Goal: Task Accomplishment & Management: Complete application form

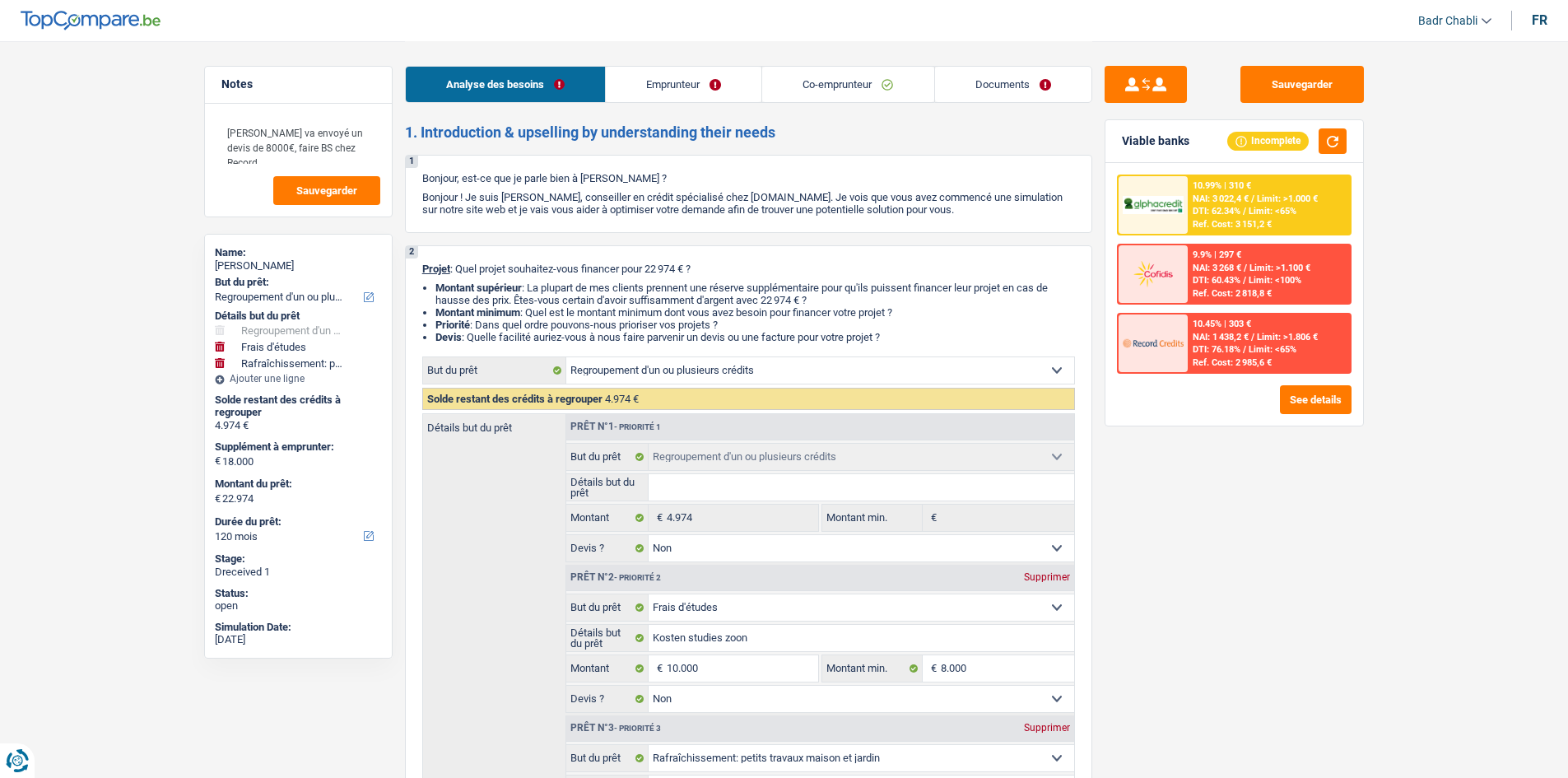
select select "refinancing"
select select "study"
select select "houseOrGarden"
select select "120"
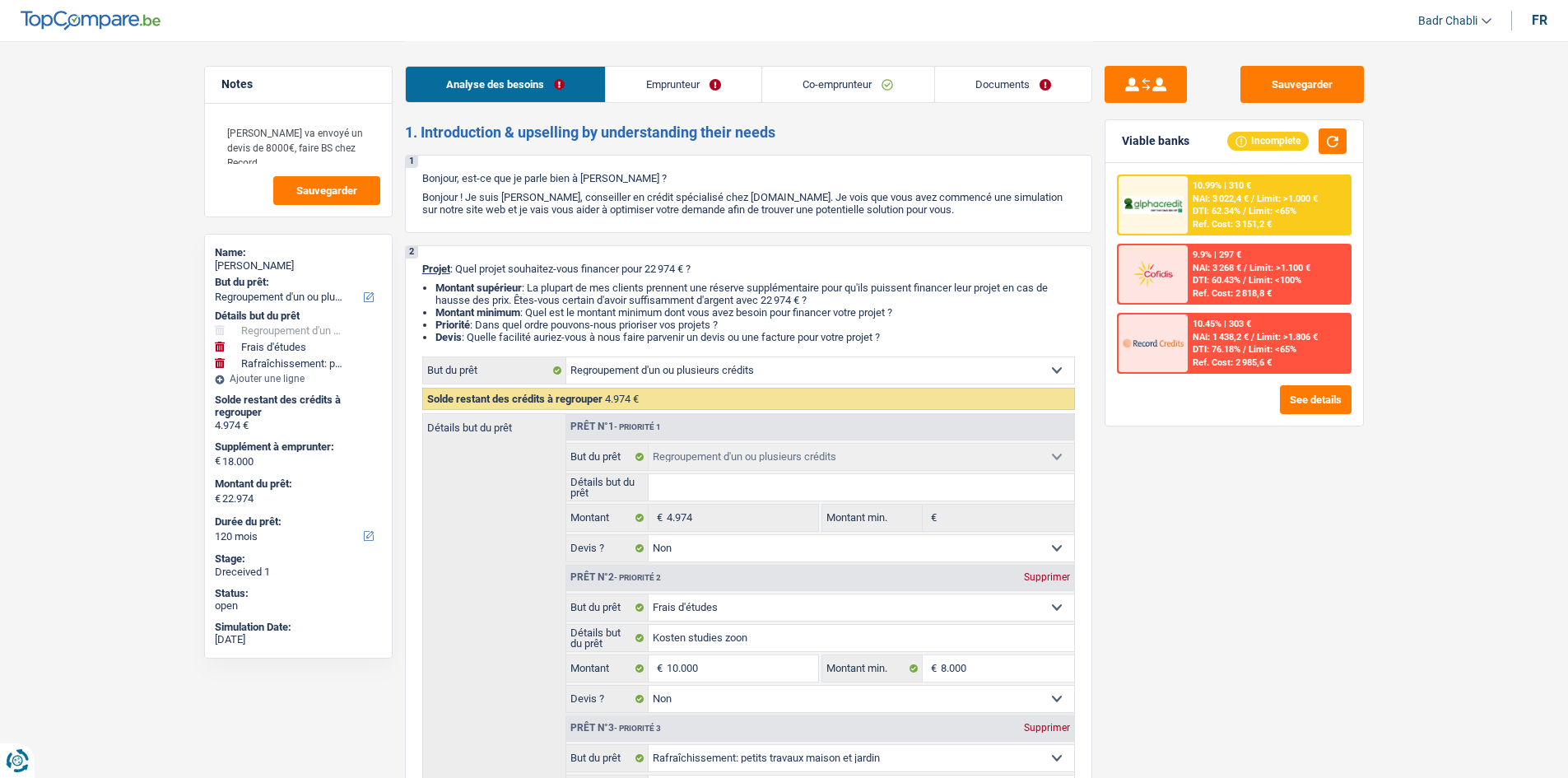
select select "refinancing"
select select "false"
select select "study"
select select "false"
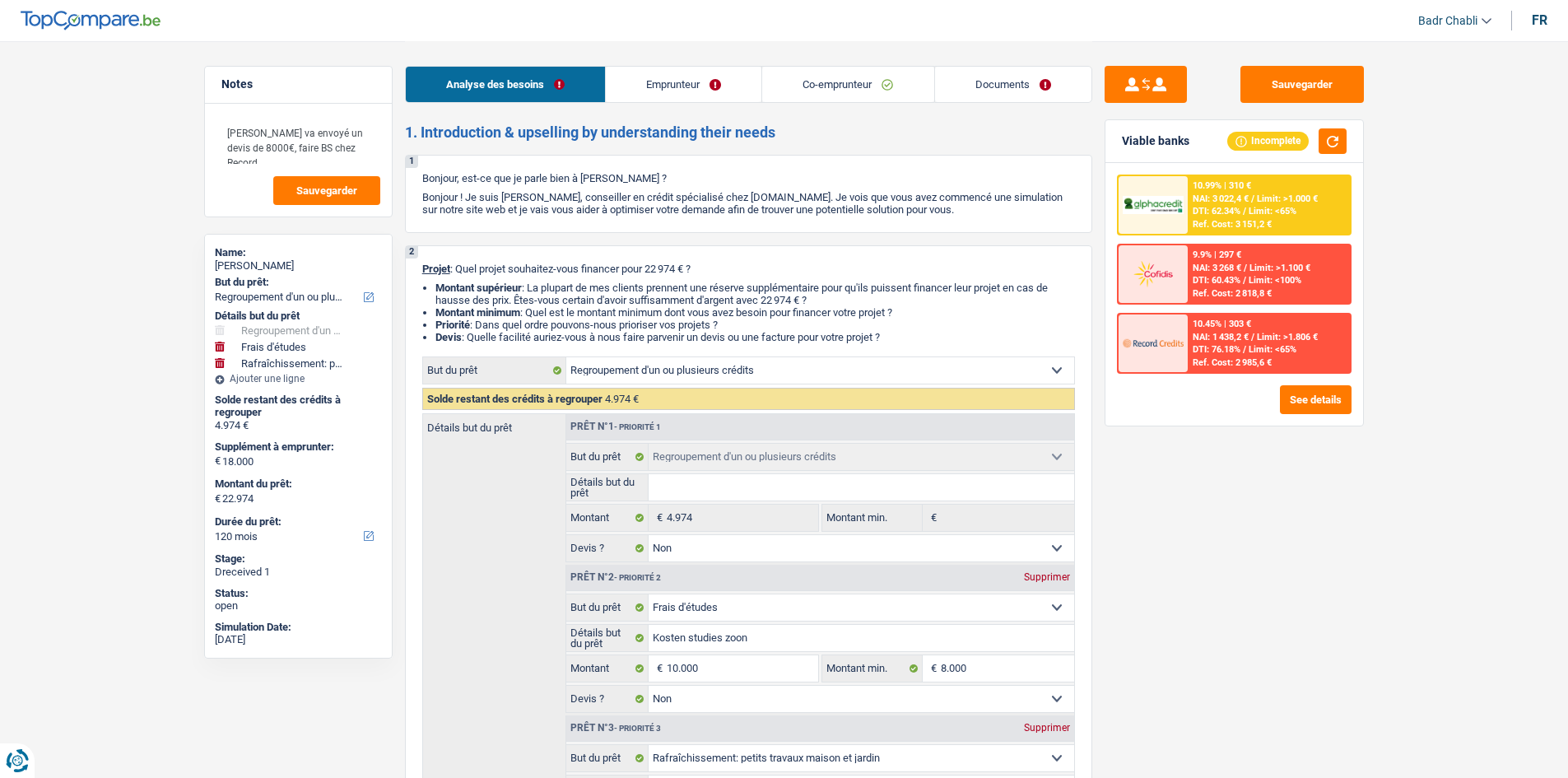
select select "houseOrGarden"
select select "yes"
select select "120"
select select "independent"
select select "noProfession"
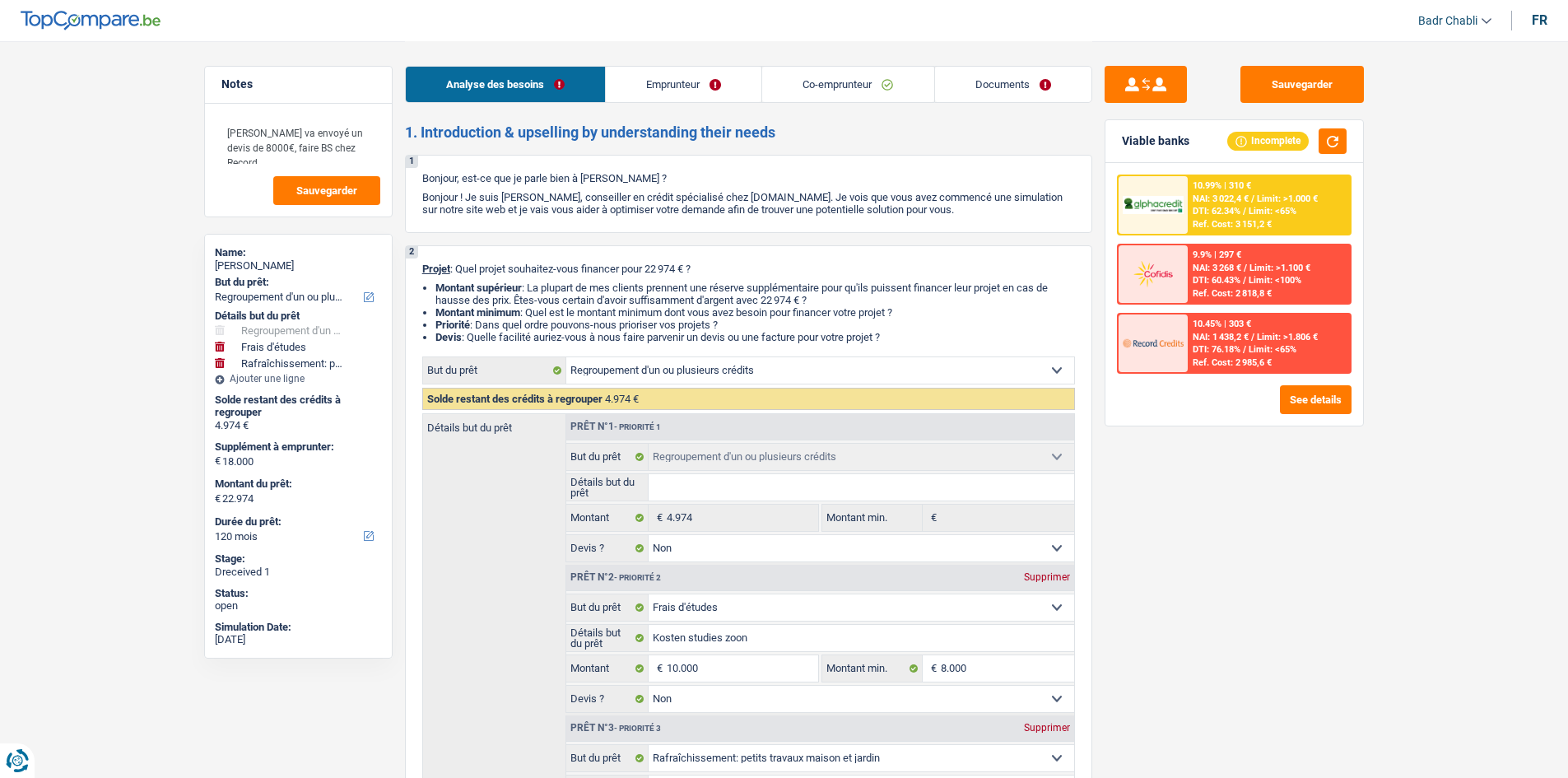
select select "netSalary"
select select "familyAllowances"
select select "rentalIncome"
select select "ownerWithMortgage"
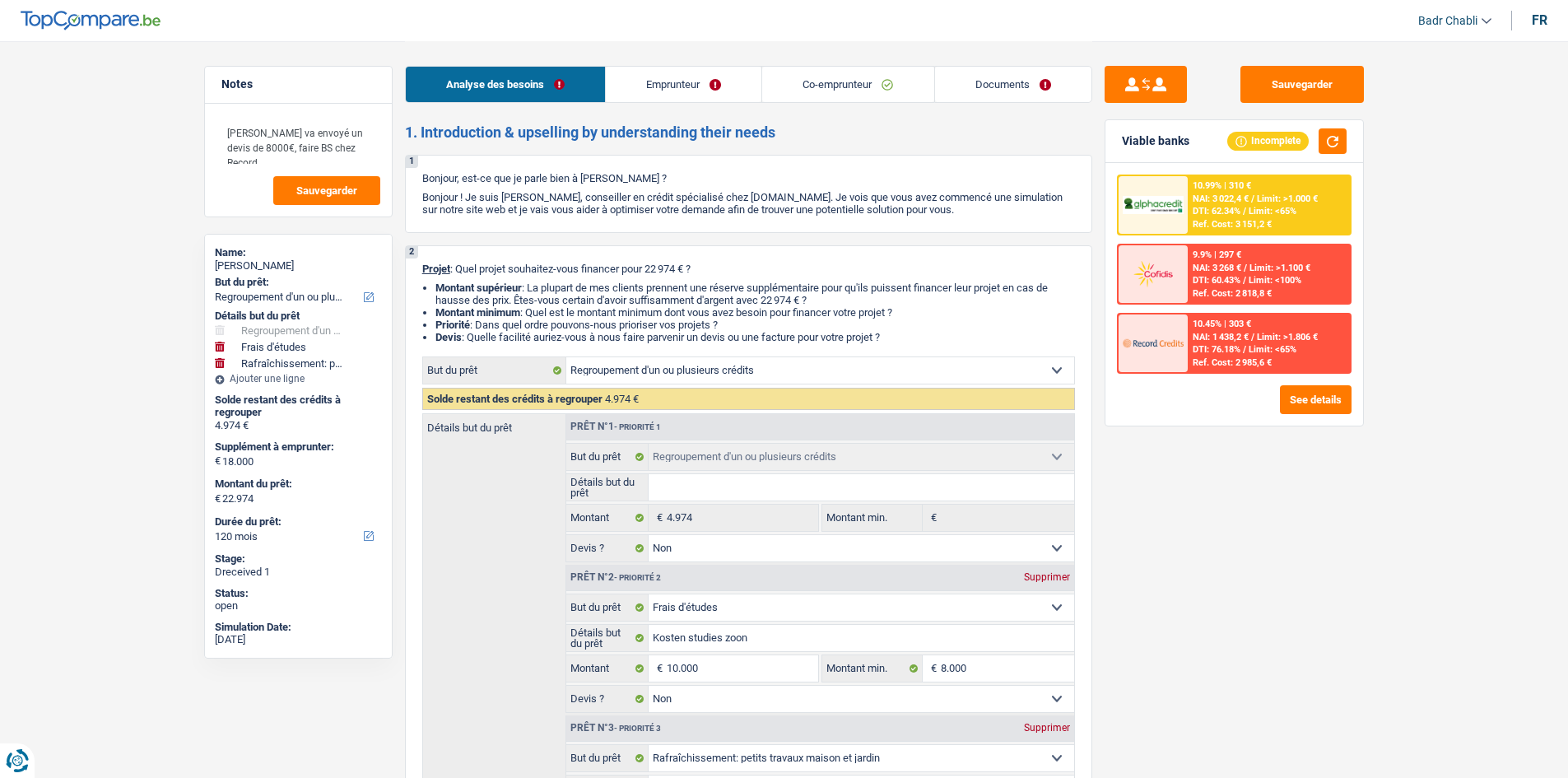
select select "mortgage"
select select "300"
select select "mortgage"
select select "300"
select select "mortgage"
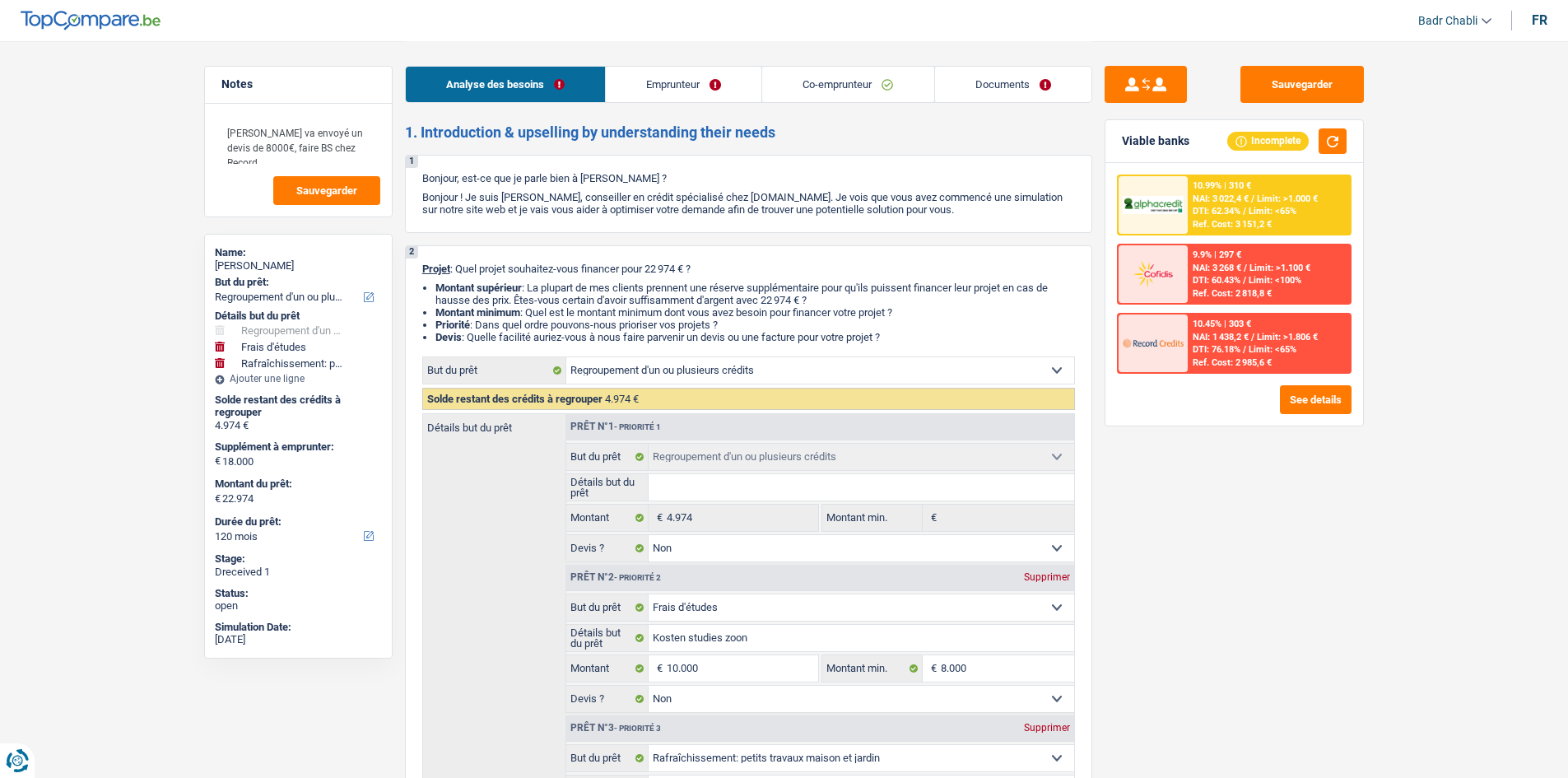
select select "300"
select select "mortgage"
select select "300"
select select "mortgage"
select select "240"
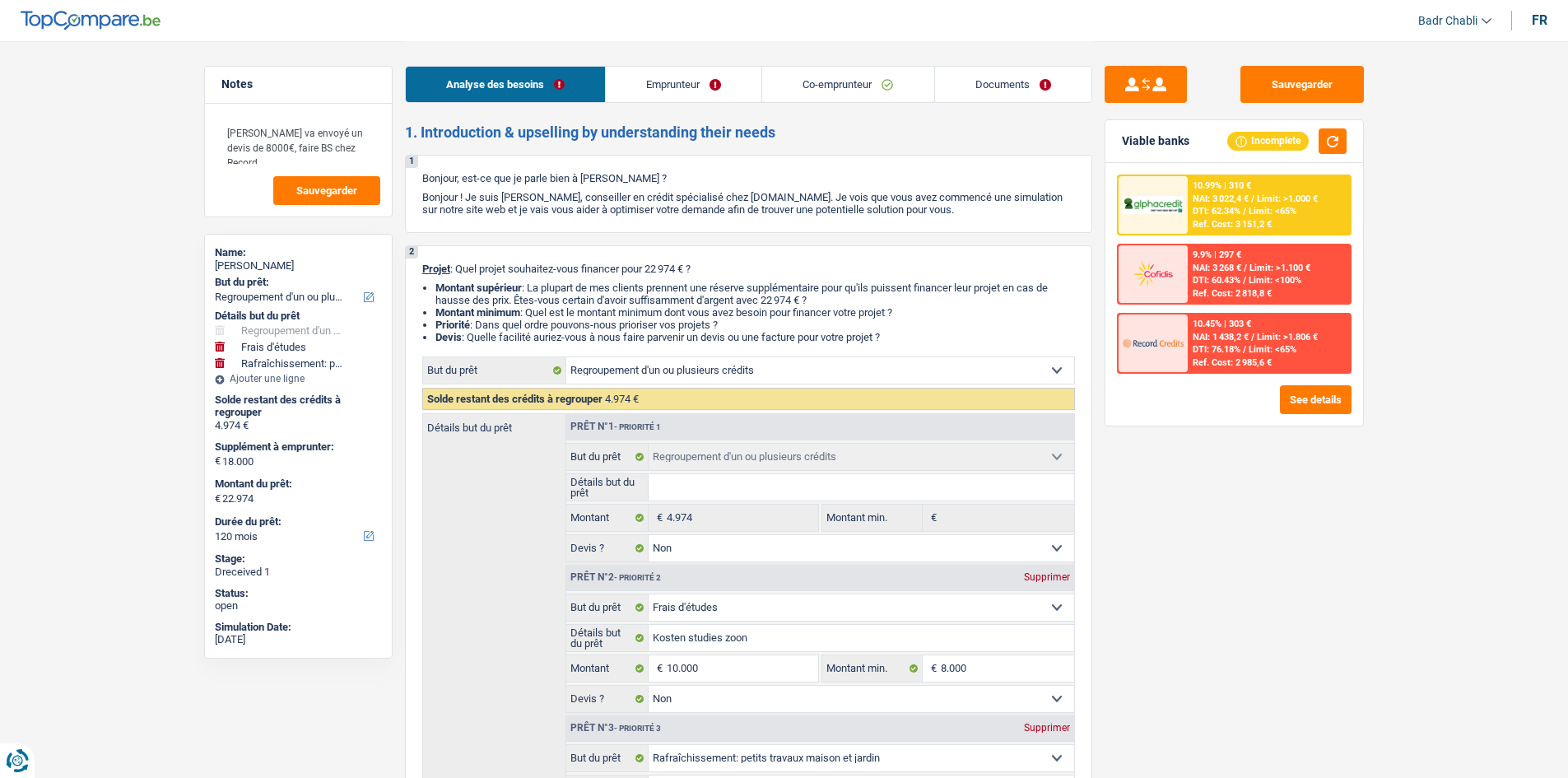
select select "personalLoan"
select select "homeFurnishingOrRelocation"
select select "24"
select select "personalLoan"
select select "homeFurnishingOrRelocation"
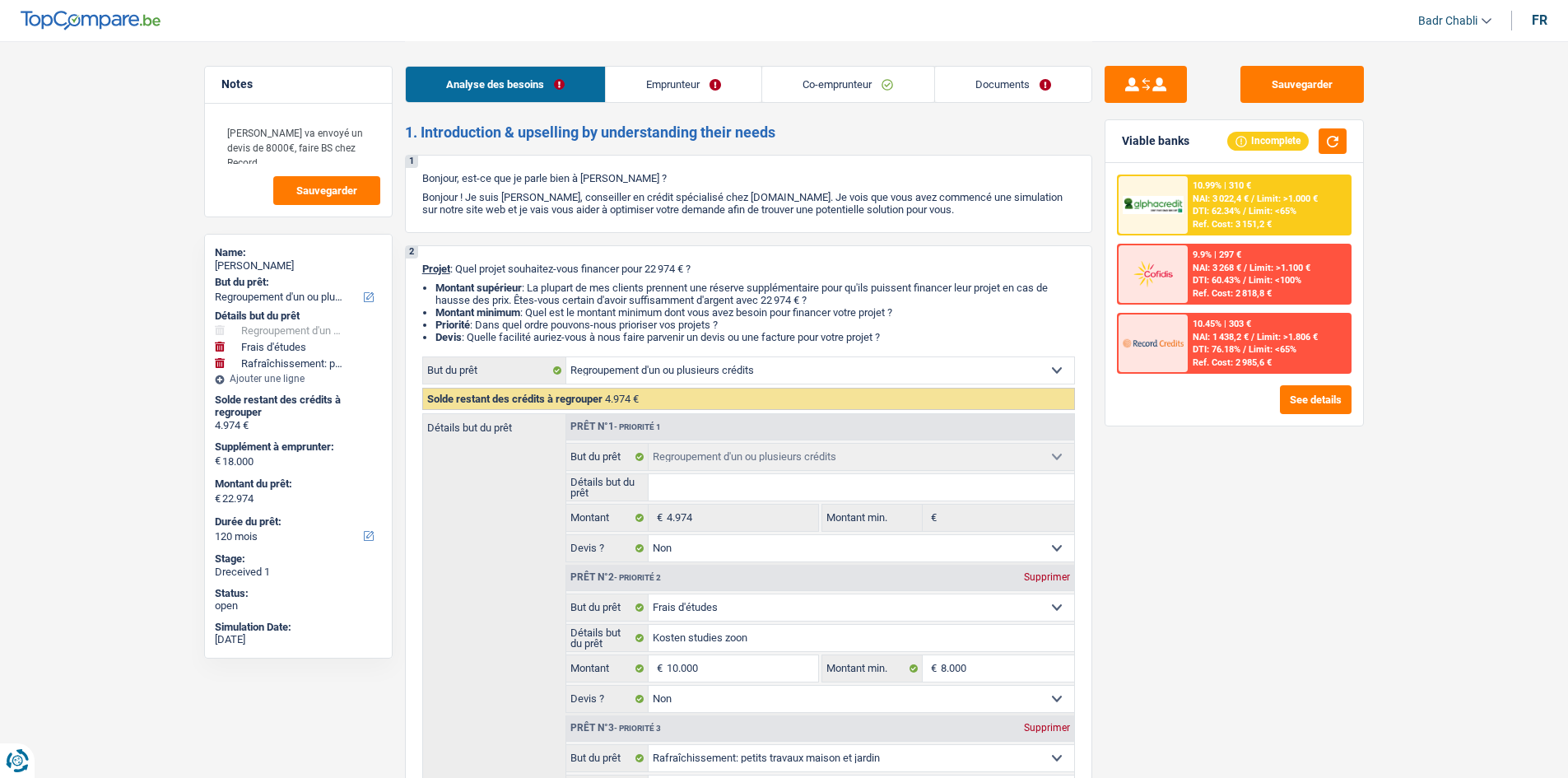
select select "24"
select select "cardOrCredit"
select select "refinancing"
select select "false"
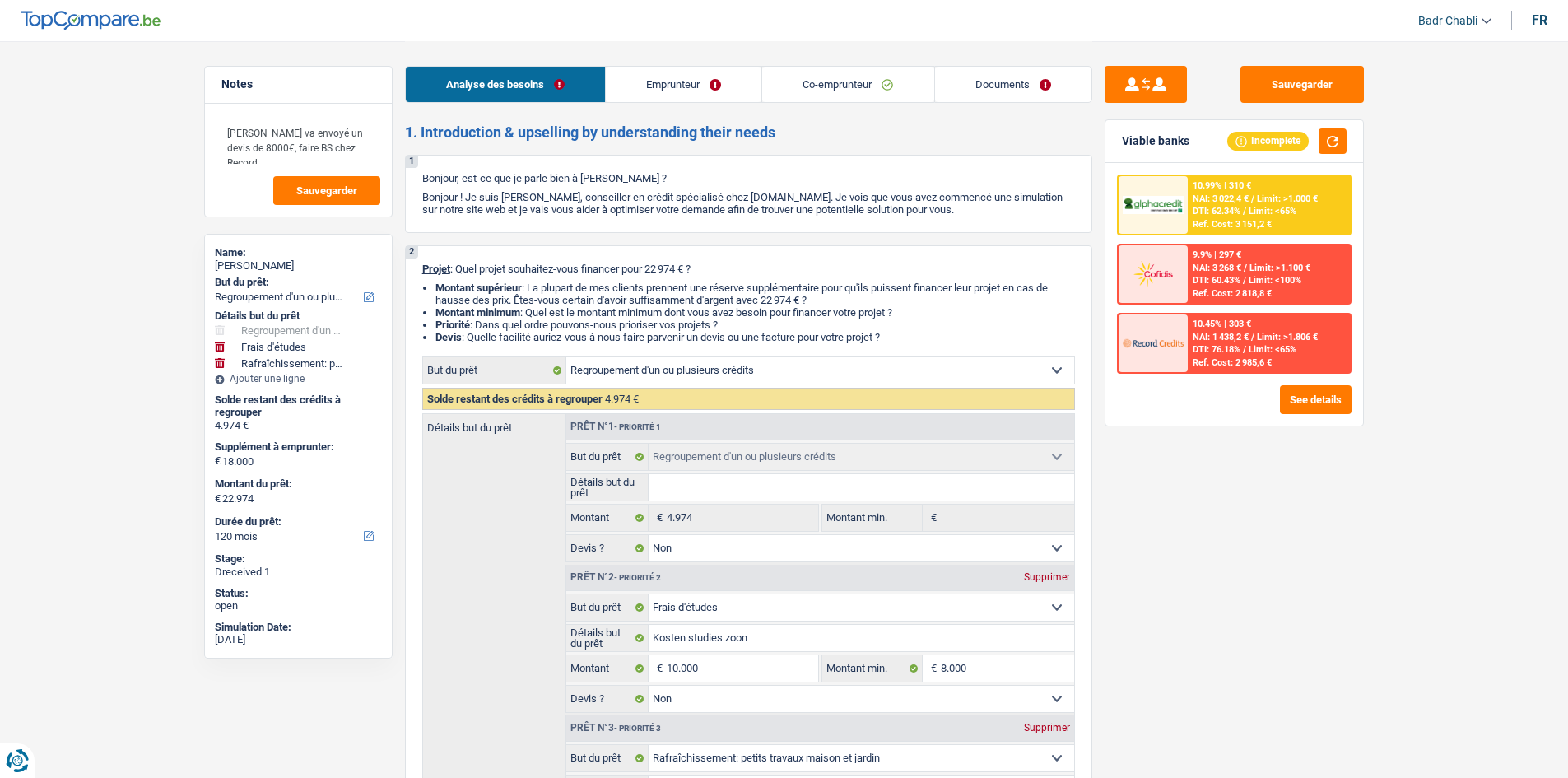
select select "study"
select select "false"
select select "houseOrGarden"
select select "yes"
select select "120"
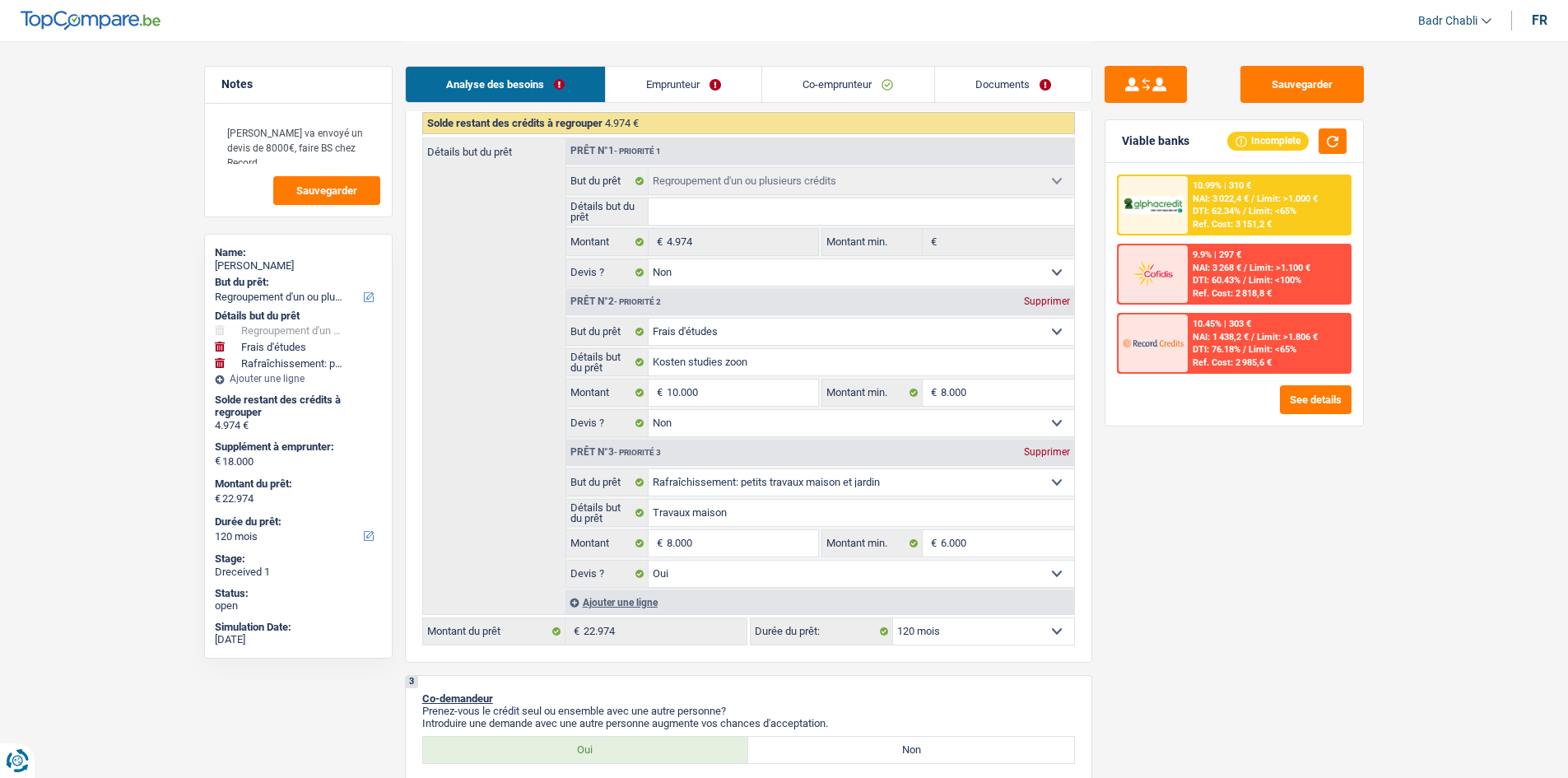
scroll to position [247, 0]
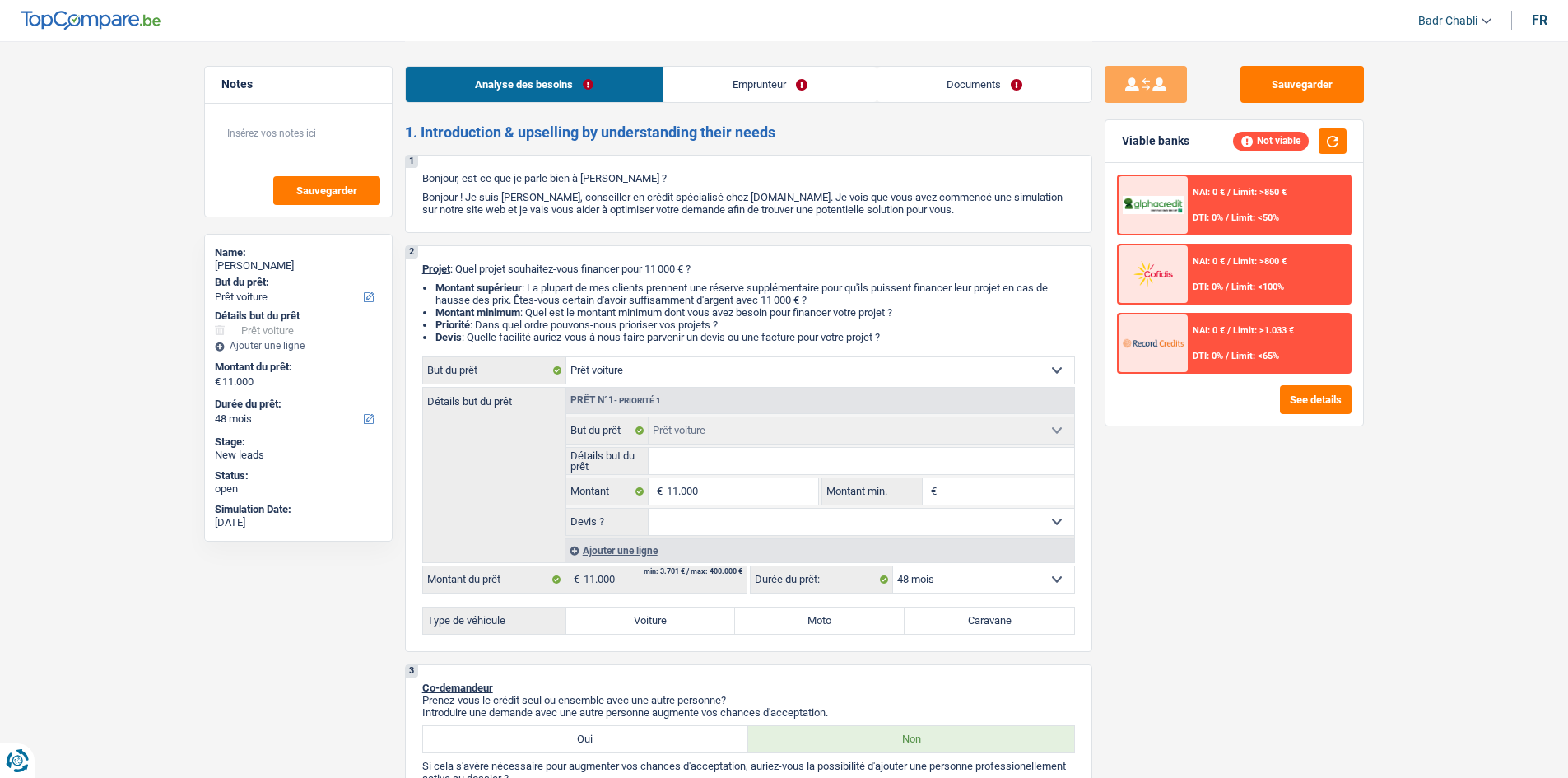
select select "car"
select select "48"
select select "car"
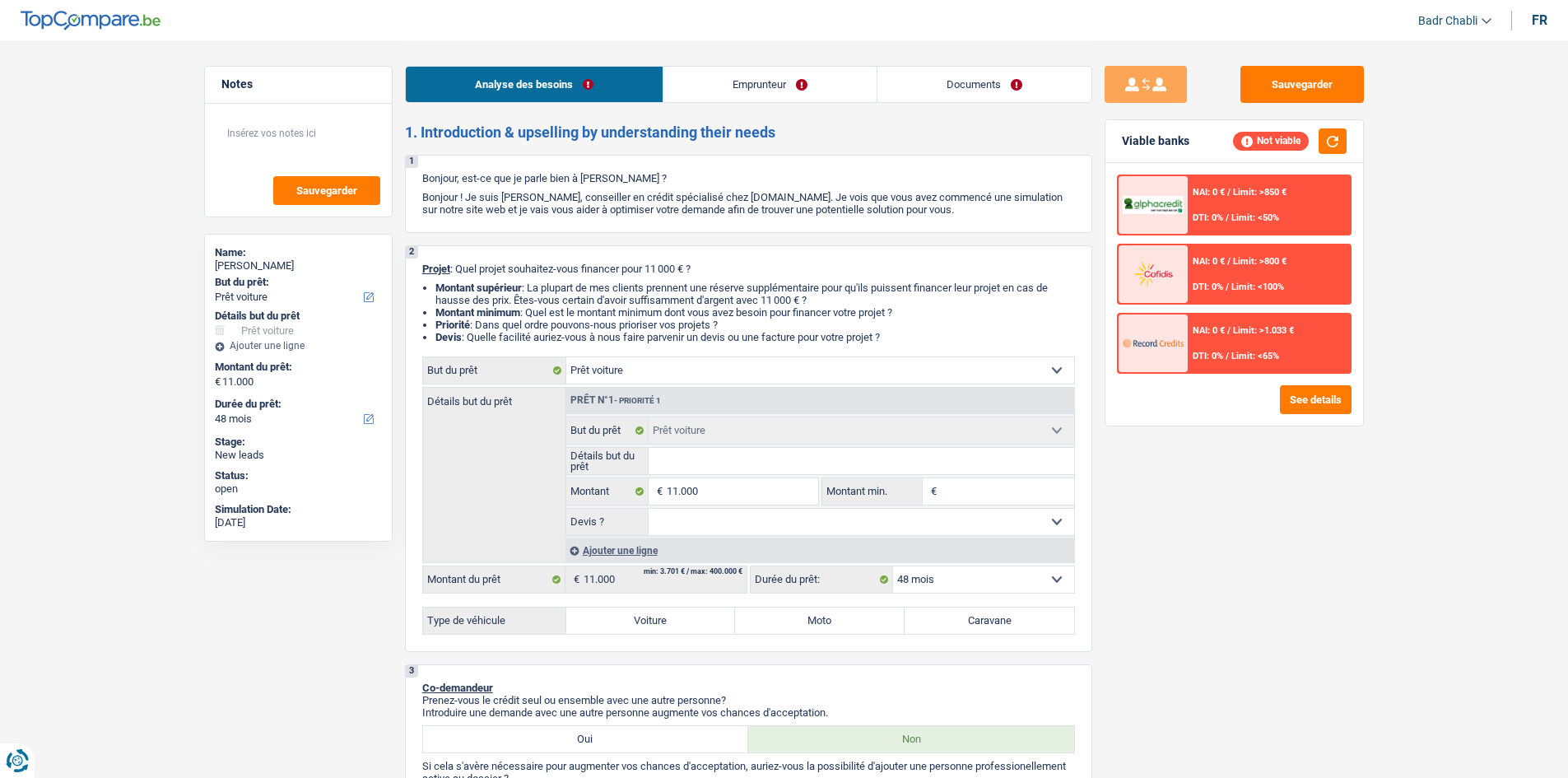
select select "48"
select select "privateEmployee"
select select "netSalary"
select select "mealVouchers"
select select "car"
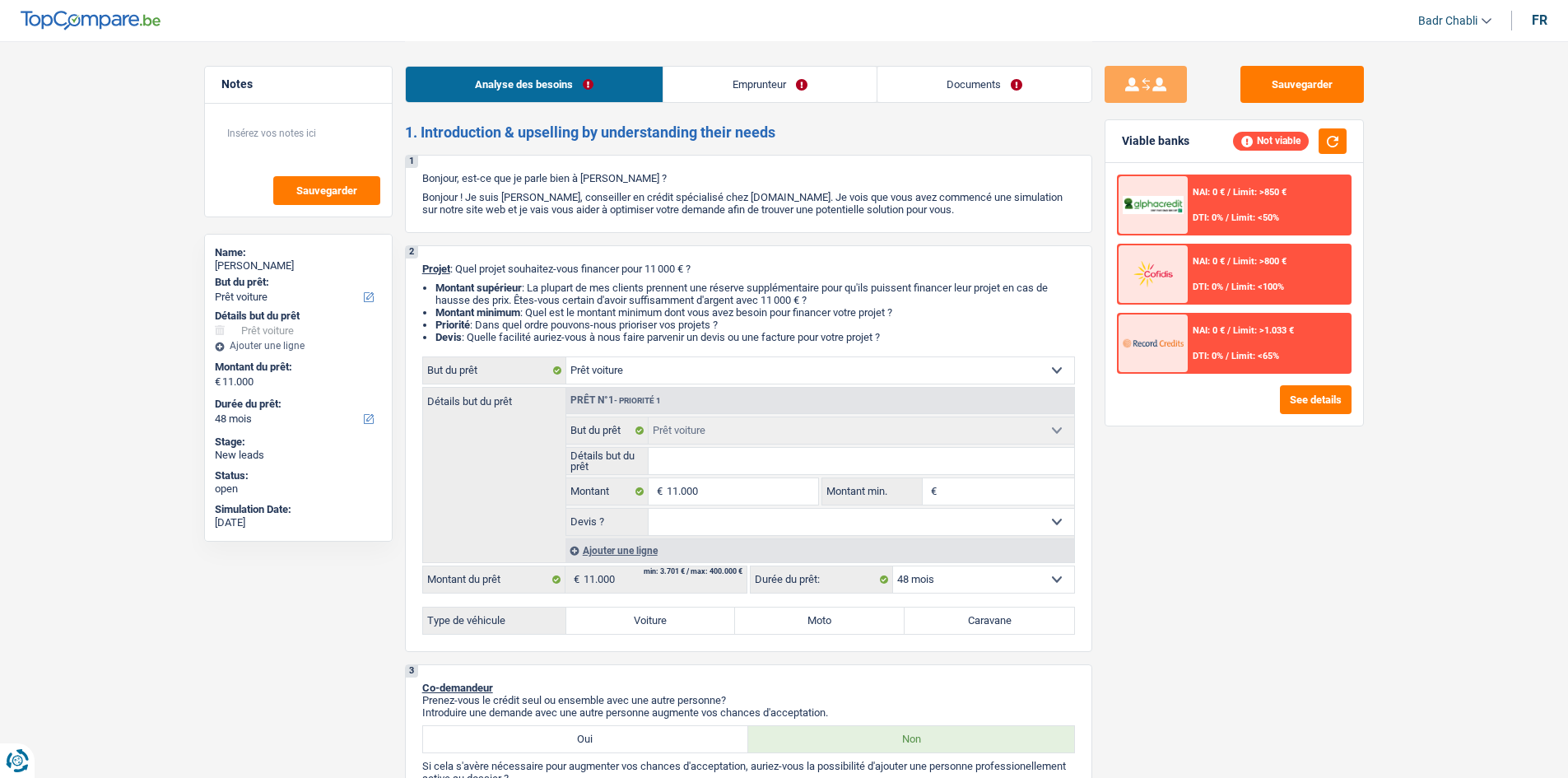
select select "car"
select select "48"
select select "car"
select select "48"
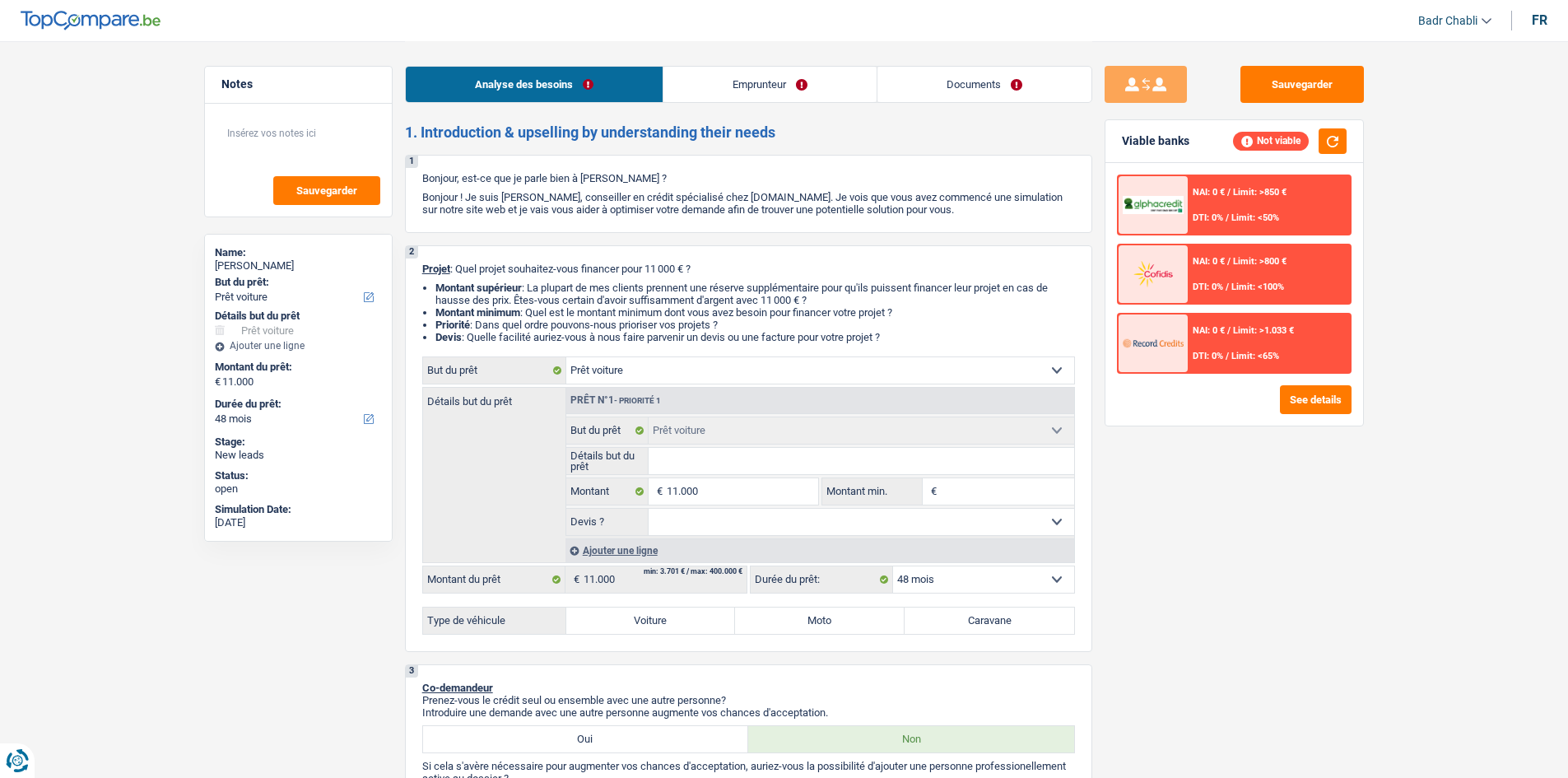
select select "car"
select select "48"
select select "privateEmployee"
select select "netSalary"
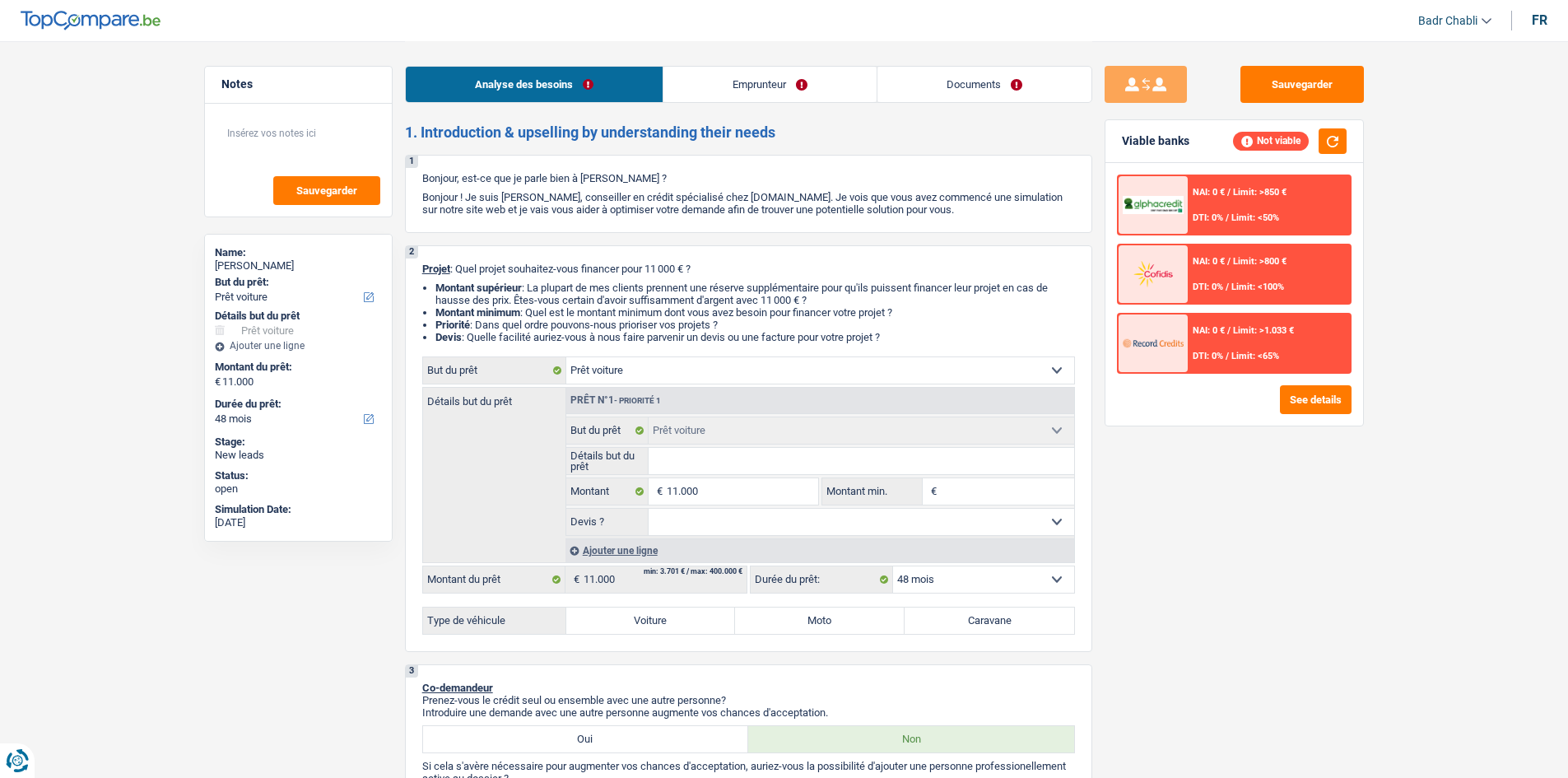
select select "mealVouchers"
select select "car"
select select "48"
click at [750, 90] on link "Emprunteur" at bounding box center [769, 84] width 213 height 36
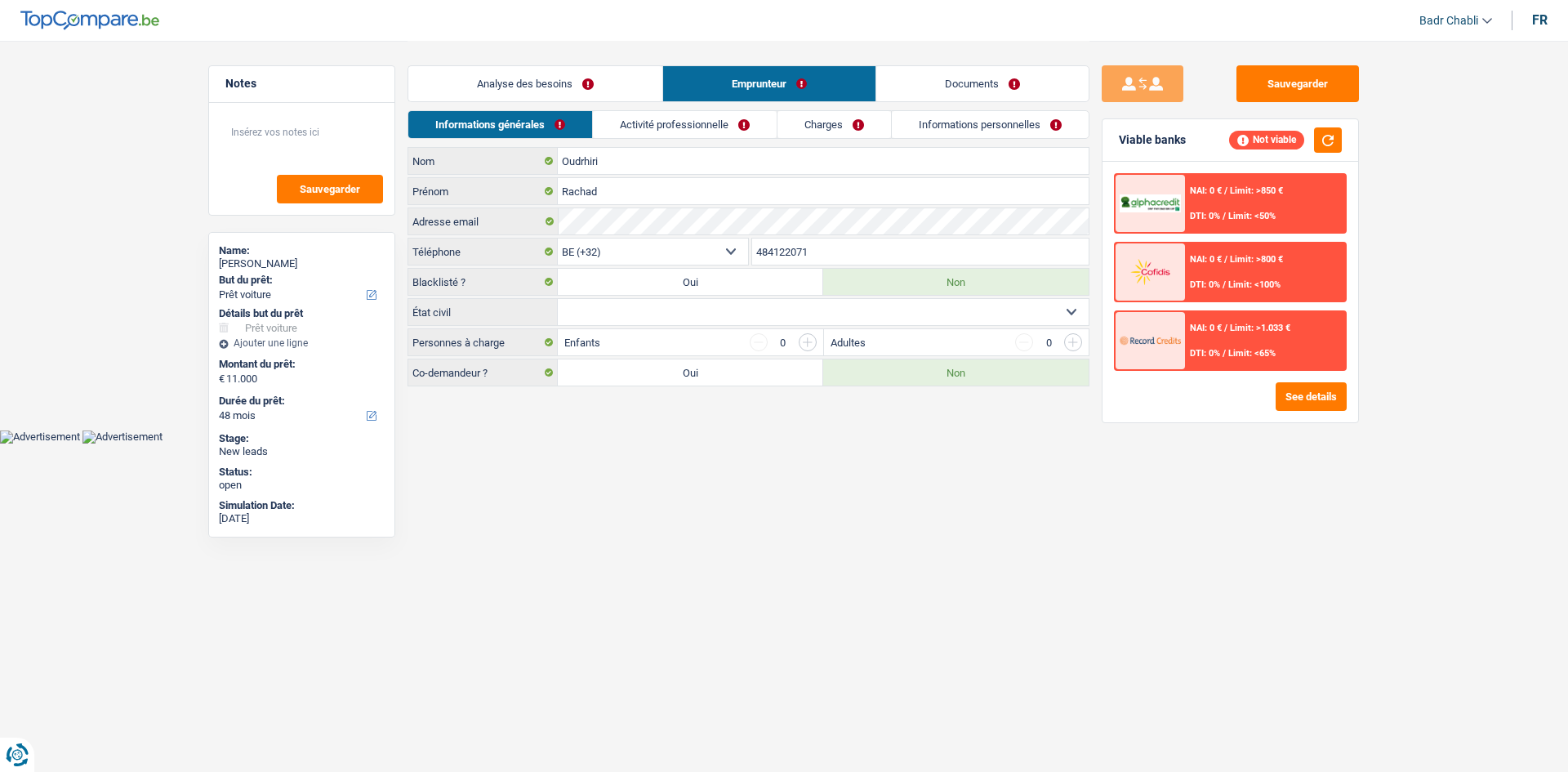
click at [725, 122] on link "Activité professionnelle" at bounding box center [685, 124] width 184 height 27
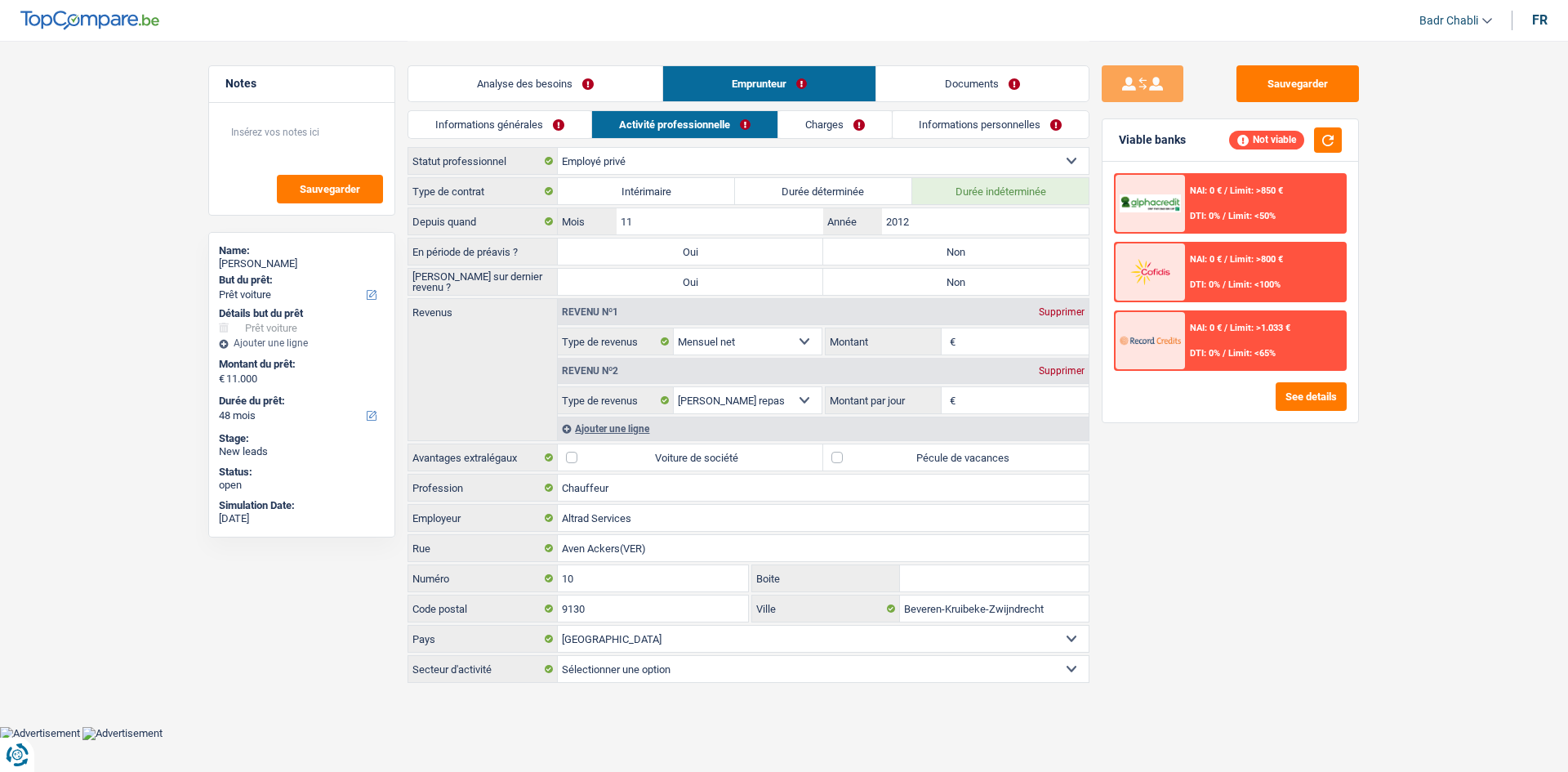
click at [524, 91] on link "Analyse des besoins" at bounding box center [535, 84] width 254 height 35
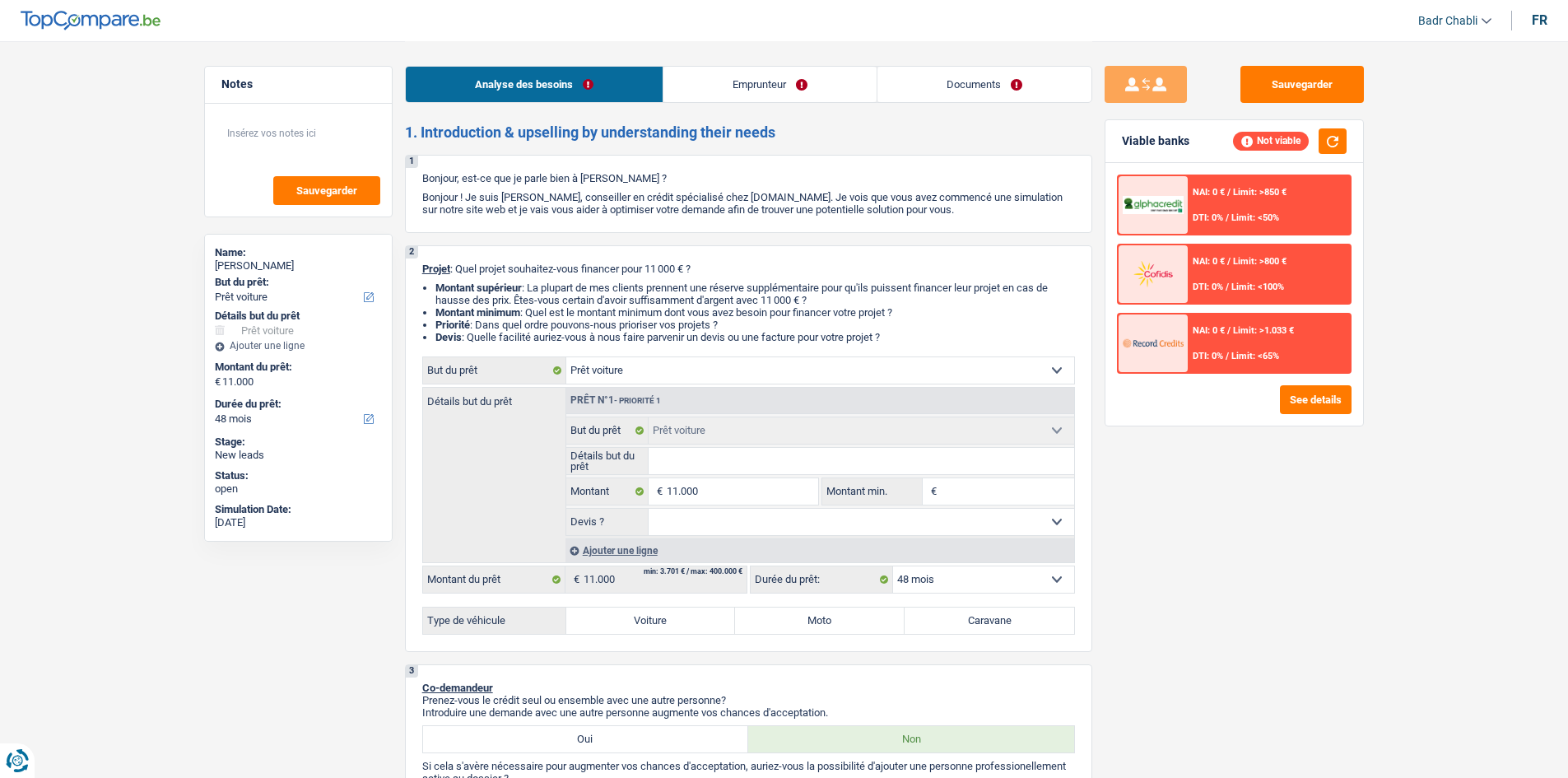
click at [771, 462] on input "Détails but du prêt" at bounding box center [861, 461] width 426 height 26
type input "A"
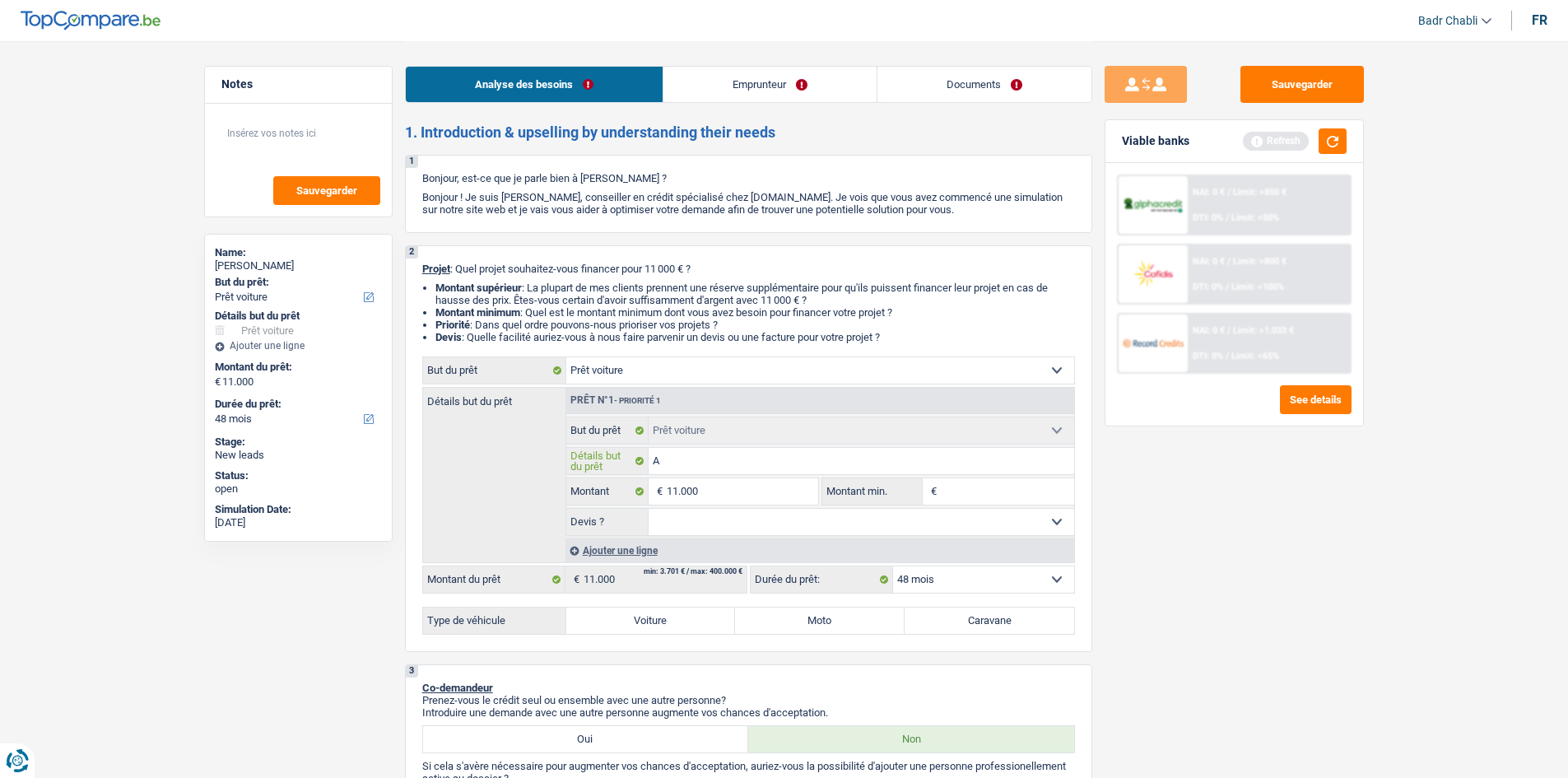
type input "Au"
type input "Aud"
type input "Audi"
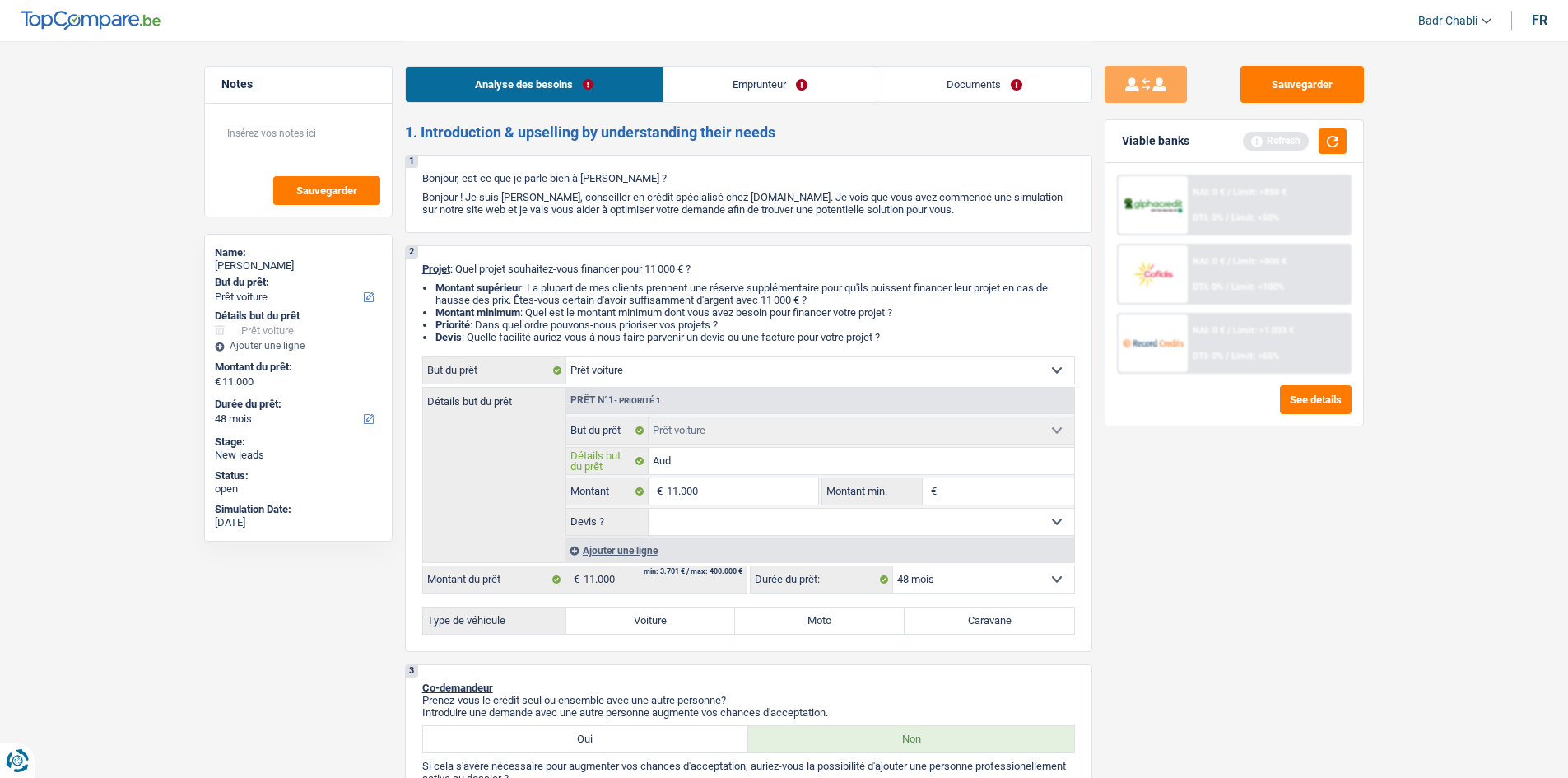
type input "Audi"
type input "Audi Q"
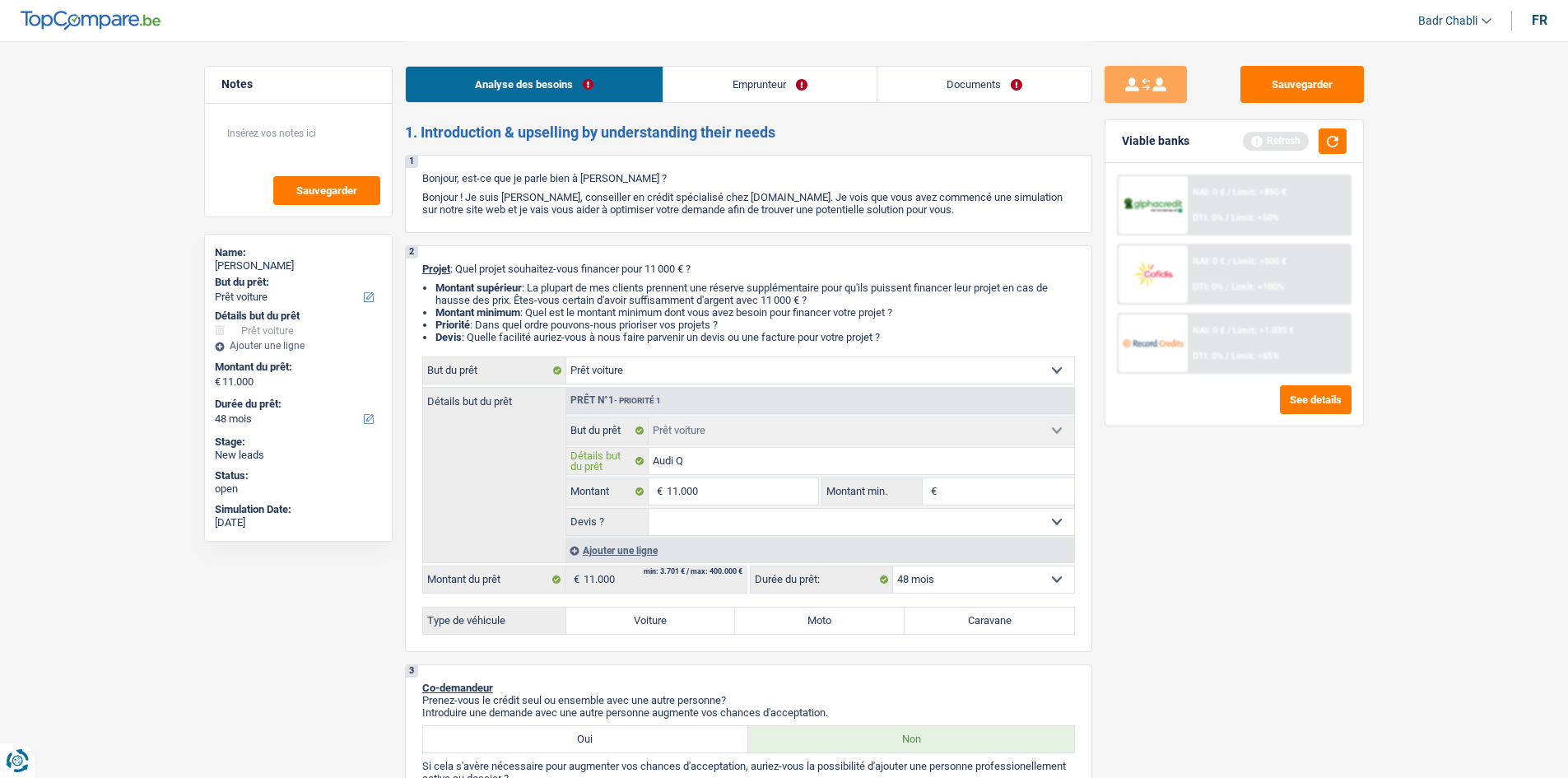
type input "Audi Q5"
click at [801, 497] on input "11.000" at bounding box center [741, 492] width 151 height 26
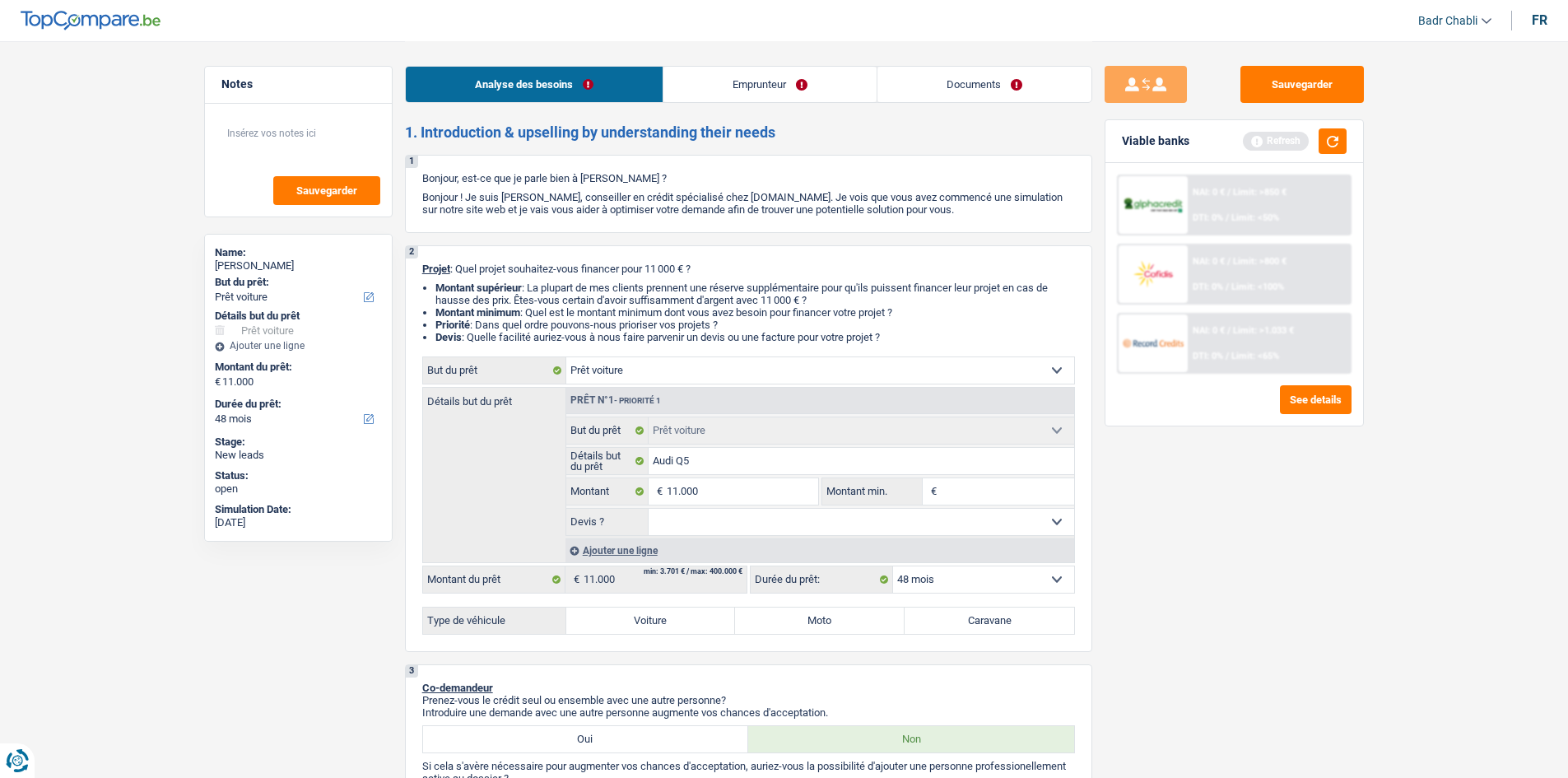
click at [1006, 495] on input "Montant min." at bounding box center [1007, 492] width 133 height 26
paste input "11.000"
type input "11.000"
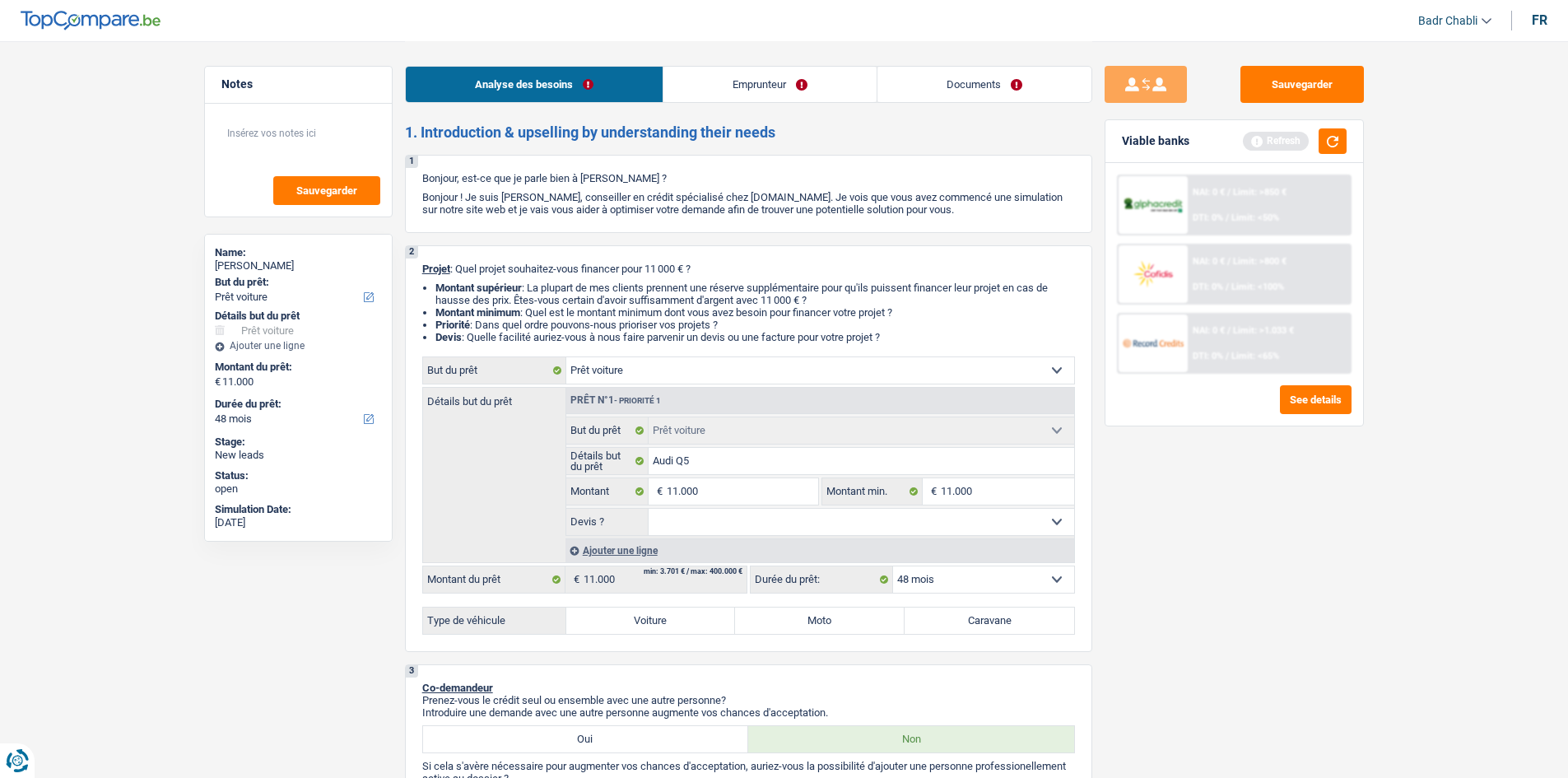
click at [753, 522] on select "Oui Non Non répondu Sélectionner une option" at bounding box center [861, 522] width 426 height 26
select select "false"
click at [648, 509] on select "Oui Non Non répondu Sélectionner une option" at bounding box center [861, 522] width 426 height 26
select select "false"
click at [1538, 22] on div "fr" at bounding box center [1539, 20] width 16 height 16
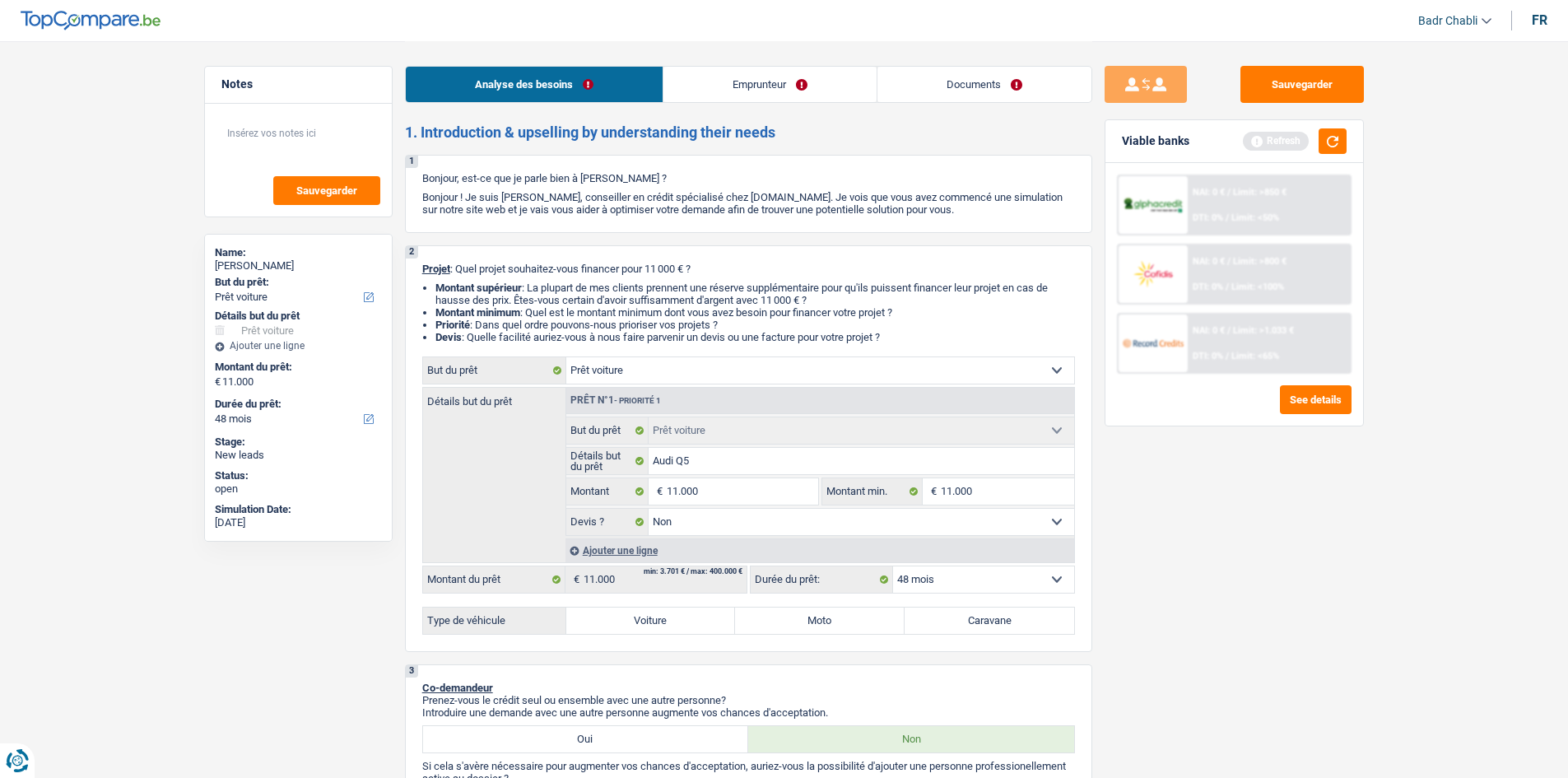
select select "mealVouchers"
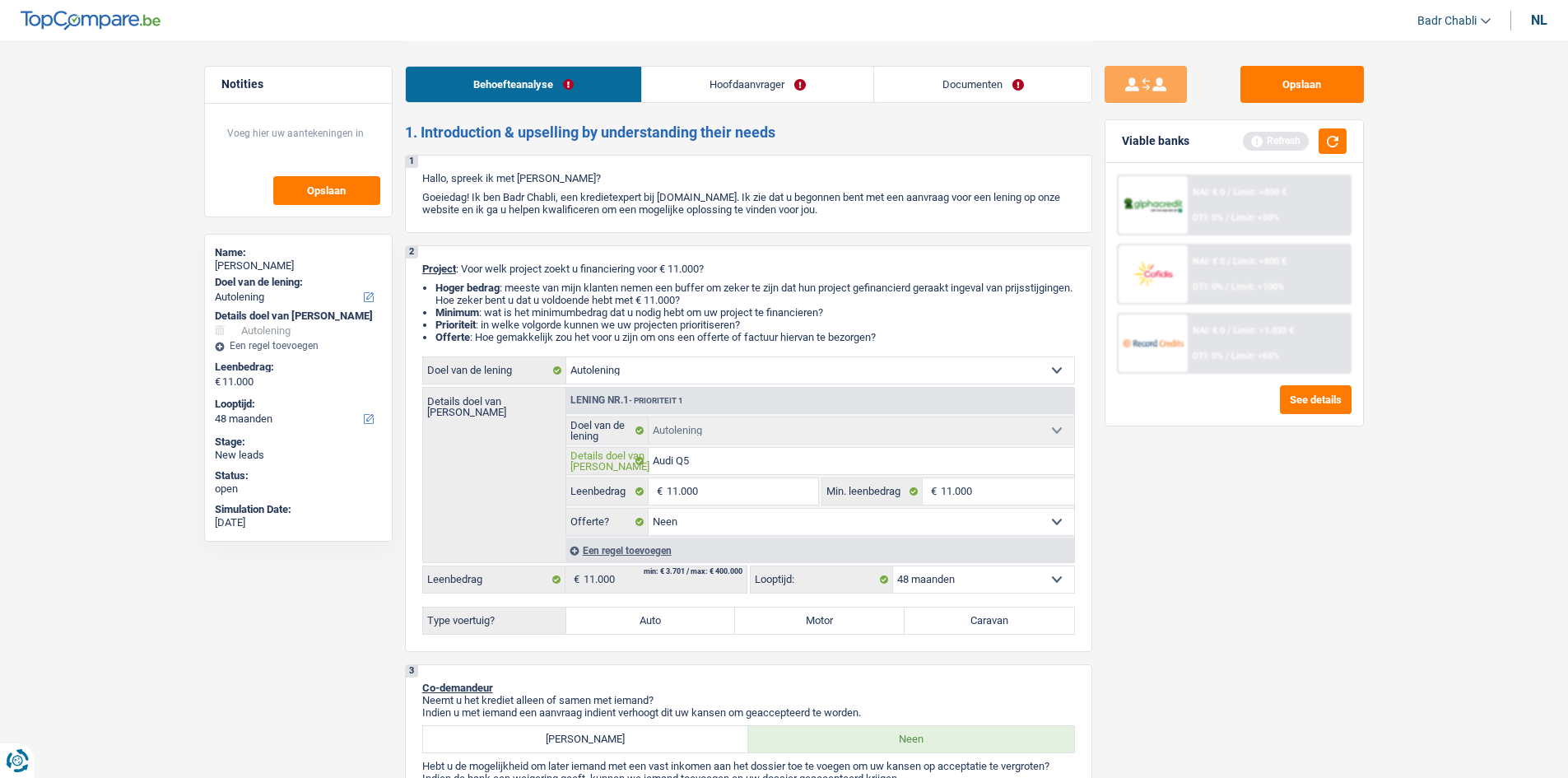
click at [738, 460] on input "Audi Q5" at bounding box center [861, 461] width 426 height 26
click at [880, 465] on input "Audi Q5" at bounding box center [861, 461] width 426 height 26
type input "Audi Q5"
click at [1340, 139] on button "button" at bounding box center [1332, 141] width 28 height 25
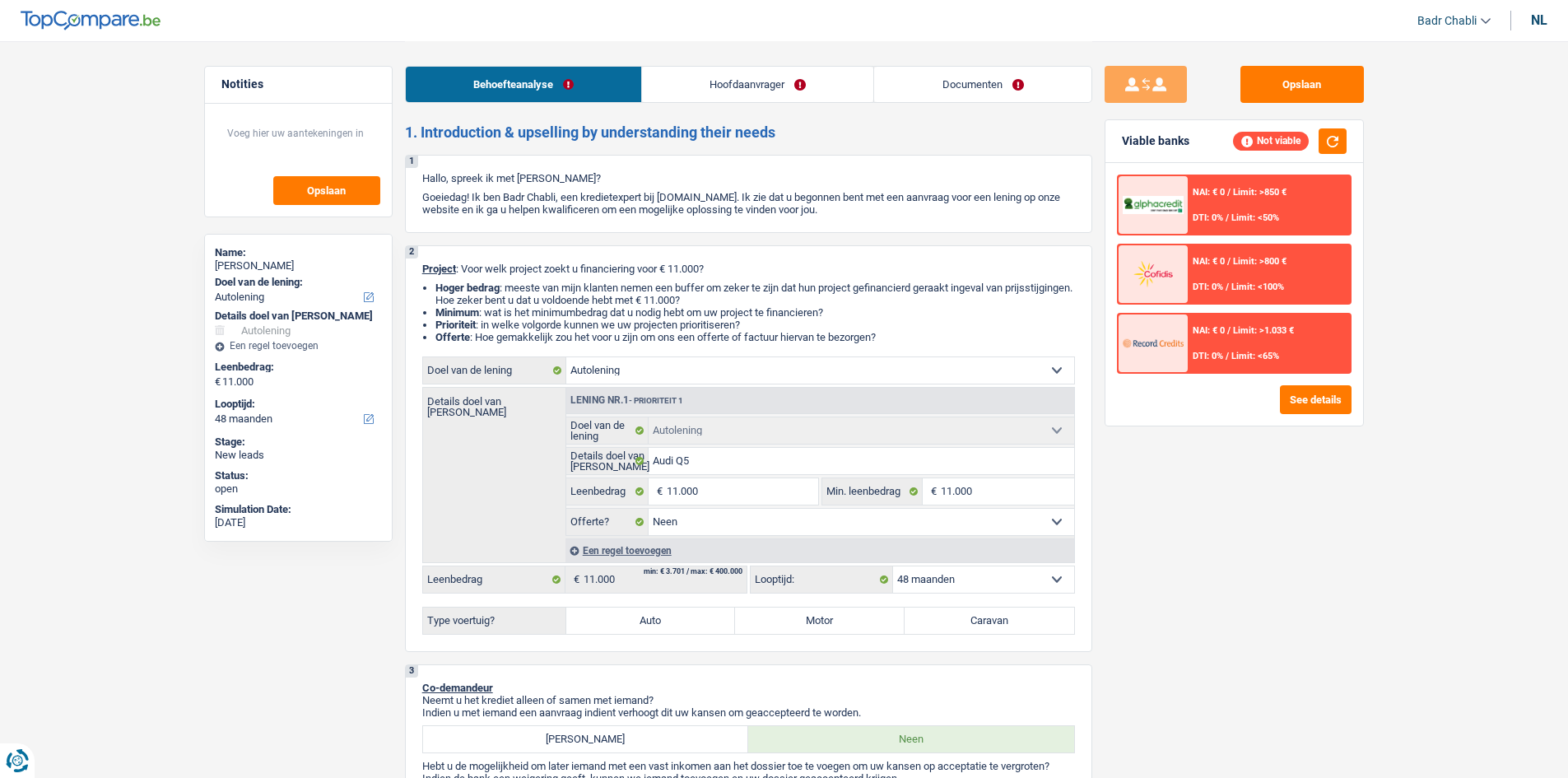
click at [1306, 208] on div "NAI: € 0 / Limit: >850 € DTI: 0% / Limit: <50%" at bounding box center [1269, 205] width 162 height 57
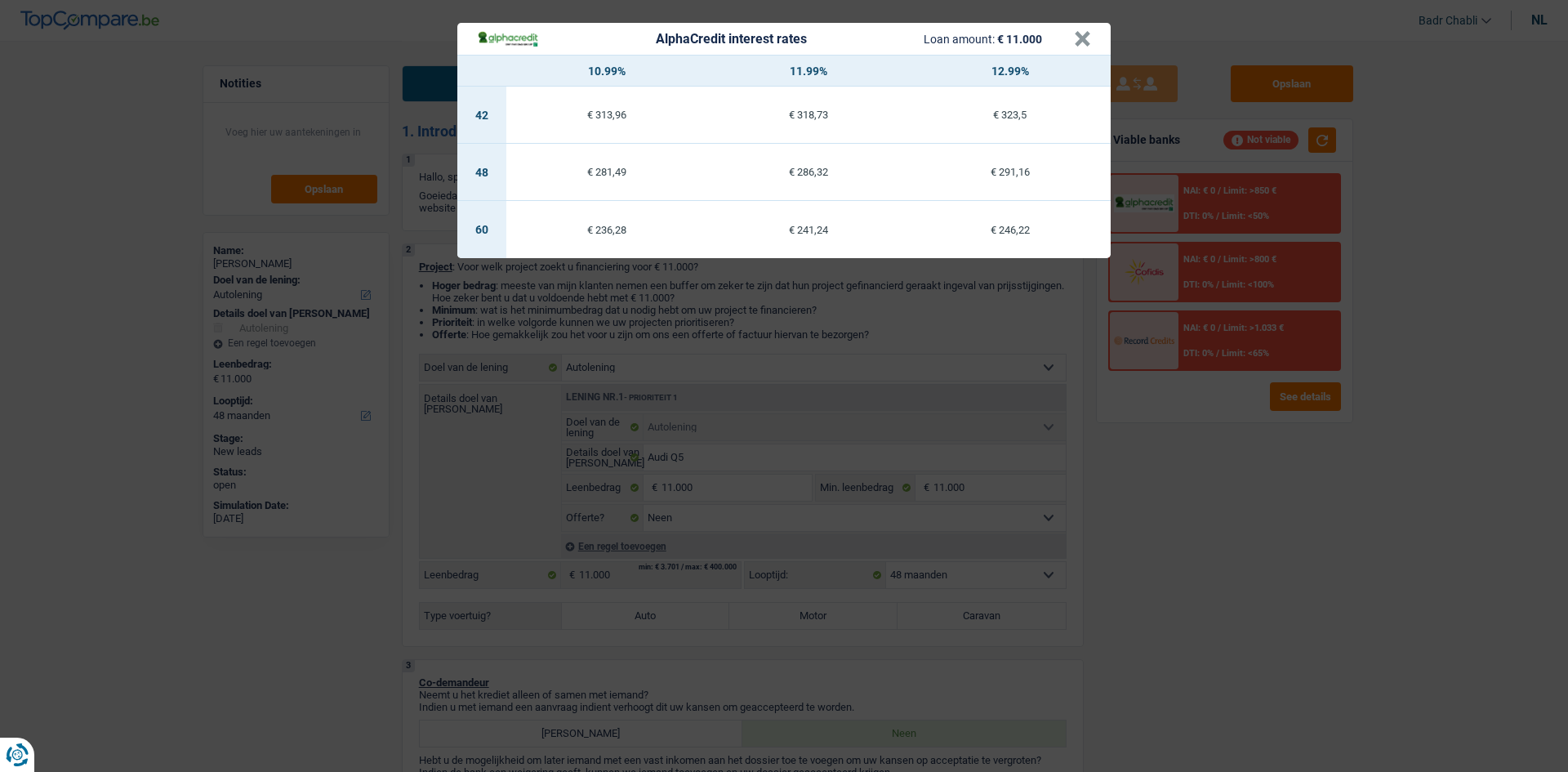
click at [1092, 30] on header "AlphaCredit interest rates Loan amount: € 11.000 ×" at bounding box center [784, 38] width 654 height 32
click at [1084, 38] on button "×" at bounding box center [1083, 39] width 17 height 16
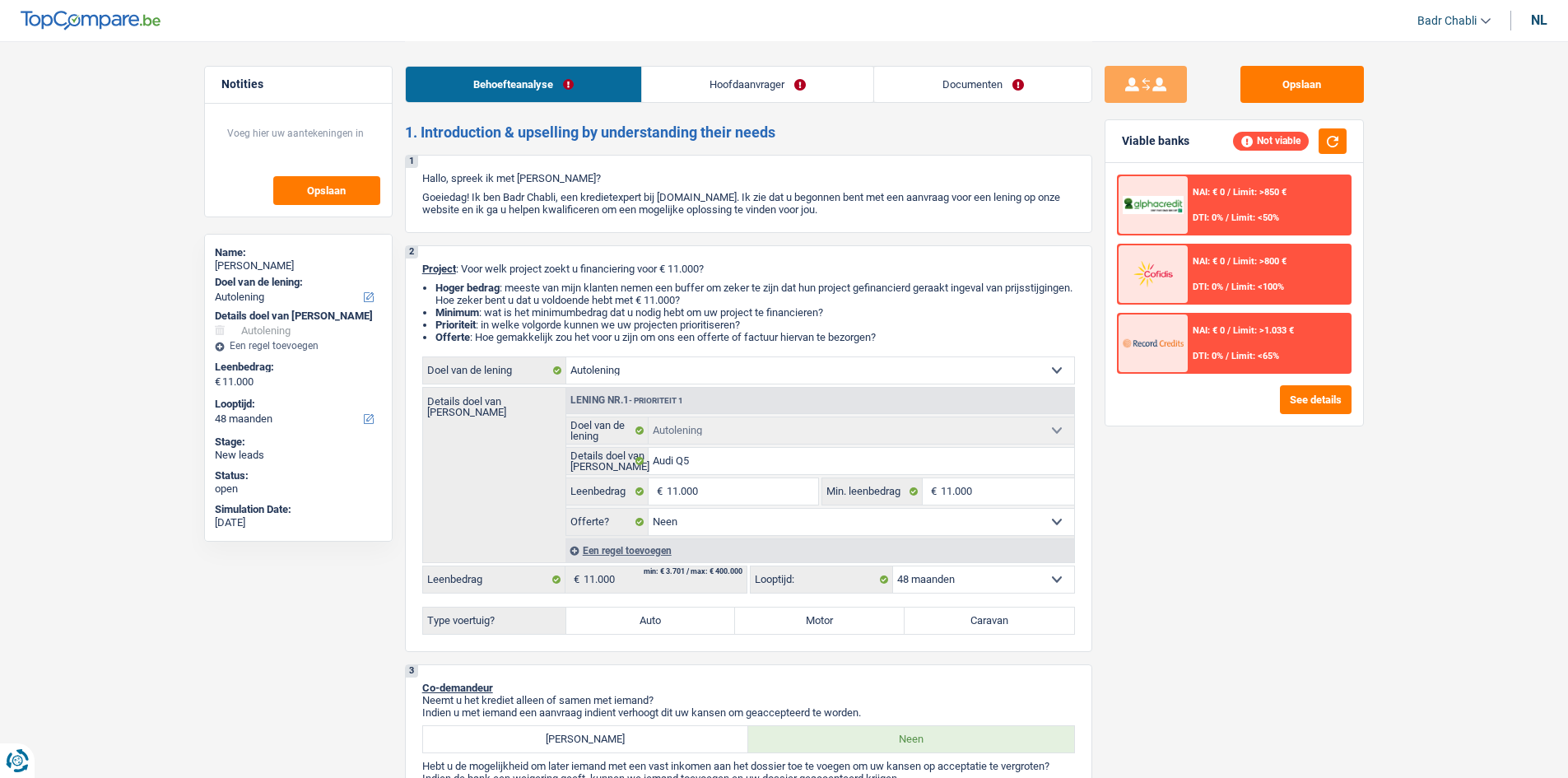
click at [1092, 123] on div "Opslaan Viable banks Not viable NAI: € 0 / Limit: >850 € DTI: 0% / Limit: <50% …" at bounding box center [1234, 409] width 284 height 686
click at [714, 259] on div "2 Project : Voor welk project zoekt u financiering voor € 11.000? Hoger bedrag …" at bounding box center [748, 448] width 687 height 406
click at [743, 264] on p "Project : Voor welk project zoekt u financiering voor € 11.000?" at bounding box center [748, 269] width 653 height 12
click at [724, 464] on input "Audi Q5" at bounding box center [861, 461] width 426 height 26
type input "Audi Q5 2"
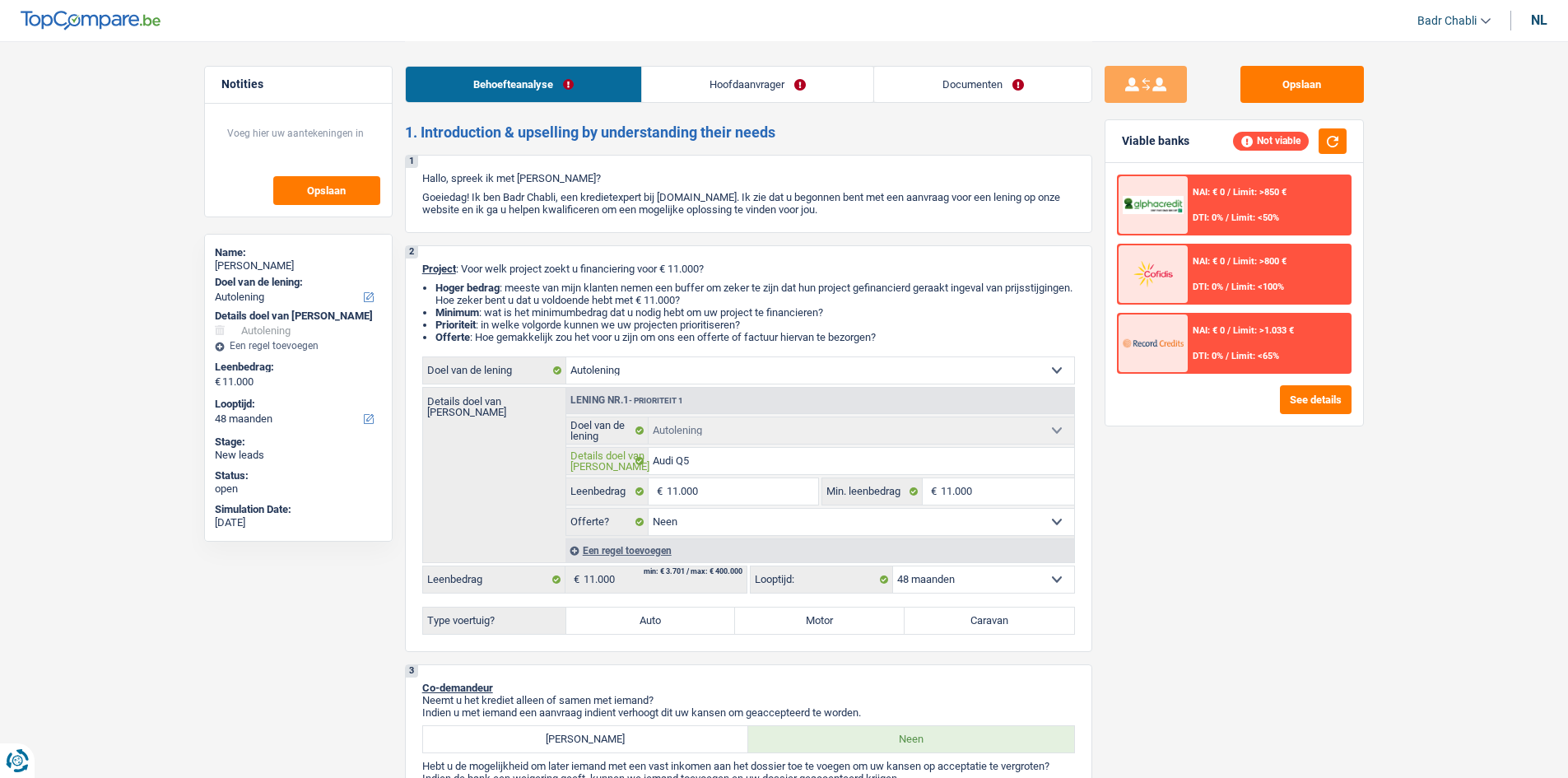
type input "Audi Q5 2"
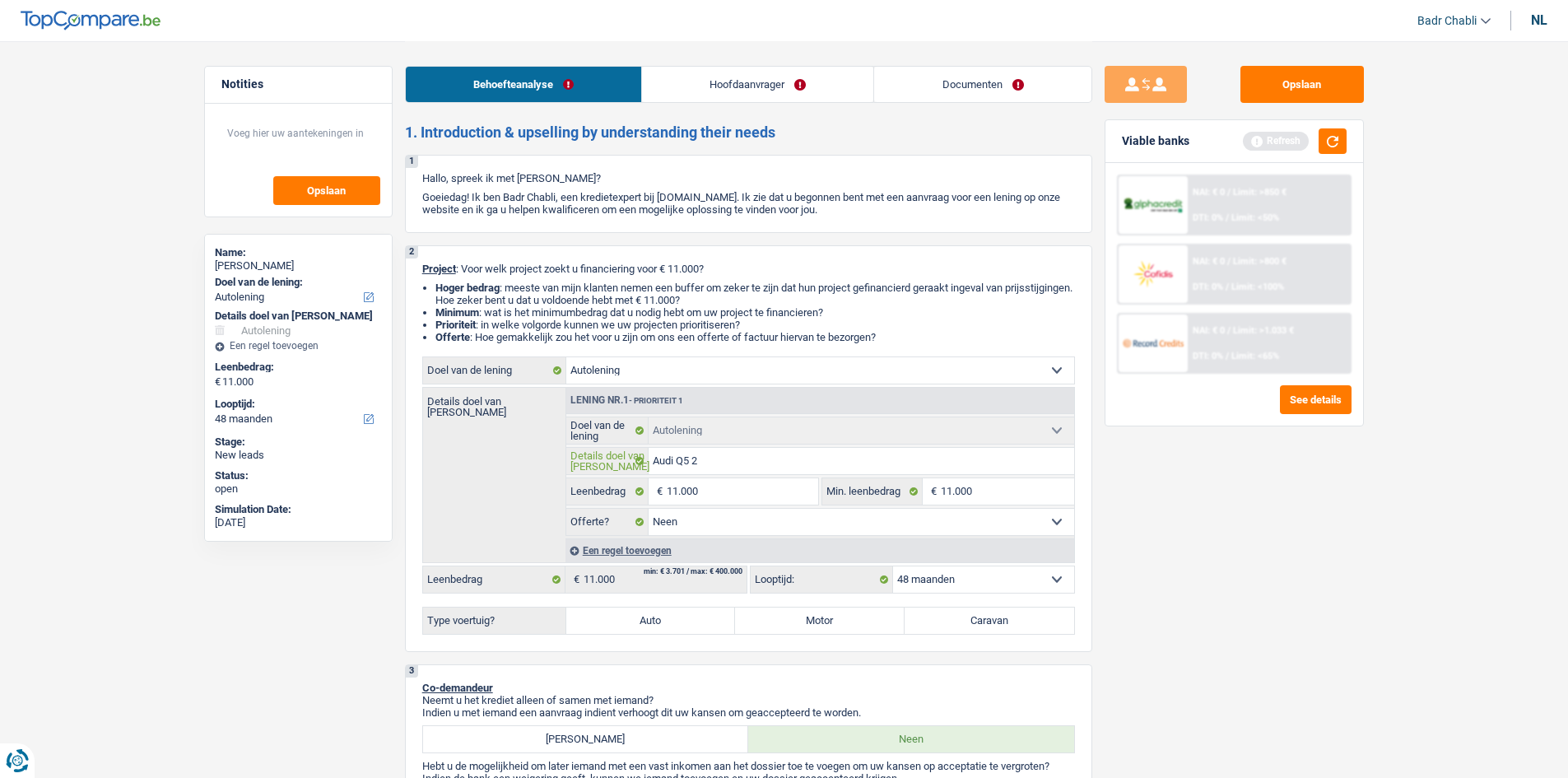
type input "Audi Q5 20"
type input "Audi Q5 202"
type input "Audi Q5 2022"
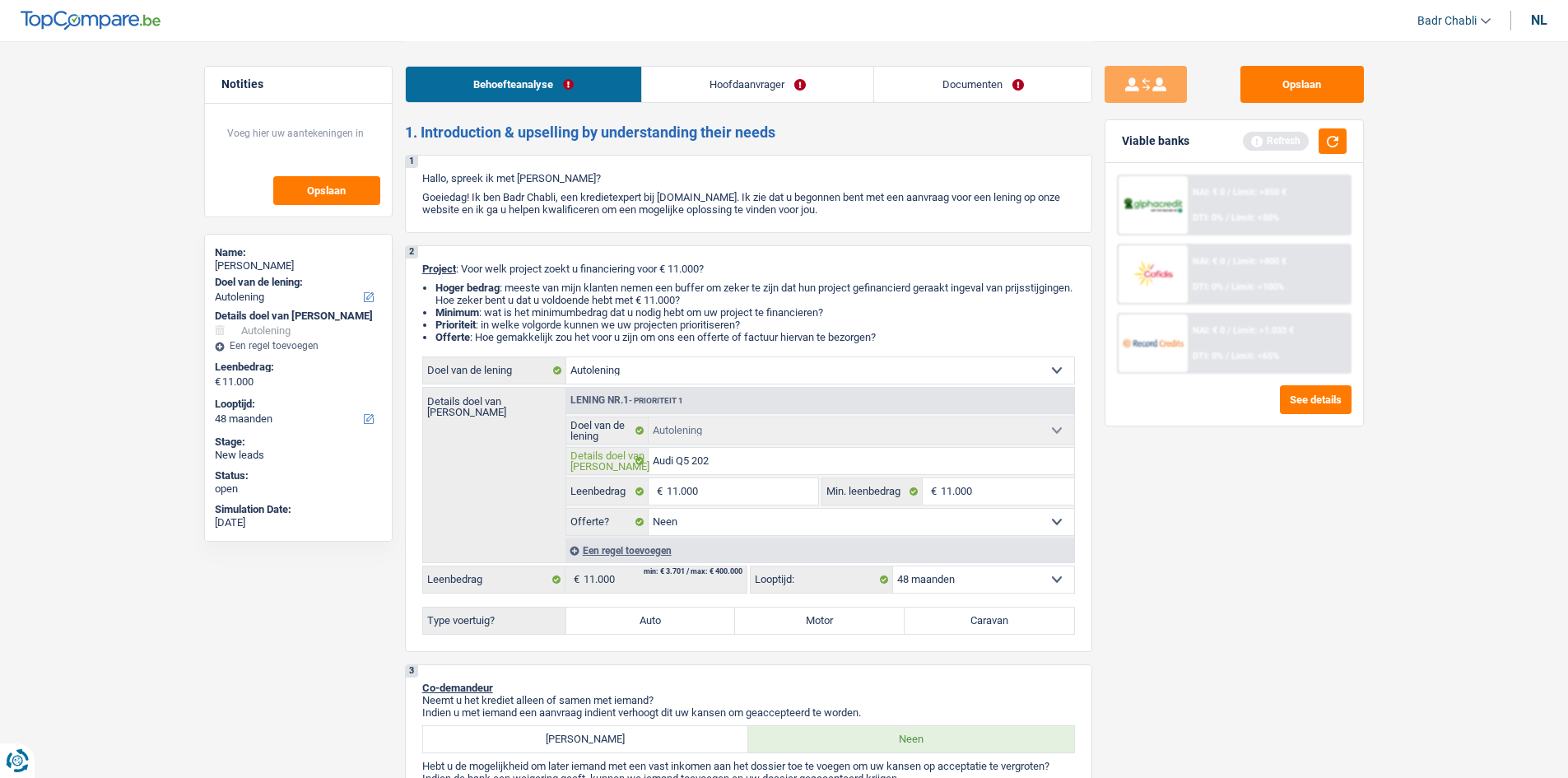
type input "Audi Q5 2022"
click at [699, 627] on label "Auto" at bounding box center [651, 620] width 170 height 26
click at [699, 627] on input "Auto" at bounding box center [651, 620] width 170 height 26
radio input "true"
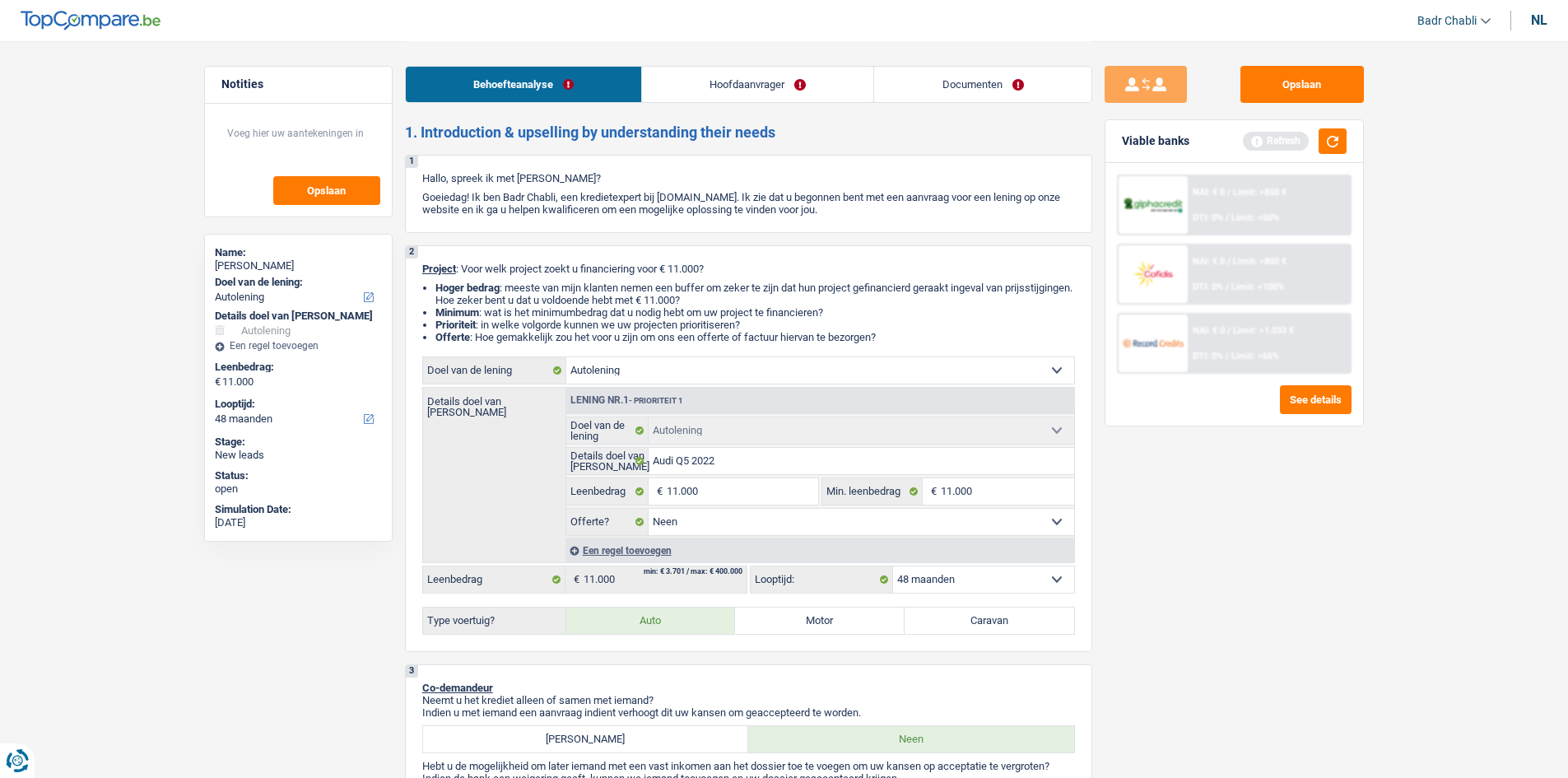
select select "60"
radio input "true"
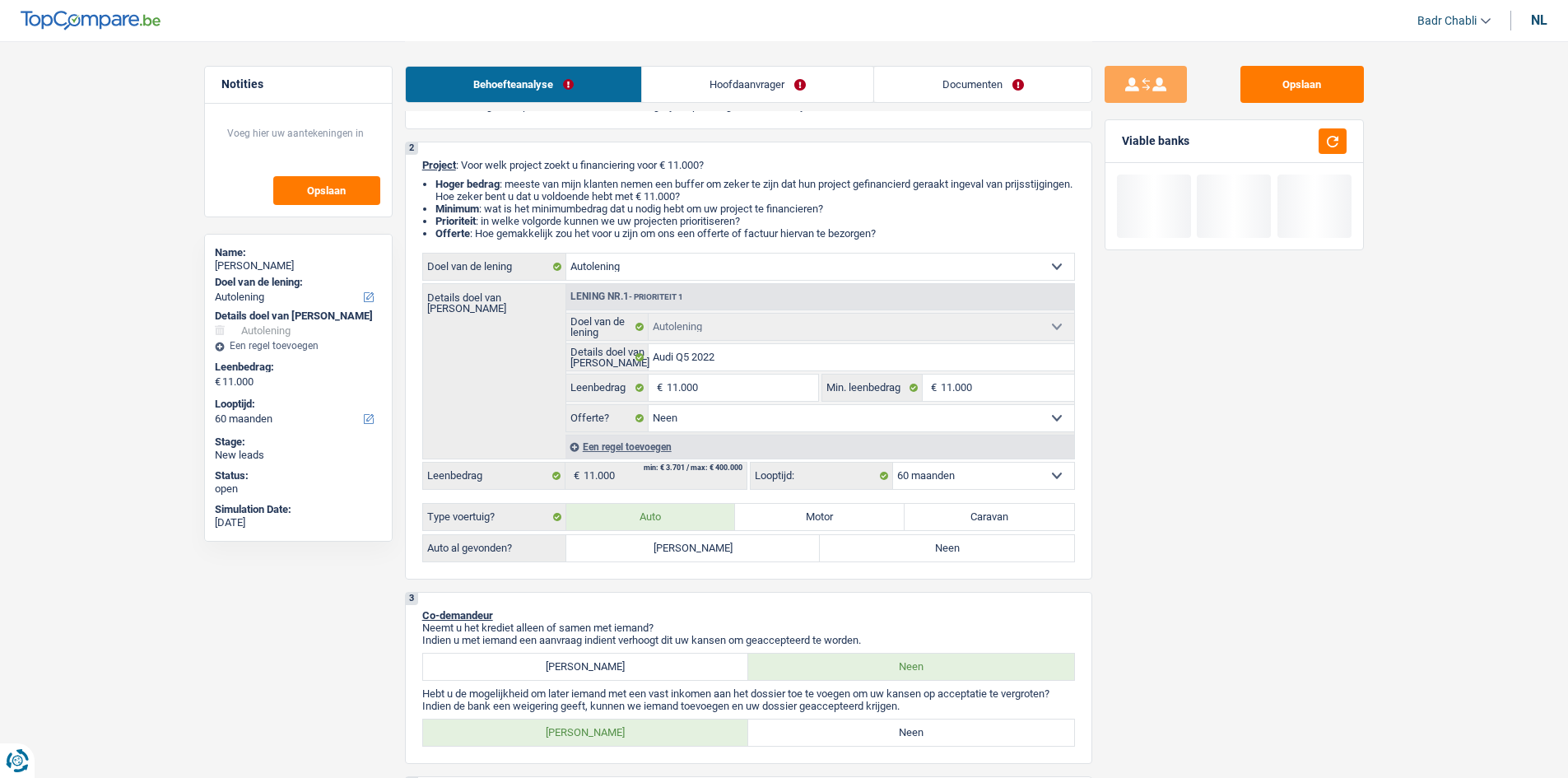
scroll to position [164, 0]
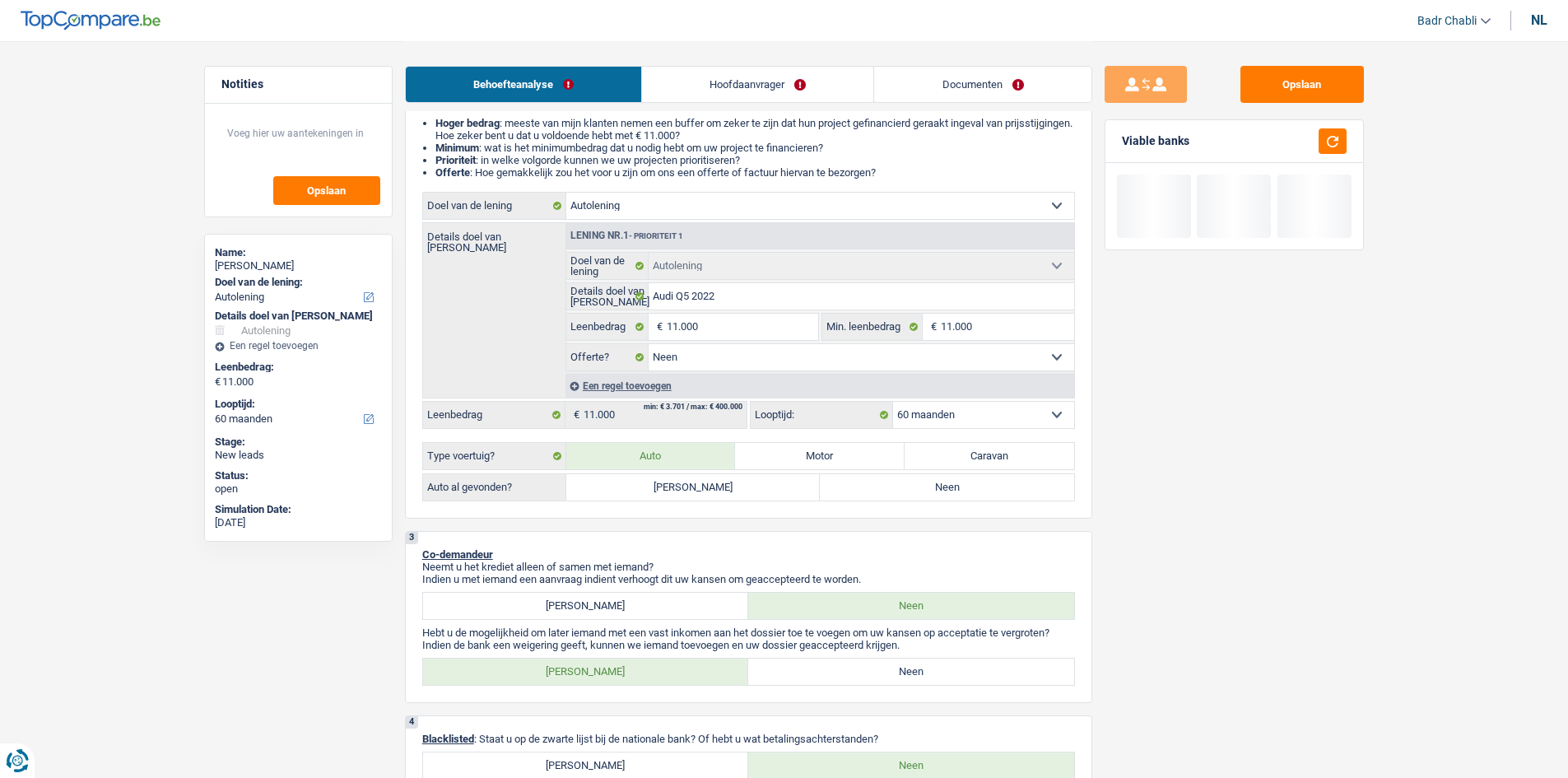
click at [727, 498] on label "Ja" at bounding box center [694, 487] width 254 height 26
click at [727, 498] on input "Ja" at bounding box center [694, 487] width 254 height 26
radio input "true"
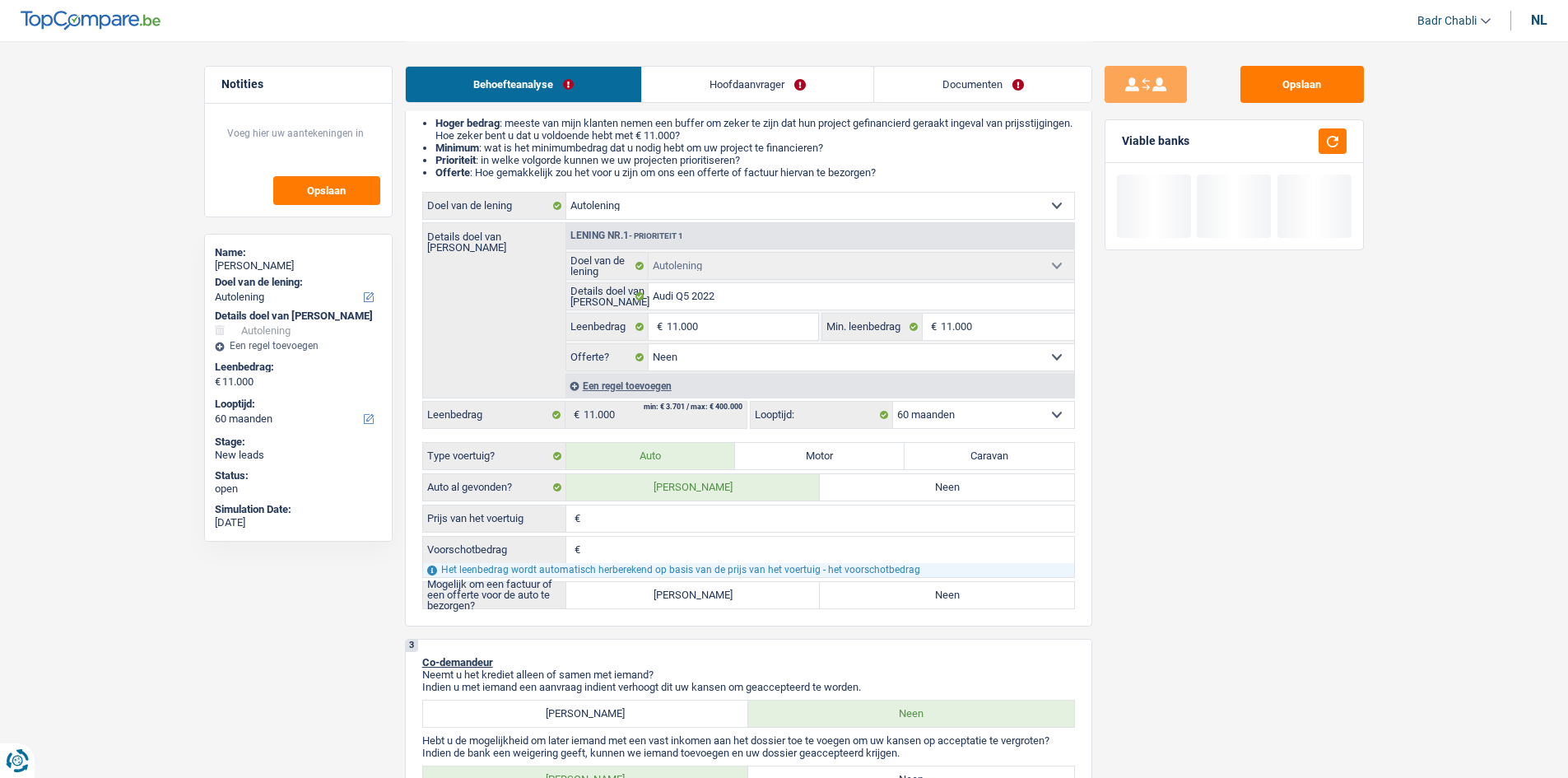
click at [676, 597] on label "Ja" at bounding box center [694, 595] width 254 height 26
click at [676, 597] on input "Ja" at bounding box center [694, 595] width 254 height 26
radio input "true"
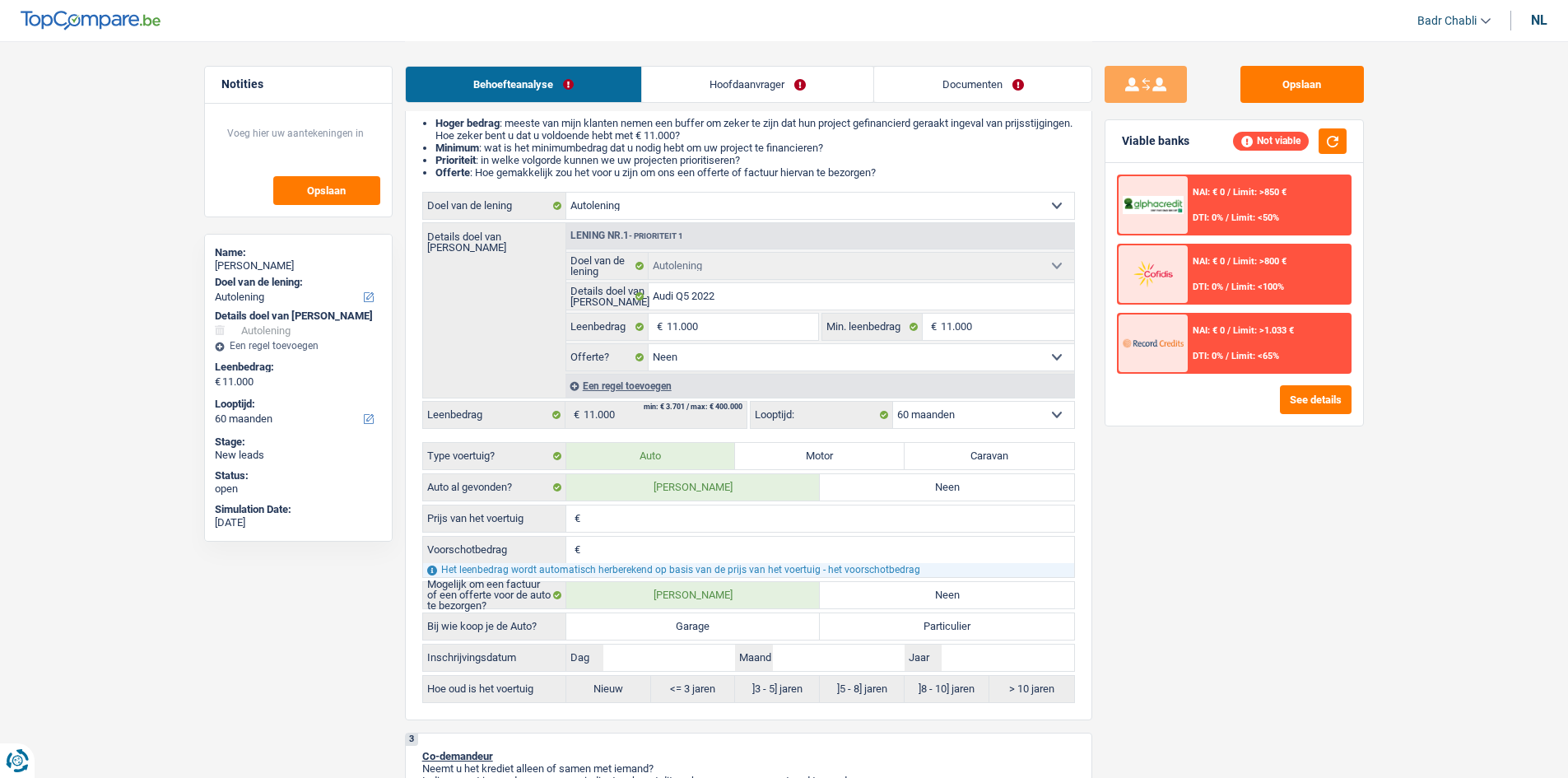
click at [691, 630] on label "Garage" at bounding box center [694, 627] width 254 height 26
click at [691, 630] on input "Garage" at bounding box center [694, 627] width 254 height 26
radio input "true"
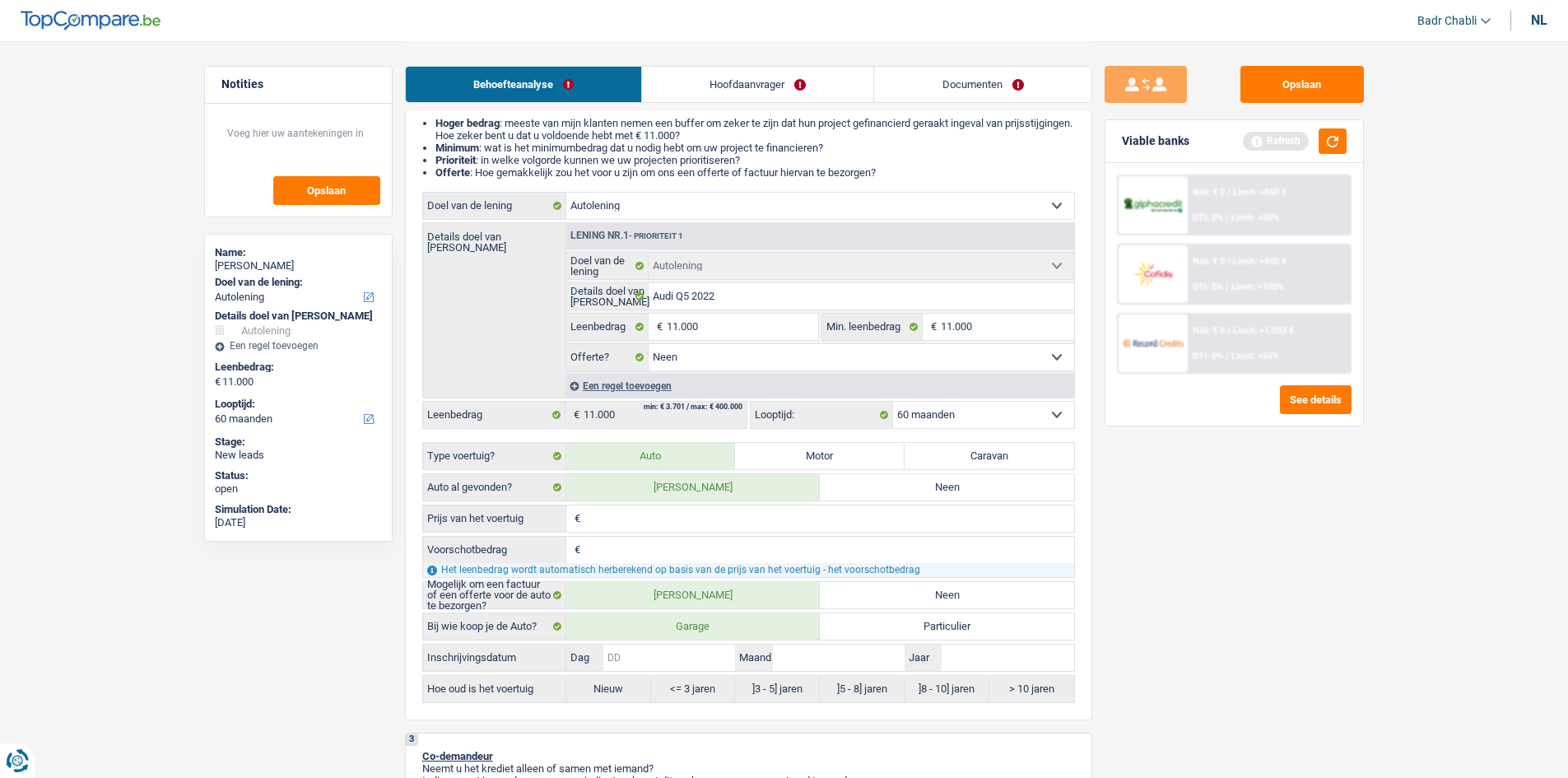
click at [718, 655] on input "Dag" at bounding box center [668, 658] width 131 height 26
type input "0"
type input "01"
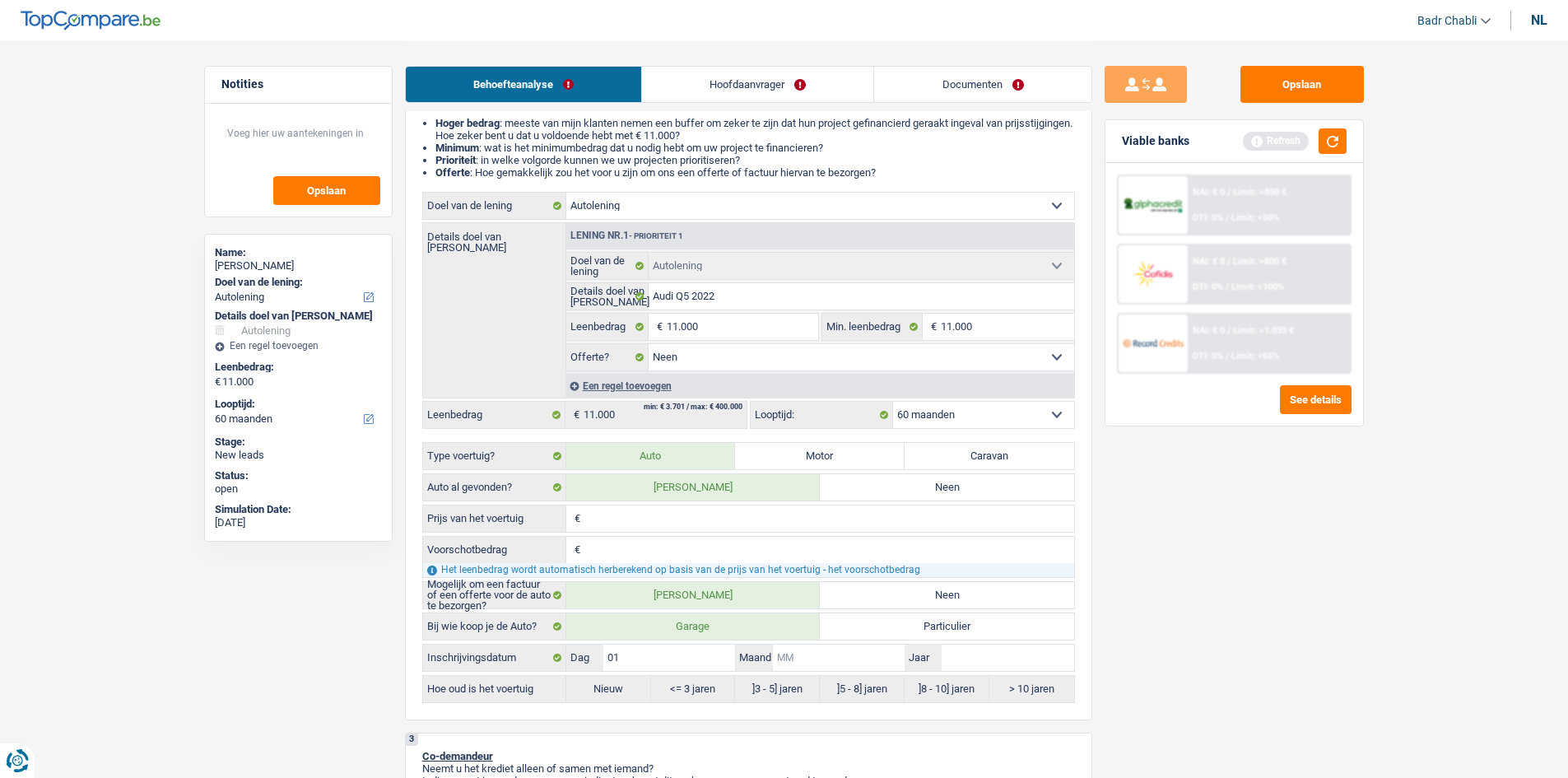
type input "0"
type input "01"
type input "2"
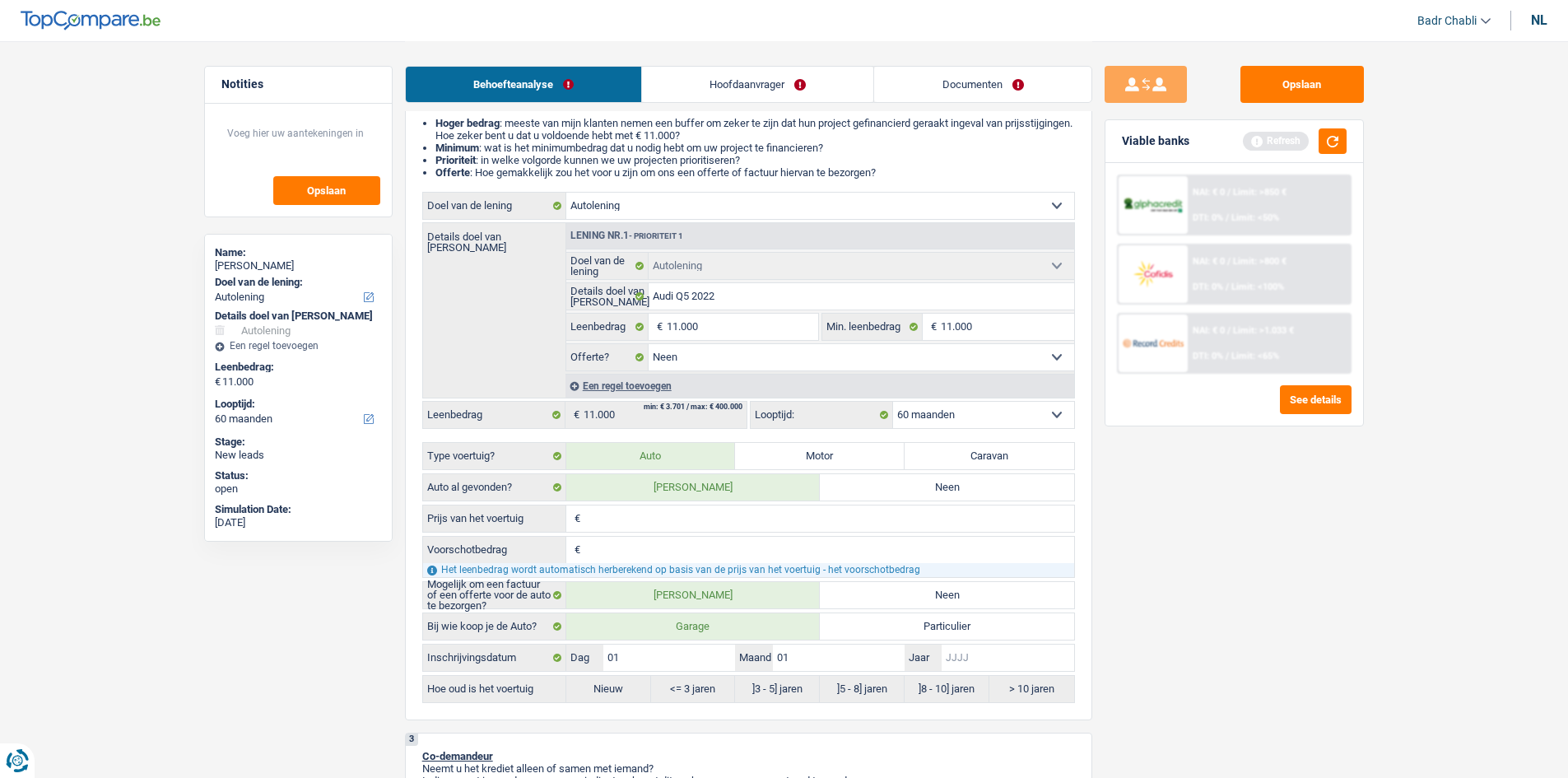
type input "2"
type input "20"
type input "202"
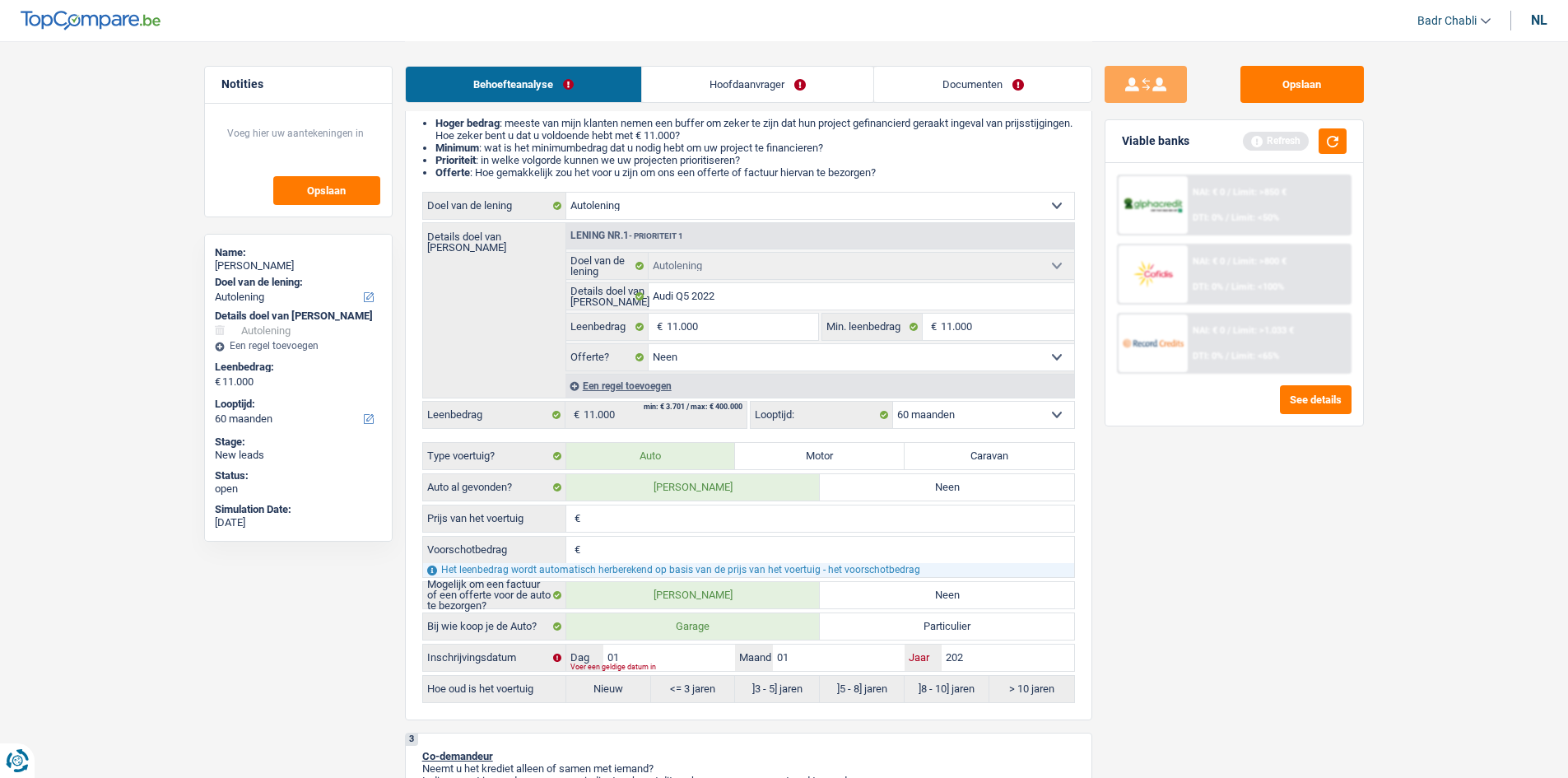
type input "2023"
radio input "false"
radio input "true"
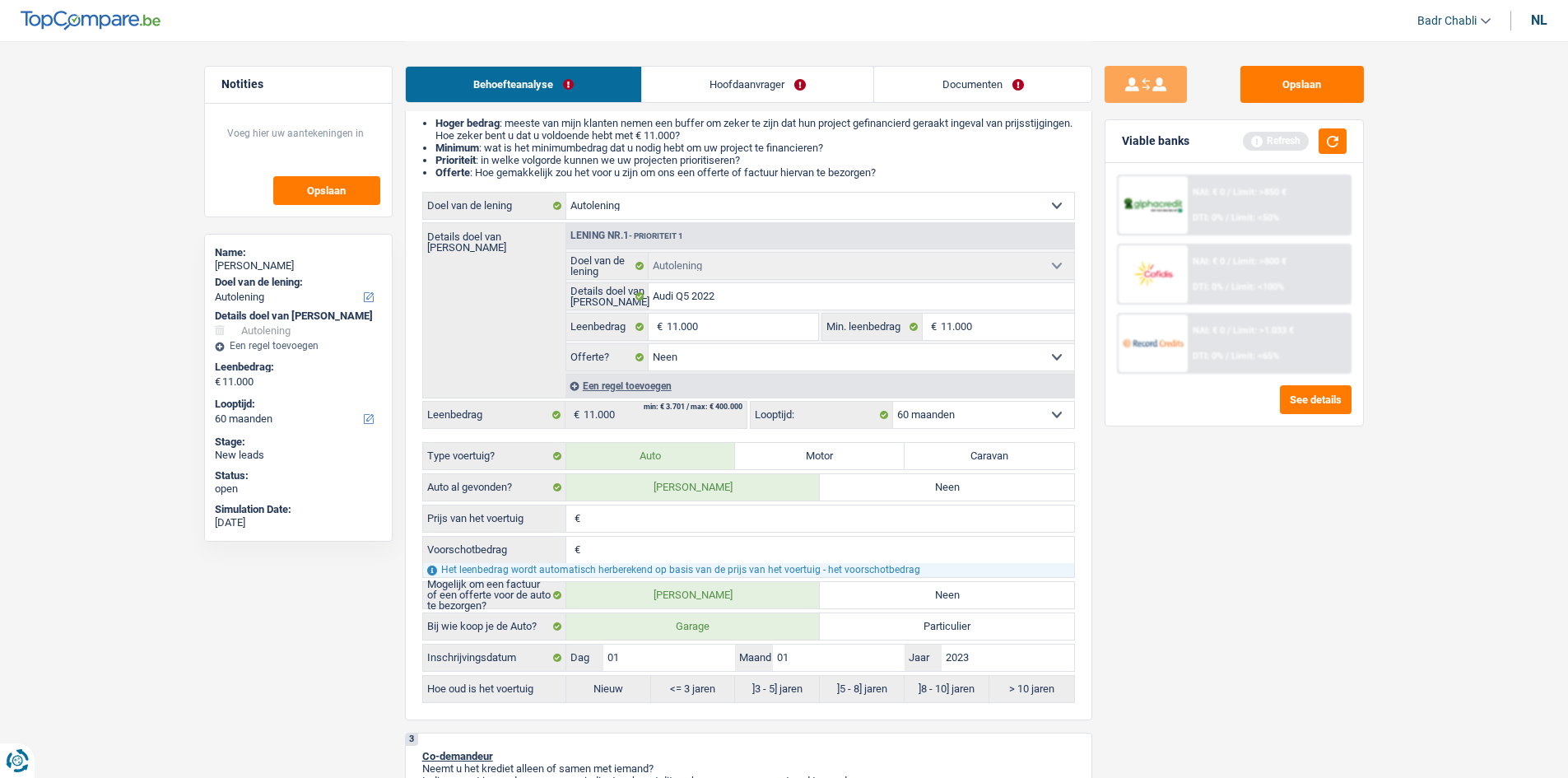
click div "Viable banks Refresh"
click button "button"
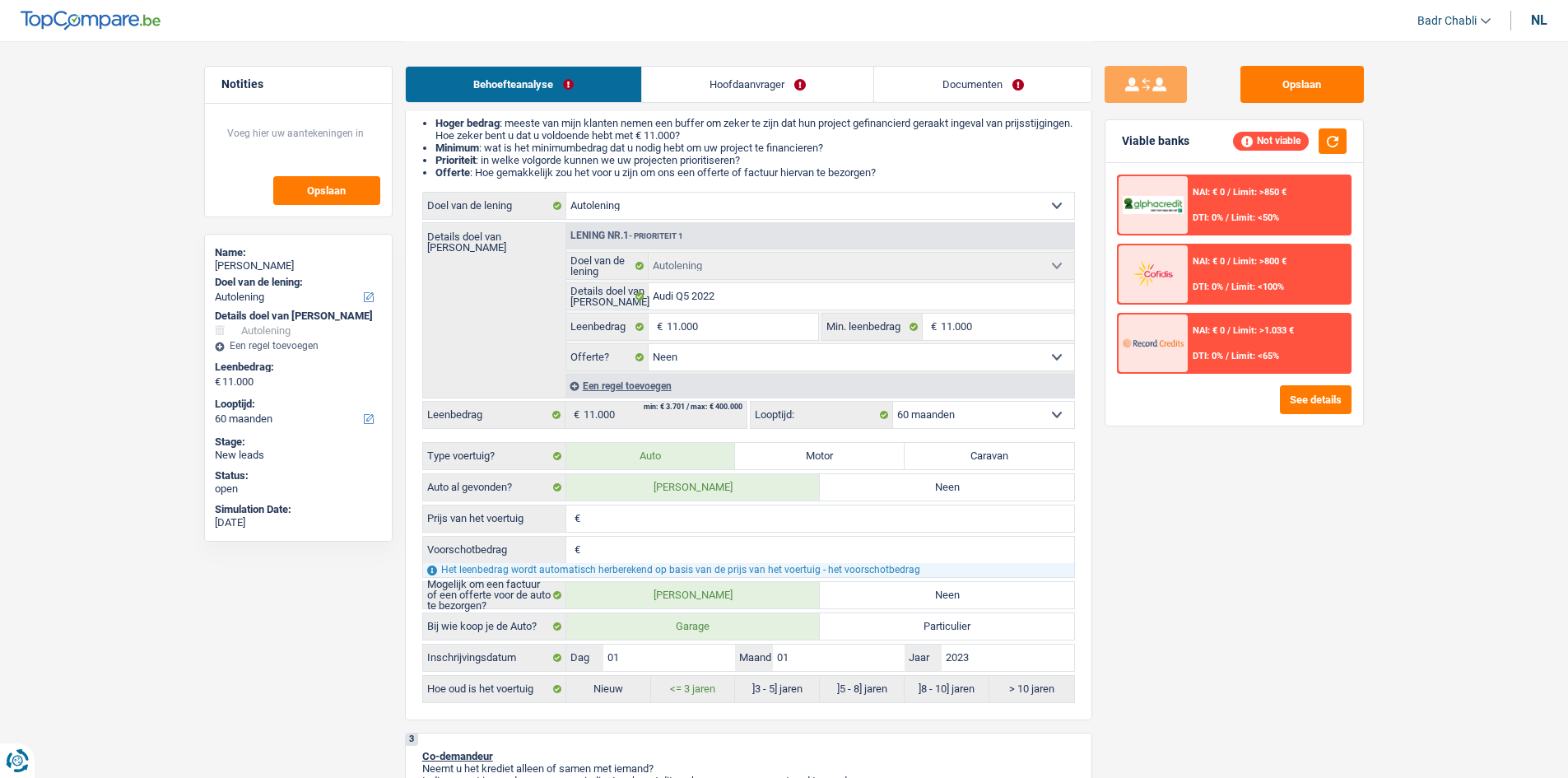
click span "NAI: € 0"
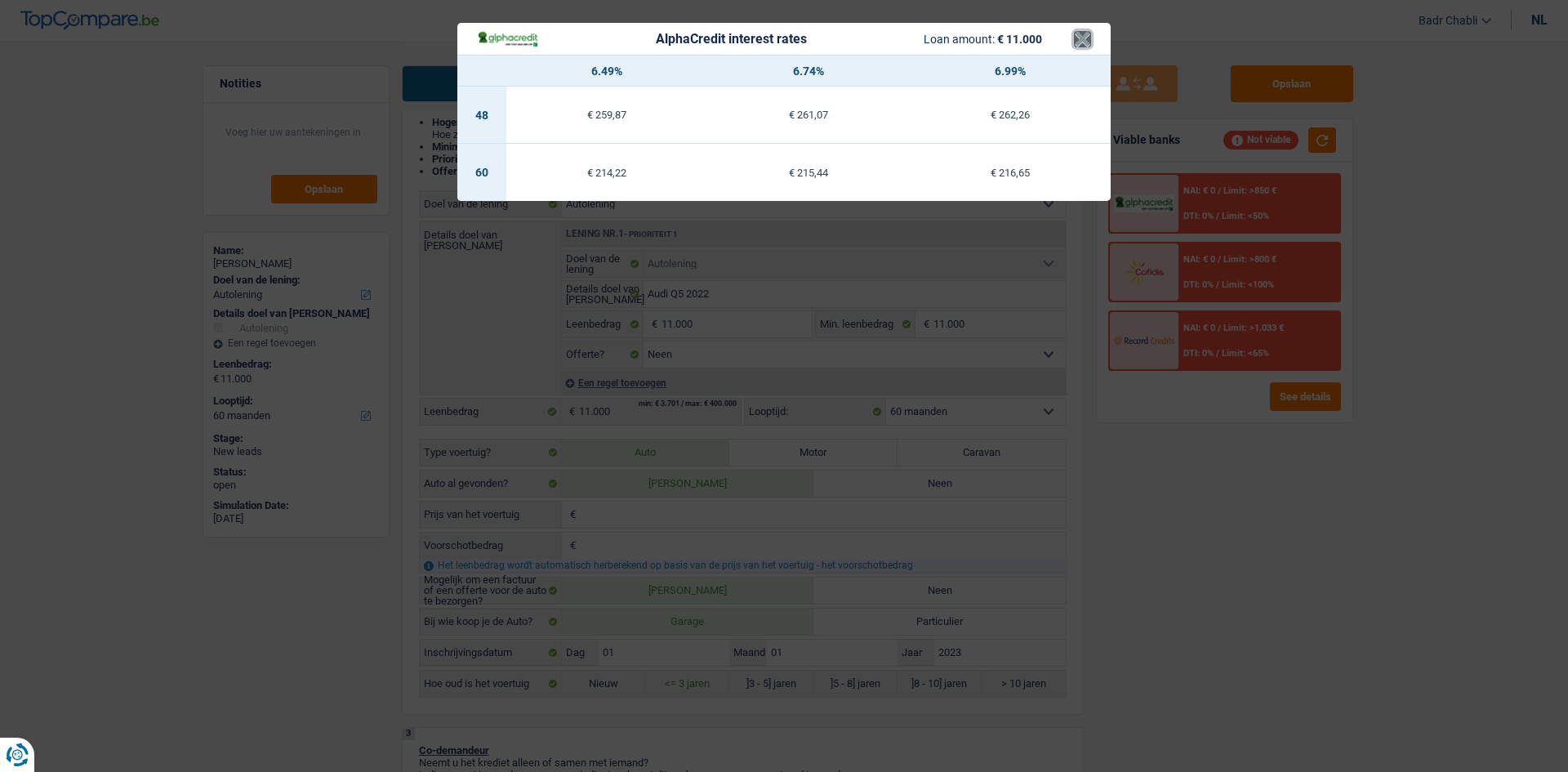
click button "×"
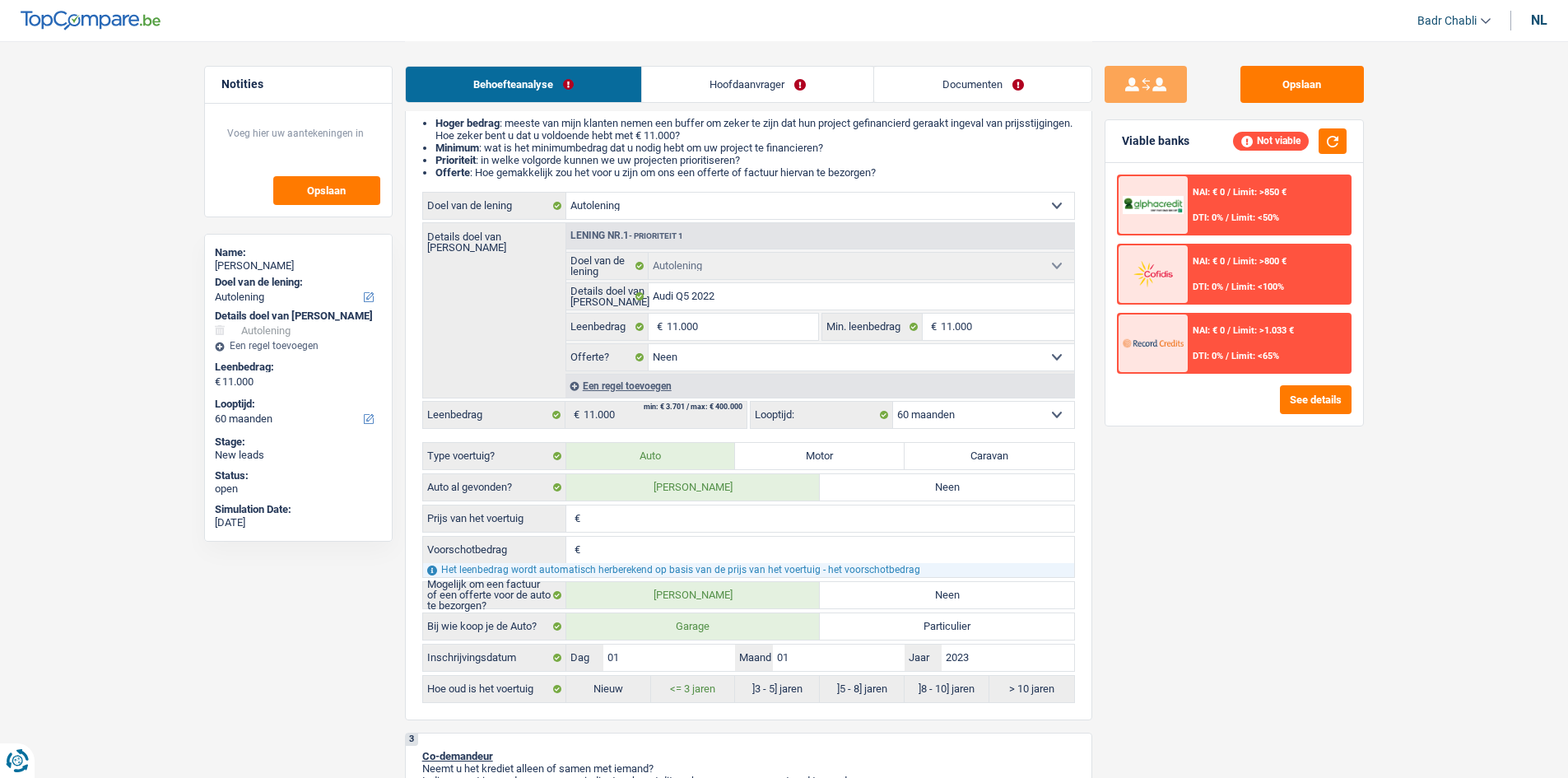
click div "NAI: € 0 / Limit: >1.033 € DTI: 0% / Limit: <65%"
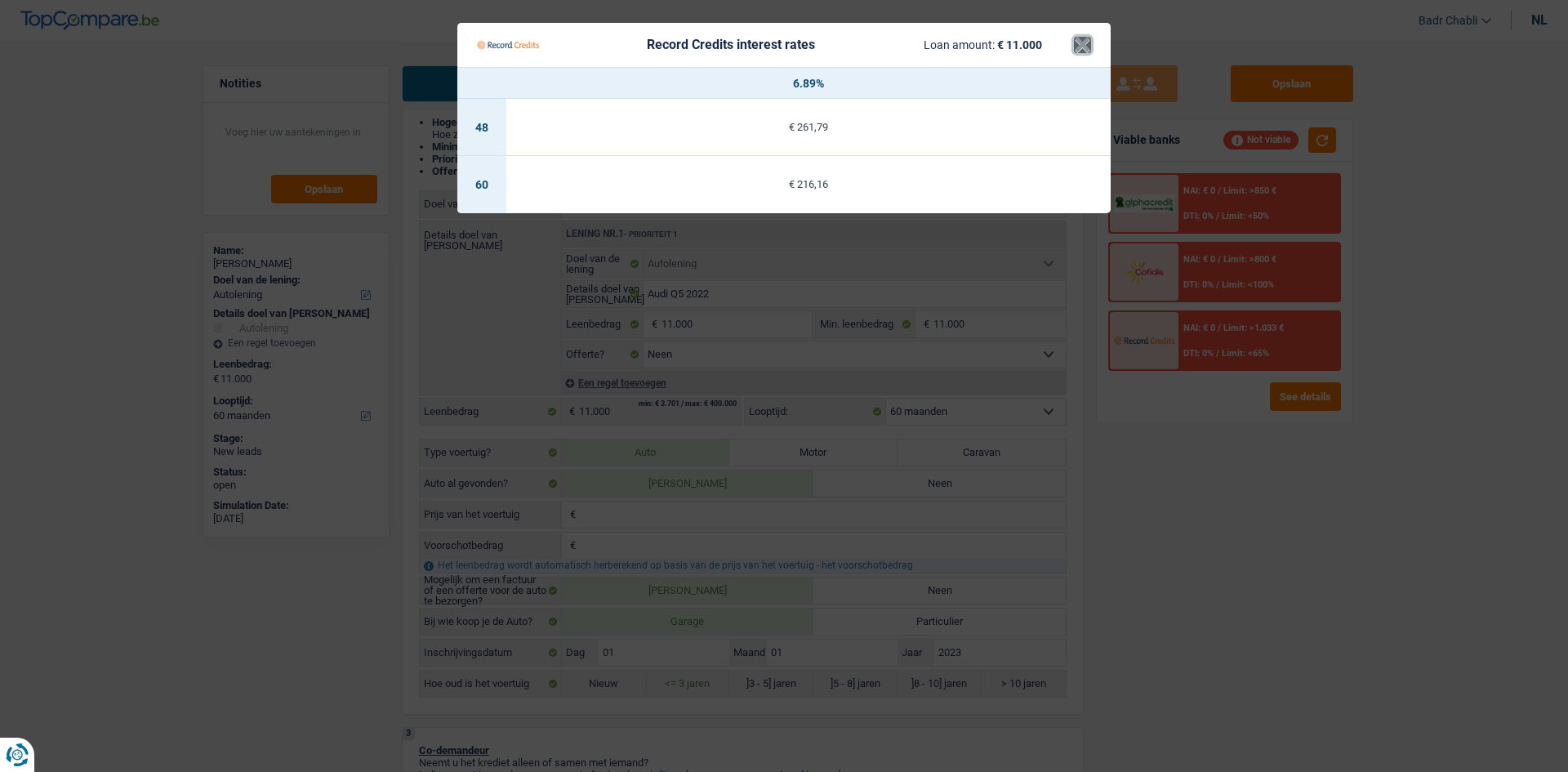
click button "×"
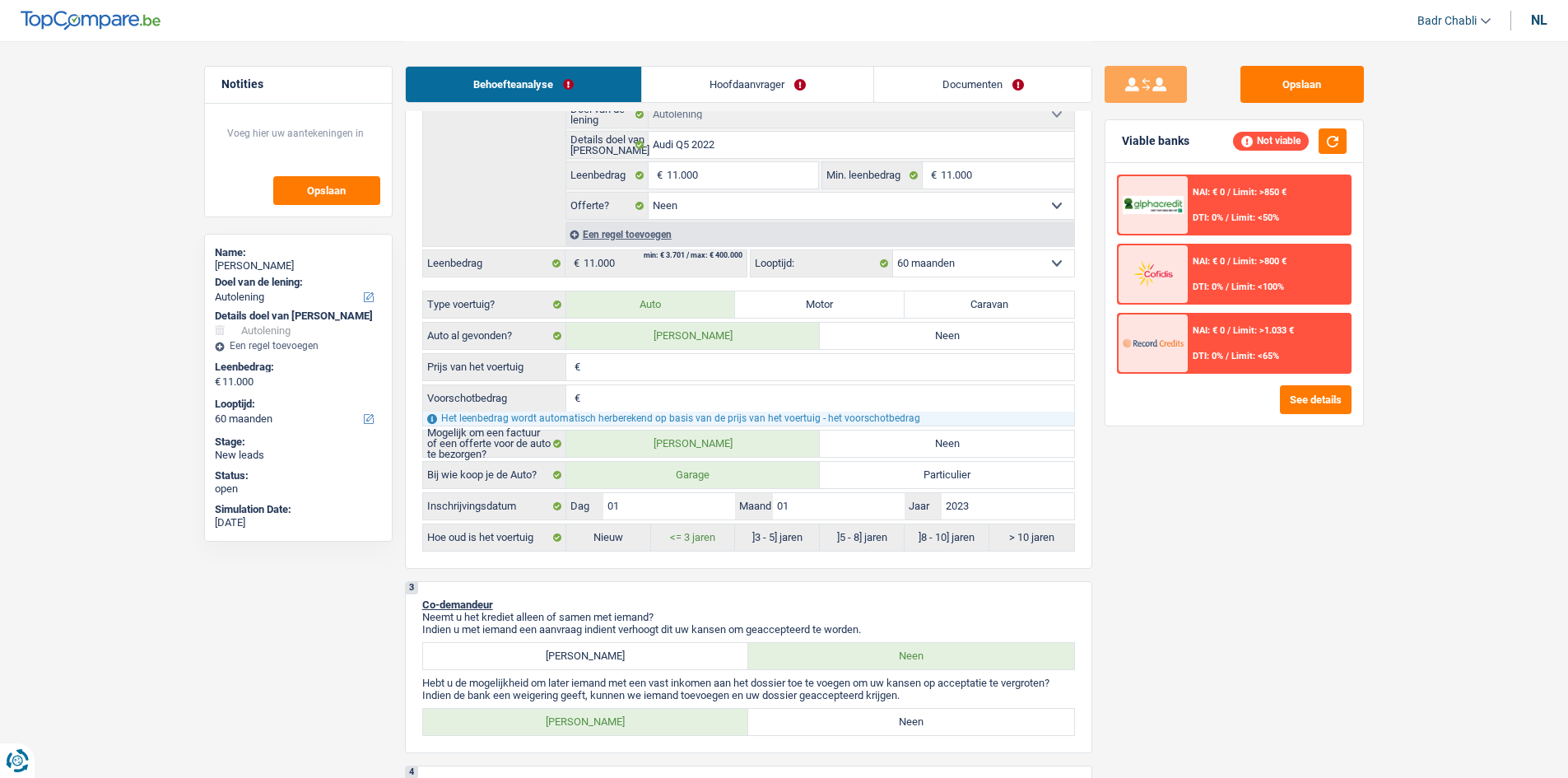
scroll to position [493, 0]
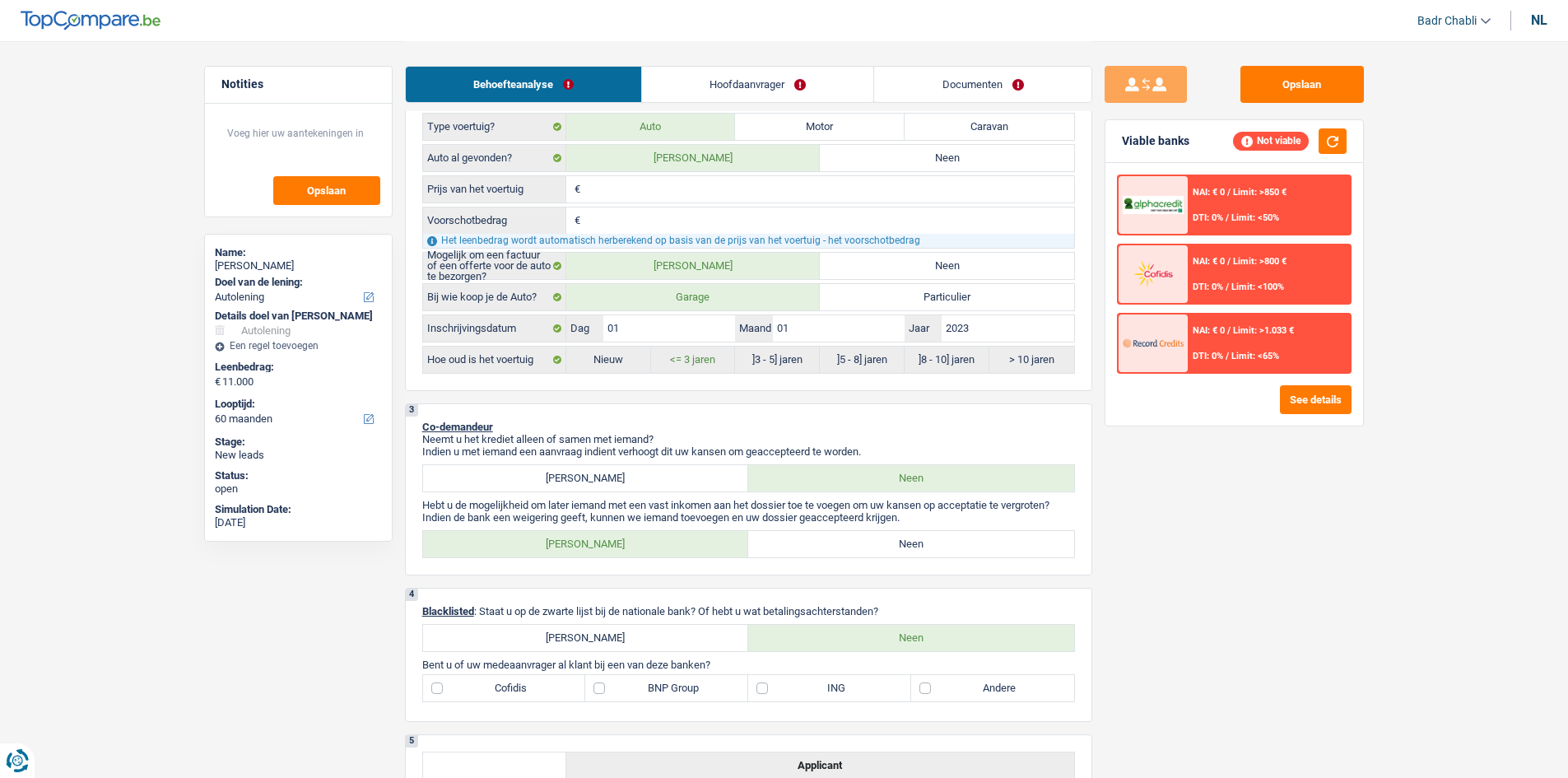
click label "Neen"
click input "Neen"
radio input "true"
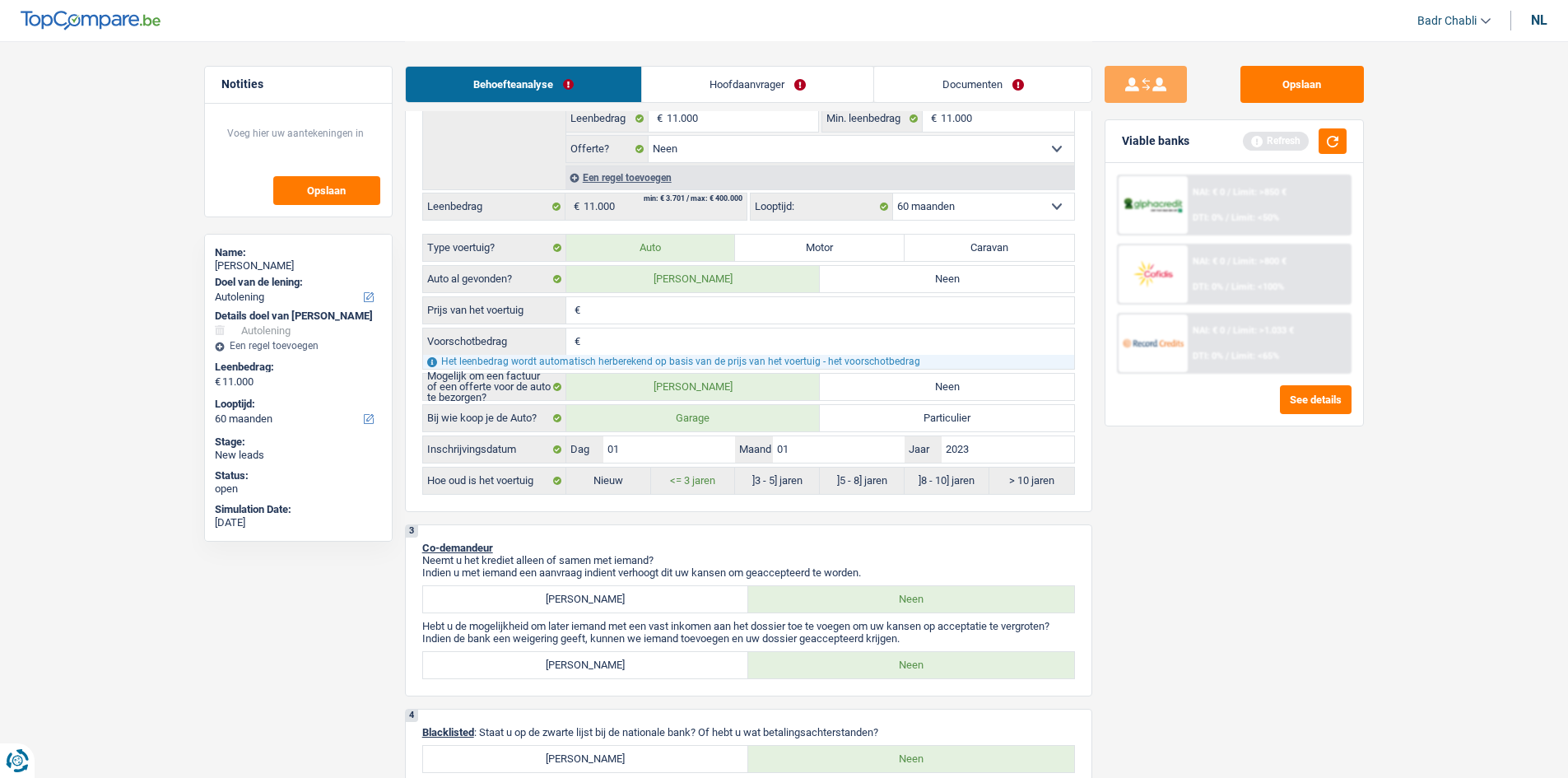
scroll to position [164, 0]
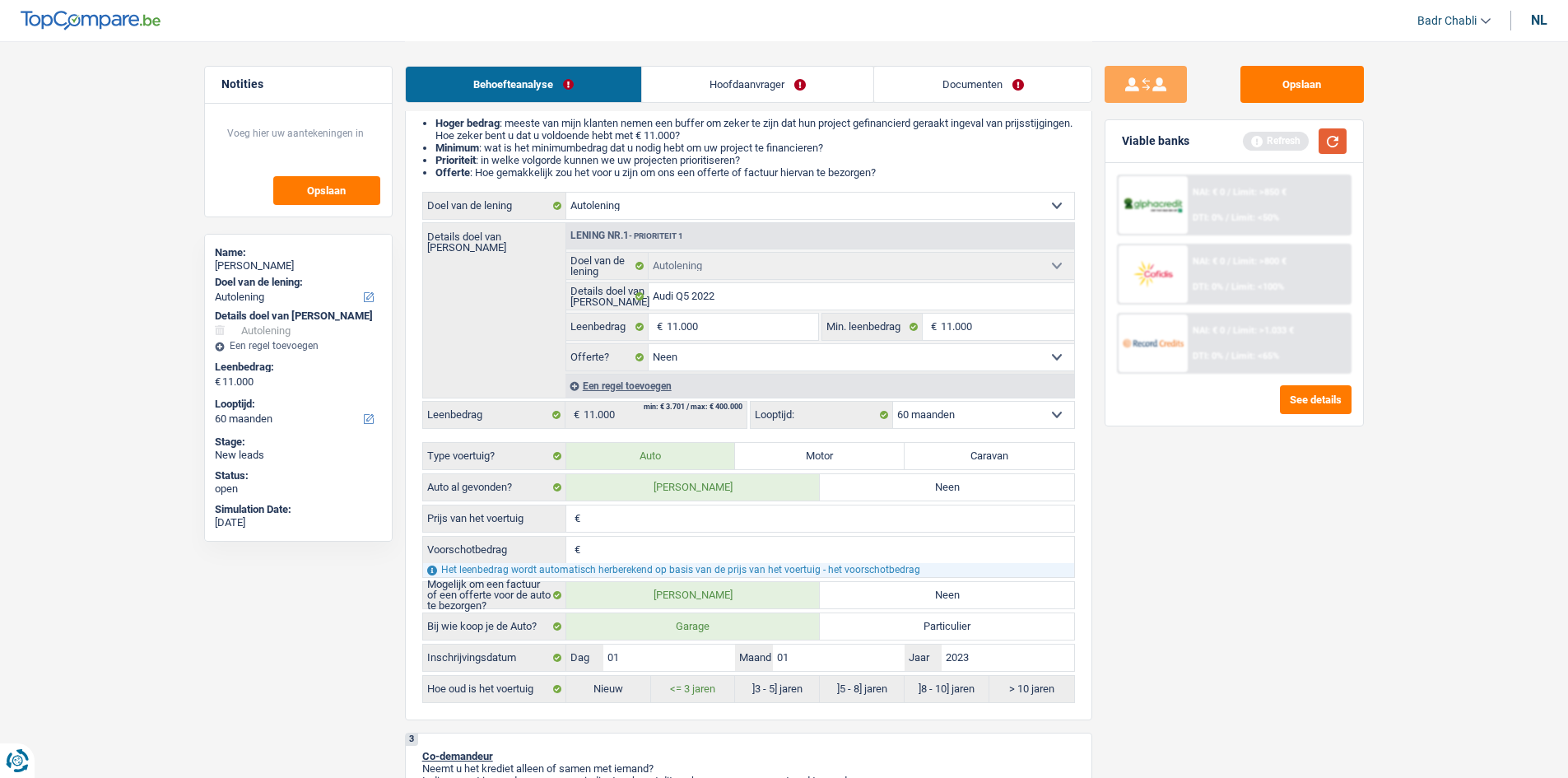
click button "button"
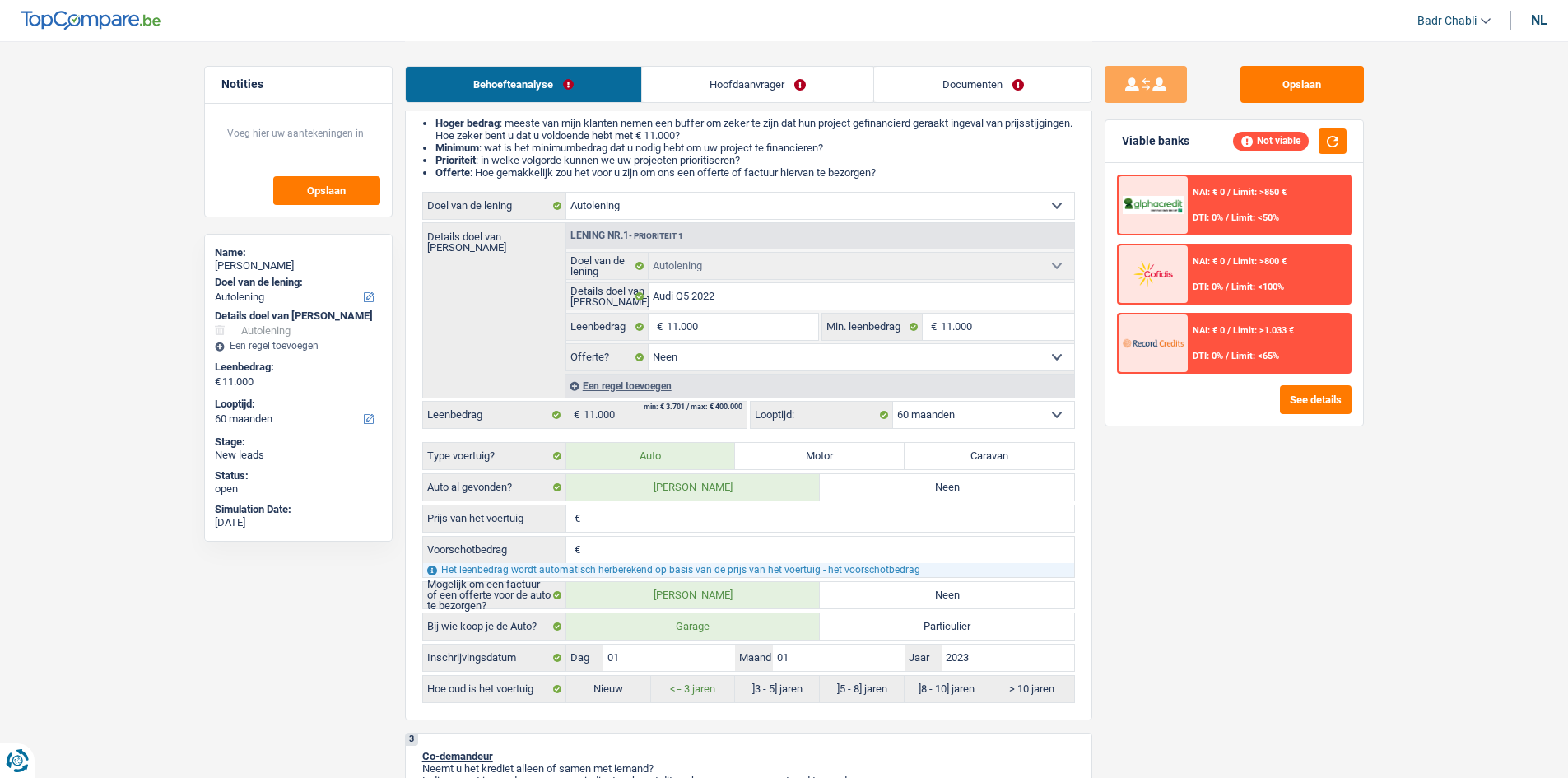
click select "12 maanden 18 maanden 24 maanden 30 maanden 36 maanden 42 maanden 48 maanden 60…"
click button "button"
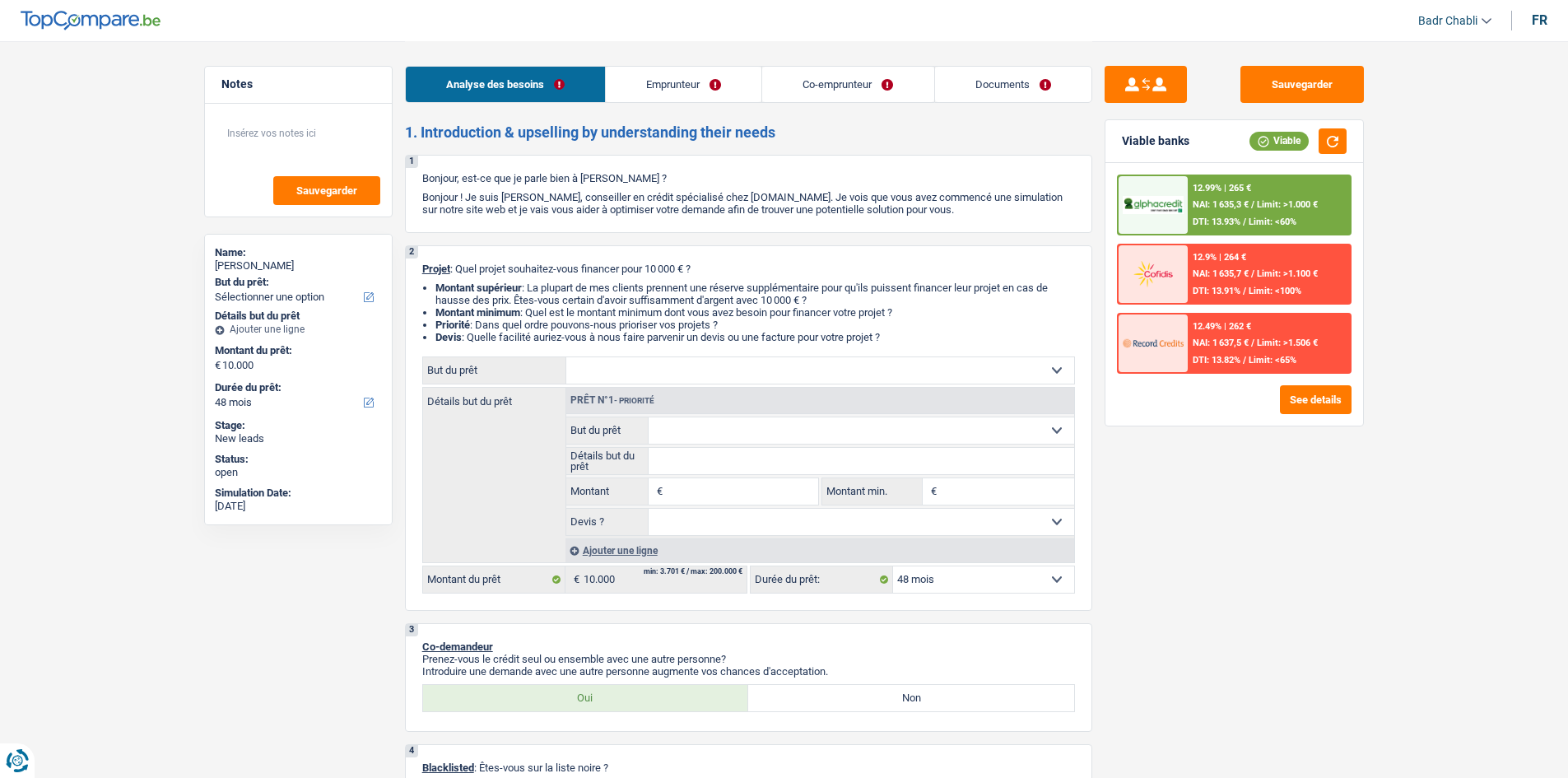
select select "48"
select select "retired"
select select "pension"
select select "ownerWithoutMortgage"
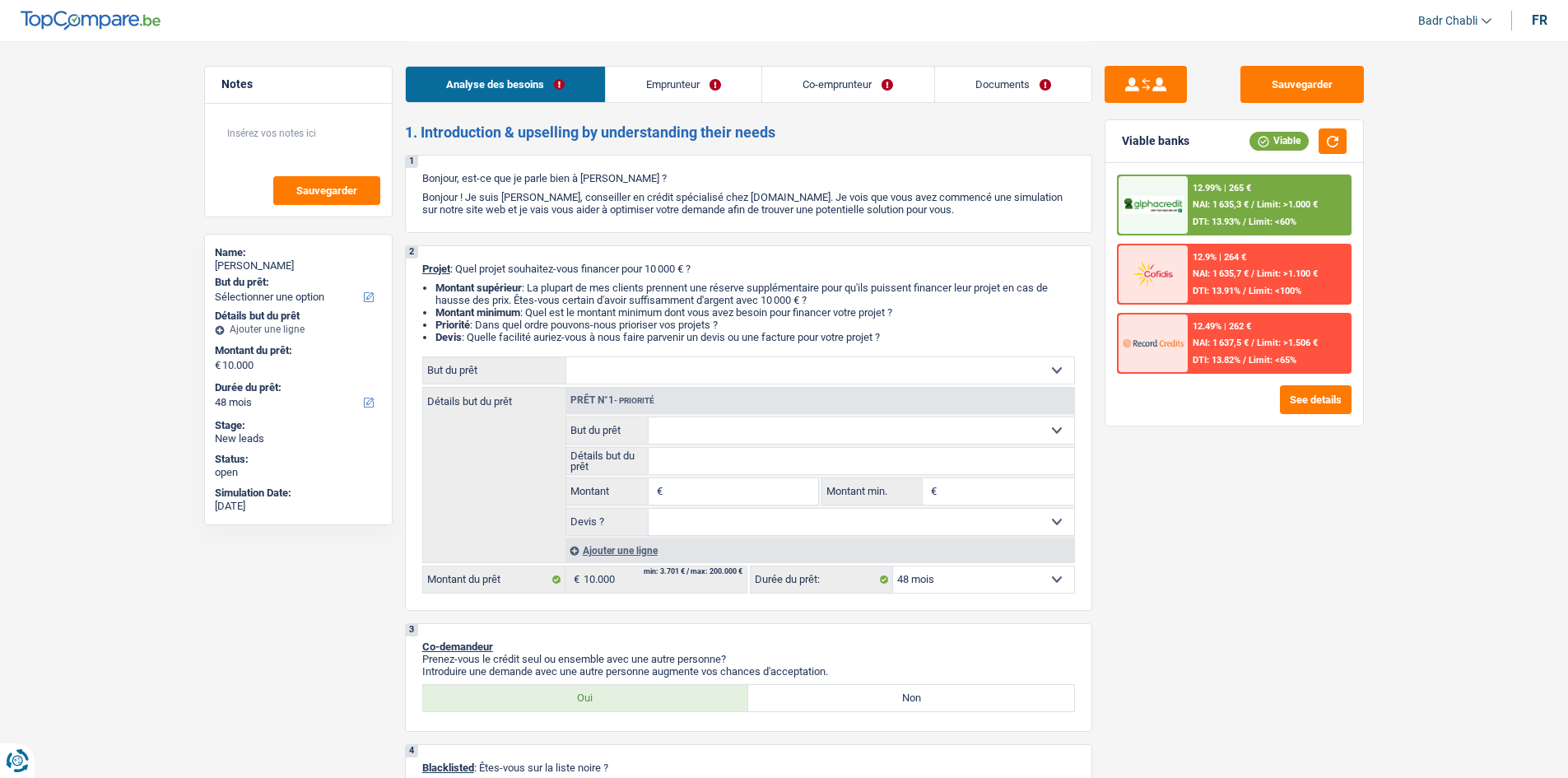
select select "48"
select select "retired"
select select "pension"
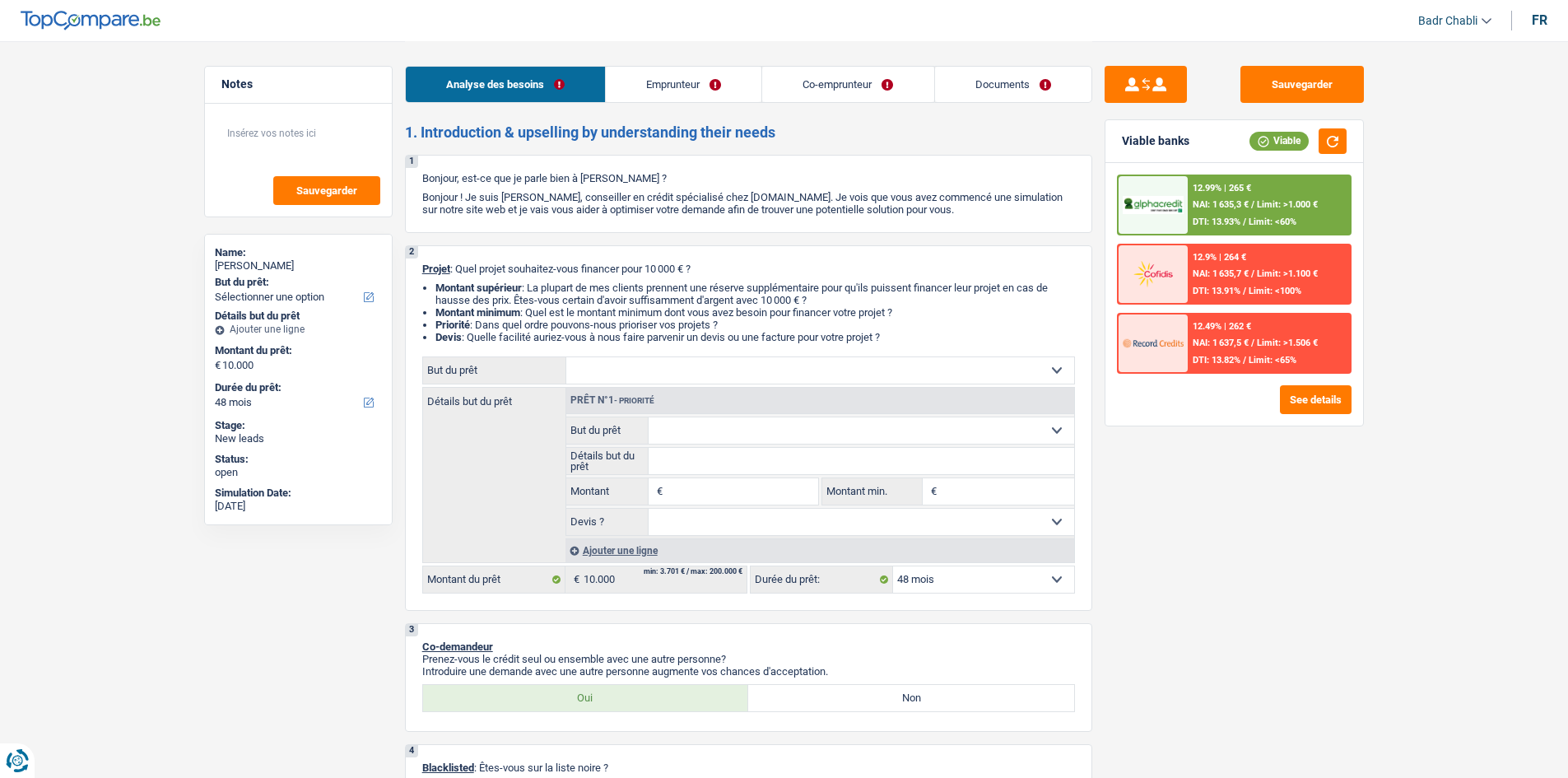
select select "ownerWithoutMortgage"
select select "48"
select select "ownerWithoutMortgage"
select select "BE"
click at [707, 70] on link "Emprunteur" at bounding box center [683, 84] width 156 height 36
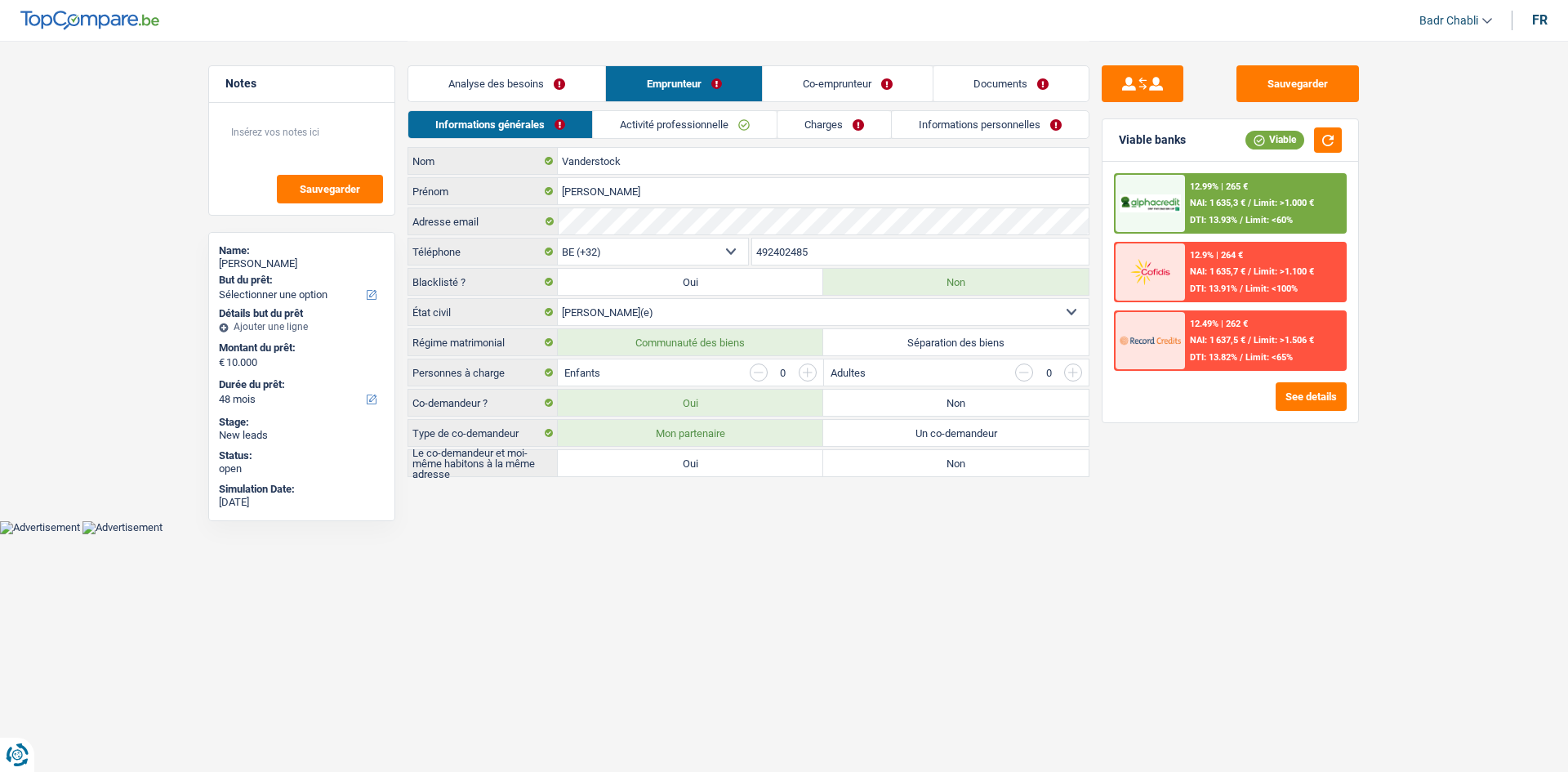
click at [835, 124] on link "Charges" at bounding box center [833, 124] width 113 height 27
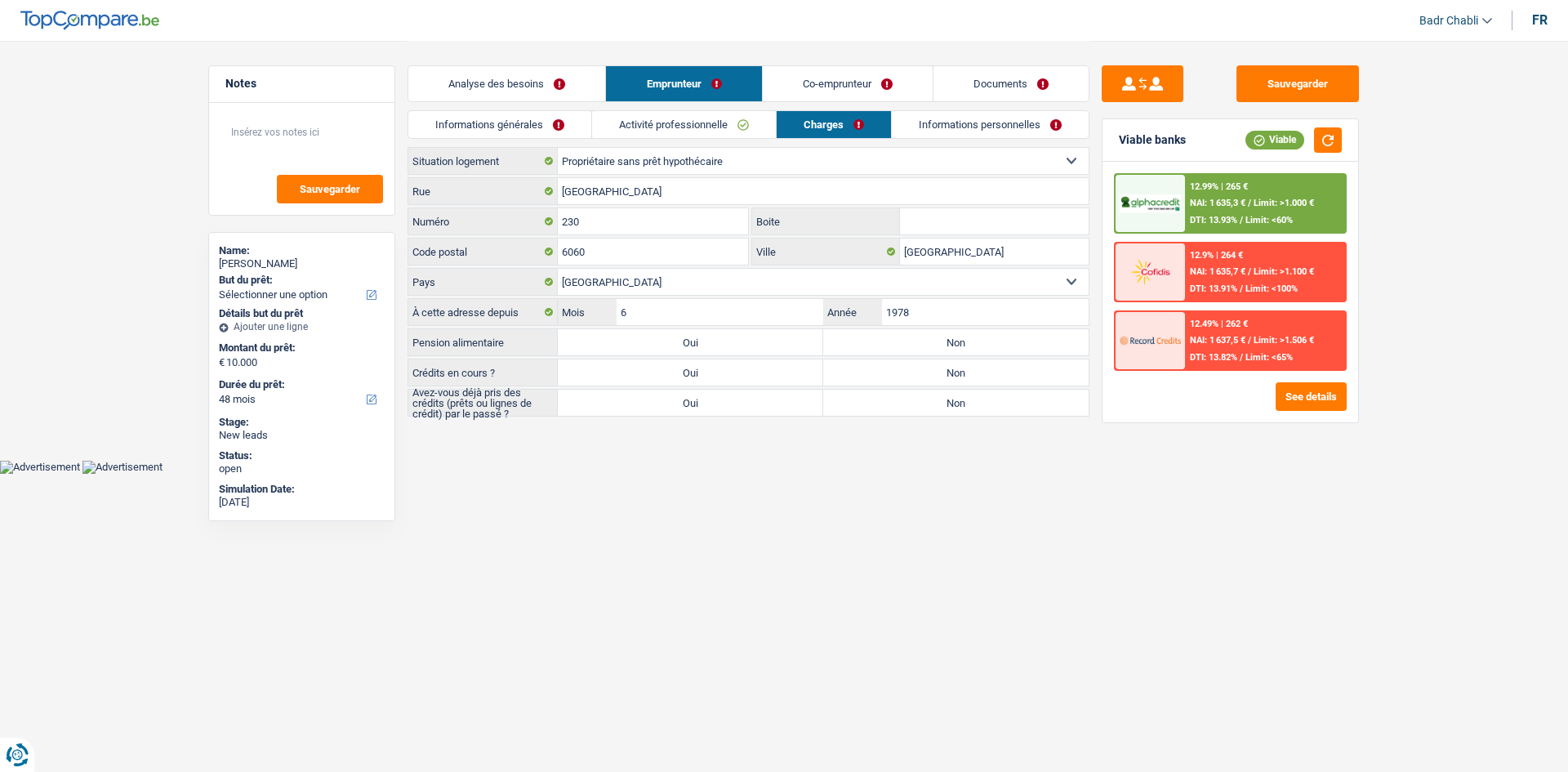
click at [534, 76] on link "Analyse des besoins" at bounding box center [507, 84] width 197 height 35
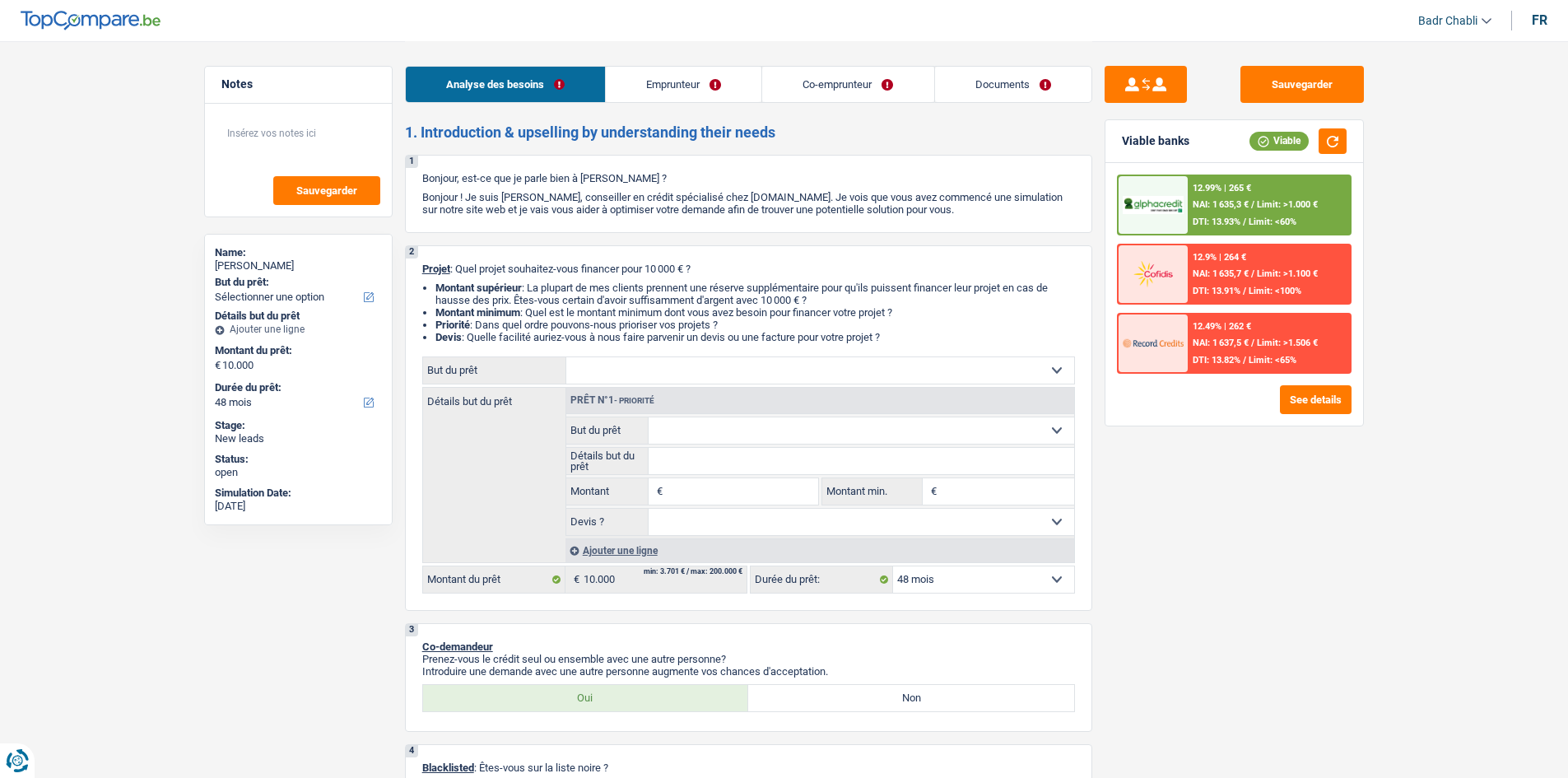
click at [683, 378] on select "Confort maison: meubles, textile, peinture, électroménager, outillage non-profe…" at bounding box center [821, 370] width 508 height 26
select select "household"
click at [566, 357] on select "Confort maison: meubles, textile, peinture, électroménager, outillage non-profe…" at bounding box center [821, 370] width 508 height 26
select select "household"
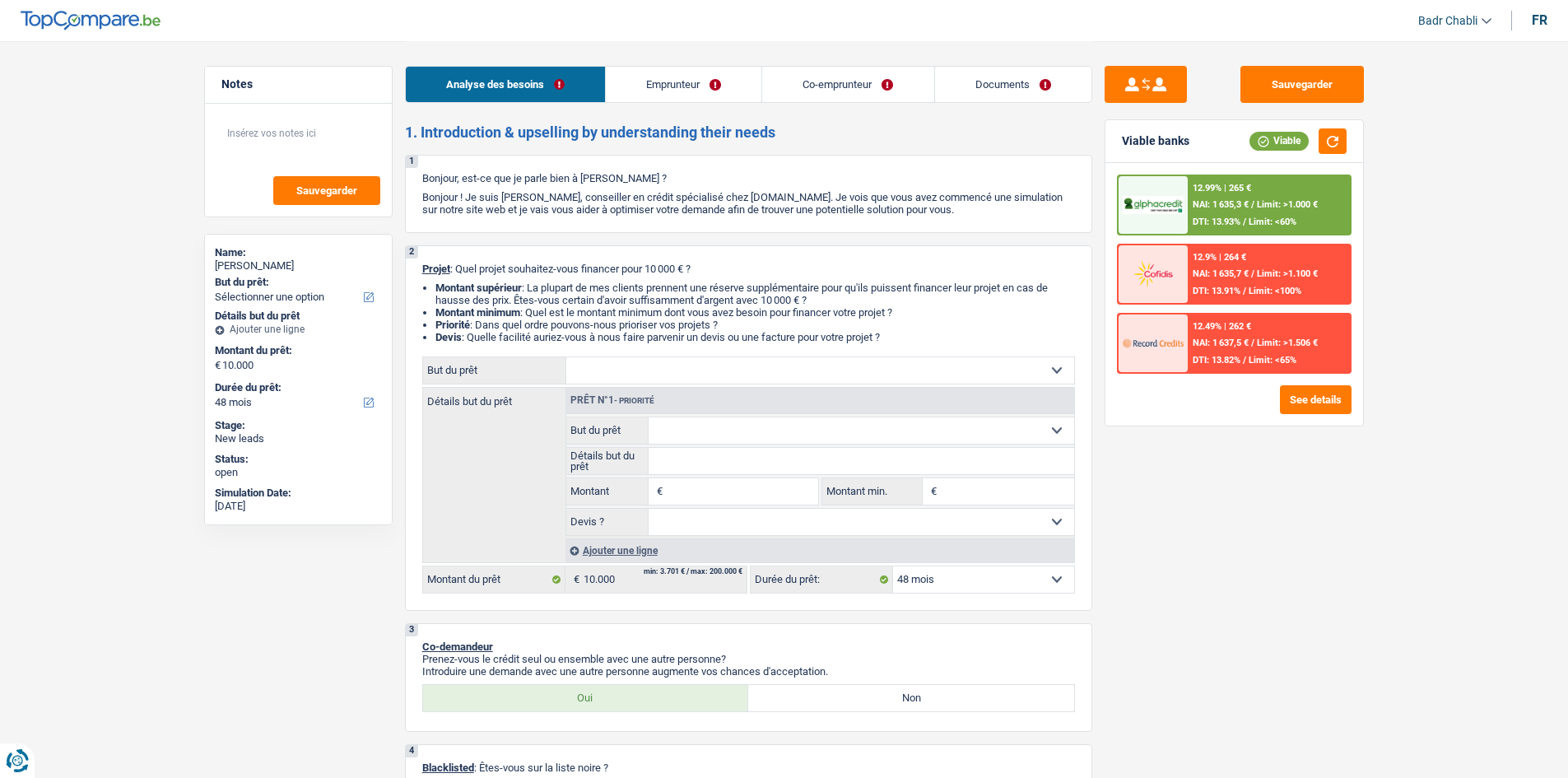
type input "10.000"
select select "household"
type input "10.000"
select select "household"
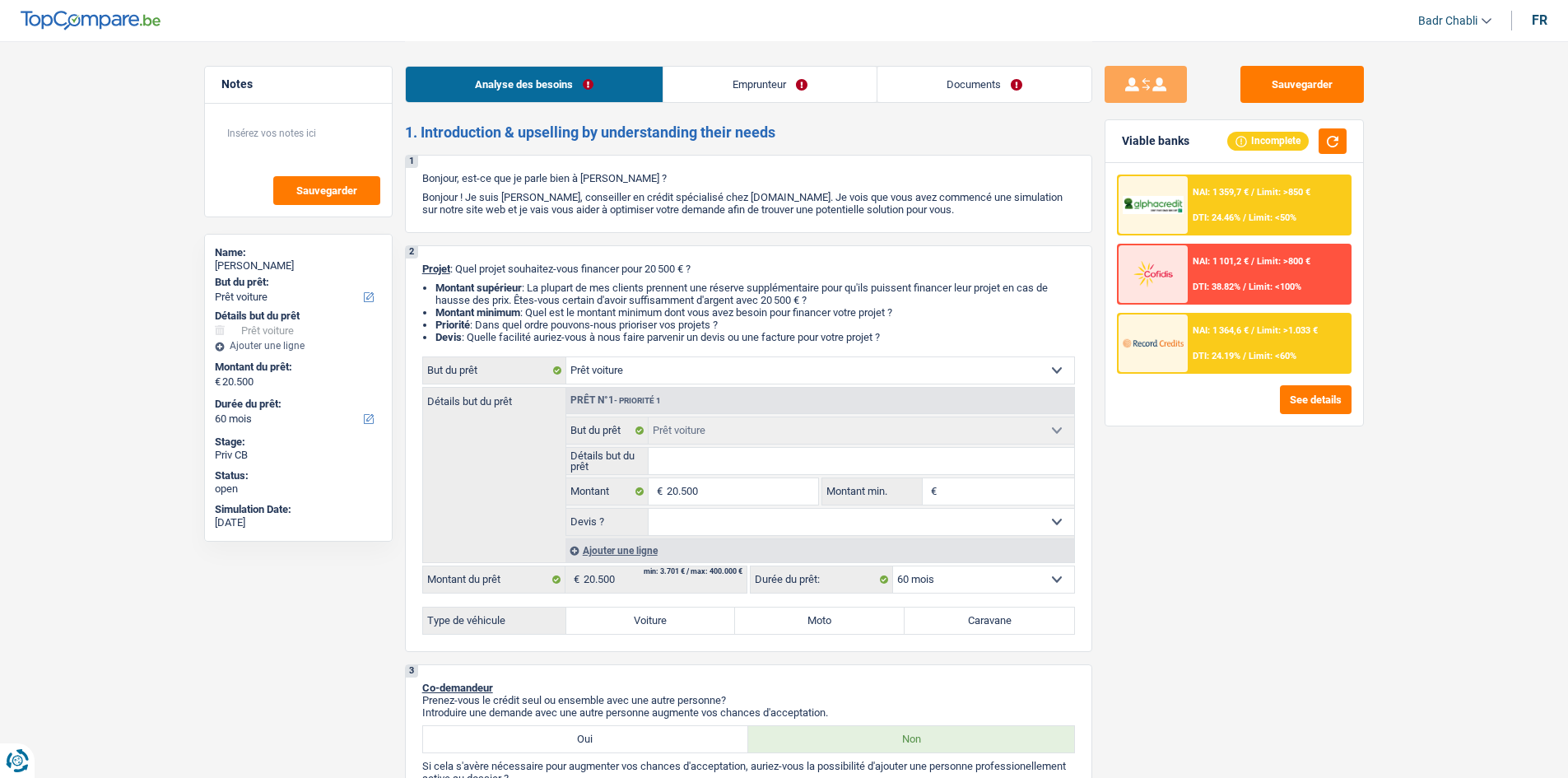
select select "car"
select select "60"
select select "car"
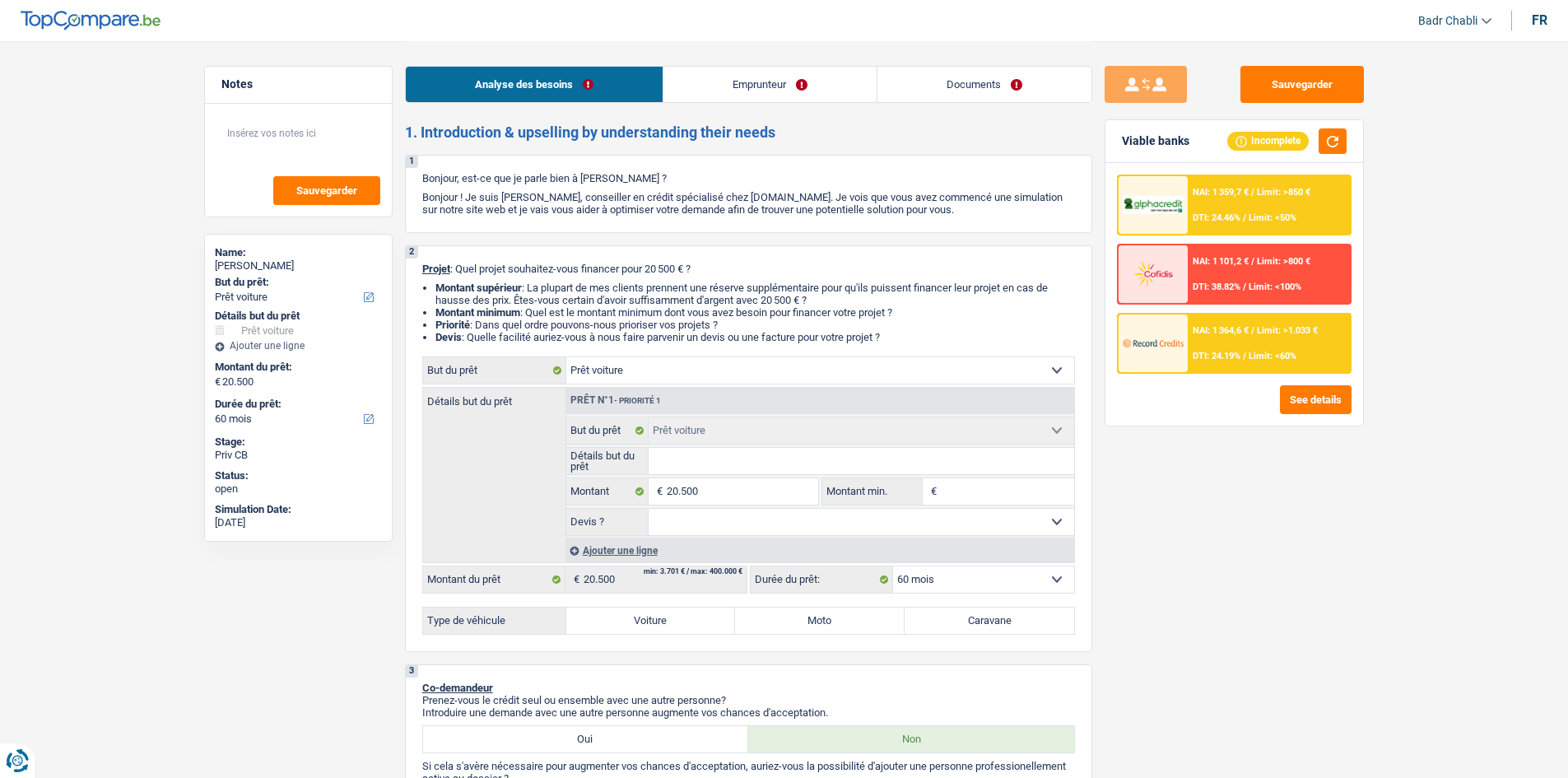
select select "60"
select select "independent"
select select "netSalary"
select select "liveWithParents"
select select "car"
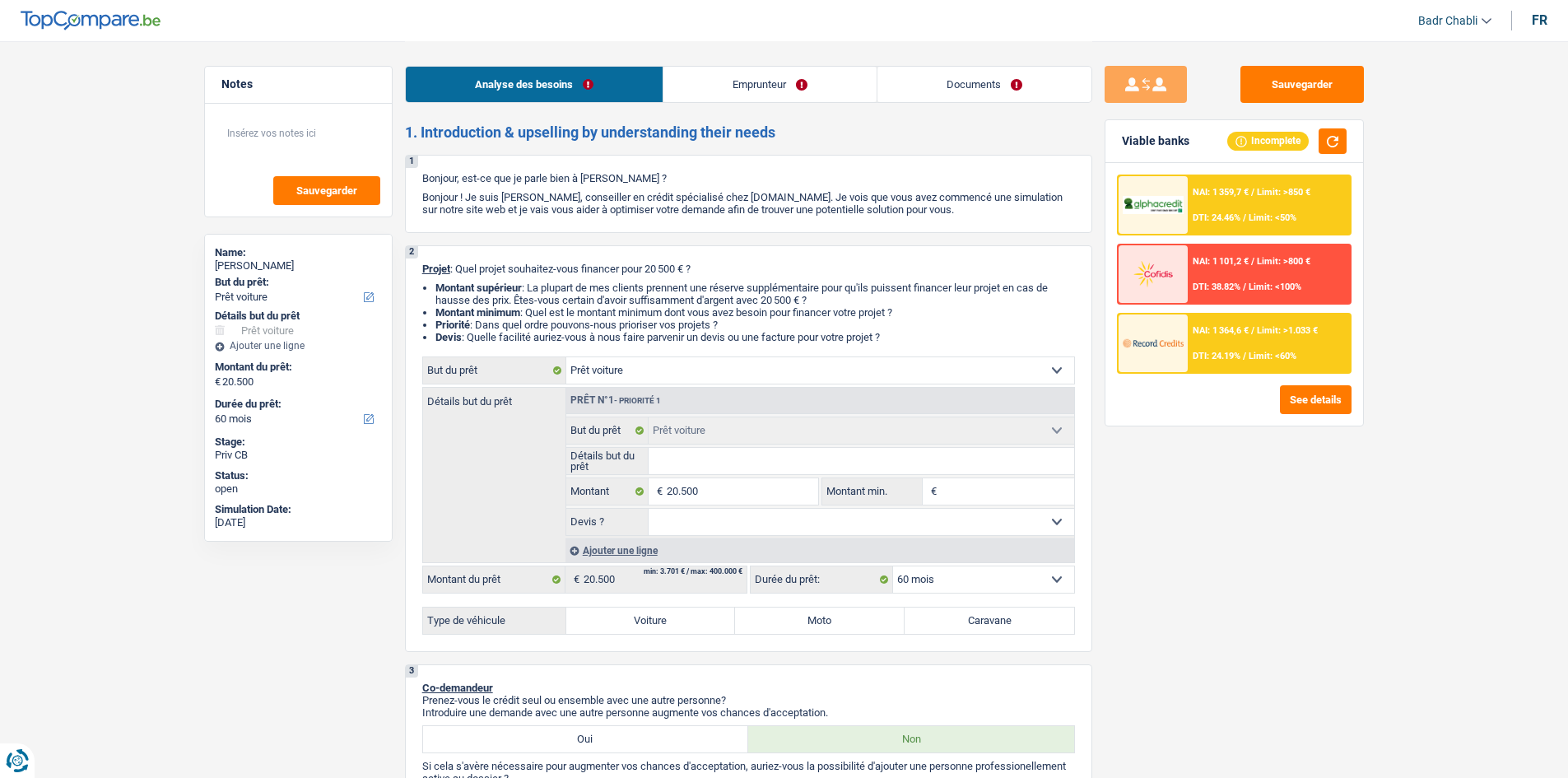
select select "car"
select select "60"
click at [792, 68] on link "Emprunteur" at bounding box center [769, 84] width 213 height 36
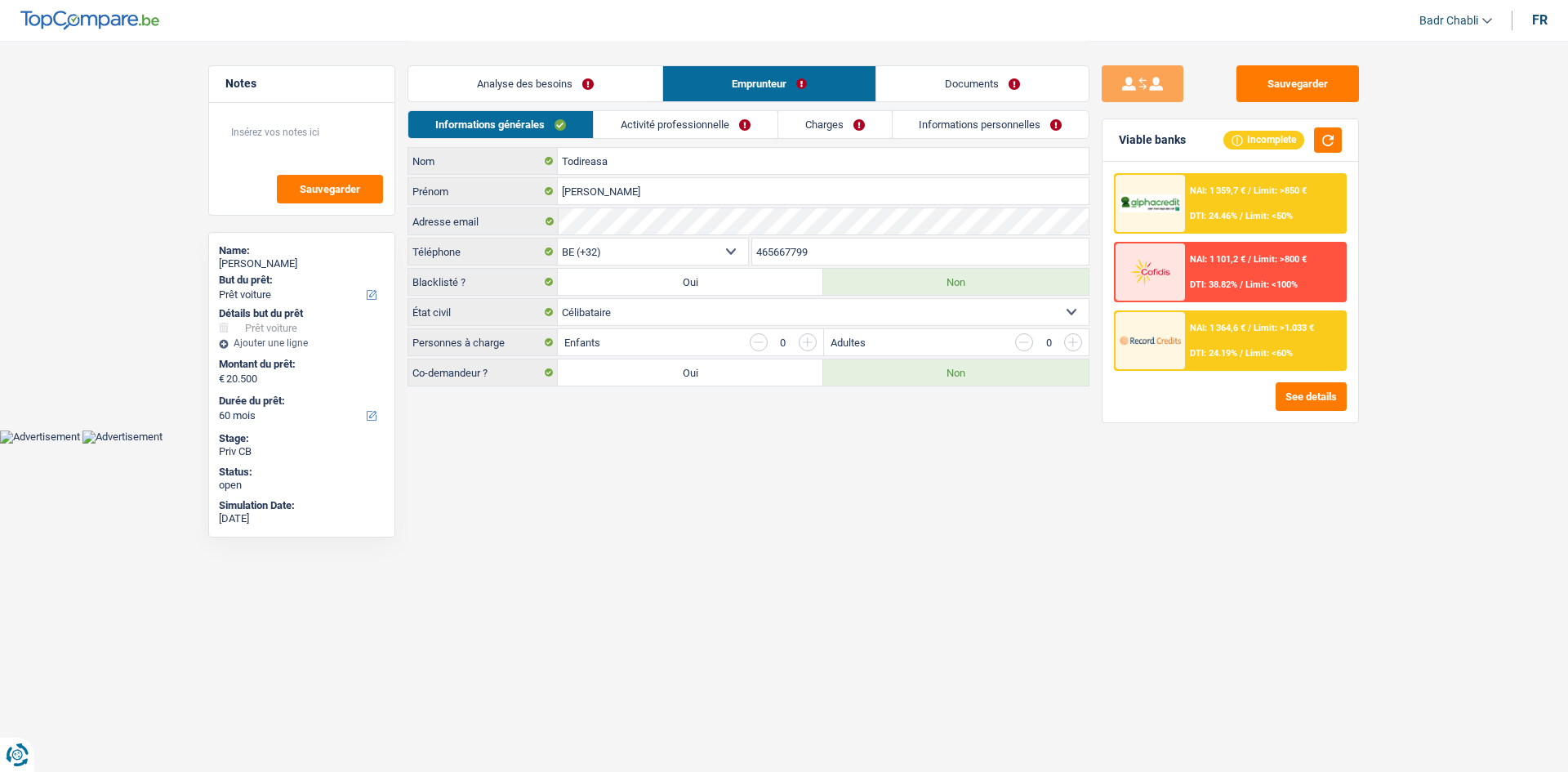
click at [604, 71] on link "Analyse des besoins" at bounding box center [535, 84] width 254 height 35
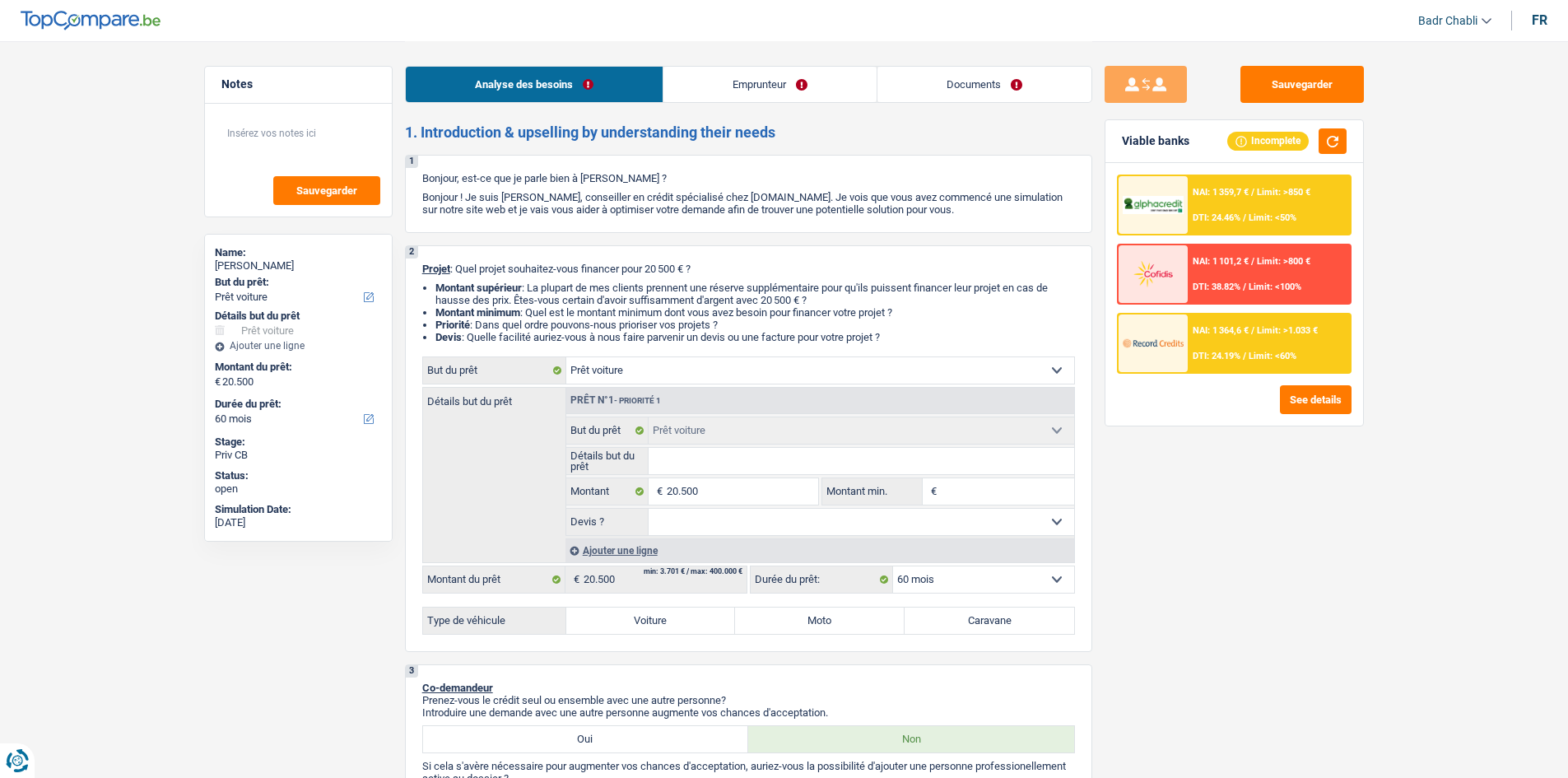
click at [679, 625] on label "Voiture" at bounding box center [651, 620] width 170 height 26
click at [679, 625] on input "Voiture" at bounding box center [651, 620] width 170 height 26
radio input "true"
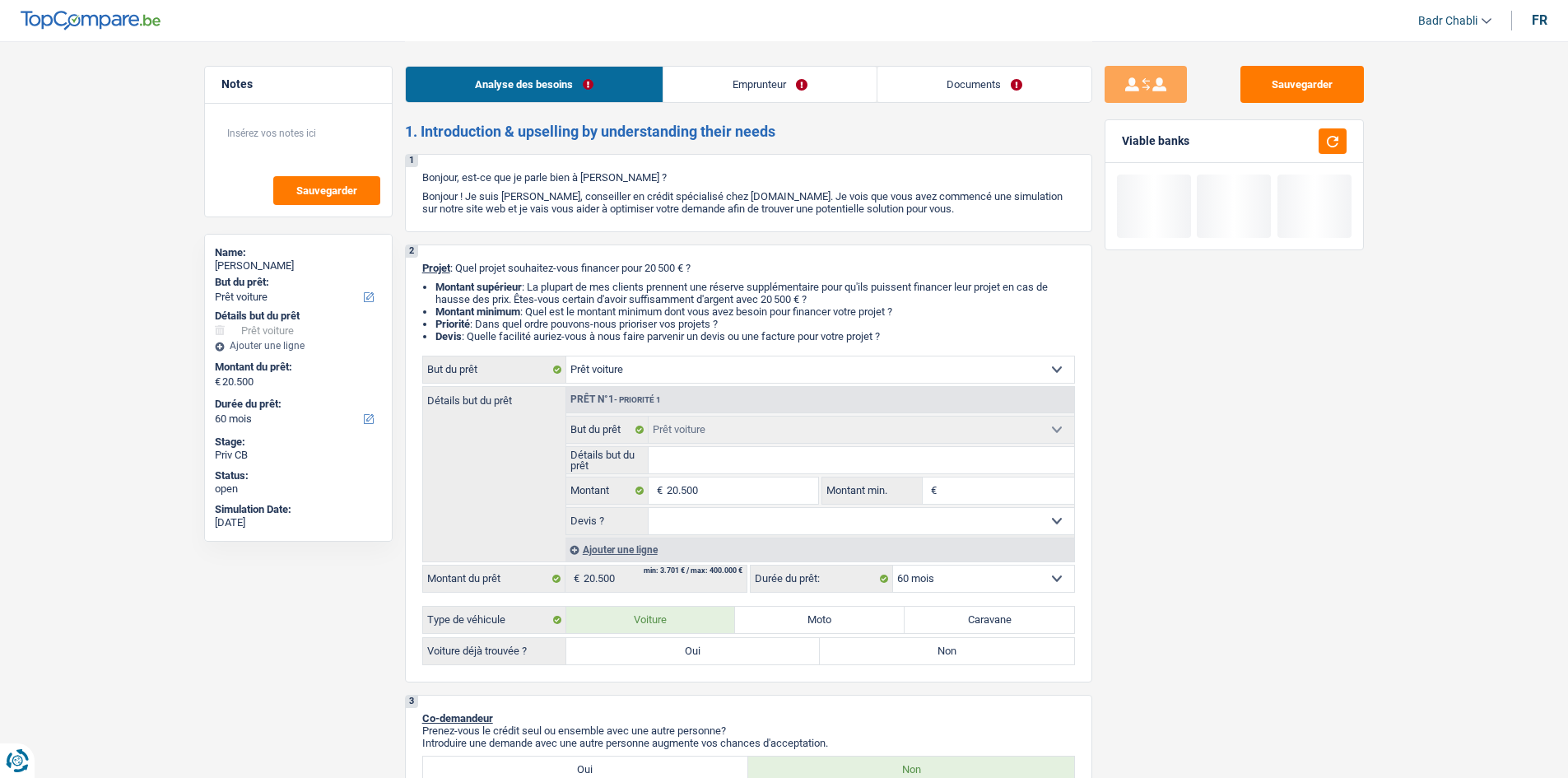
scroll to position [247, 0]
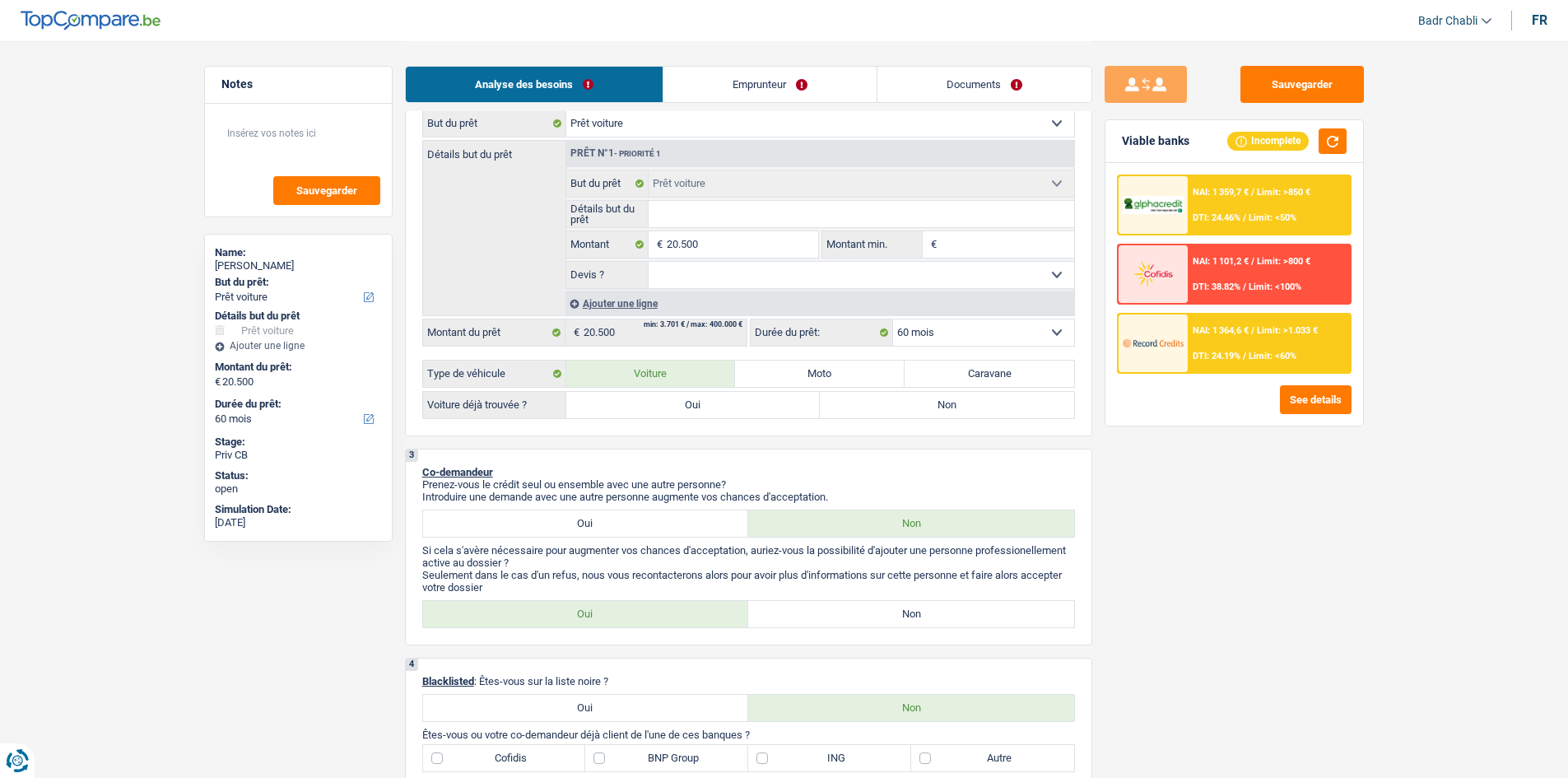
click at [704, 214] on input "Détails but du prêt" at bounding box center [861, 214] width 426 height 26
type input "A"
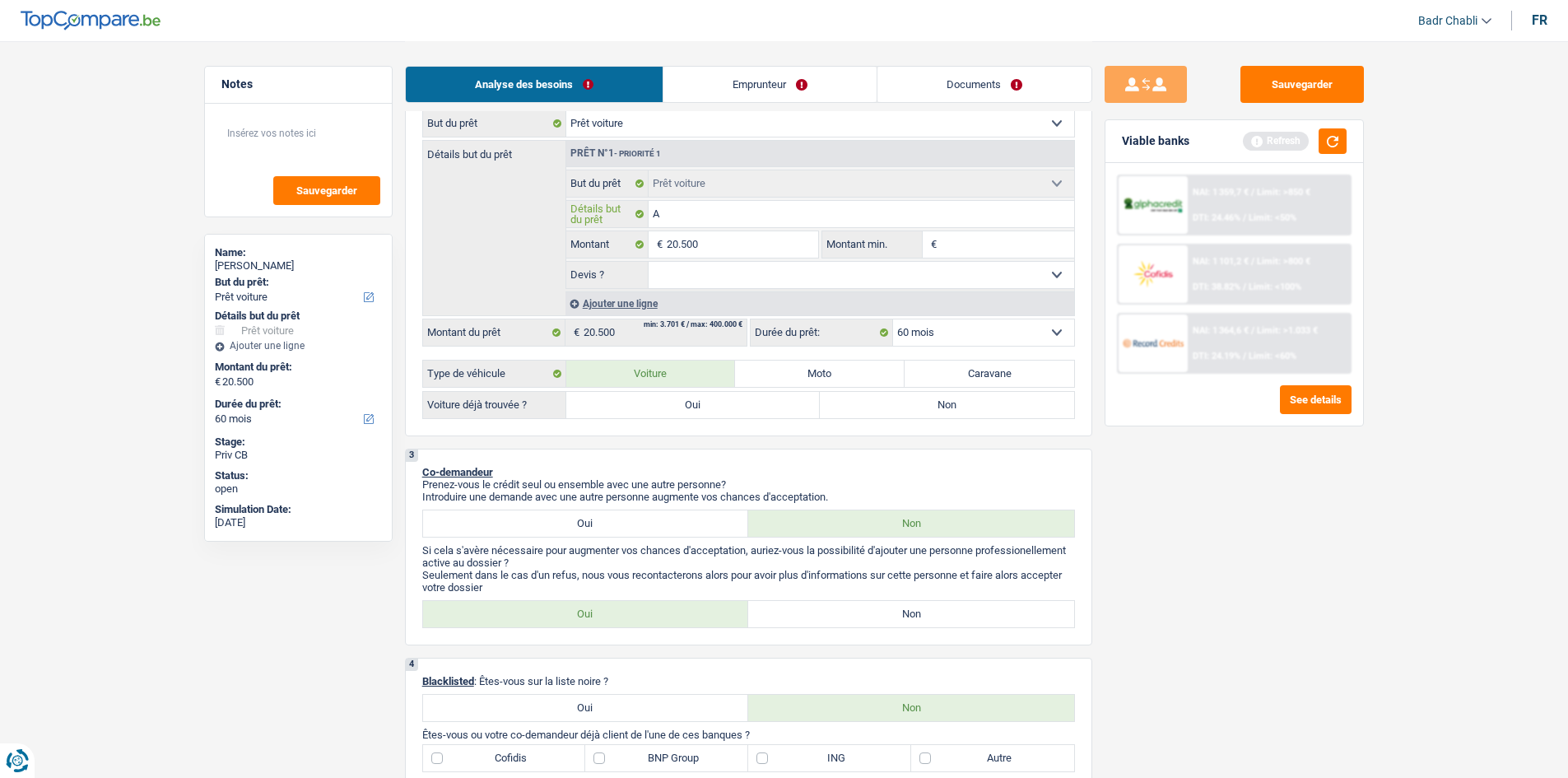
type input "Au"
type input "Aud"
type input "Audi"
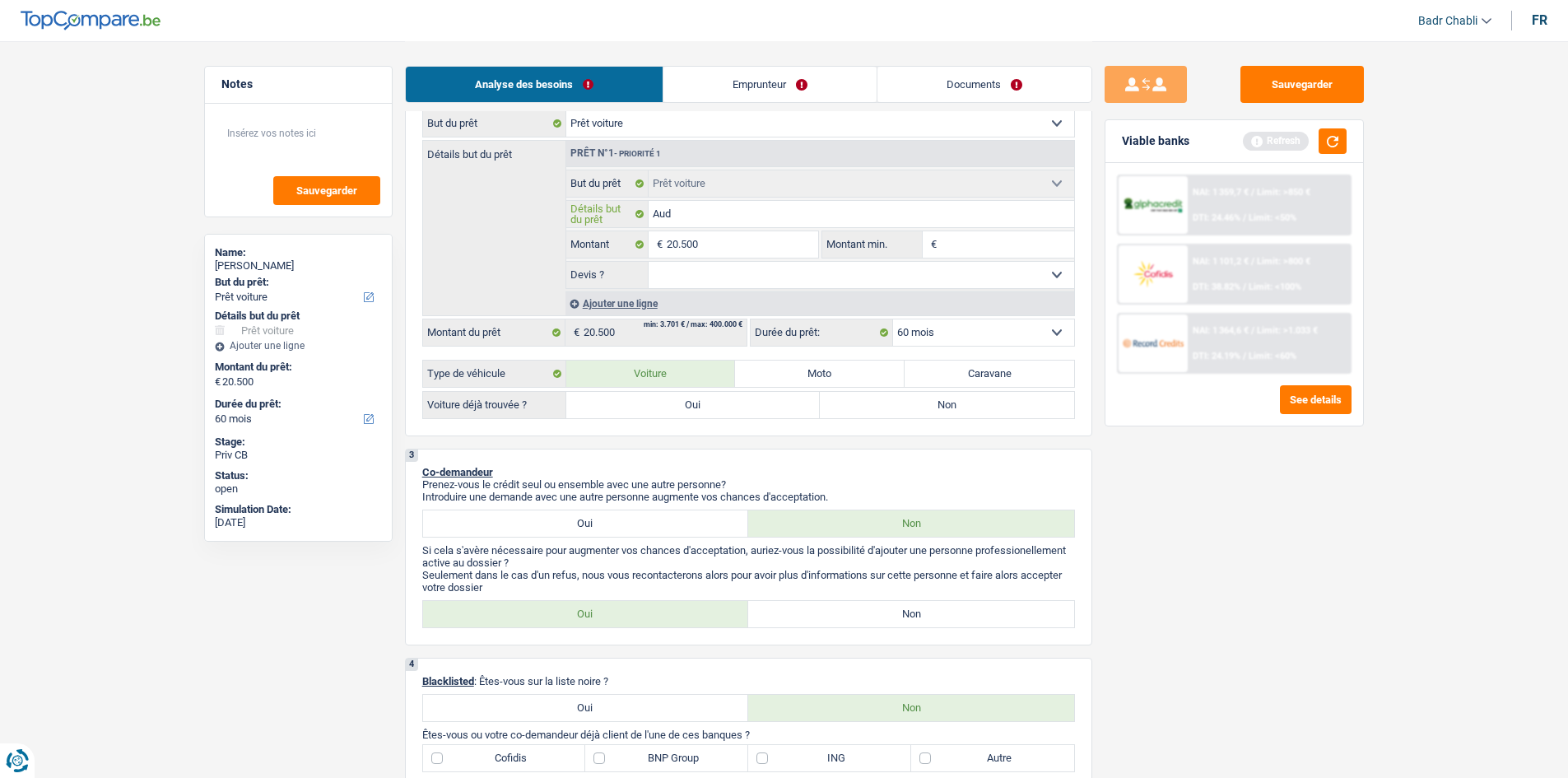
type input "Audi"
type input "Audi A"
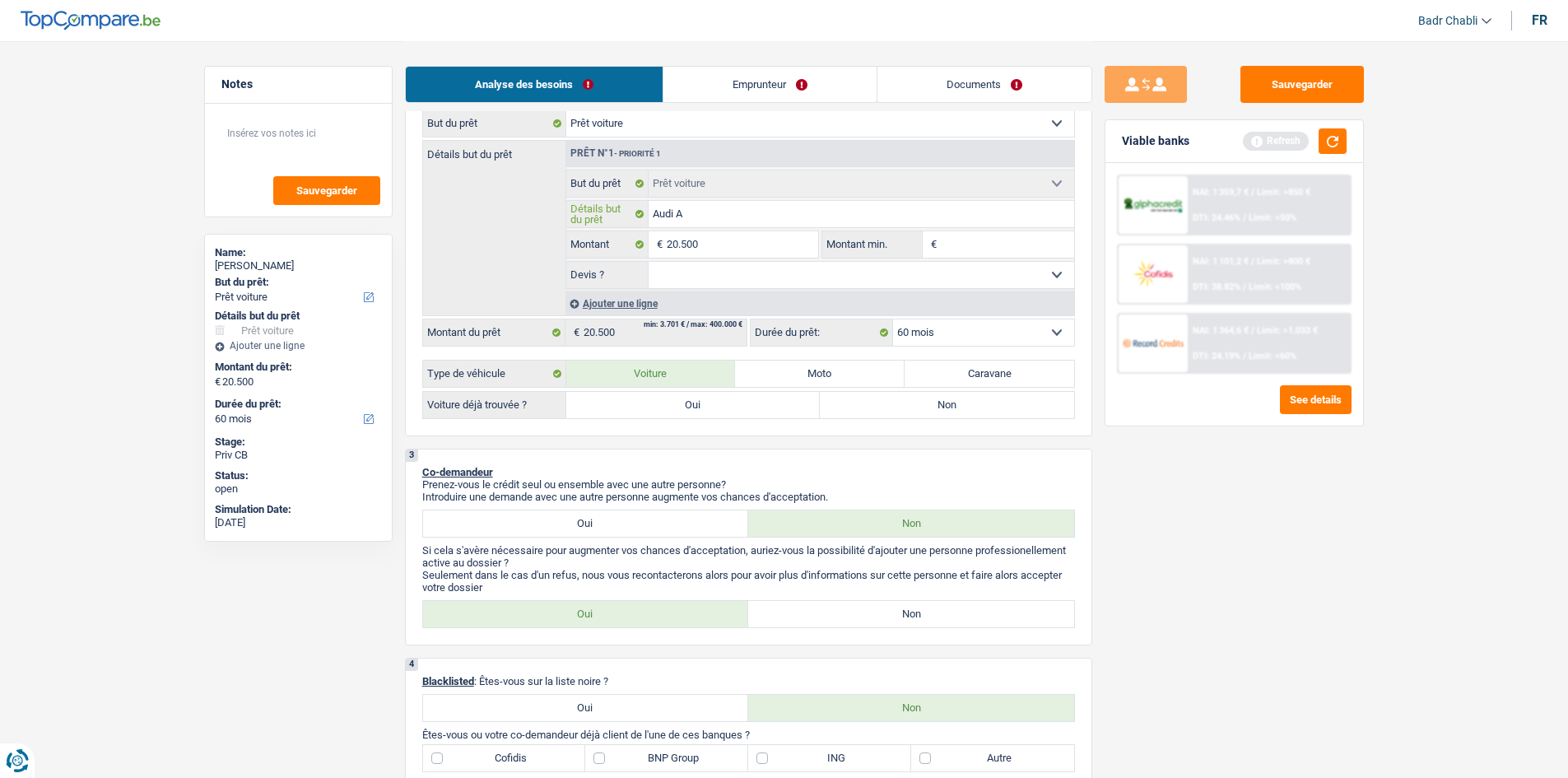
type input "Audi A4"
click at [757, 270] on select "Oui Non Non répondu Sélectionner une option" at bounding box center [861, 275] width 426 height 26
click at [762, 208] on input "Audi A4" at bounding box center [861, 214] width 426 height 26
type input "Audi A4"
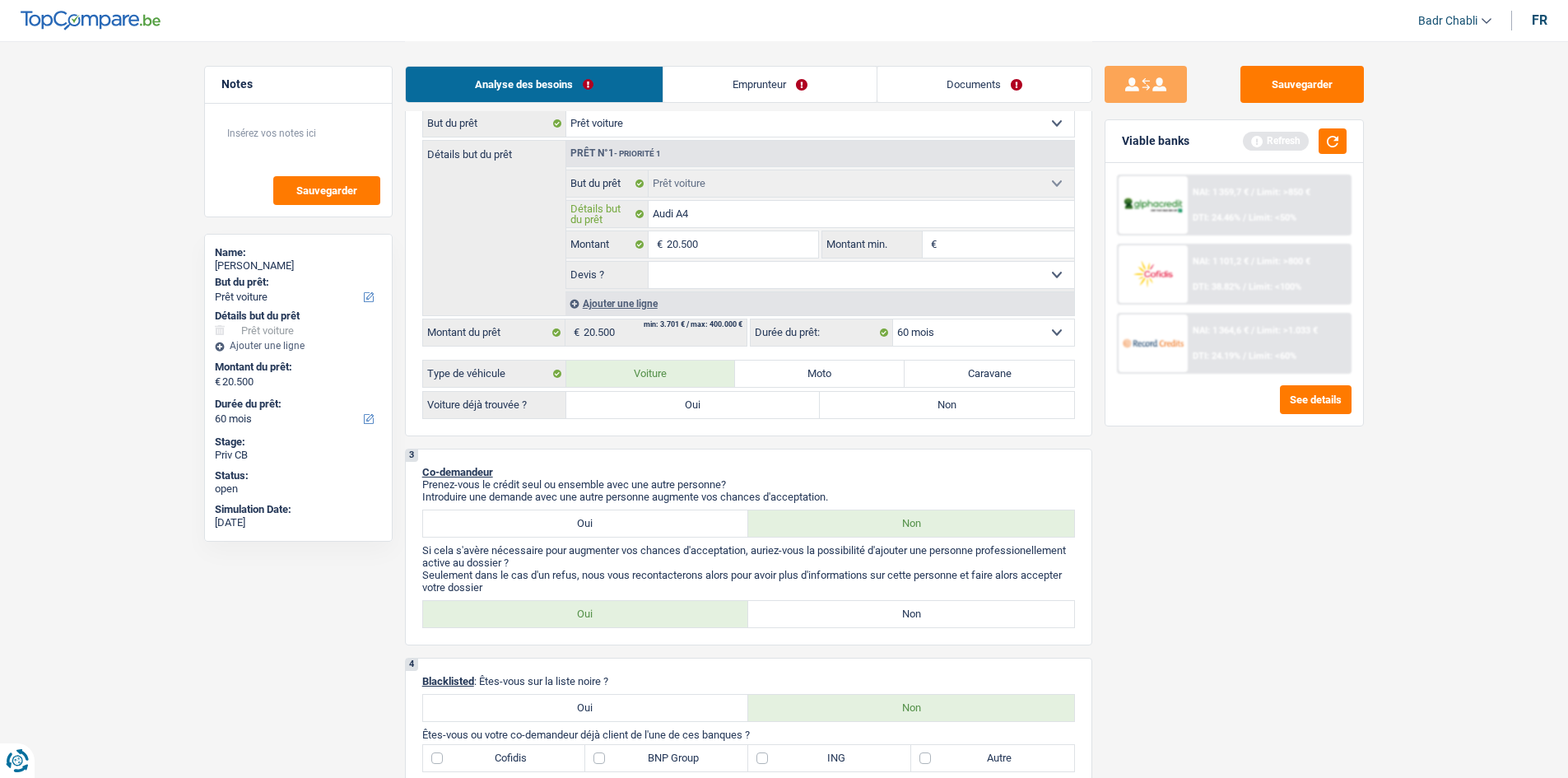
type input "Audi A4"
click at [910, 399] on label "Non" at bounding box center [947, 405] width 254 height 26
click at [910, 399] on input "Non" at bounding box center [947, 405] width 254 height 26
radio input "true"
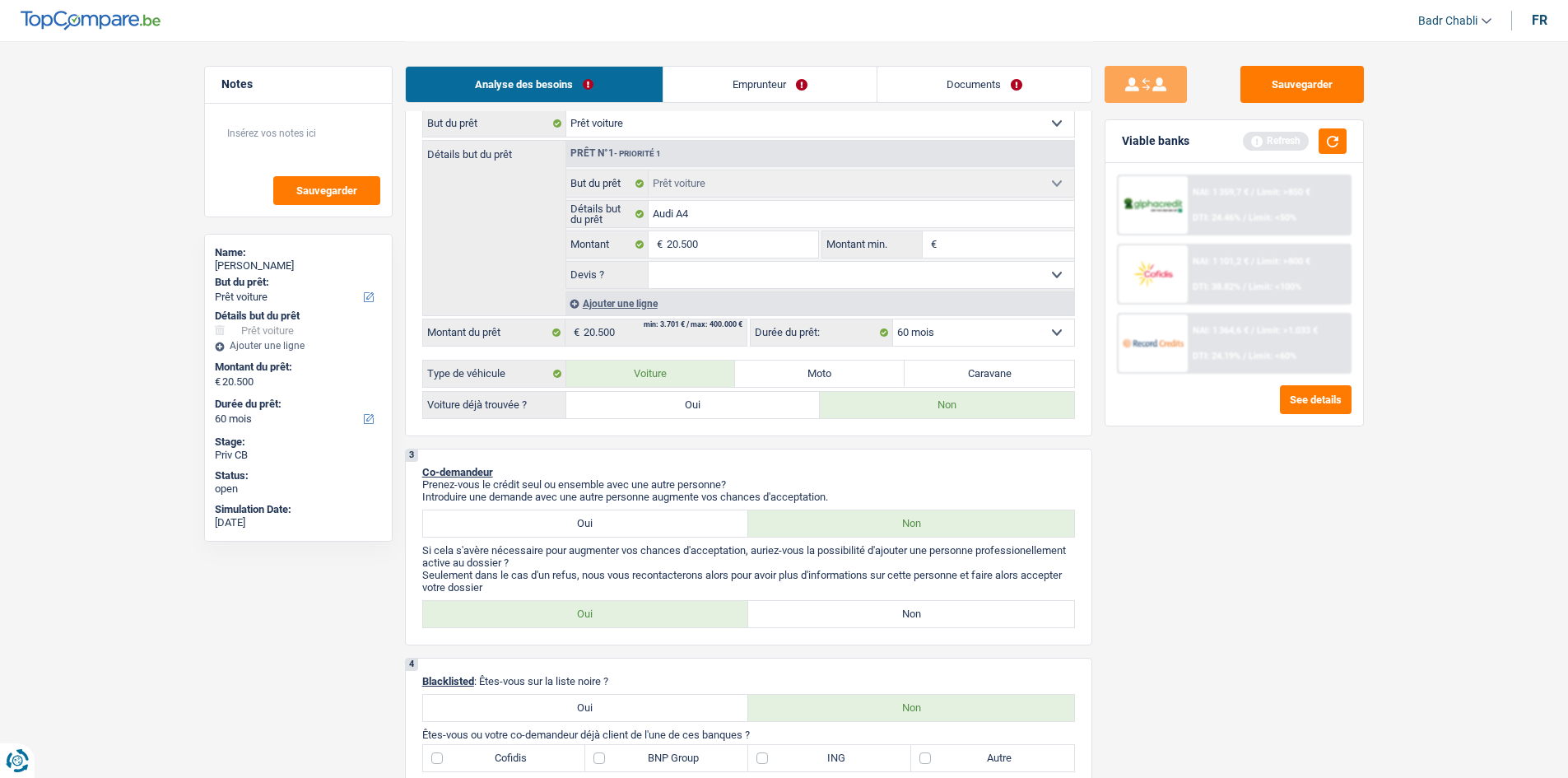
radio input "true"
click at [1329, 145] on button "button" at bounding box center [1332, 141] width 28 height 25
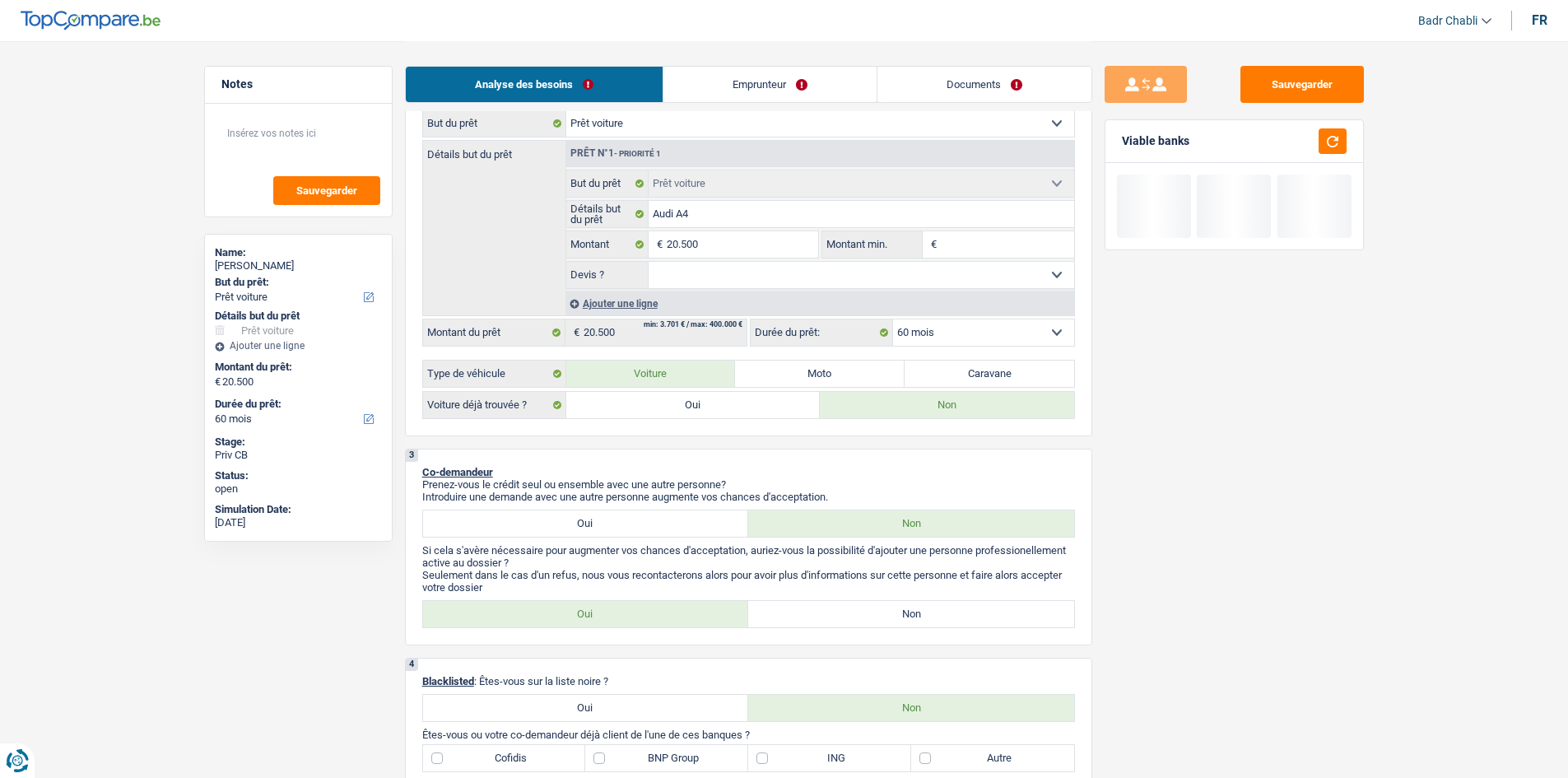
drag, startPoint x: 807, startPoint y: 271, endPoint x: 804, endPoint y: 285, distance: 14.3
click at [807, 271] on select "Oui Non Non répondu Sélectionner une option" at bounding box center [861, 275] width 426 height 26
select select "false"
click at [648, 262] on select "Oui Non Non répondu Sélectionner une option" at bounding box center [861, 275] width 426 height 26
select select "false"
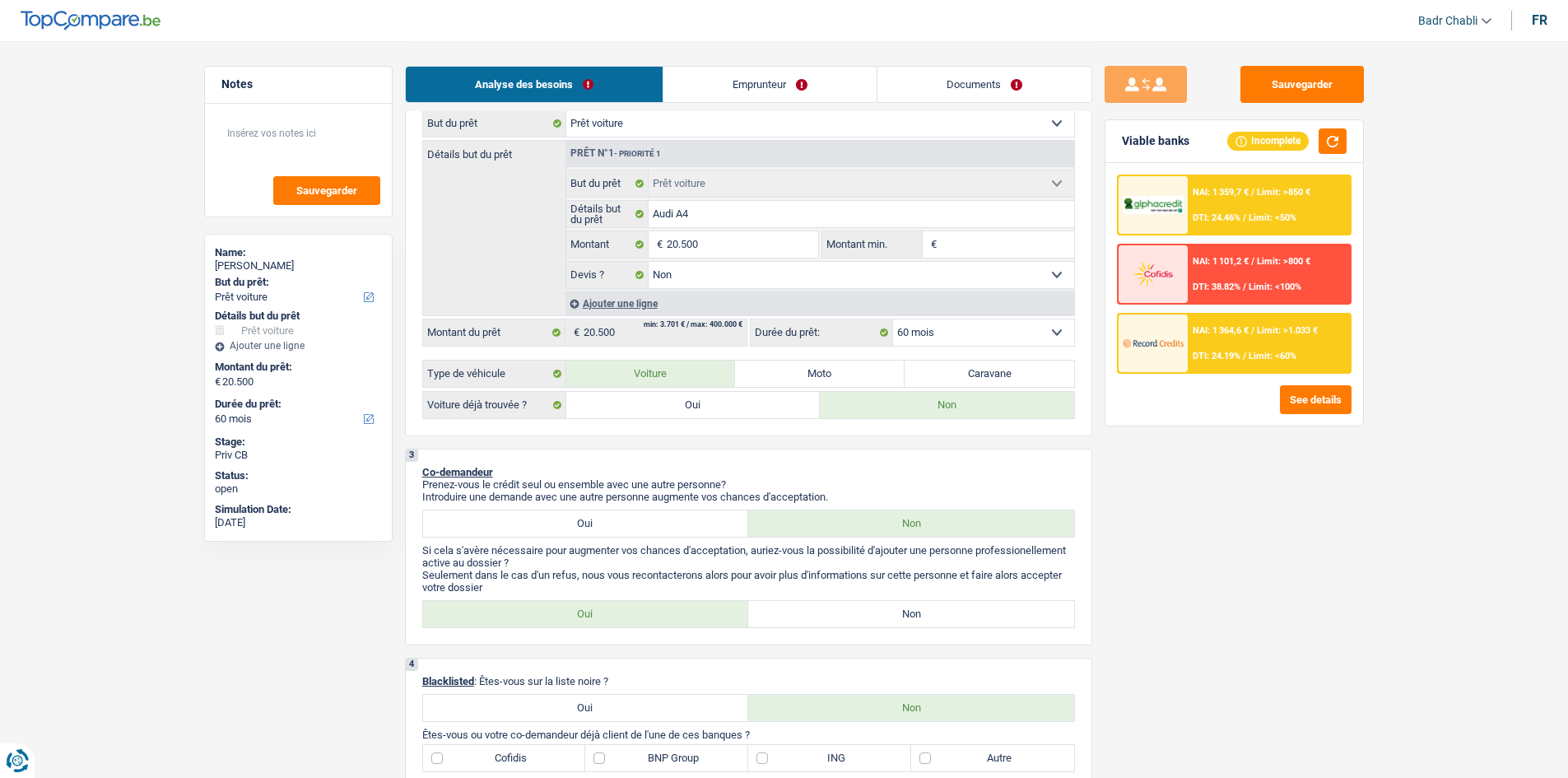
click at [907, 623] on label "Non" at bounding box center [911, 614] width 326 height 26
click at [907, 623] on input "Non" at bounding box center [911, 614] width 326 height 26
radio input "true"
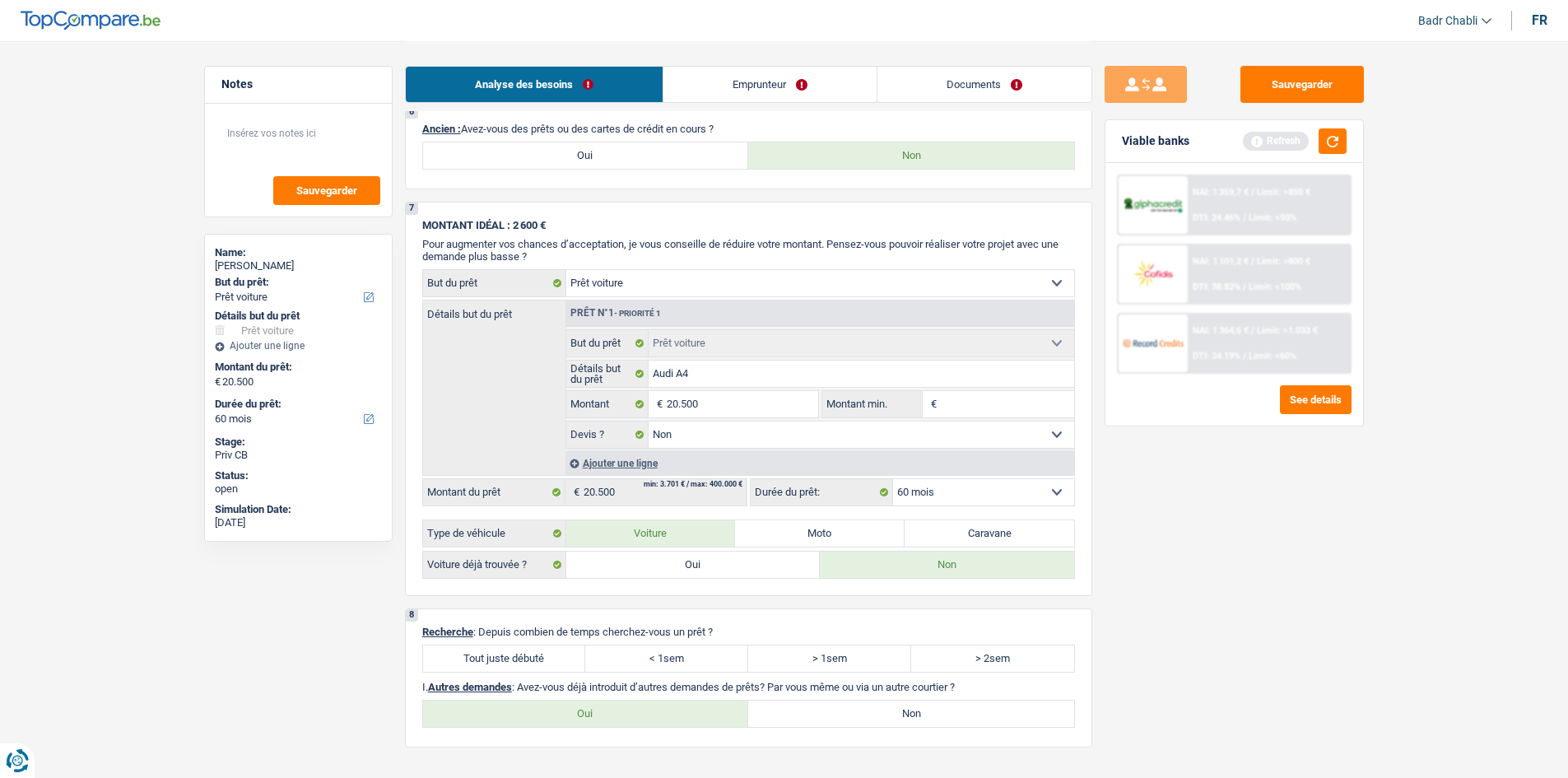
scroll to position [1399, 0]
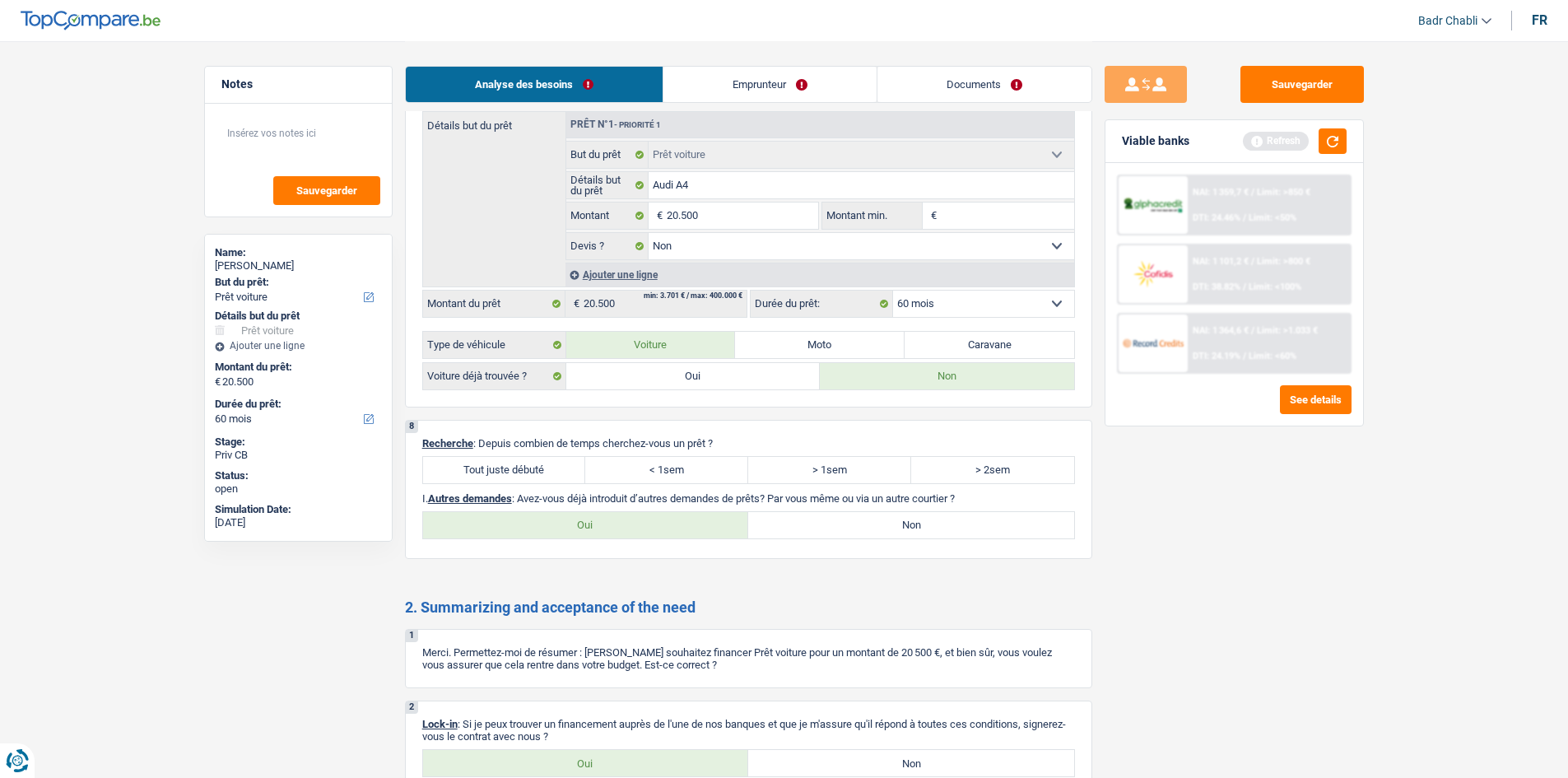
click at [555, 464] on label "Tout juste débuté" at bounding box center [504, 470] width 163 height 26
click at [555, 464] on input "Tout juste débuté" at bounding box center [504, 470] width 163 height 26
radio input "true"
click at [988, 517] on label "Non" at bounding box center [911, 525] width 326 height 26
click at [988, 517] on input "Non" at bounding box center [911, 525] width 326 height 26
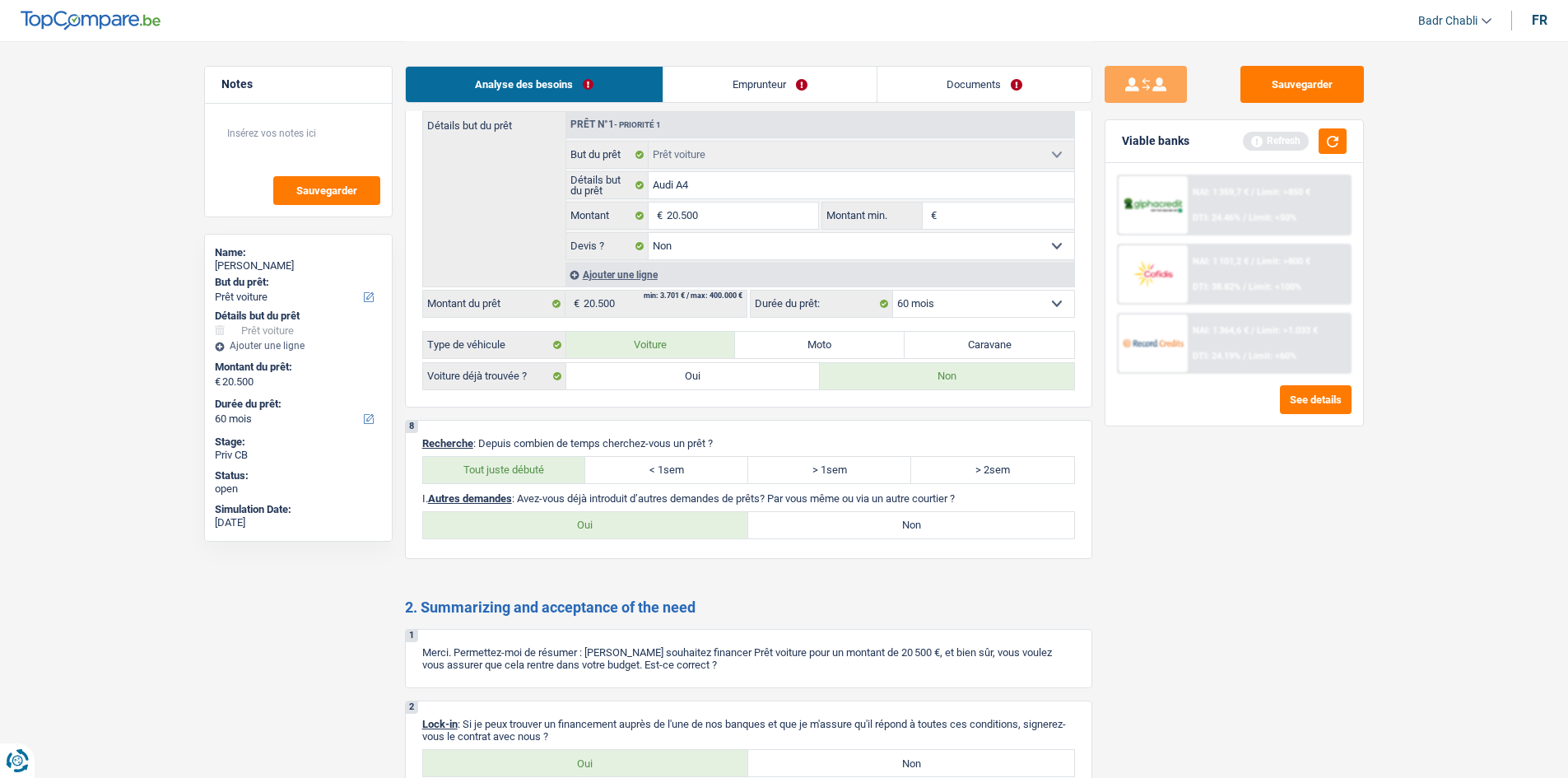
radio input "true"
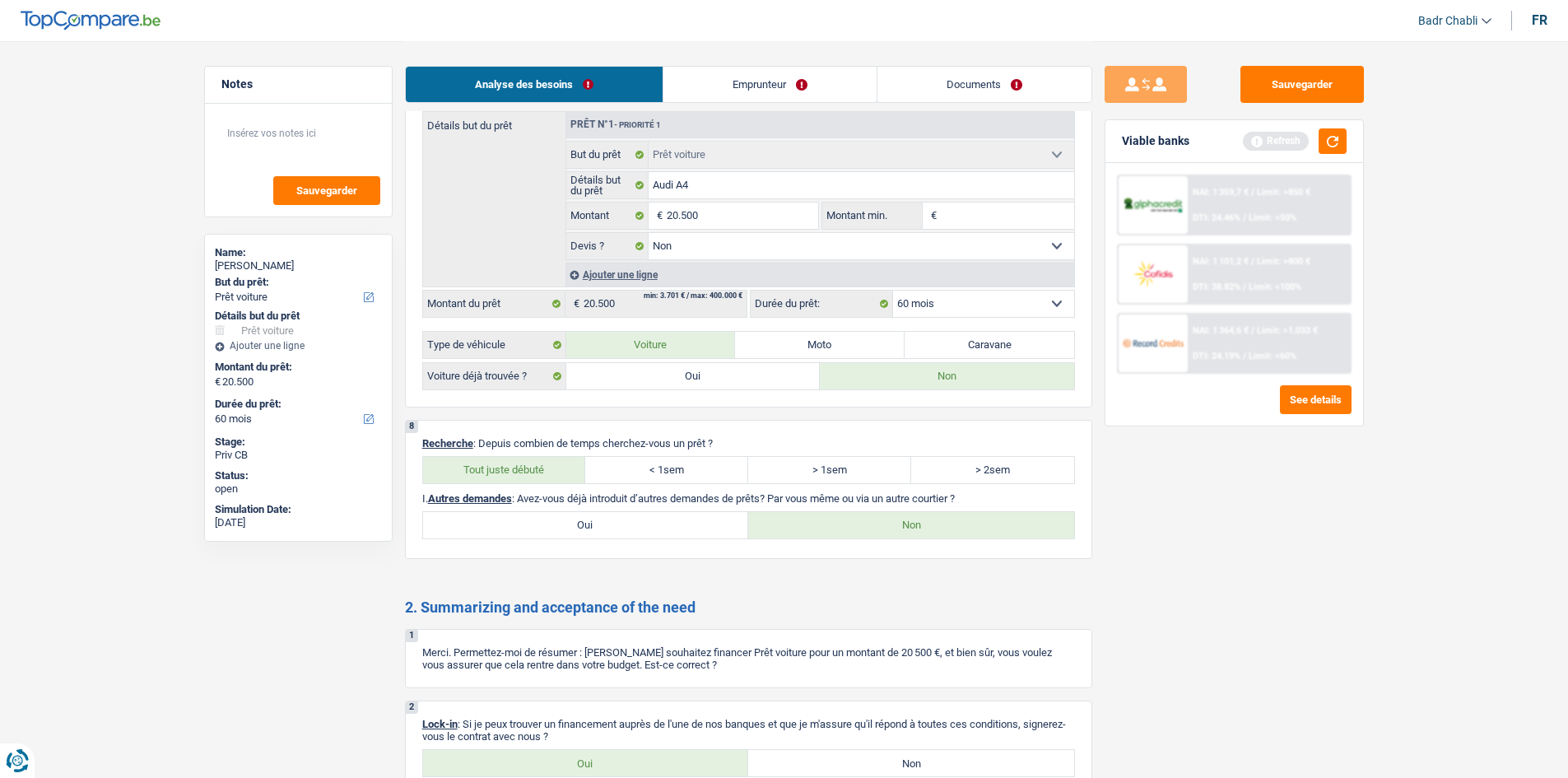
click at [667, 761] on label "Oui" at bounding box center [586, 763] width 326 height 26
click at [667, 761] on input "Oui" at bounding box center [586, 763] width 326 height 26
radio input "true"
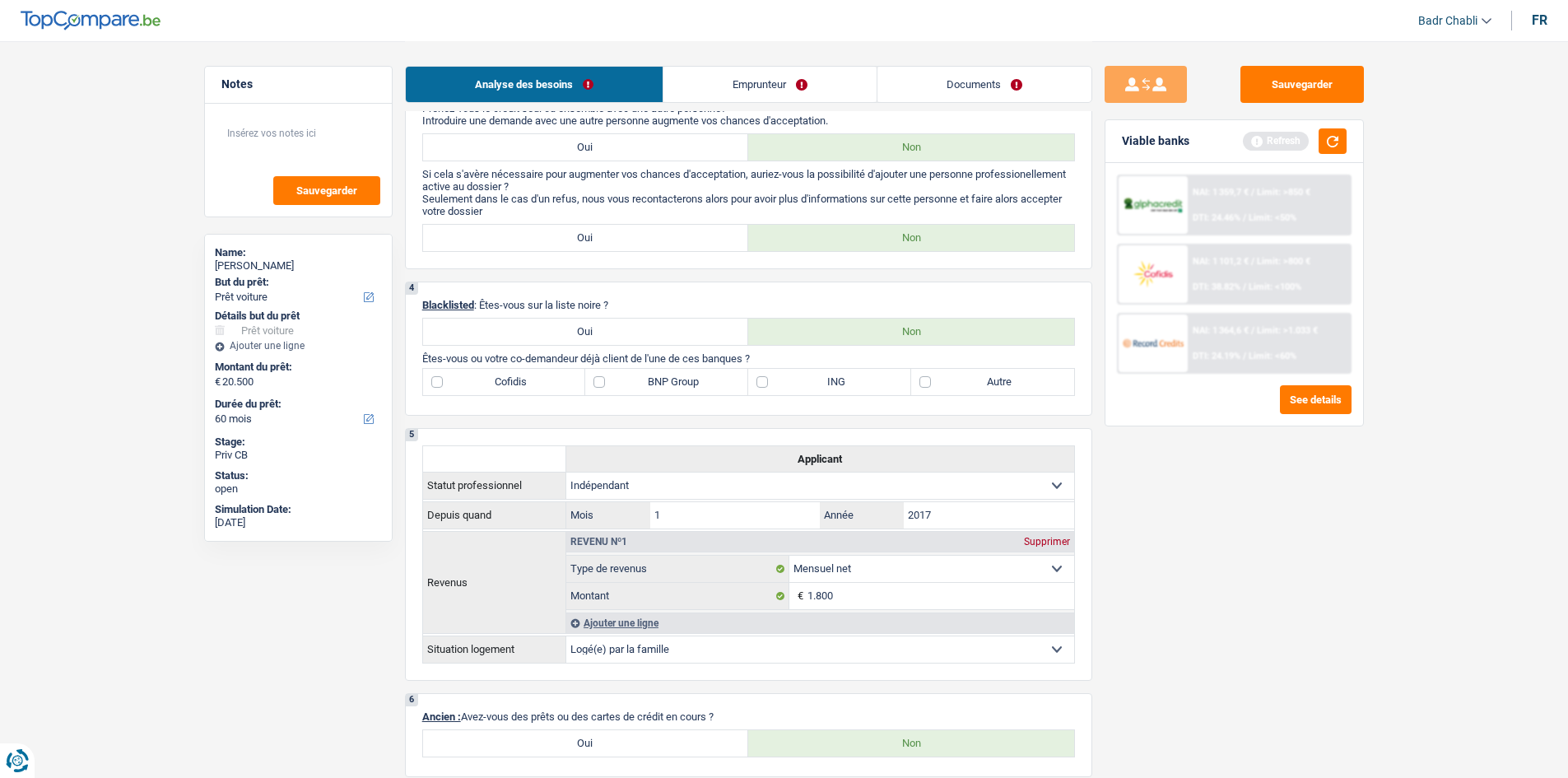
scroll to position [741, 0]
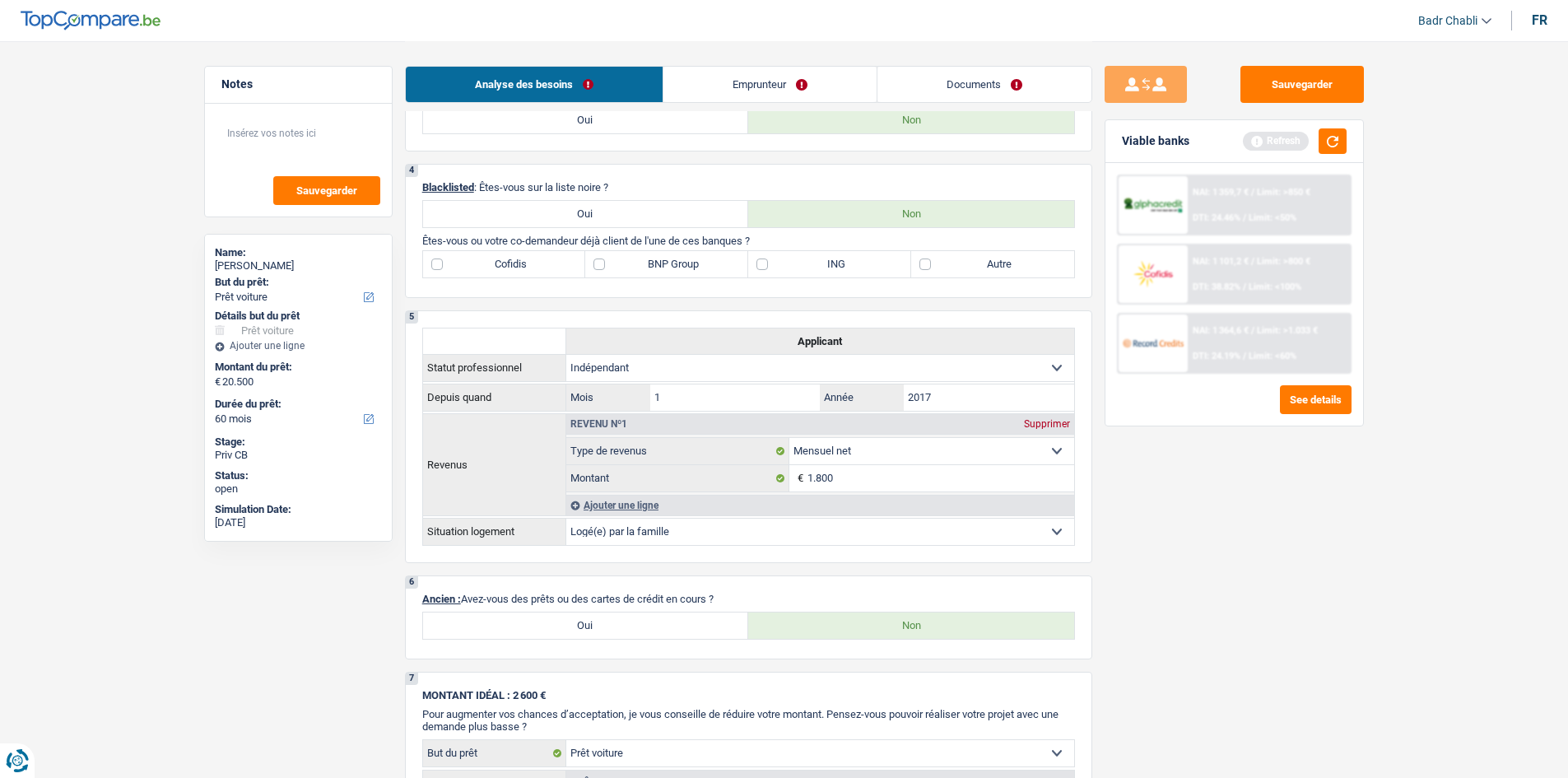
click at [935, 268] on label "Autre" at bounding box center [992, 264] width 163 height 26
click at [935, 268] on input "Autre" at bounding box center [992, 264] width 163 height 26
checkbox input "true"
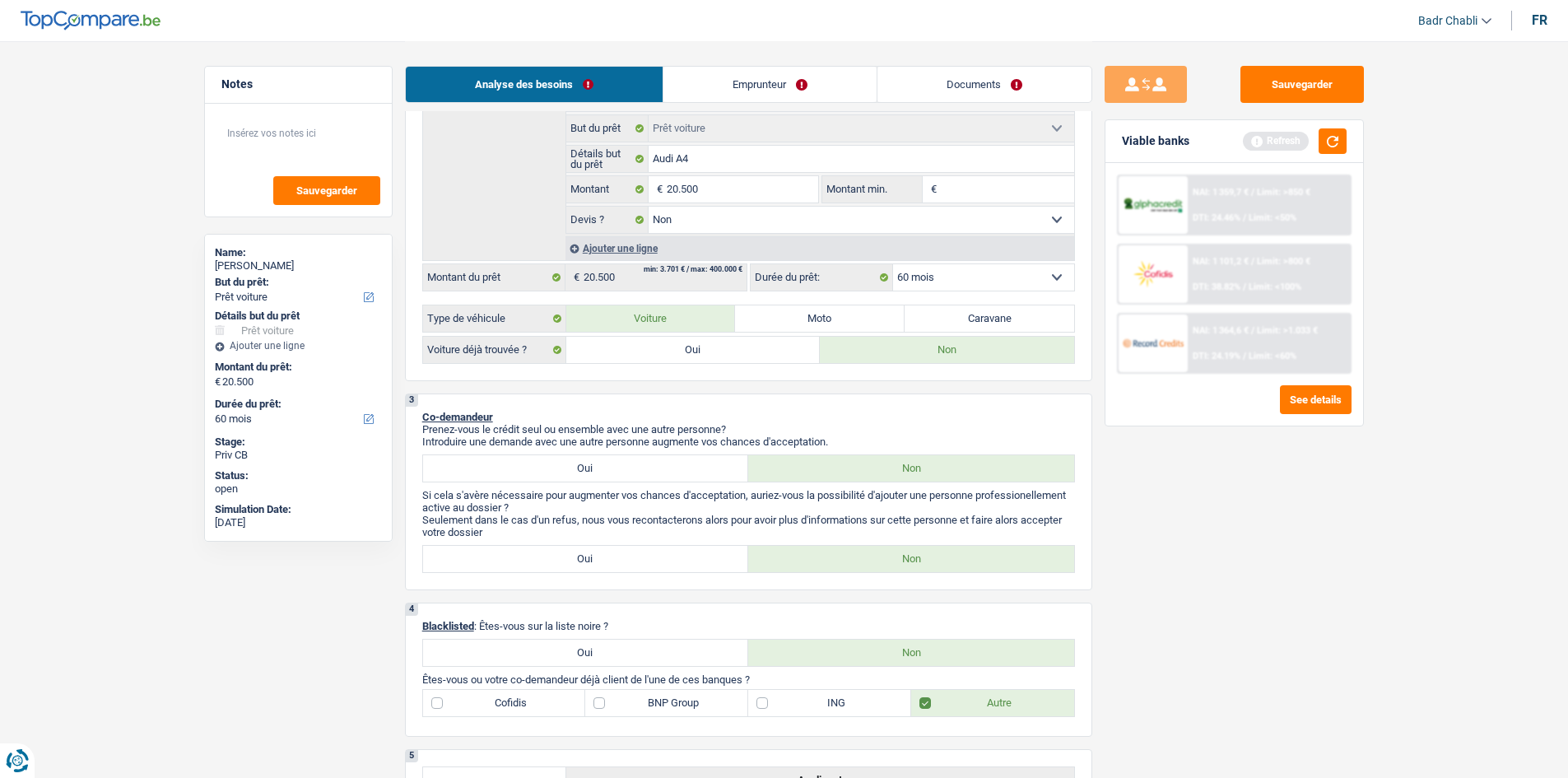
scroll to position [164, 0]
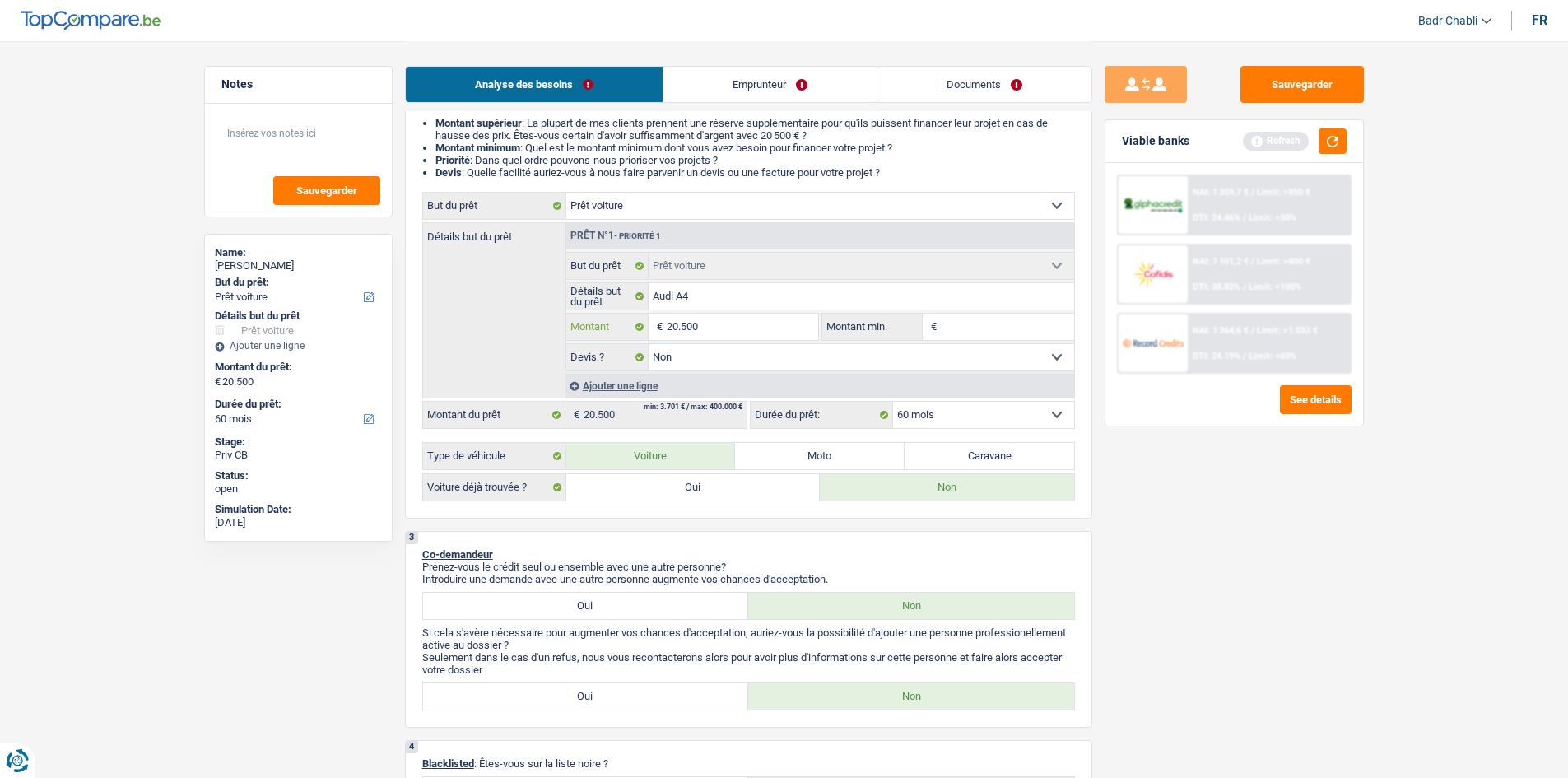
click at [746, 326] on input "20.500" at bounding box center [741, 326] width 151 height 26
click at [979, 331] on input "Montant min." at bounding box center [1007, 326] width 133 height 26
paste input "20.500"
type input "20.500"
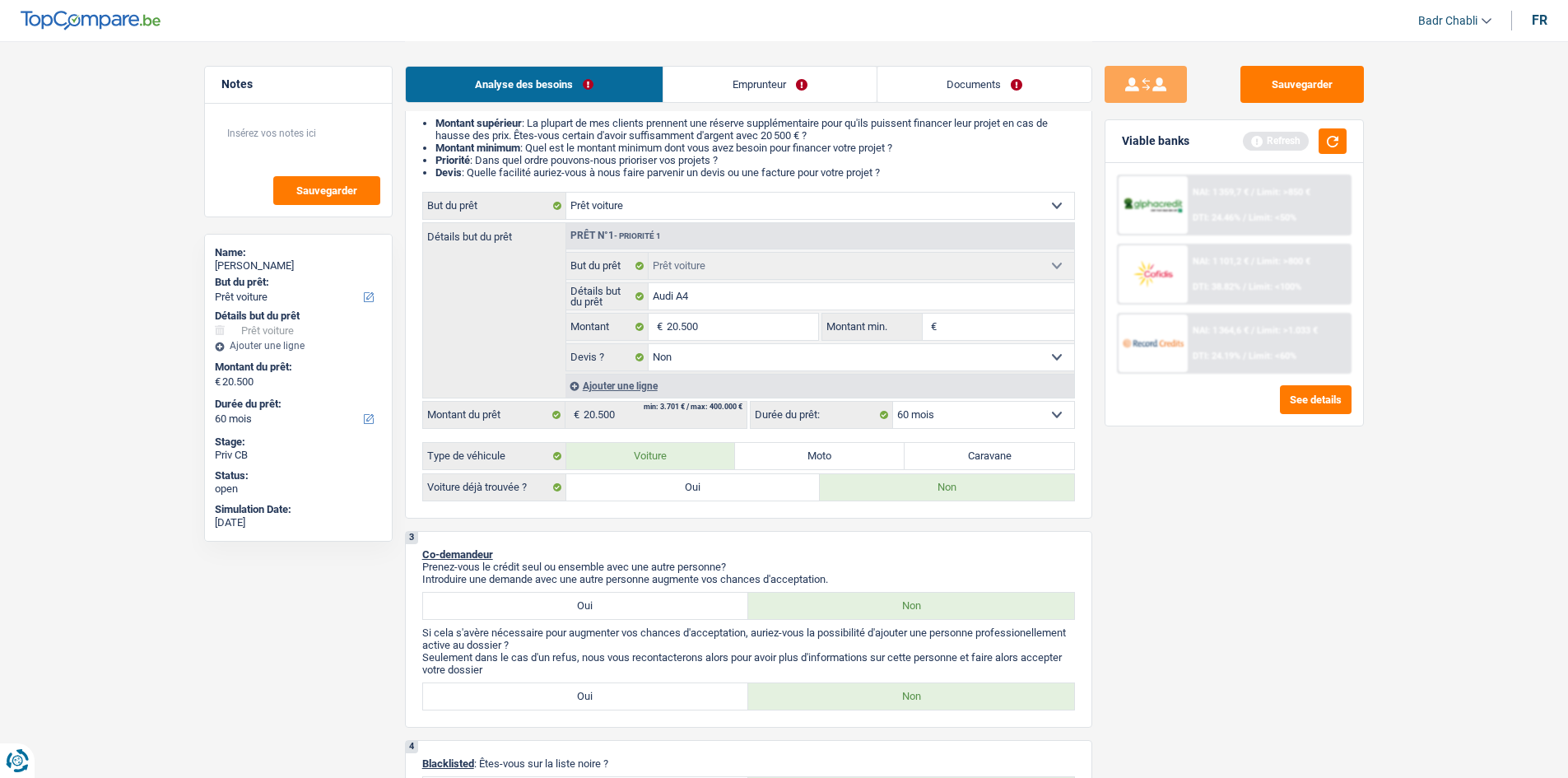
type input "20.500"
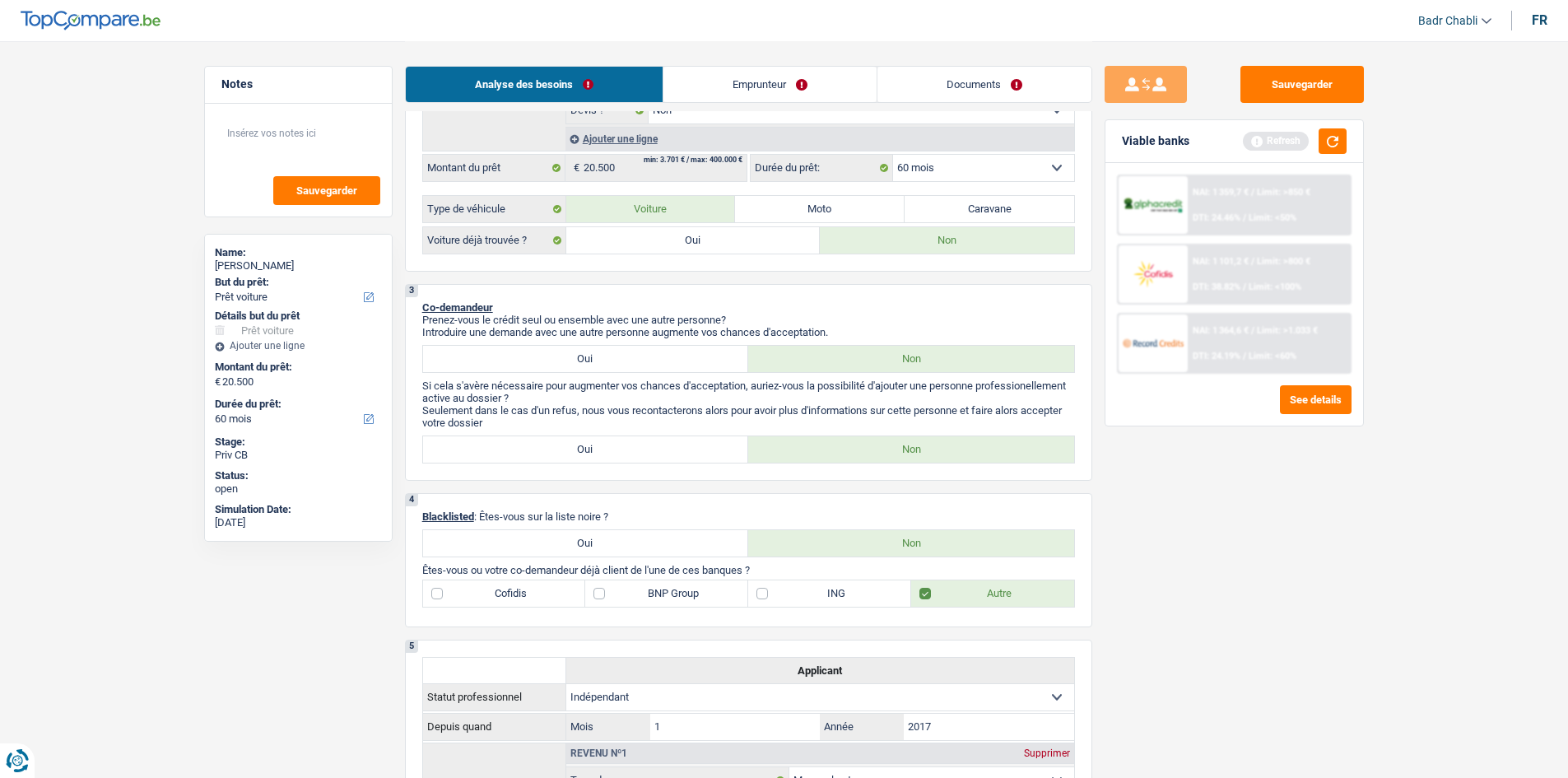
scroll to position [0, 0]
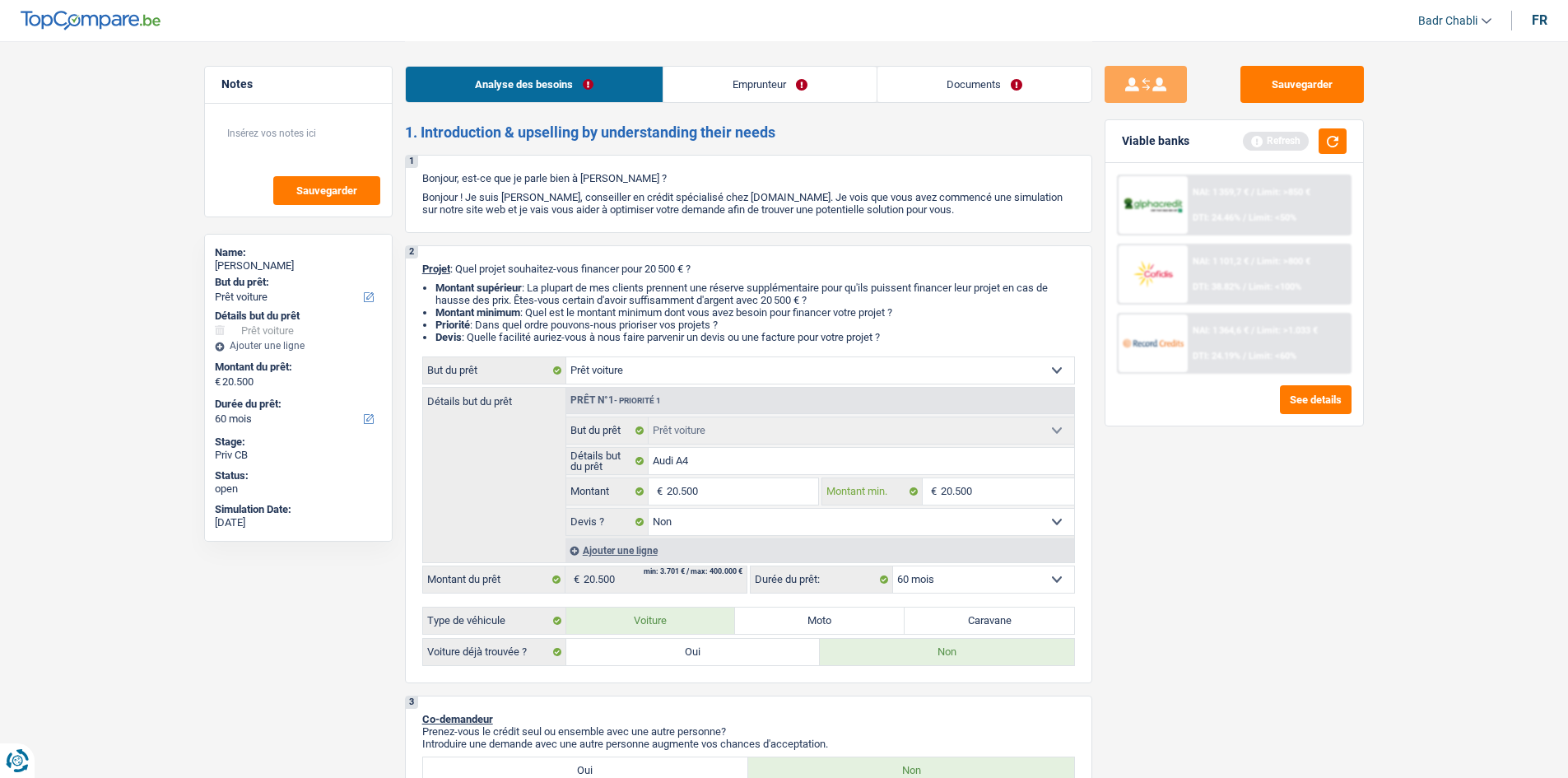
type input "20.500"
click at [727, 63] on div "Analyse des besoins Emprunteur Documents" at bounding box center [748, 76] width 687 height 70
click at [728, 74] on link "Emprunteur" at bounding box center [769, 84] width 213 height 36
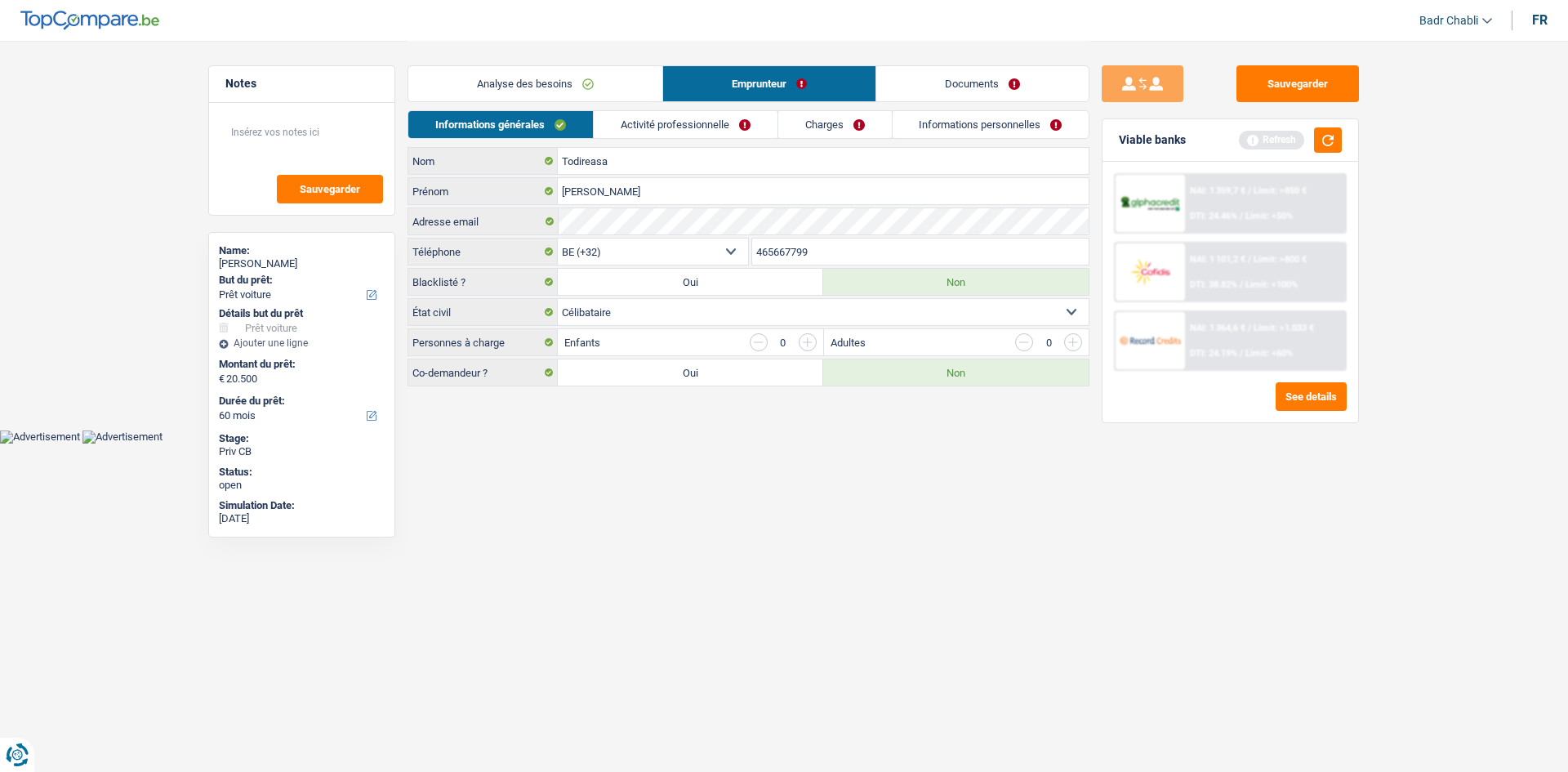
click at [939, 81] on link "Documents" at bounding box center [983, 84] width 212 height 35
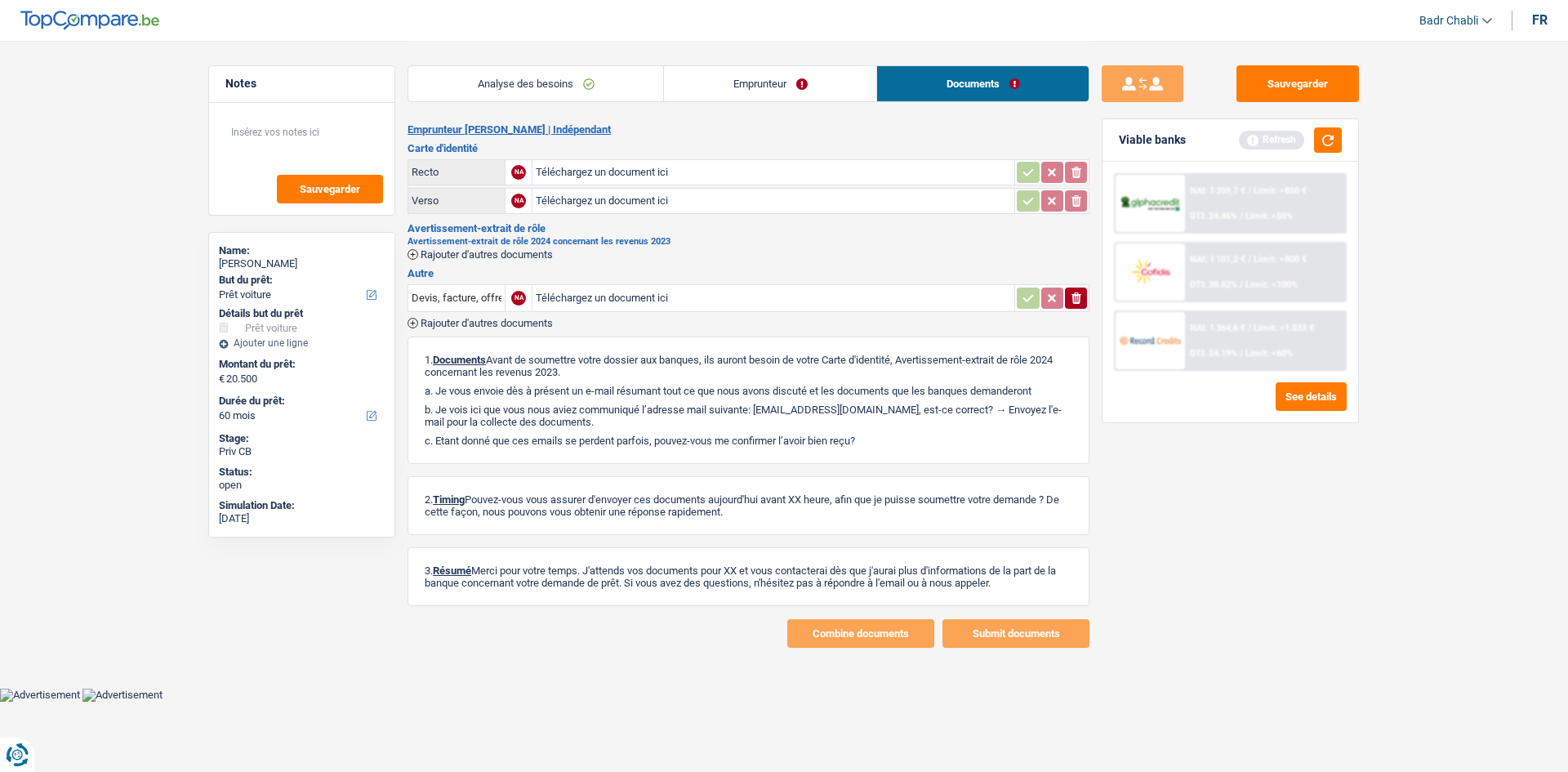
click at [741, 97] on link "Emprunteur" at bounding box center [770, 84] width 212 height 35
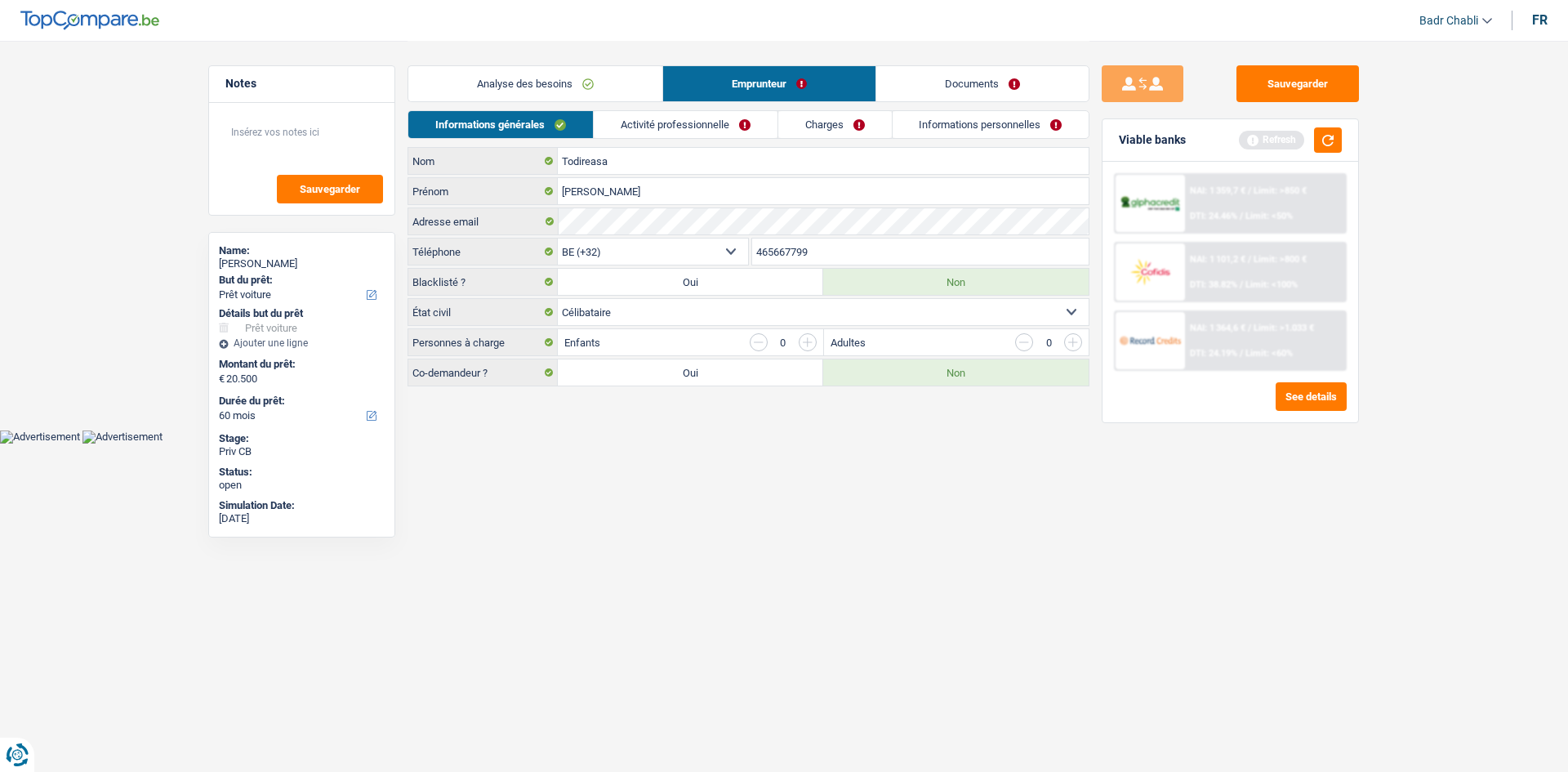
click at [670, 126] on link "Activité professionnelle" at bounding box center [686, 124] width 184 height 27
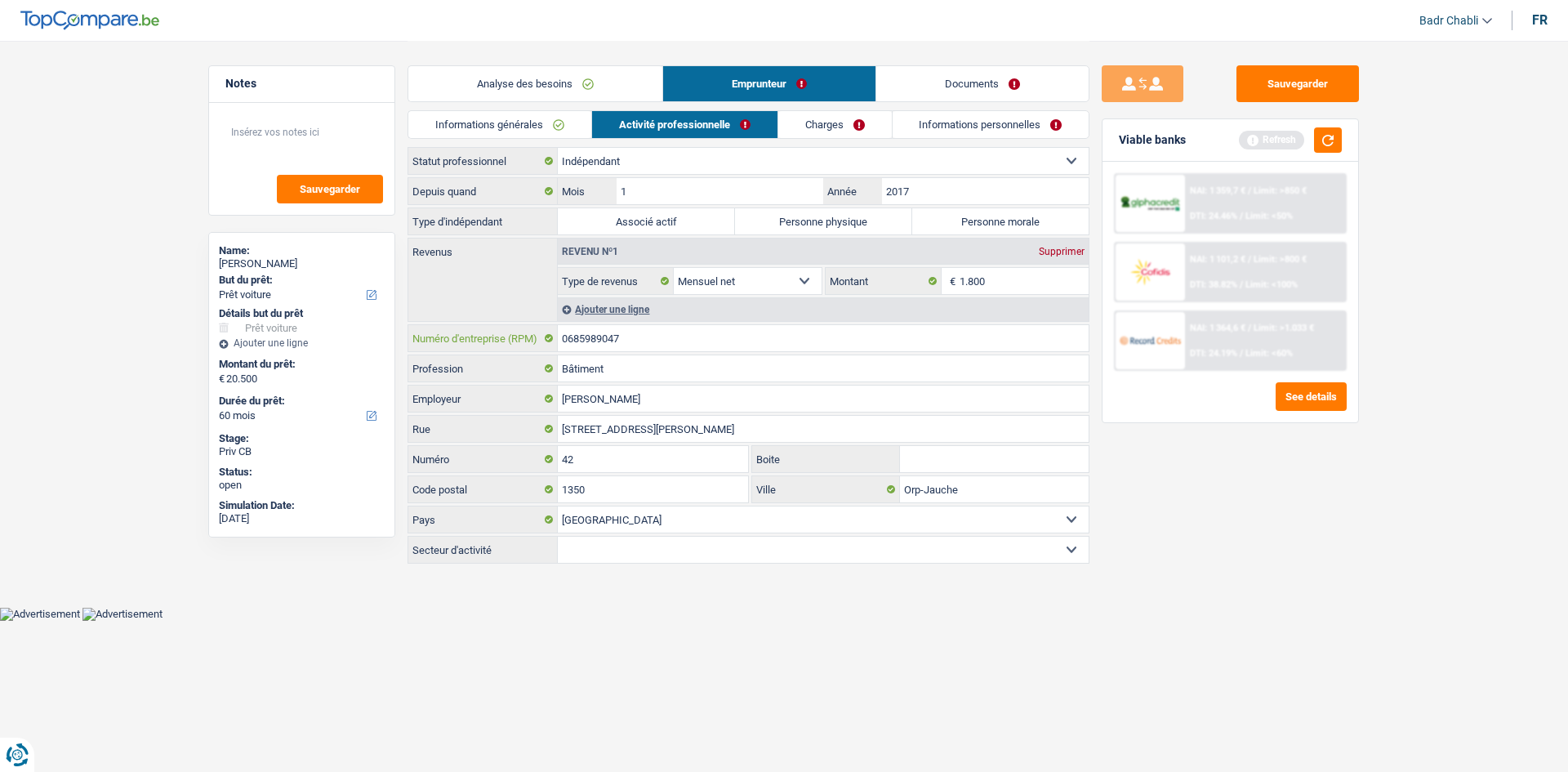
click at [654, 349] on input "0685989047" at bounding box center [823, 338] width 531 height 26
click at [841, 225] on label "Personne physique" at bounding box center [823, 221] width 177 height 26
click at [841, 225] on input "Personne physique" at bounding box center [823, 221] width 177 height 26
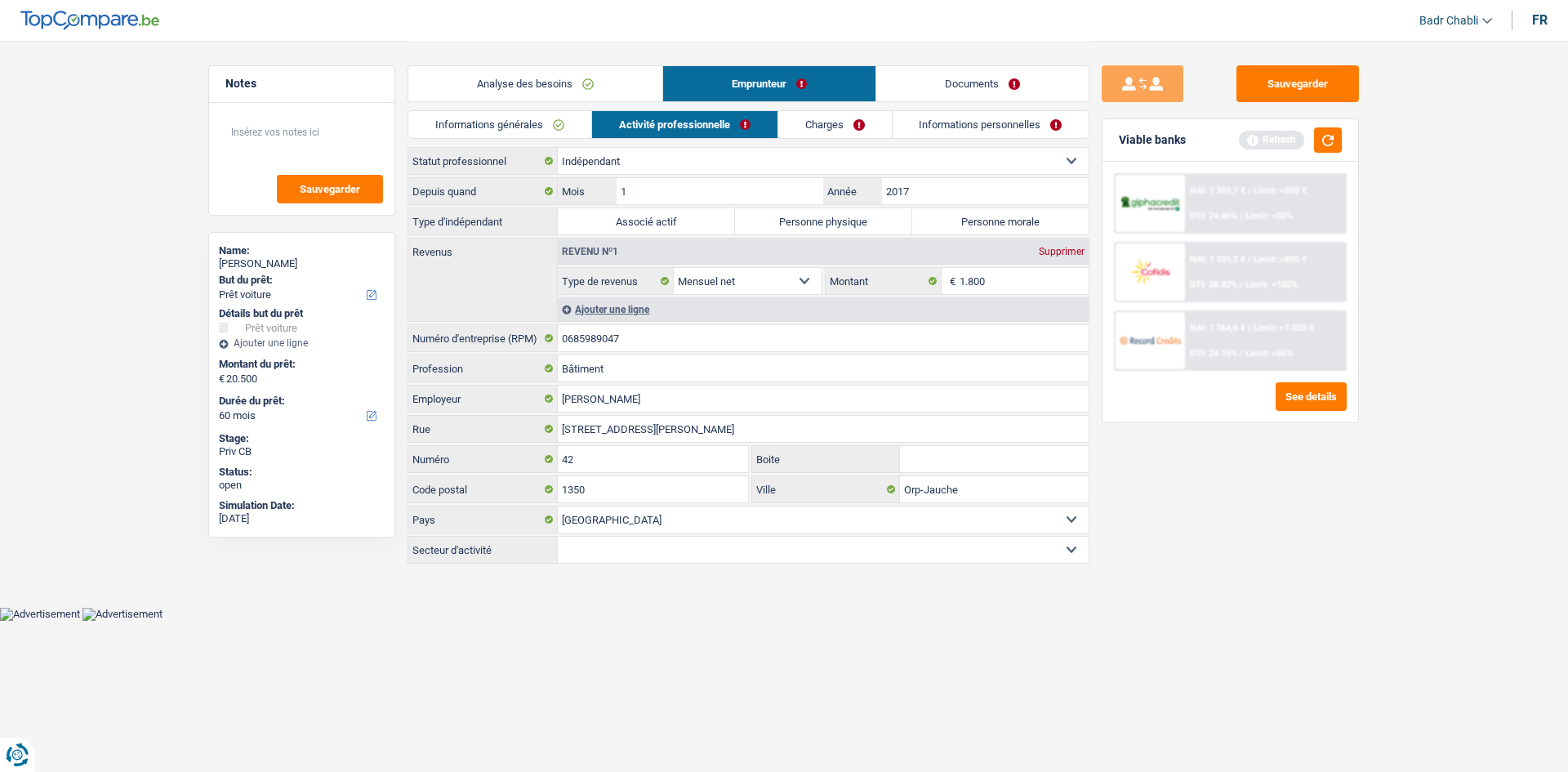
radio input "true"
drag, startPoint x: 1359, startPoint y: 136, endPoint x: 1342, endPoint y: 138, distance: 17.1
click at [1357, 136] on div "Viable banks Refresh NAI: 1 359,7 € / Limit: >850 € DTI: 24.46% / Limit: <50% N…" at bounding box center [1230, 270] width 257 height 305
click at [1342, 138] on button "button" at bounding box center [1328, 140] width 28 height 25
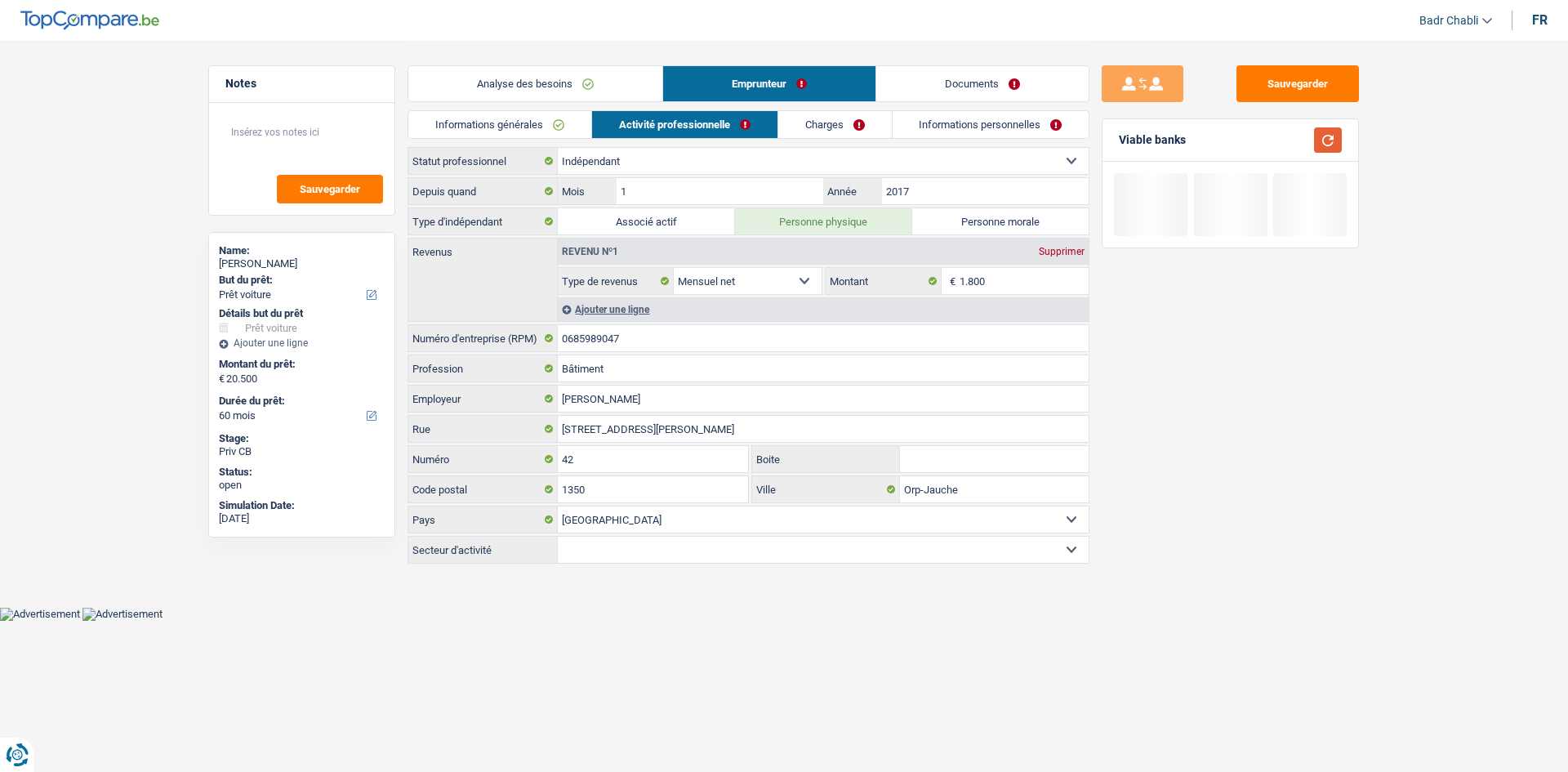
click at [1337, 138] on button "button" at bounding box center [1328, 140] width 28 height 25
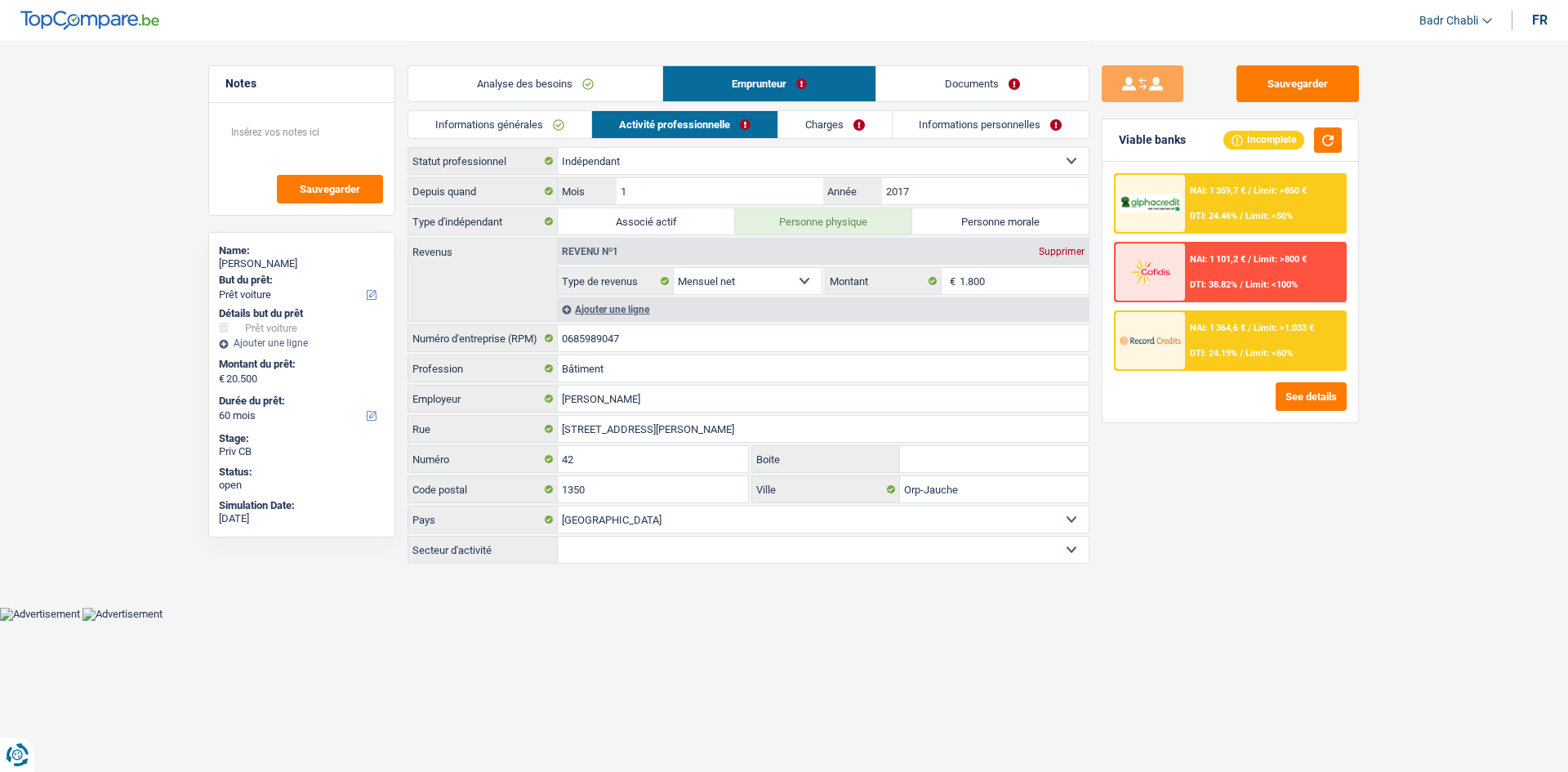
click at [842, 123] on link "Charges" at bounding box center [834, 124] width 113 height 27
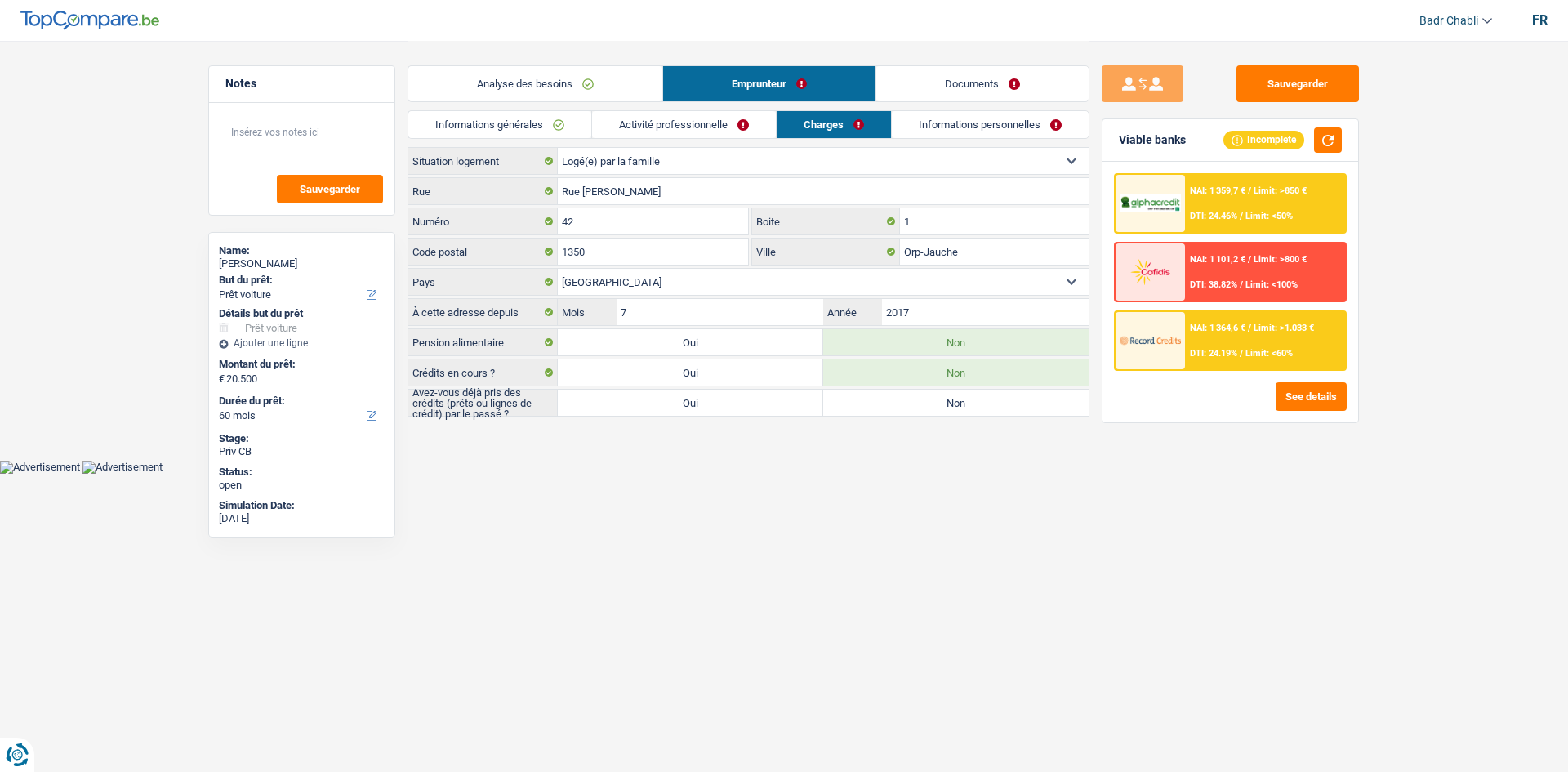
click at [710, 409] on label "Oui" at bounding box center [690, 402] width 265 height 26
click at [710, 409] on input "Oui" at bounding box center [690, 402] width 265 height 26
radio input "true"
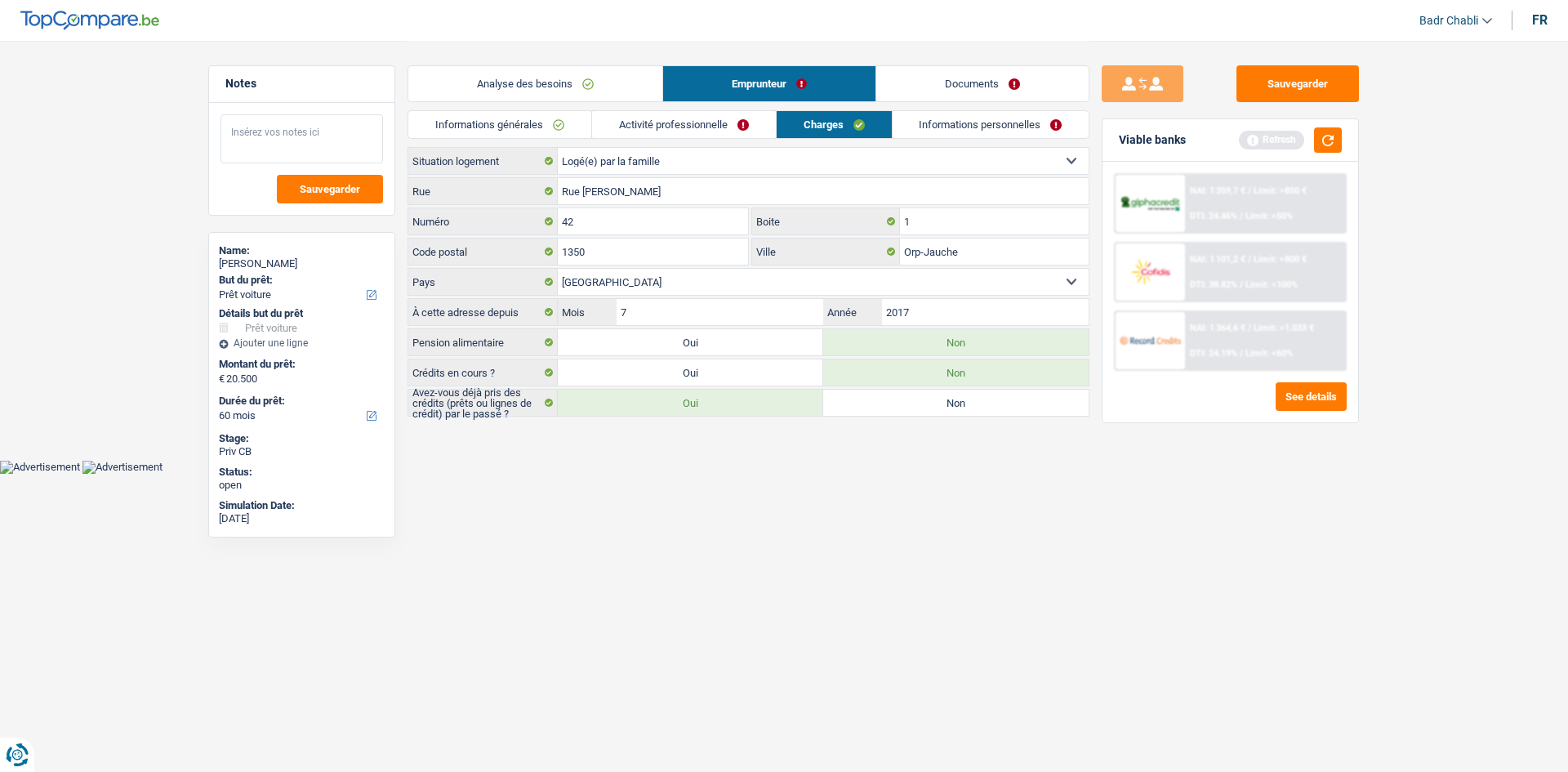
click at [325, 141] on textarea at bounding box center [301, 138] width 162 height 49
click at [327, 140] on textarea at bounding box center [301, 138] width 162 height 49
type textarea "Habite chez les parents"
click at [964, 125] on link "Informations personnelles" at bounding box center [991, 124] width 197 height 27
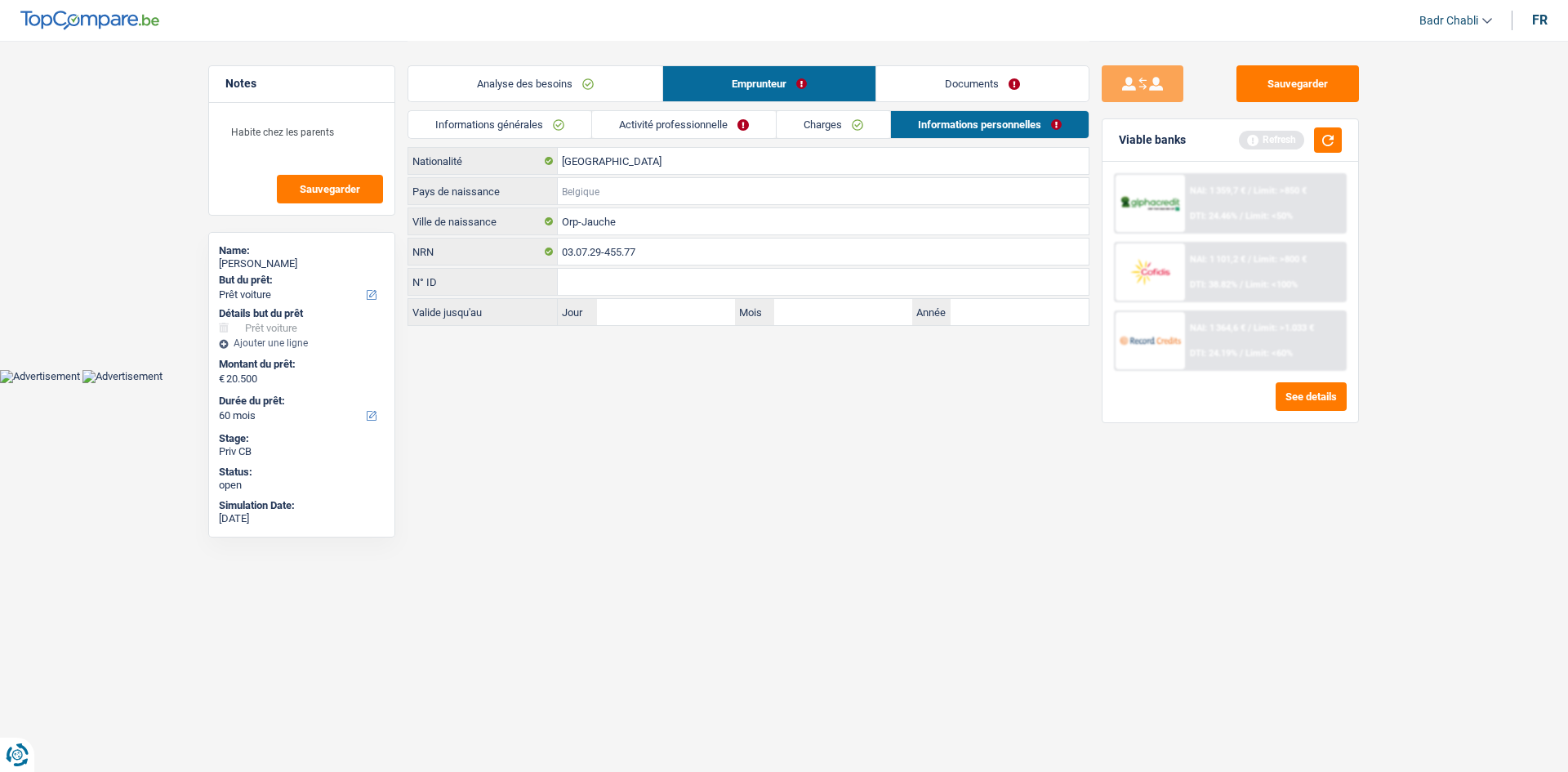
click at [623, 179] on input "Pays de naissance" at bounding box center [823, 191] width 531 height 26
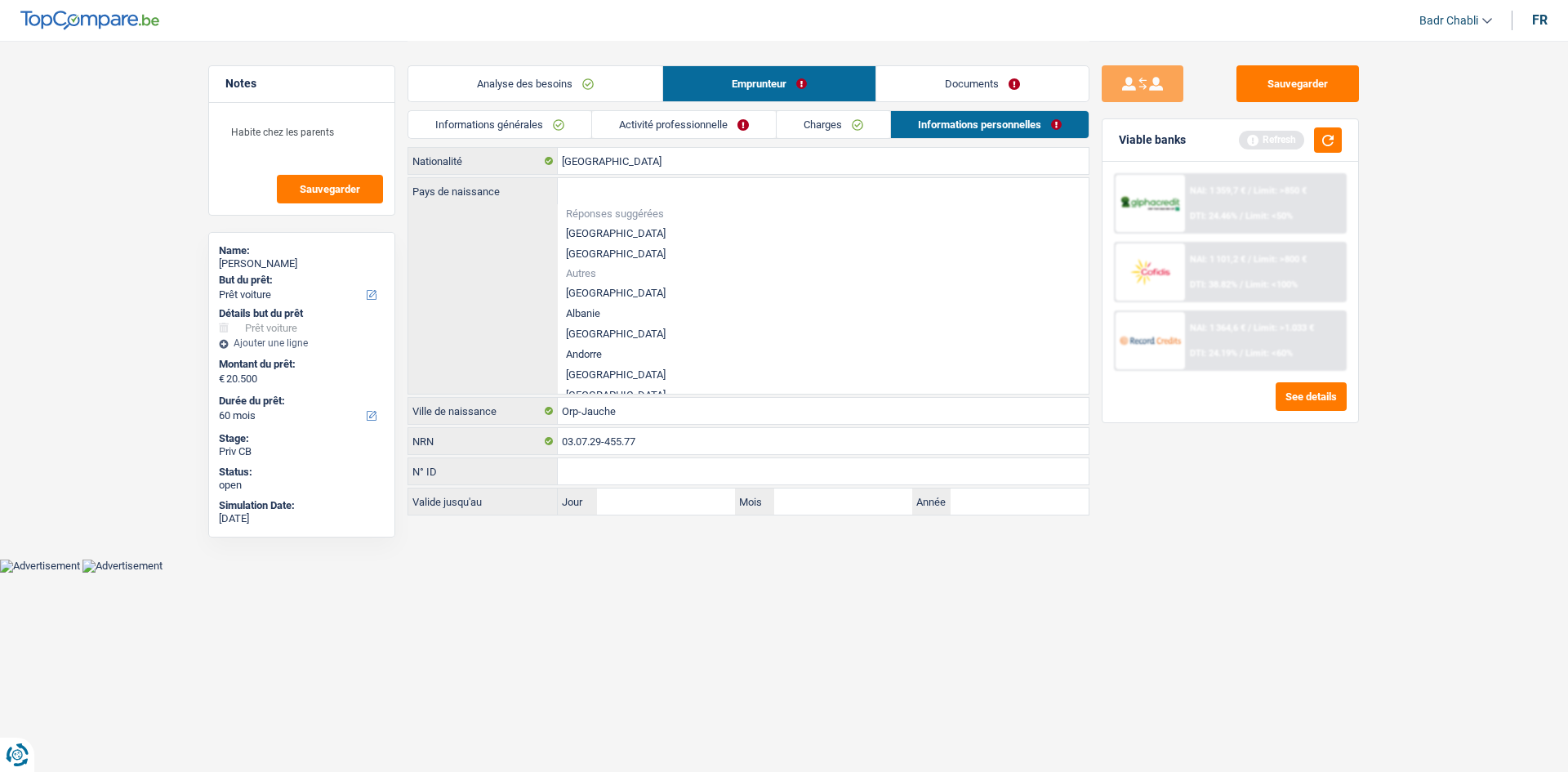
click at [597, 231] on li "[GEOGRAPHIC_DATA]" at bounding box center [823, 233] width 531 height 21
type input "[GEOGRAPHIC_DATA]"
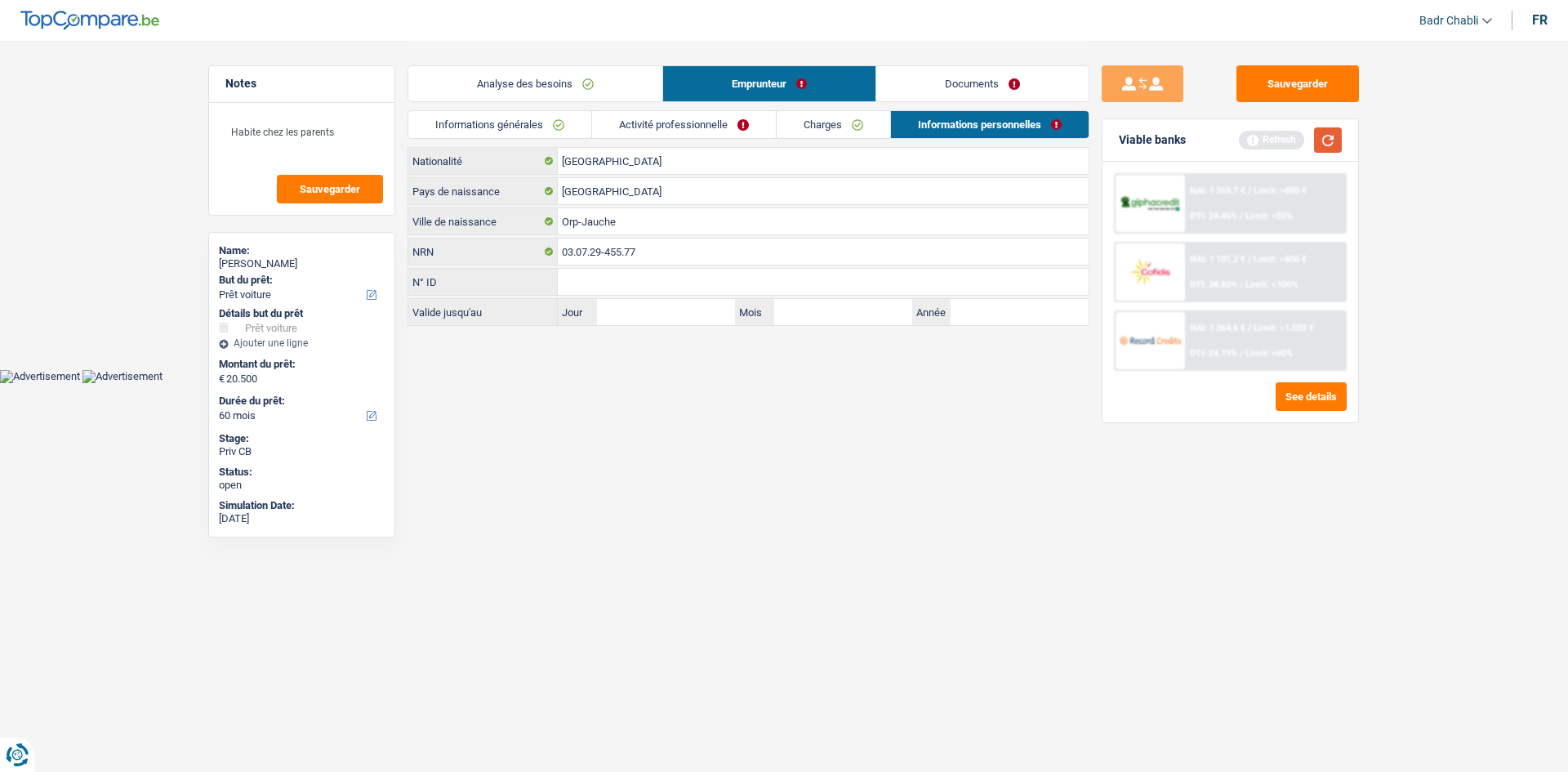
click at [1335, 134] on button "button" at bounding box center [1328, 140] width 28 height 25
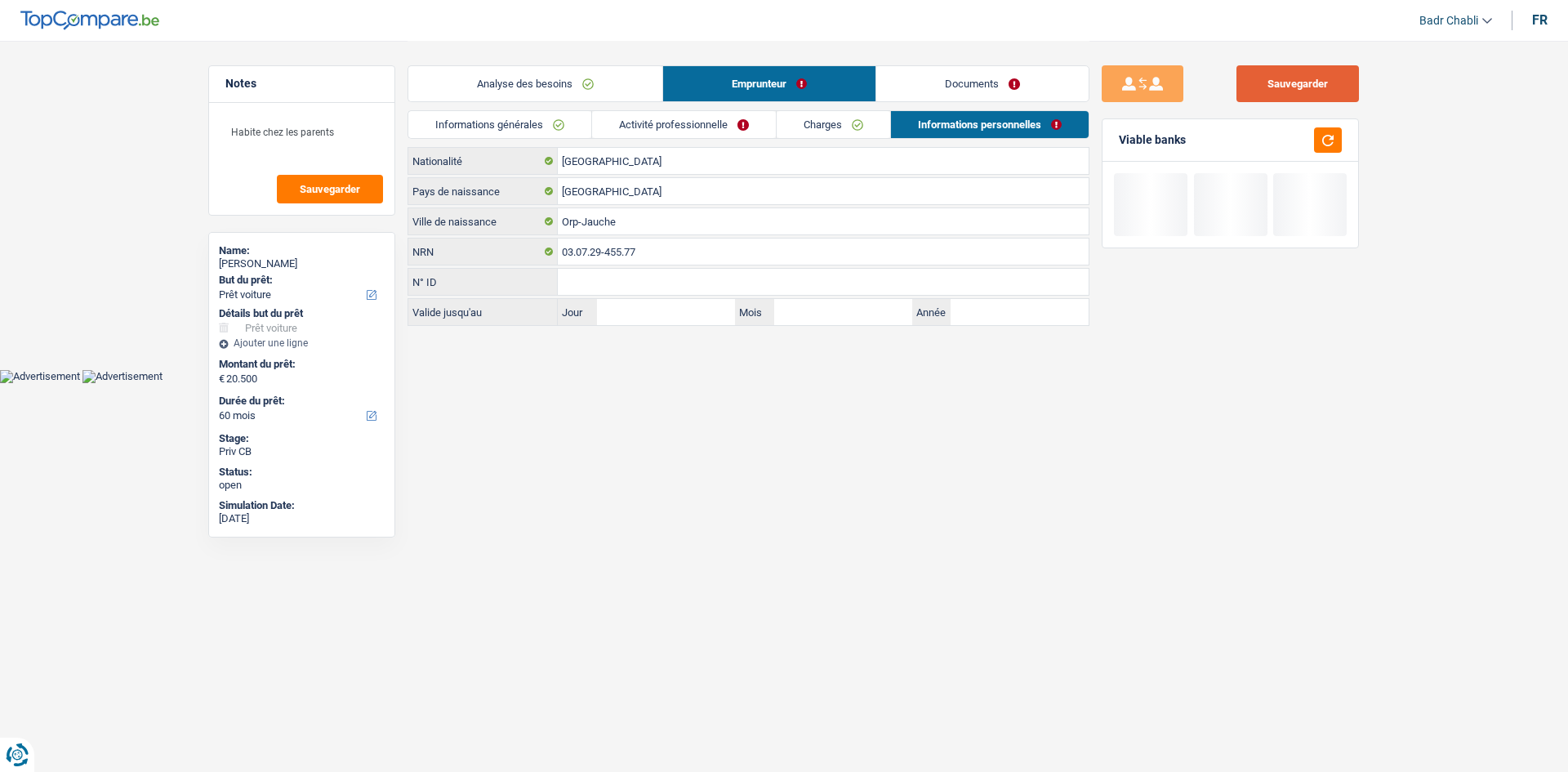
click at [1346, 83] on button "Sauvegarder" at bounding box center [1298, 84] width 123 height 37
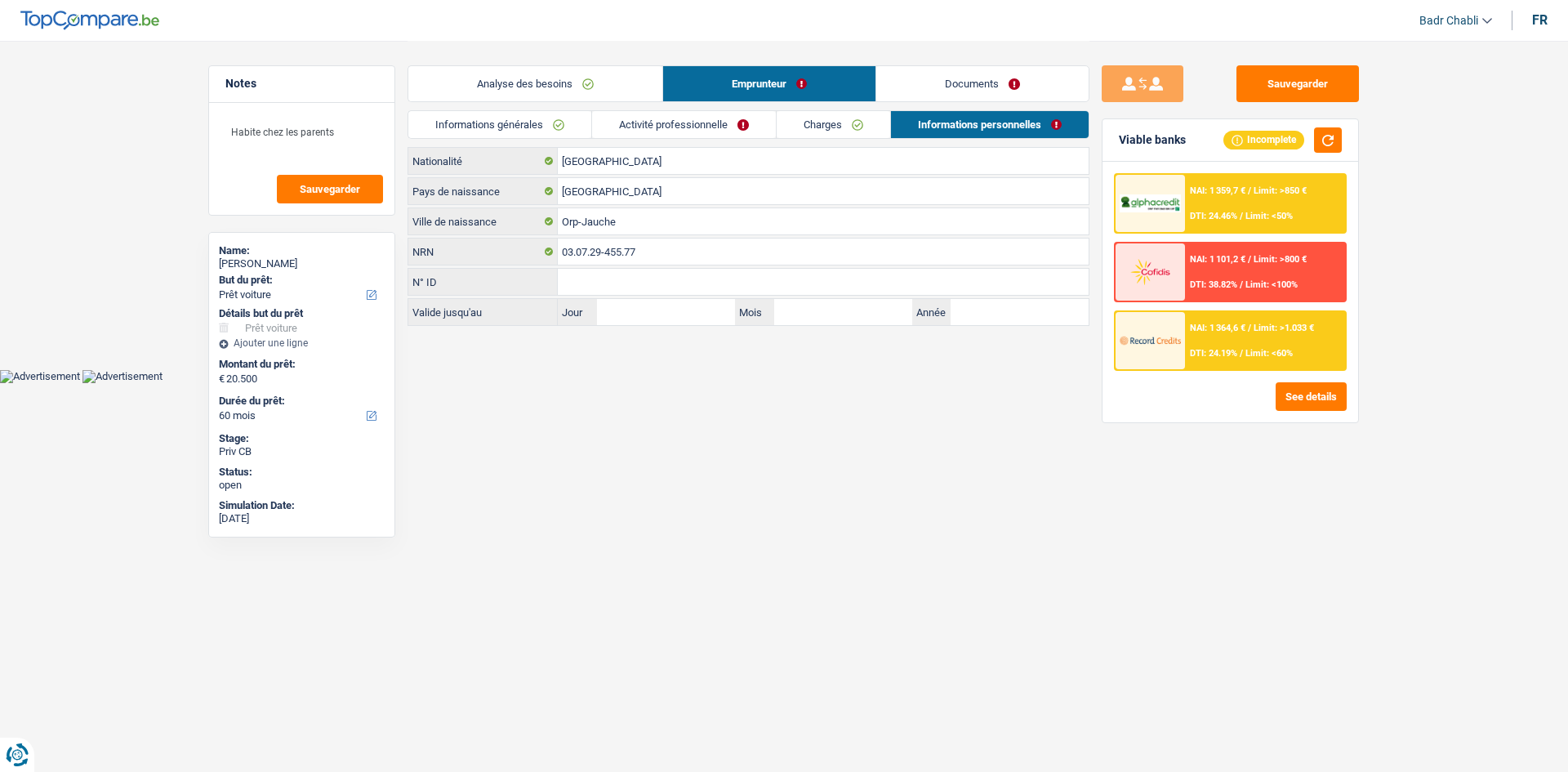
click at [972, 85] on link "Documents" at bounding box center [983, 84] width 212 height 35
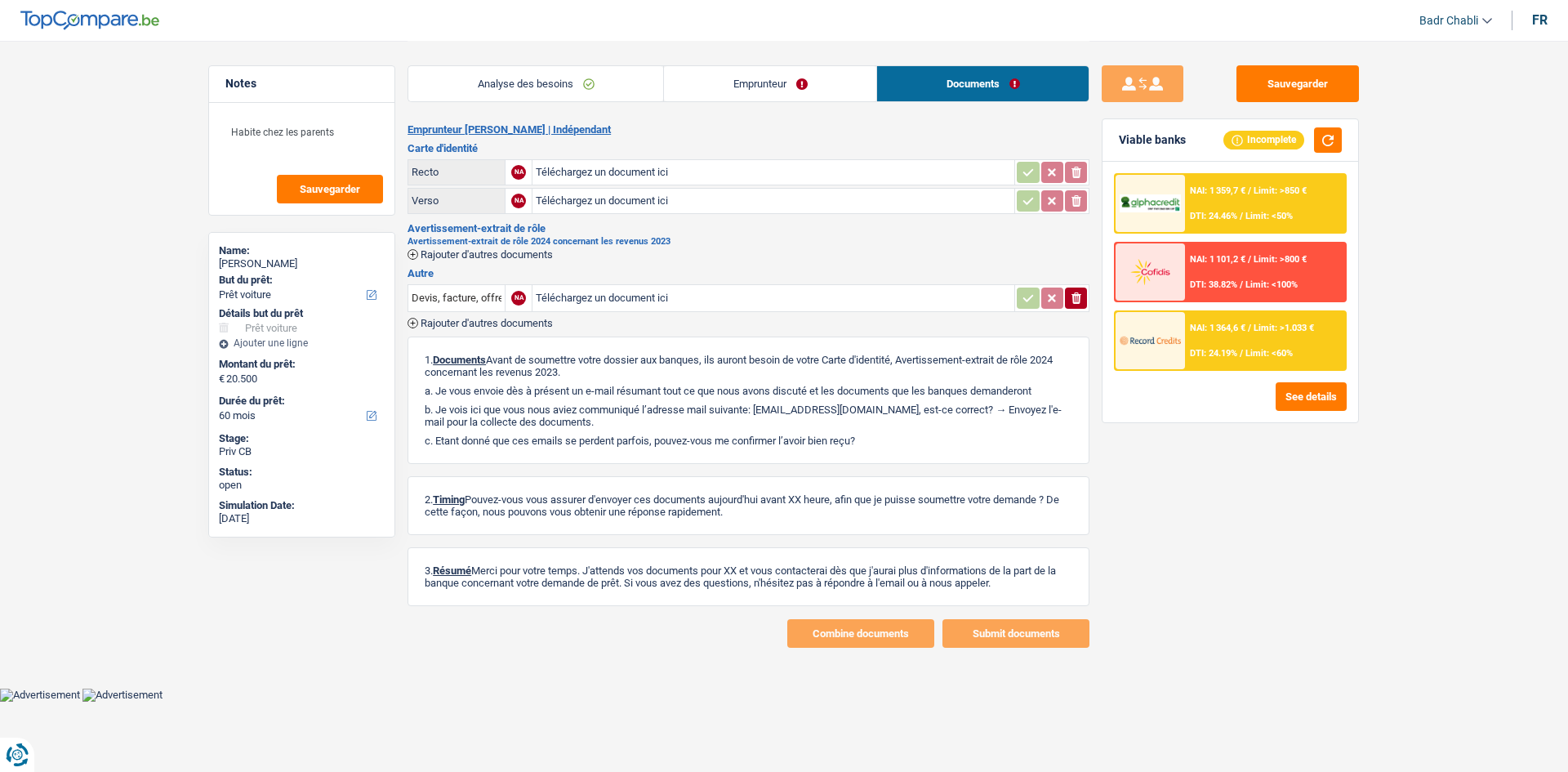
click at [696, 86] on link "Emprunteur" at bounding box center [770, 84] width 212 height 35
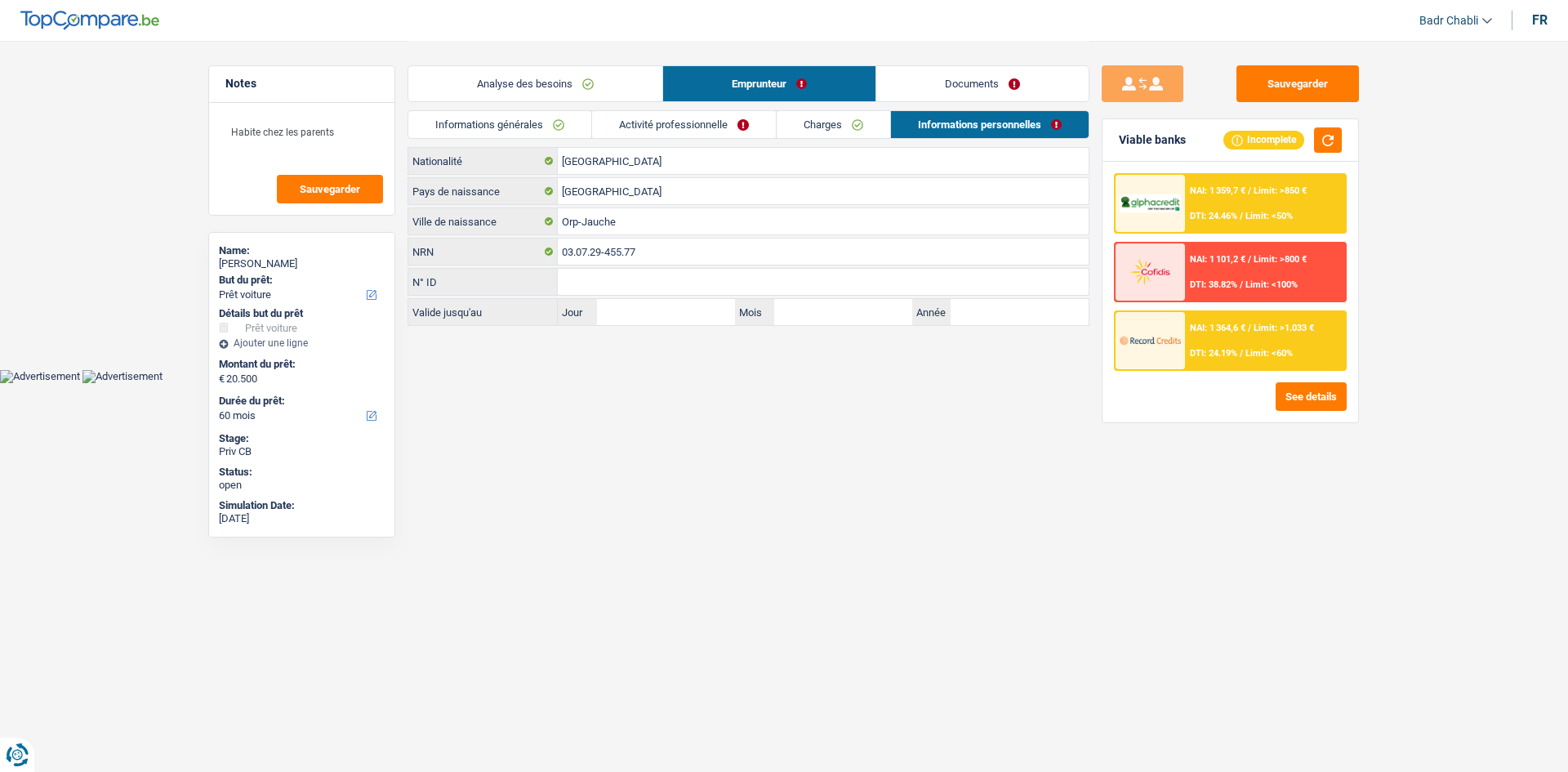
click at [1242, 211] on span "/" at bounding box center [1242, 216] width 3 height 10
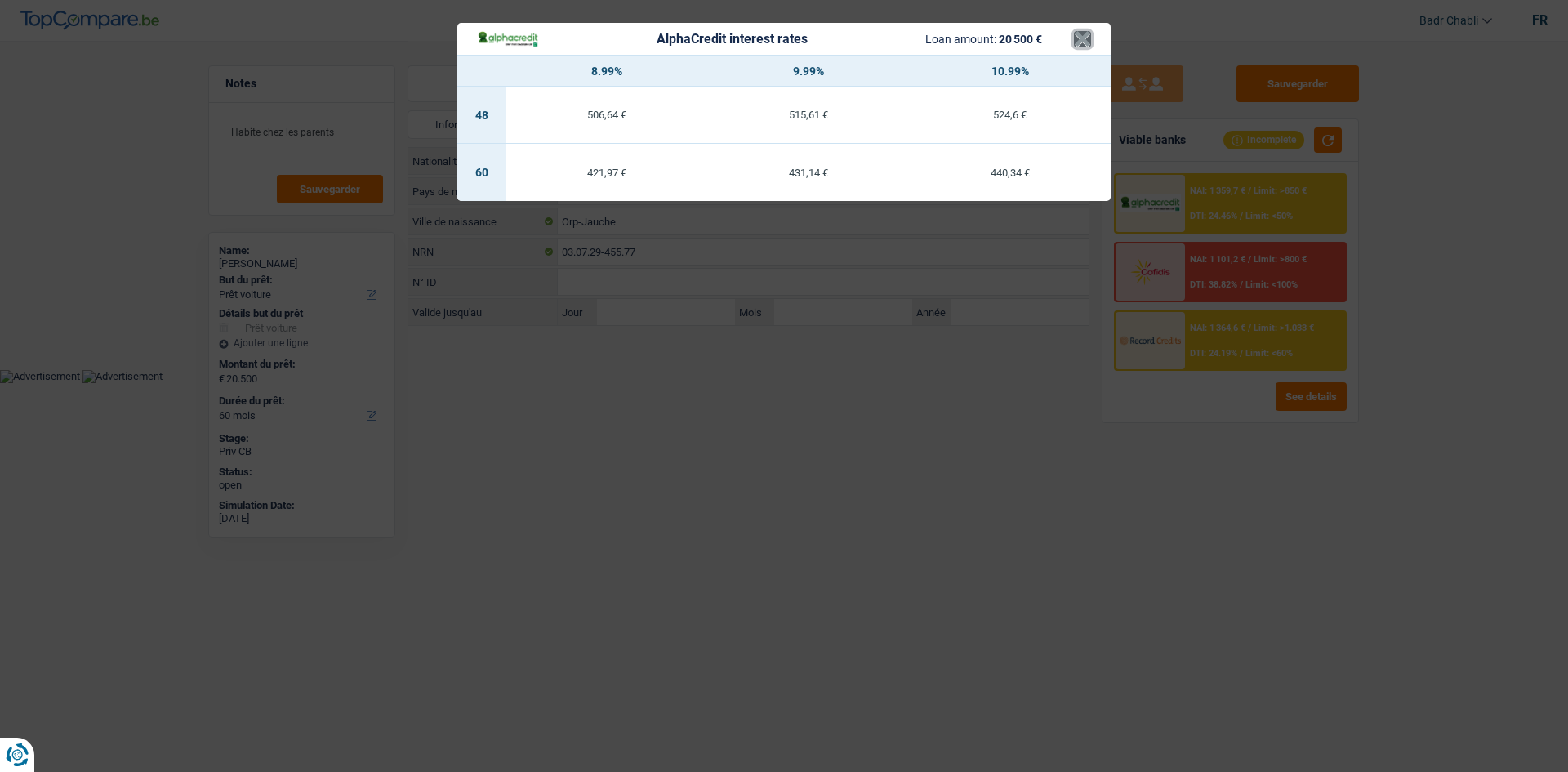
click at [1085, 34] on button "×" at bounding box center [1083, 39] width 17 height 16
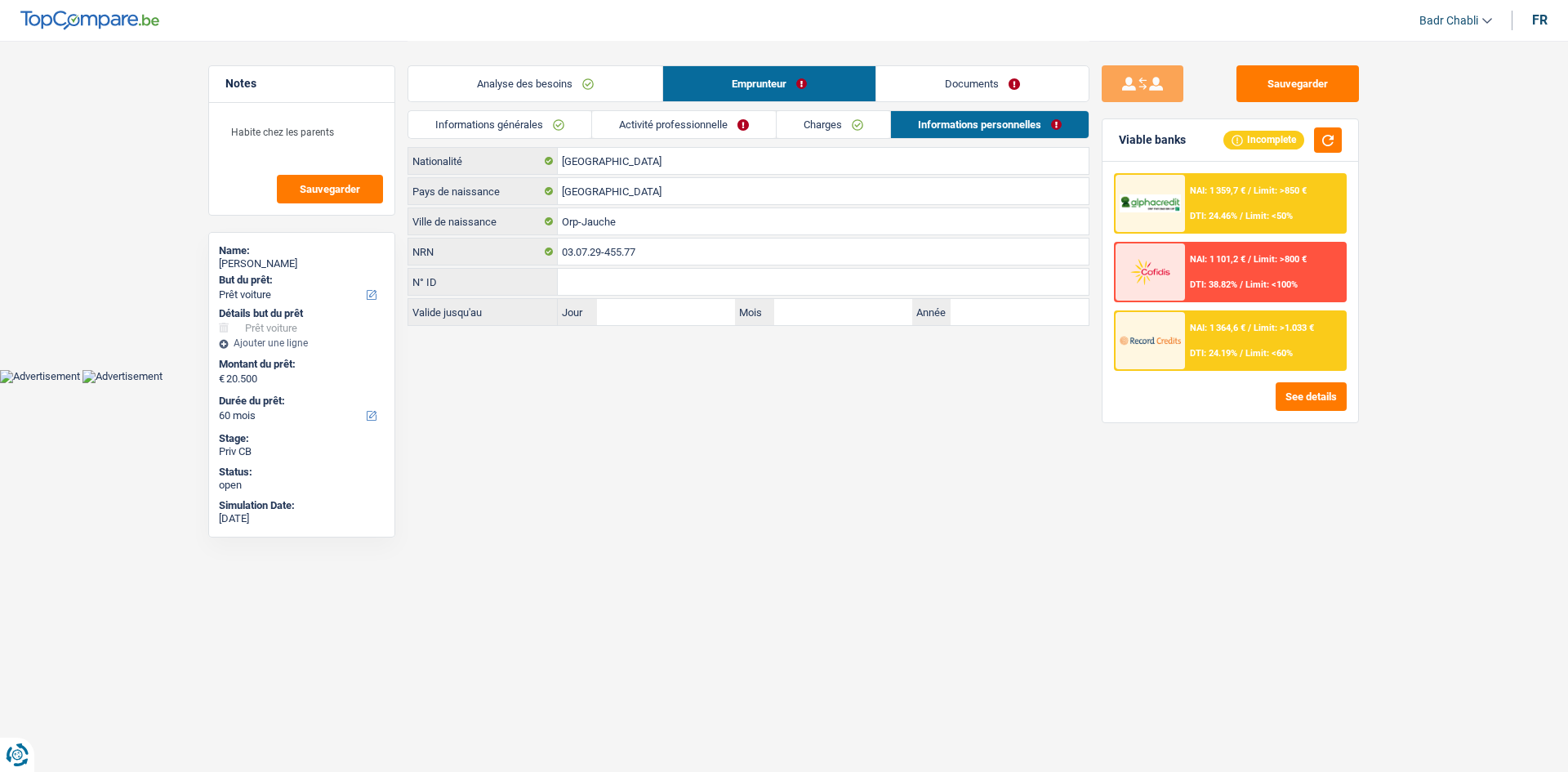
click at [580, 83] on link "Analyse des besoins" at bounding box center [535, 84] width 254 height 35
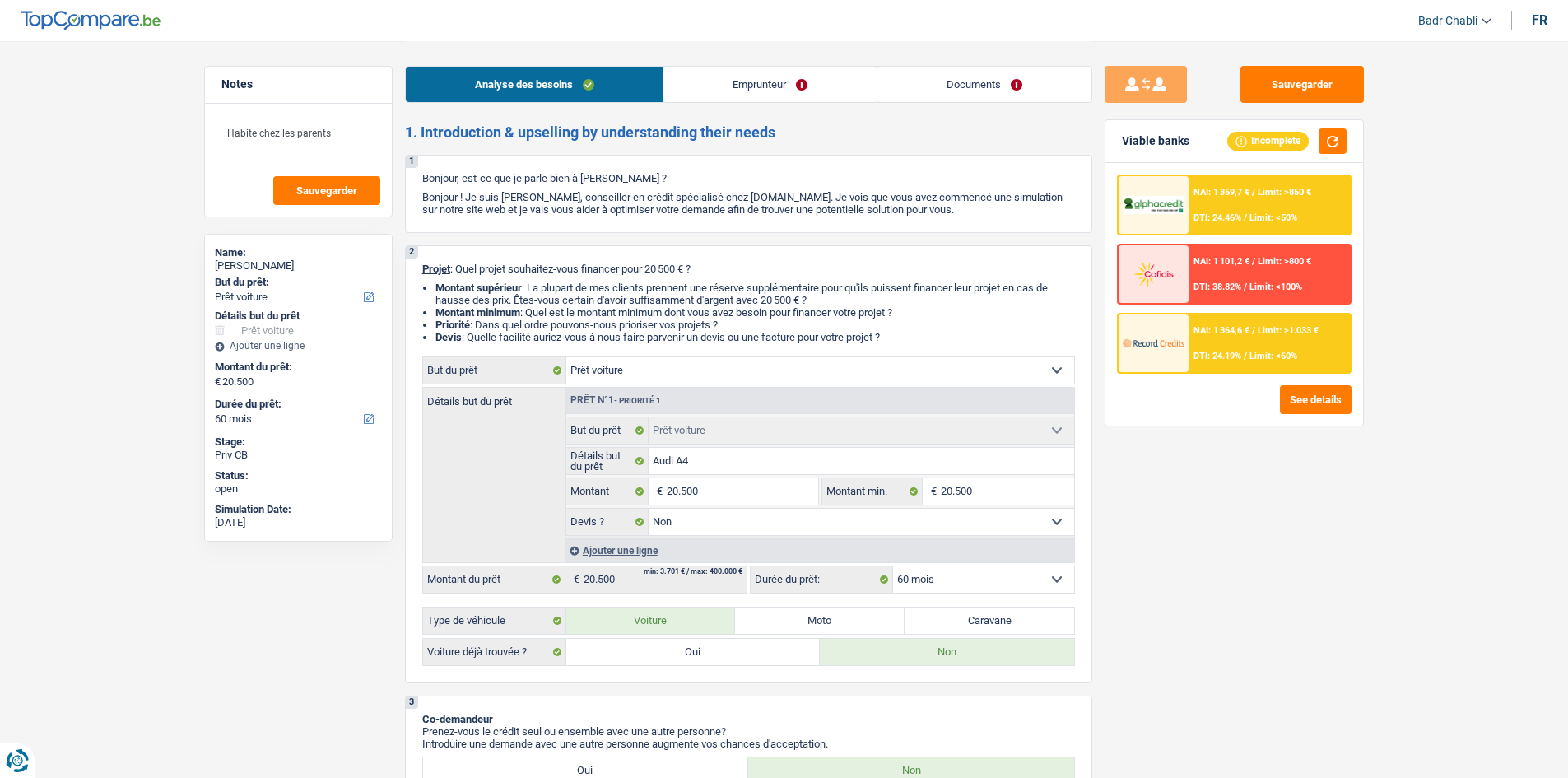
click at [1266, 211] on div "NAI: 1 359,7 € / Limit: >850 € DTI: 24.46% / Limit: <50%" at bounding box center [1269, 205] width 162 height 57
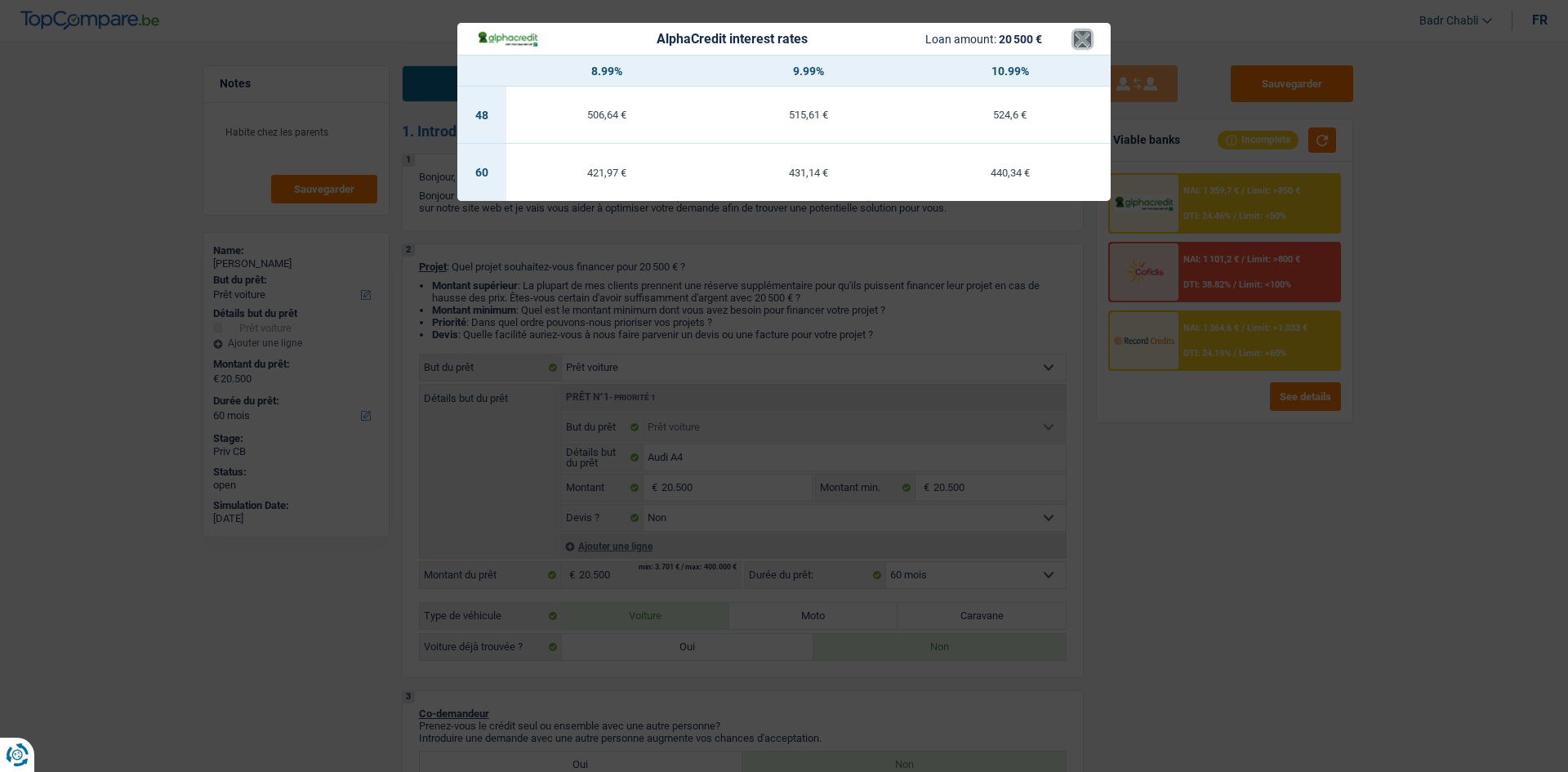
click at [1082, 37] on button "×" at bounding box center [1083, 39] width 17 height 16
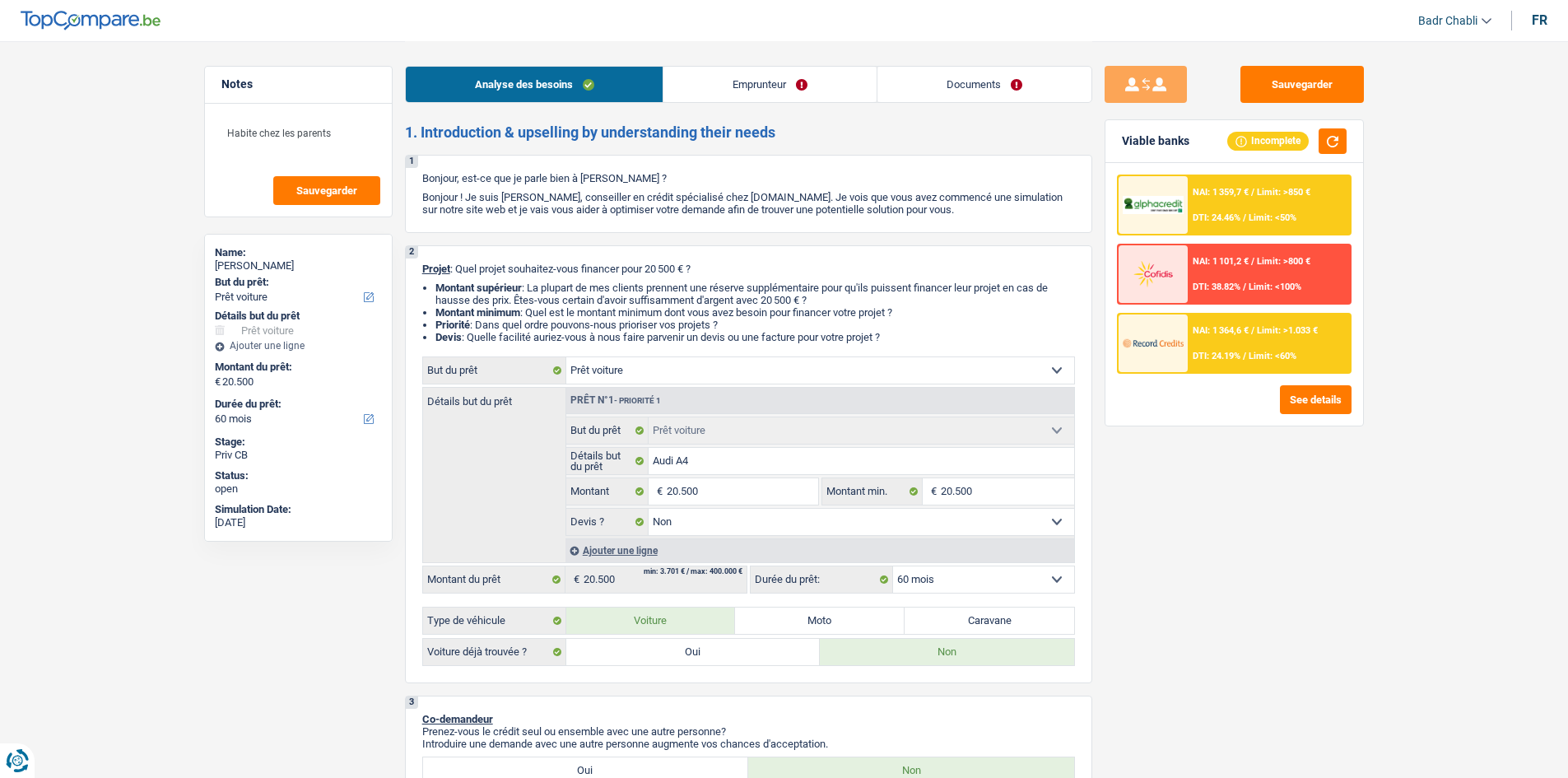
click at [1269, 354] on span "Limit: <60%" at bounding box center [1272, 356] width 48 height 10
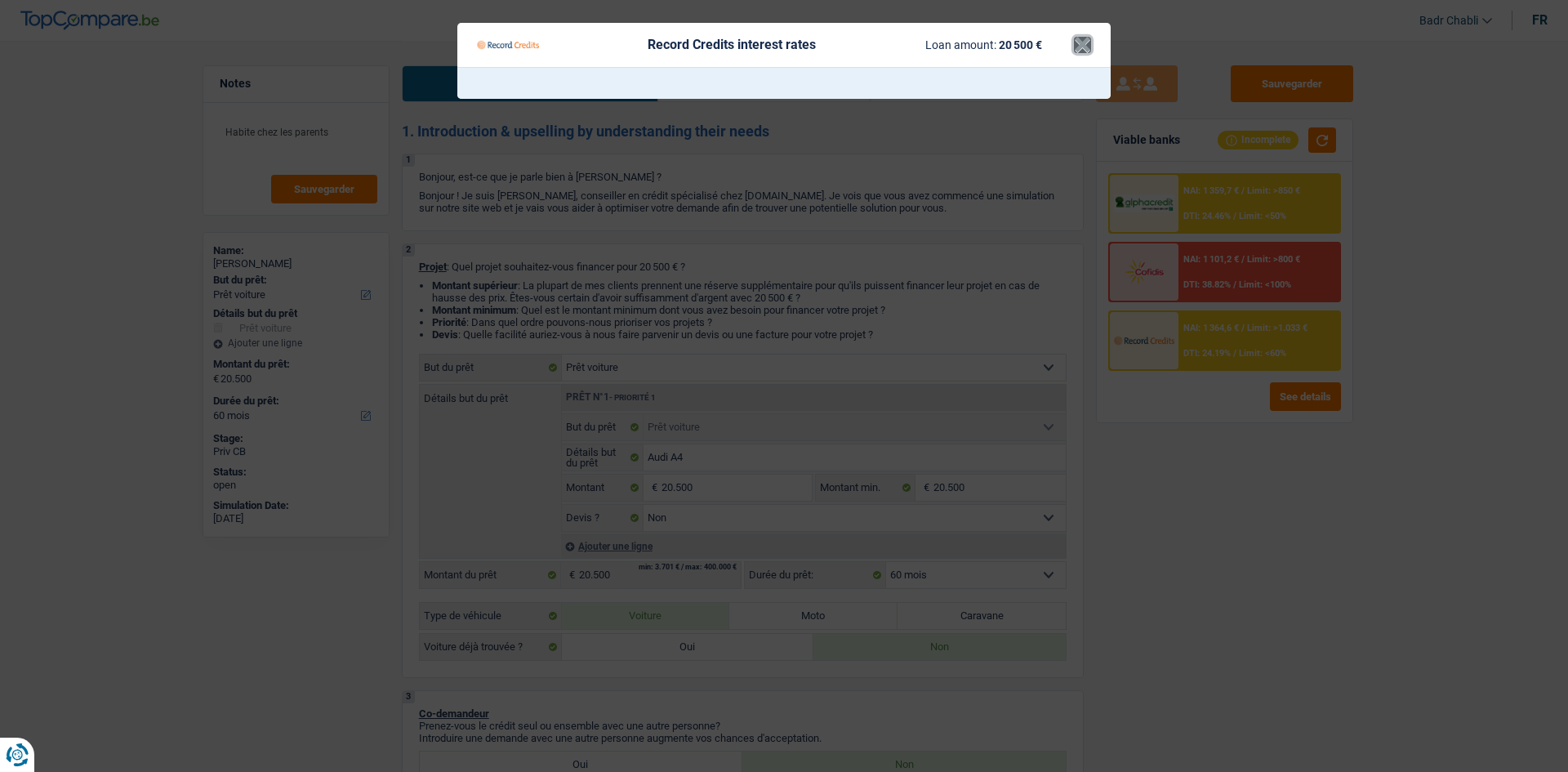
click at [1076, 42] on button "×" at bounding box center [1083, 45] width 17 height 16
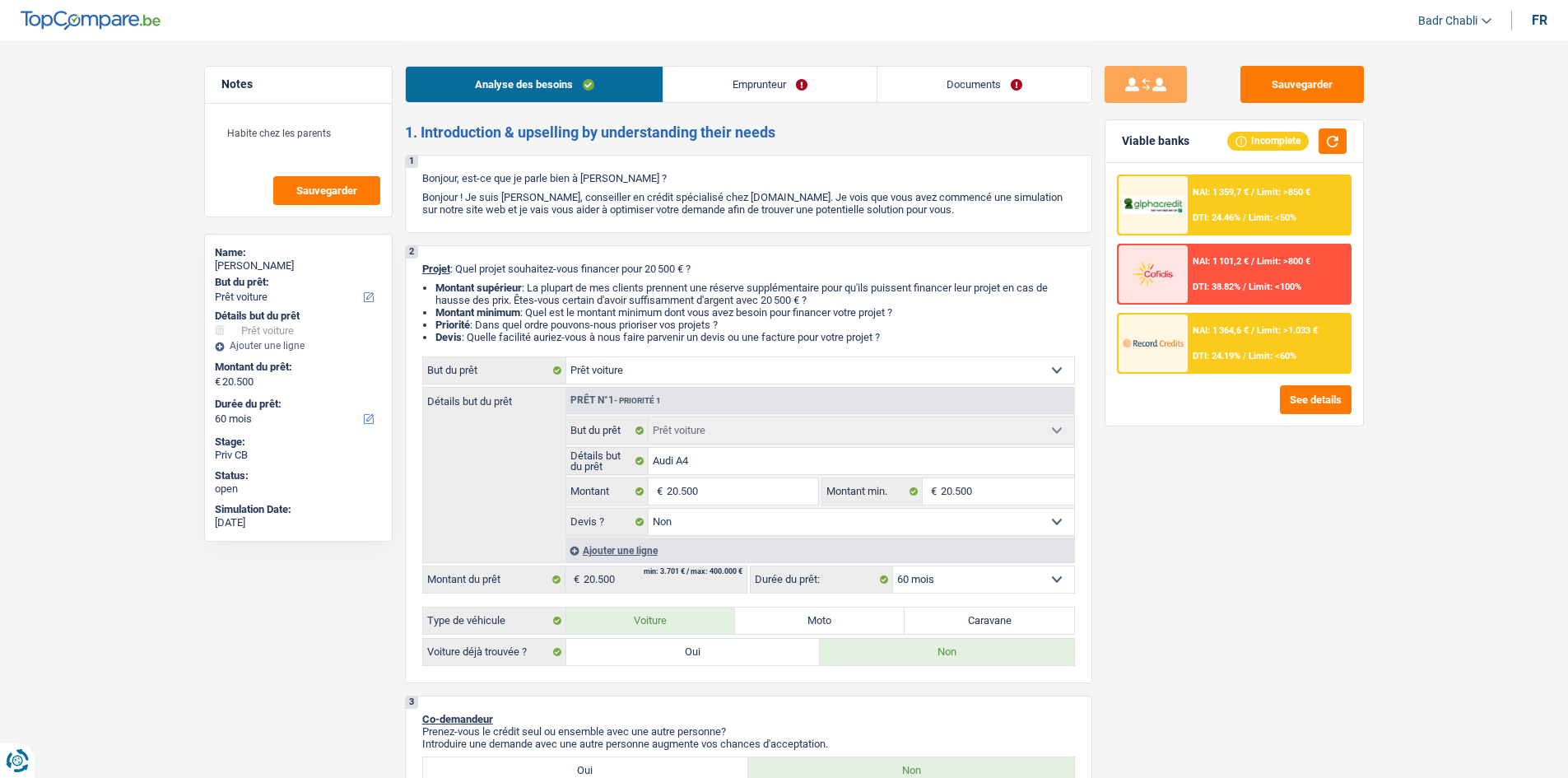
click at [1248, 343] on div "NAI: 1 364,6 € / Limit: >1.033 € DTI: 24.19% / Limit: <60%" at bounding box center [1269, 343] width 162 height 57
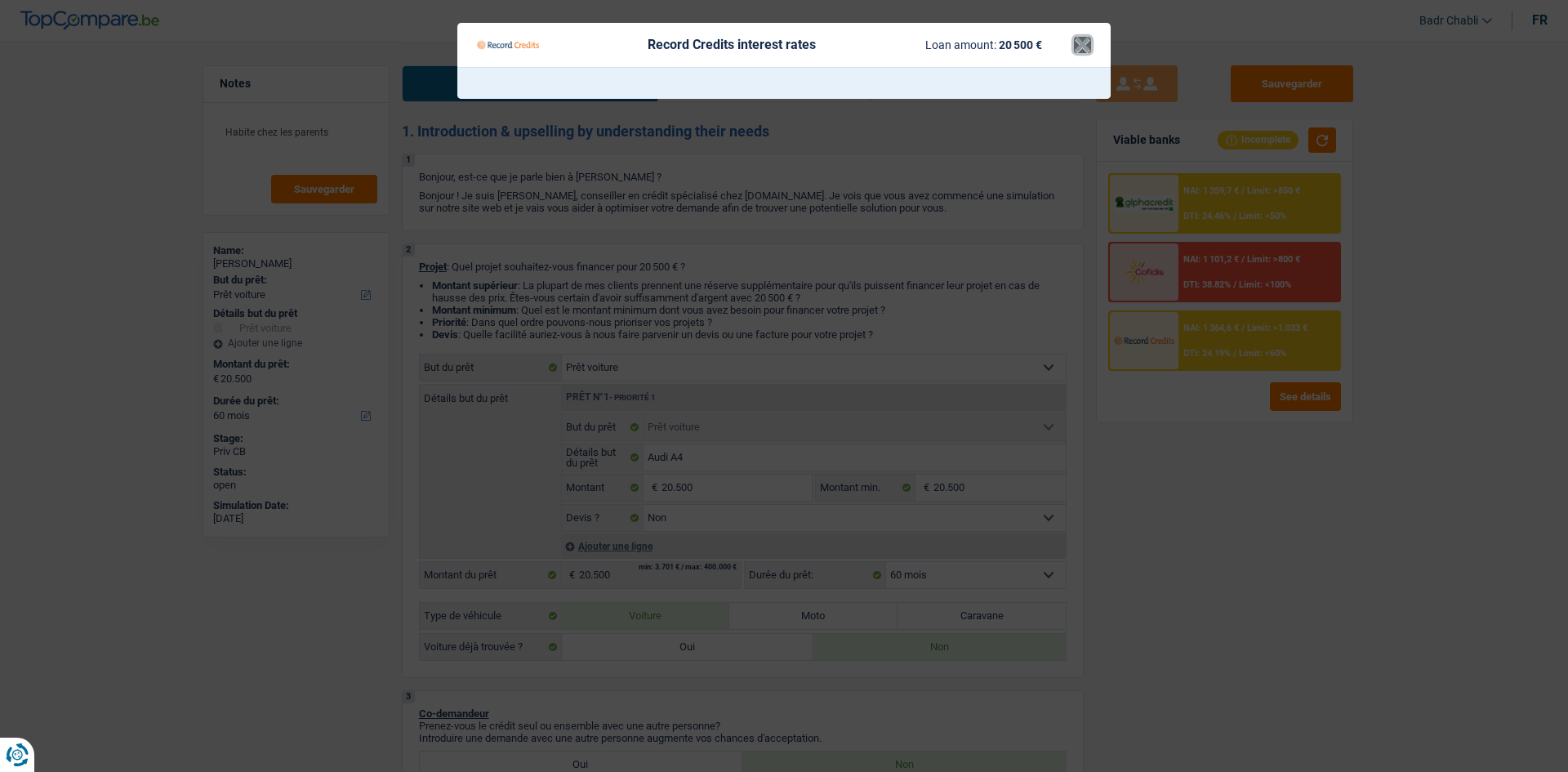
click at [1086, 44] on button "×" at bounding box center [1083, 45] width 17 height 16
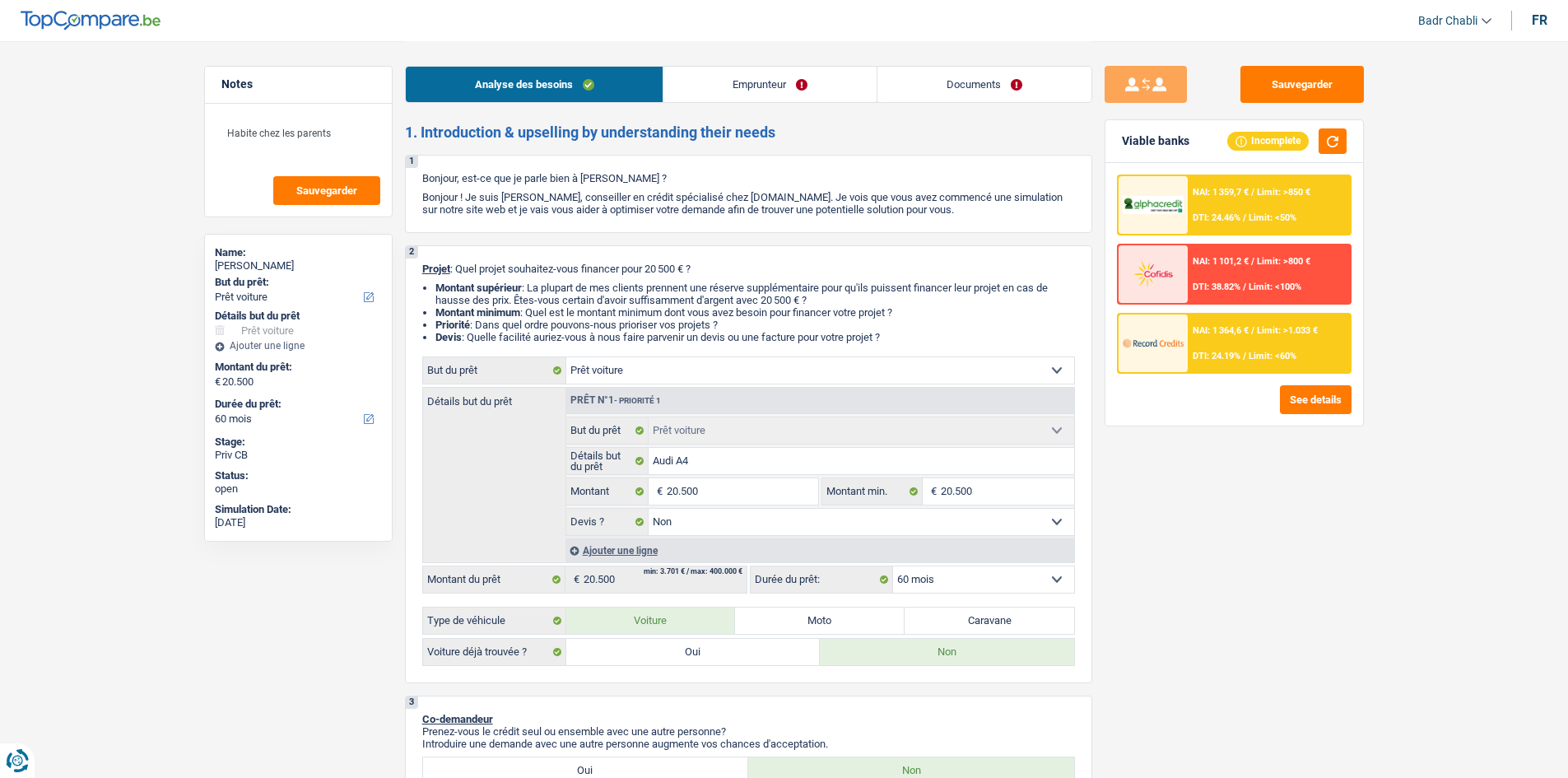
click at [988, 580] on select "12 mois 18 mois 24 mois 30 mois 36 mois 42 mois 48 mois 60 mois Sélectionner un…" at bounding box center [983, 580] width 181 height 26
click at [950, 597] on div "Confort maison: meubles, textile, peinture, électroménager, outillage non-profe…" at bounding box center [748, 512] width 653 height 310
click at [957, 584] on select "12 mois 18 mois 24 mois 30 mois 36 mois 42 mois 48 mois 60 mois Sélectionner un…" at bounding box center [983, 580] width 181 height 26
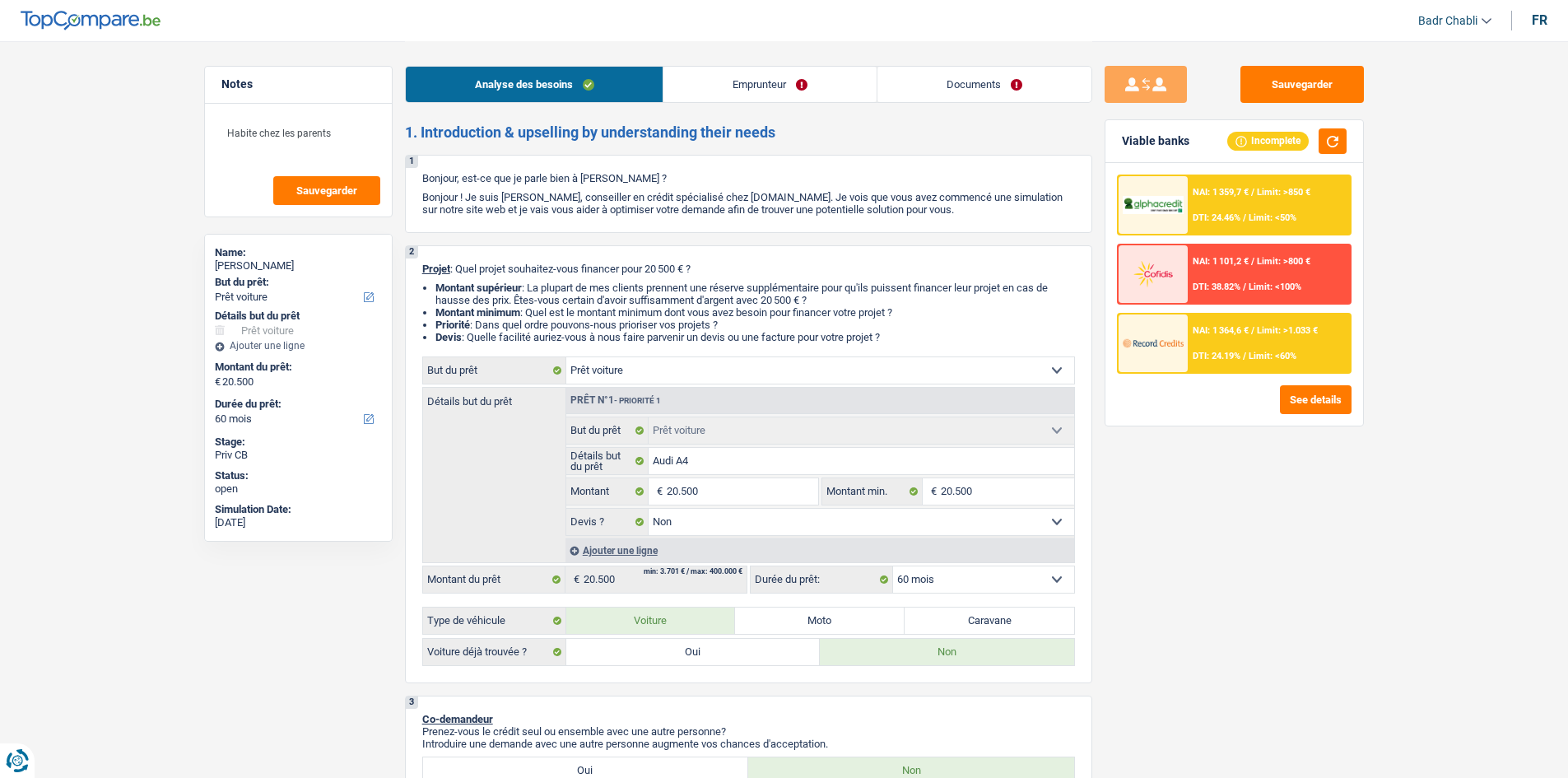
click at [645, 364] on select "Confort maison: meubles, textile, peinture, électroménager, outillage non-profe…" at bounding box center [821, 370] width 508 height 26
select select "other"
click at [566, 357] on select "Confort maison: meubles, textile, peinture, électroménager, outillage non-profe…" at bounding box center [821, 370] width 508 height 26
select select "other"
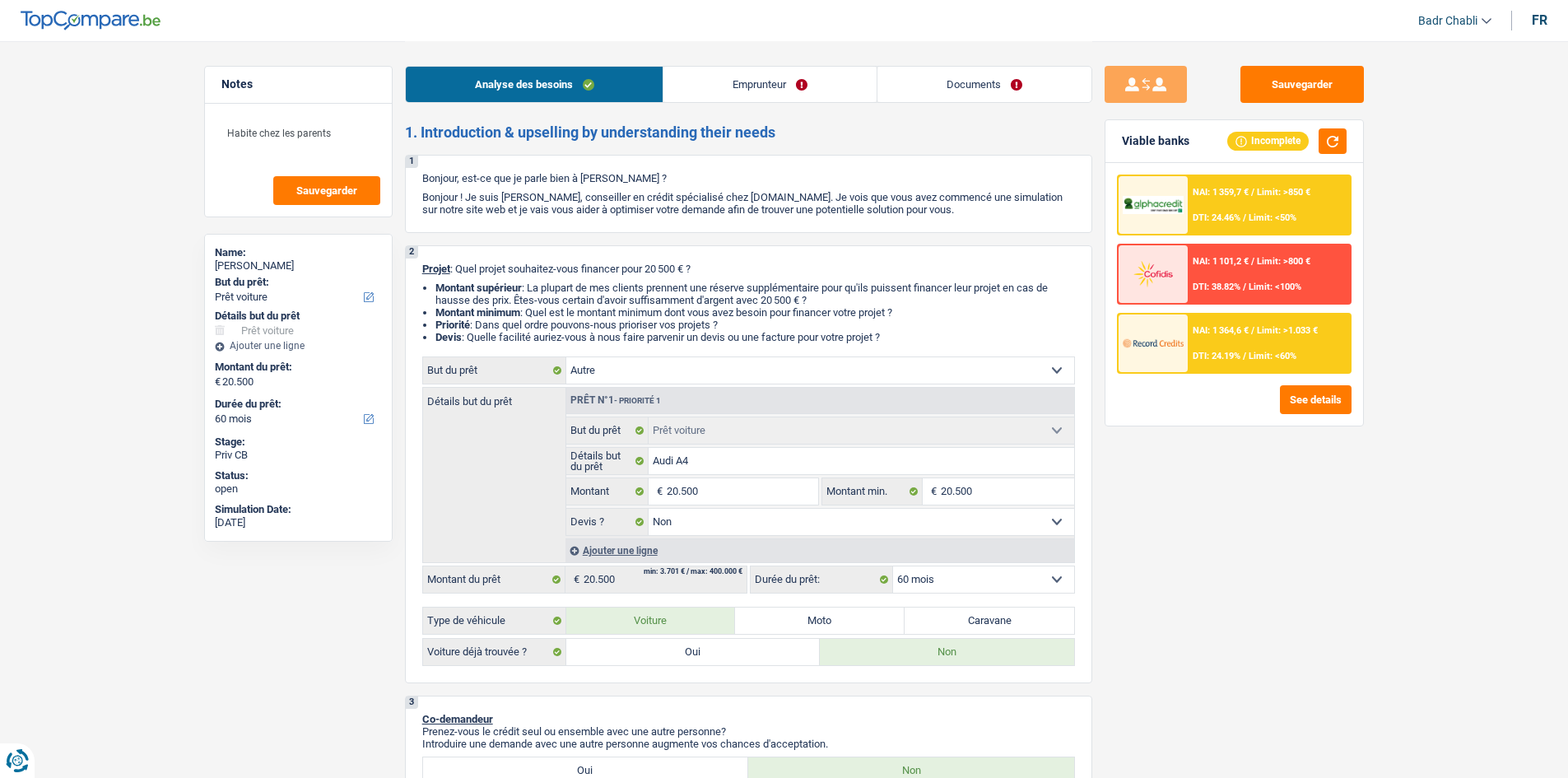
select select "other"
select select
select select "other"
select select
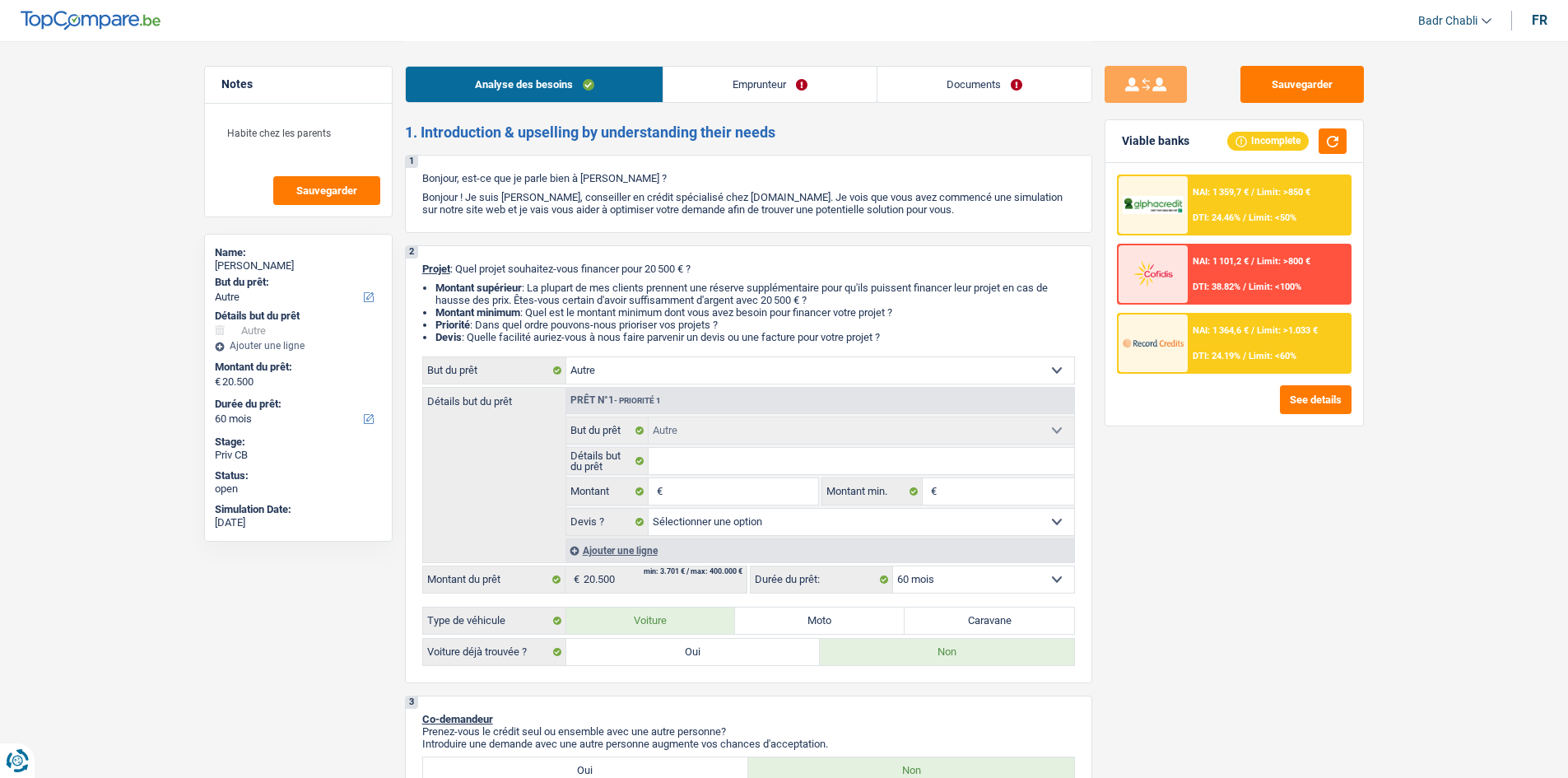
select select "120"
select select "car"
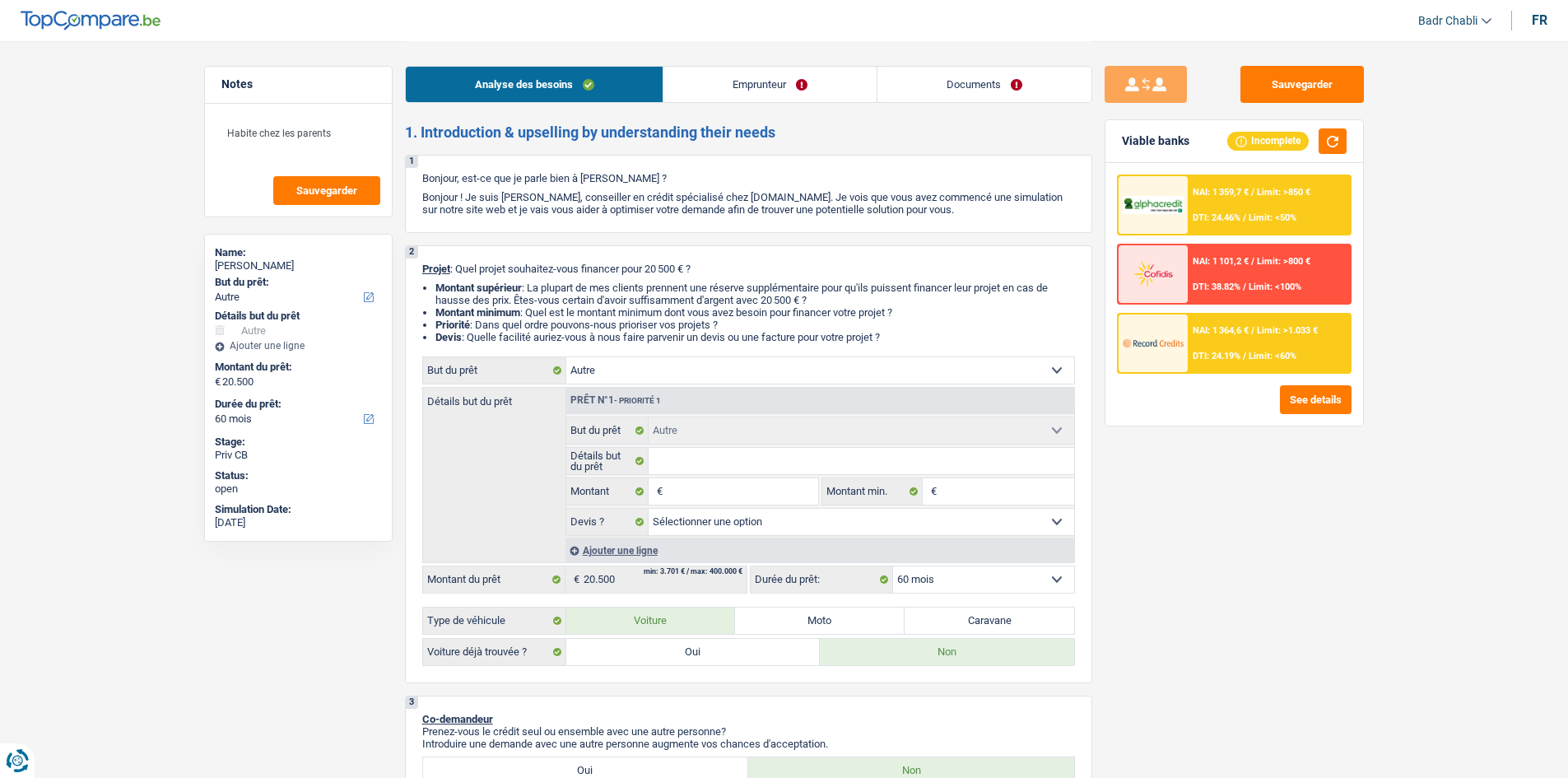
select select "false"
select select "car"
select select "false"
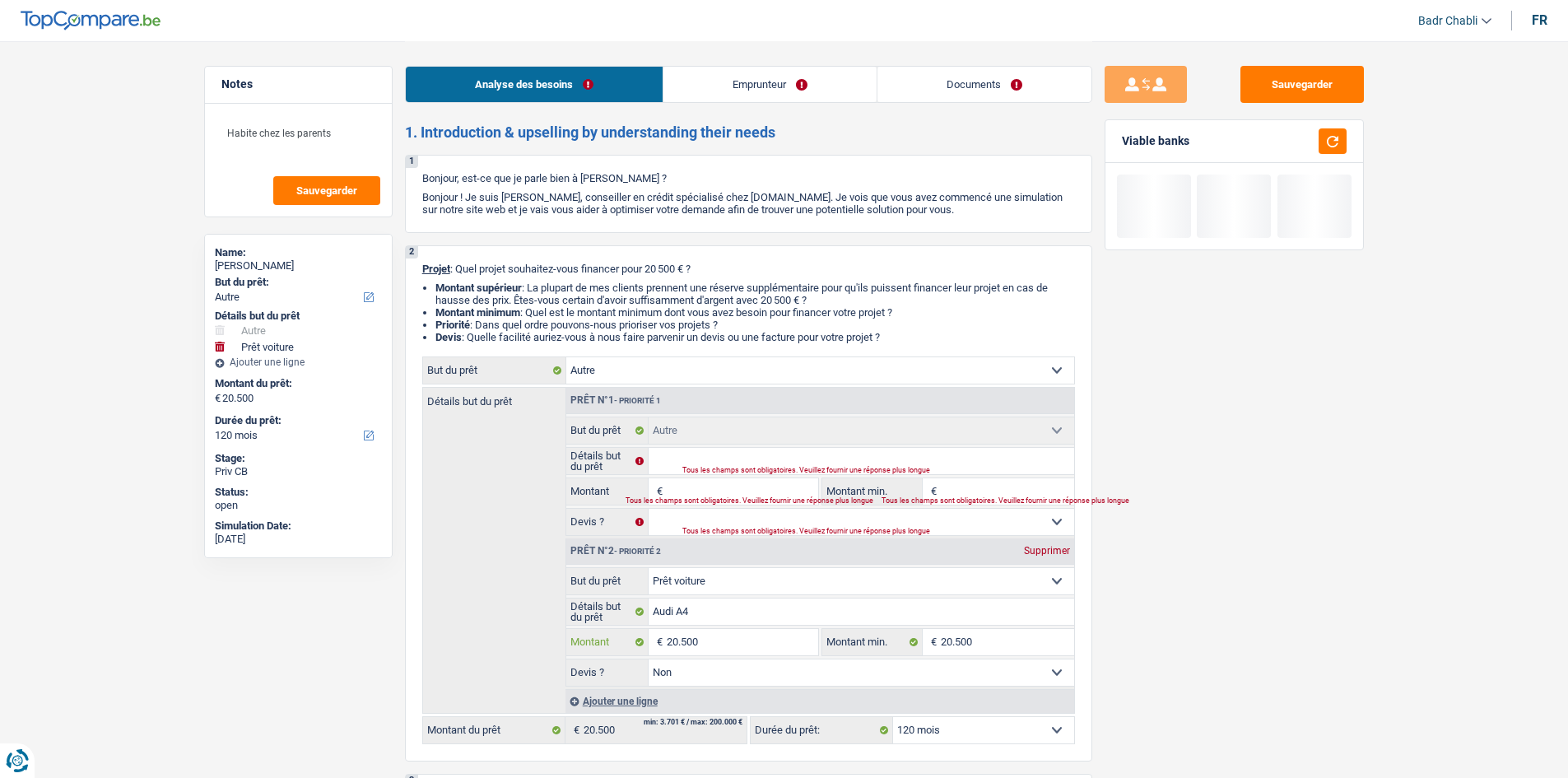
click at [714, 646] on input "20.500" at bounding box center [741, 642] width 151 height 26
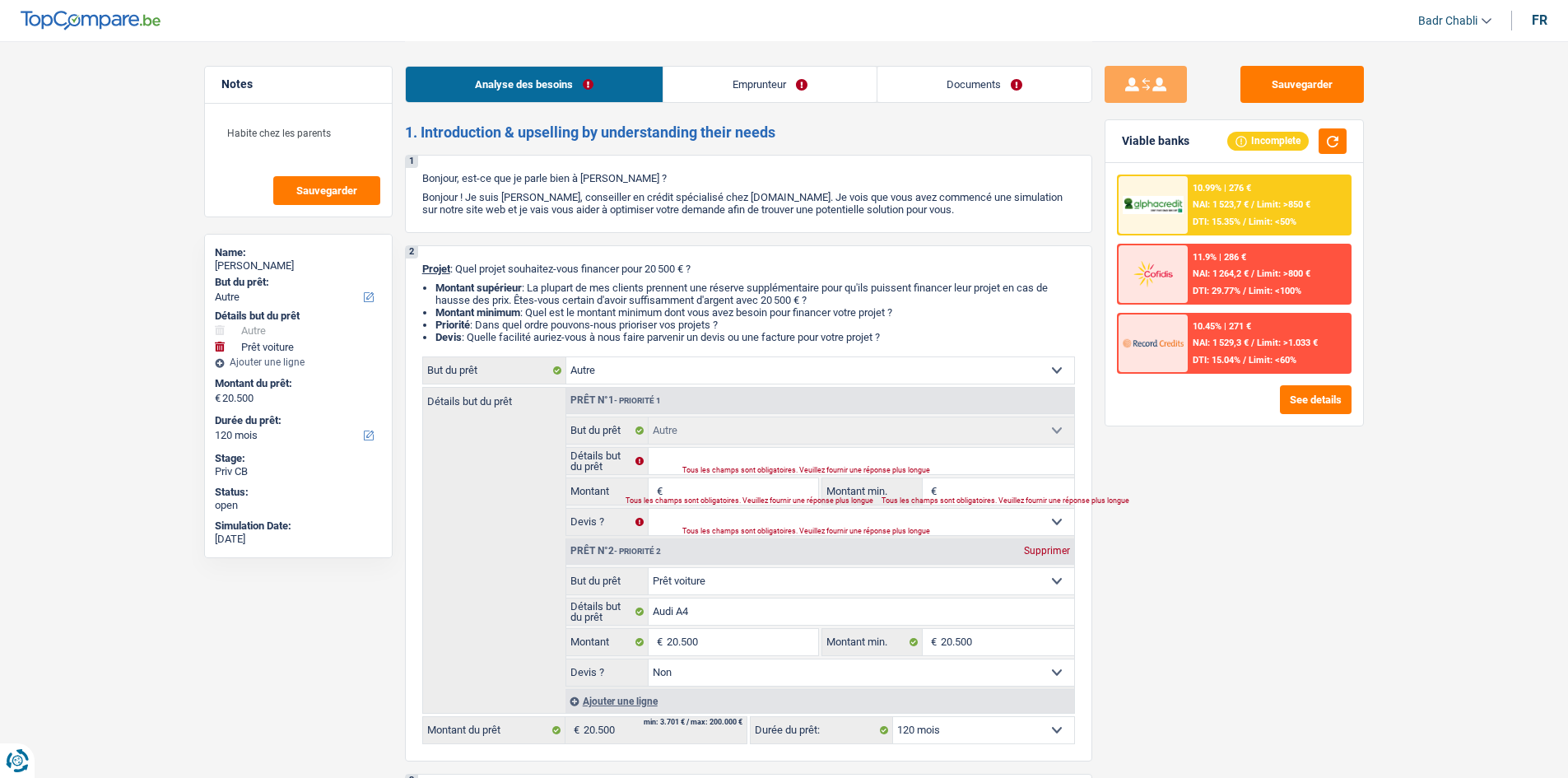
click at [707, 480] on input "Montant" at bounding box center [741, 492] width 151 height 26
paste input "20.500"
type input "20.500"
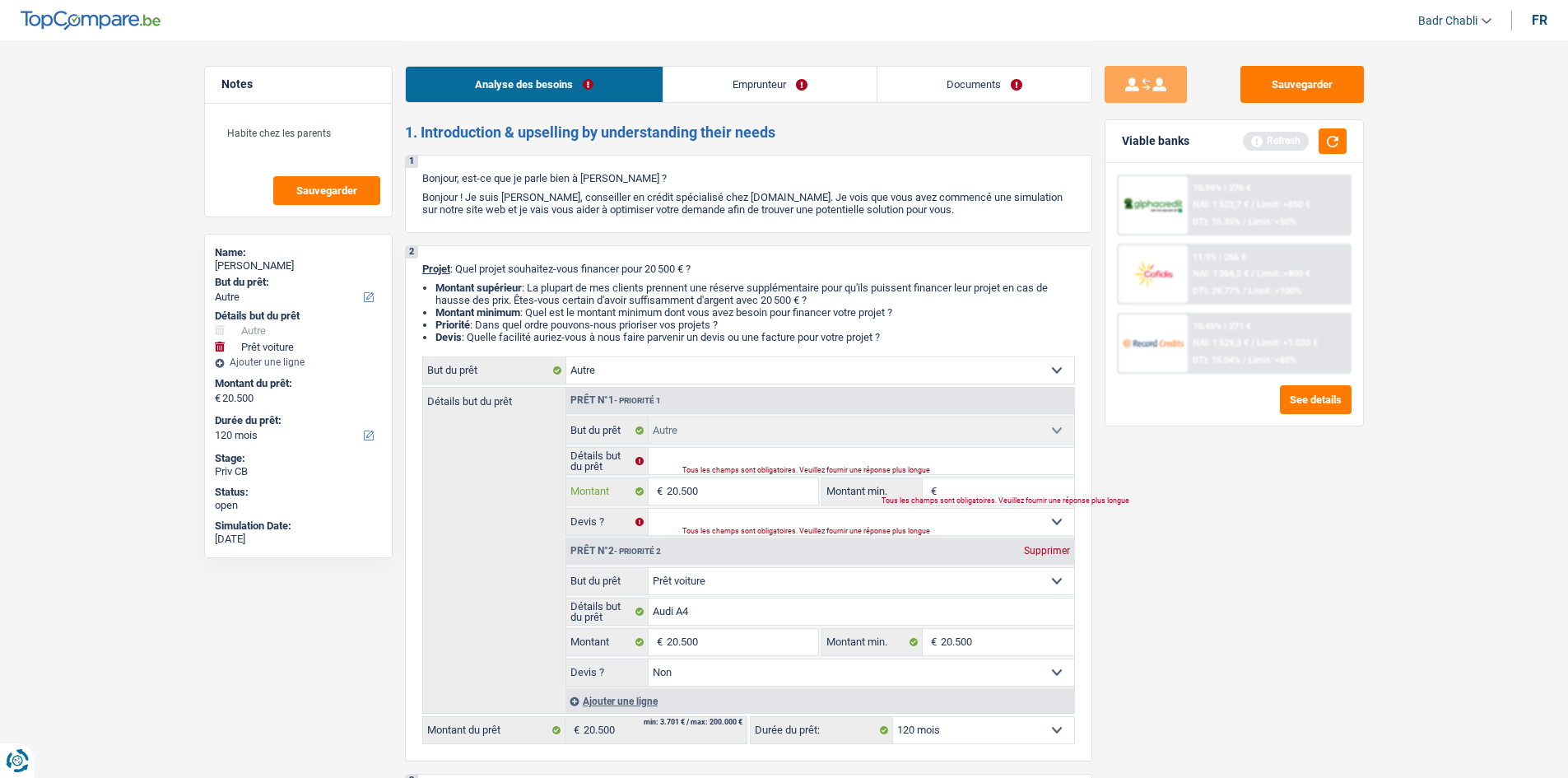
type input "20.500"
click at [1048, 551] on div "Supprimer" at bounding box center [1047, 550] width 54 height 10
type input "20.500"
select select "120"
type input "20.500"
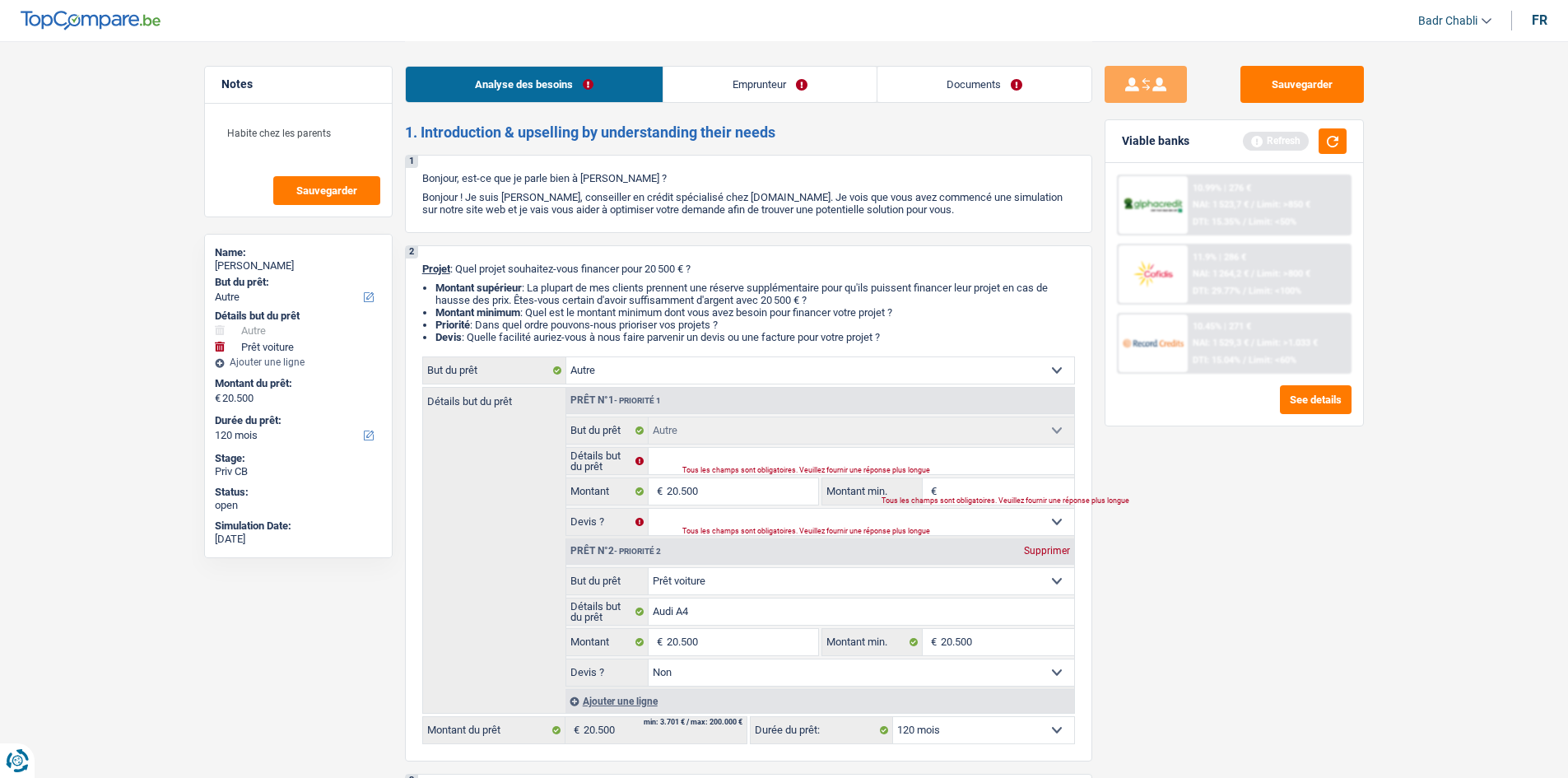
select select "120"
type input "20.500"
select select "120"
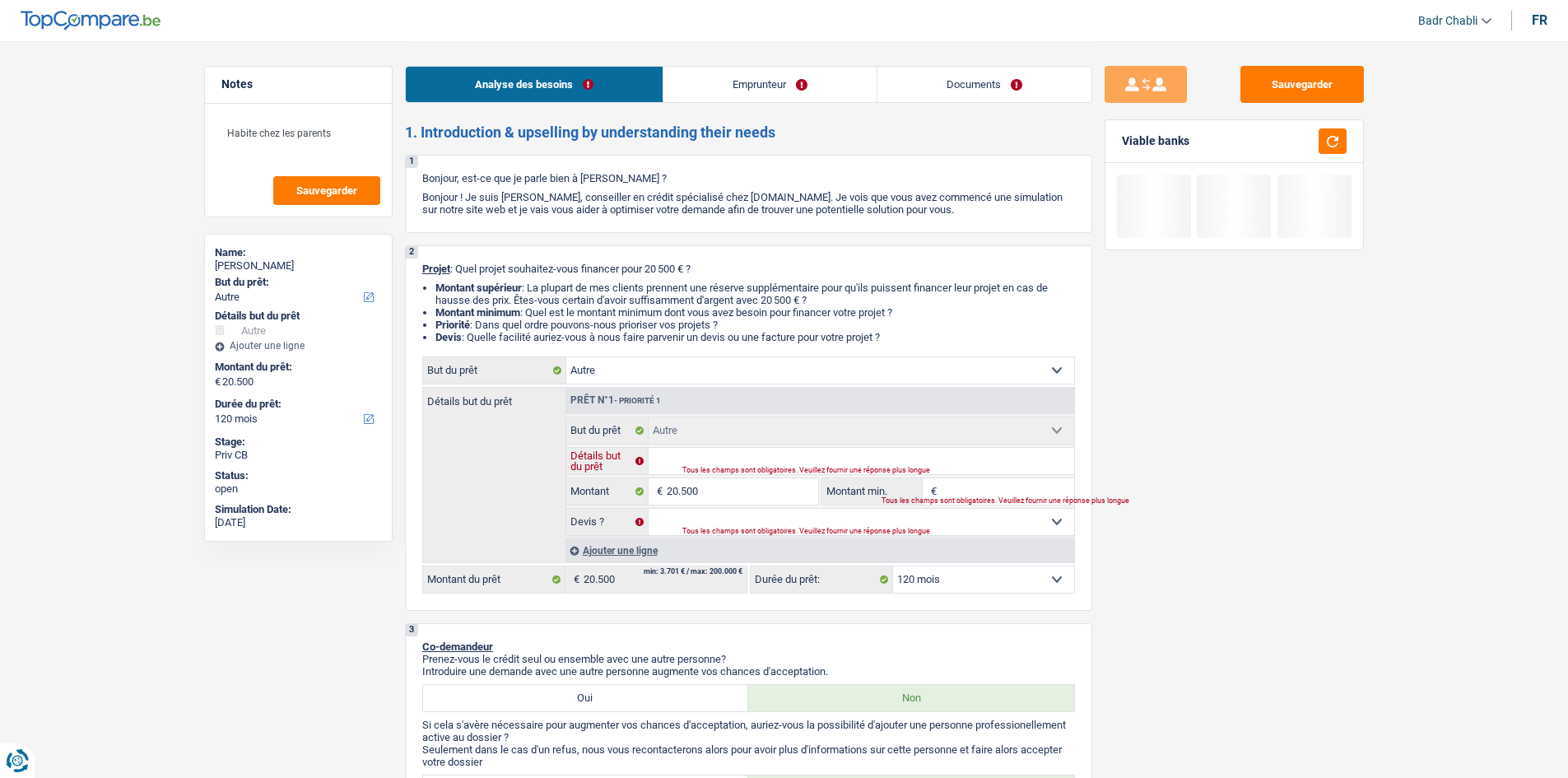
click at [703, 456] on input "Détails but du prêt" at bounding box center [861, 461] width 426 height 26
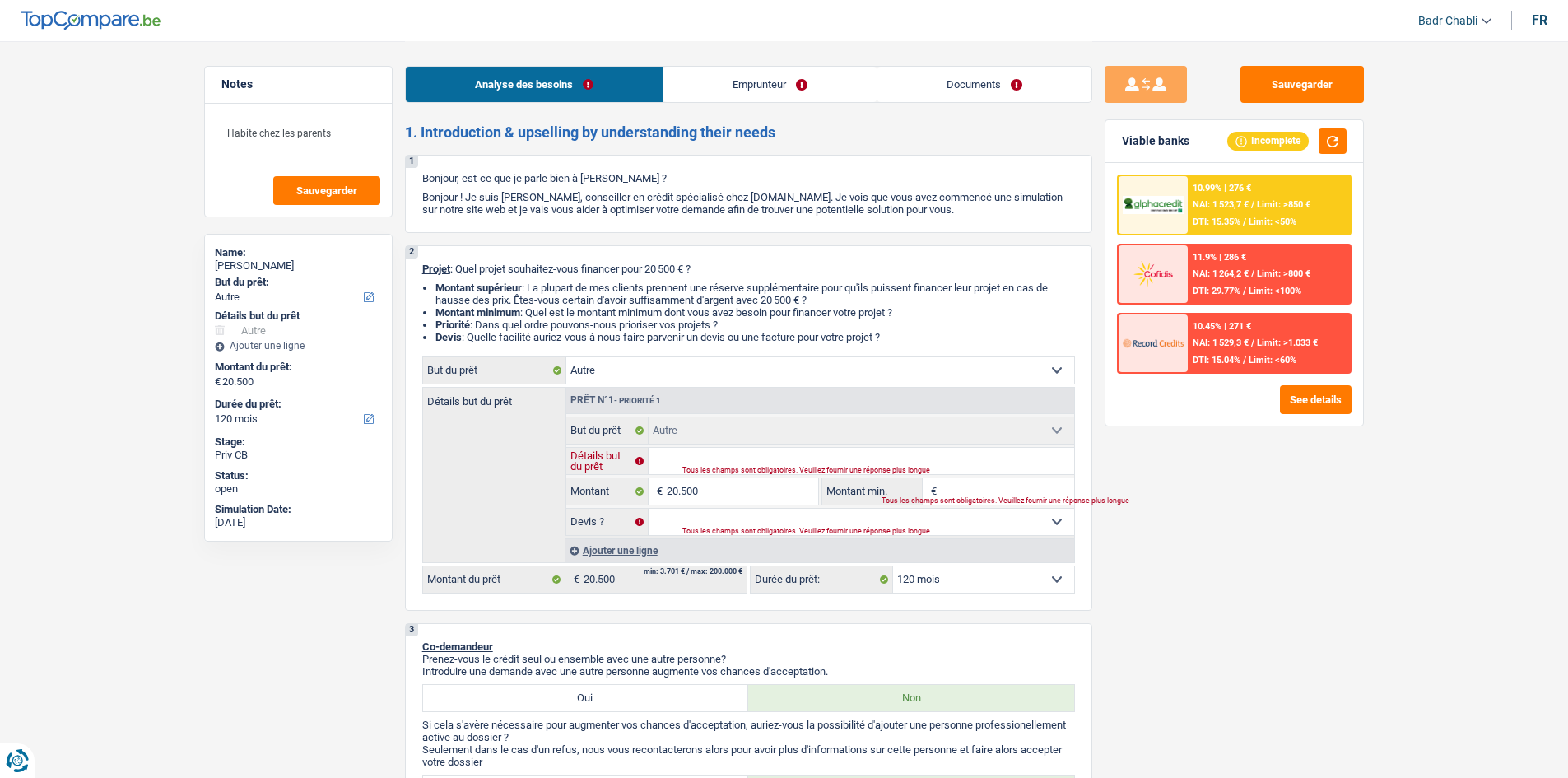
type input "A"
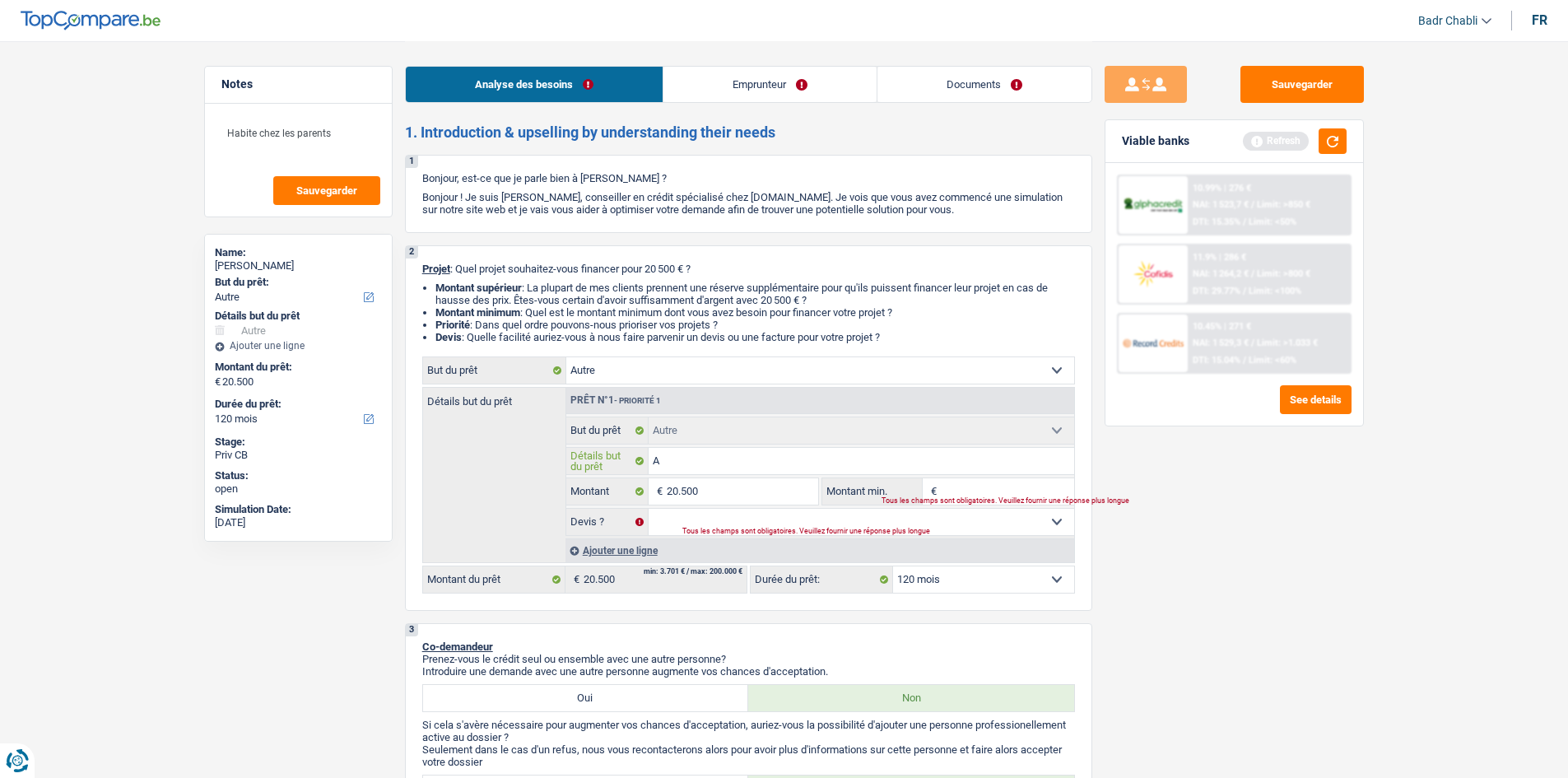
type input "Au"
type input "Aud"
type input "Audi"
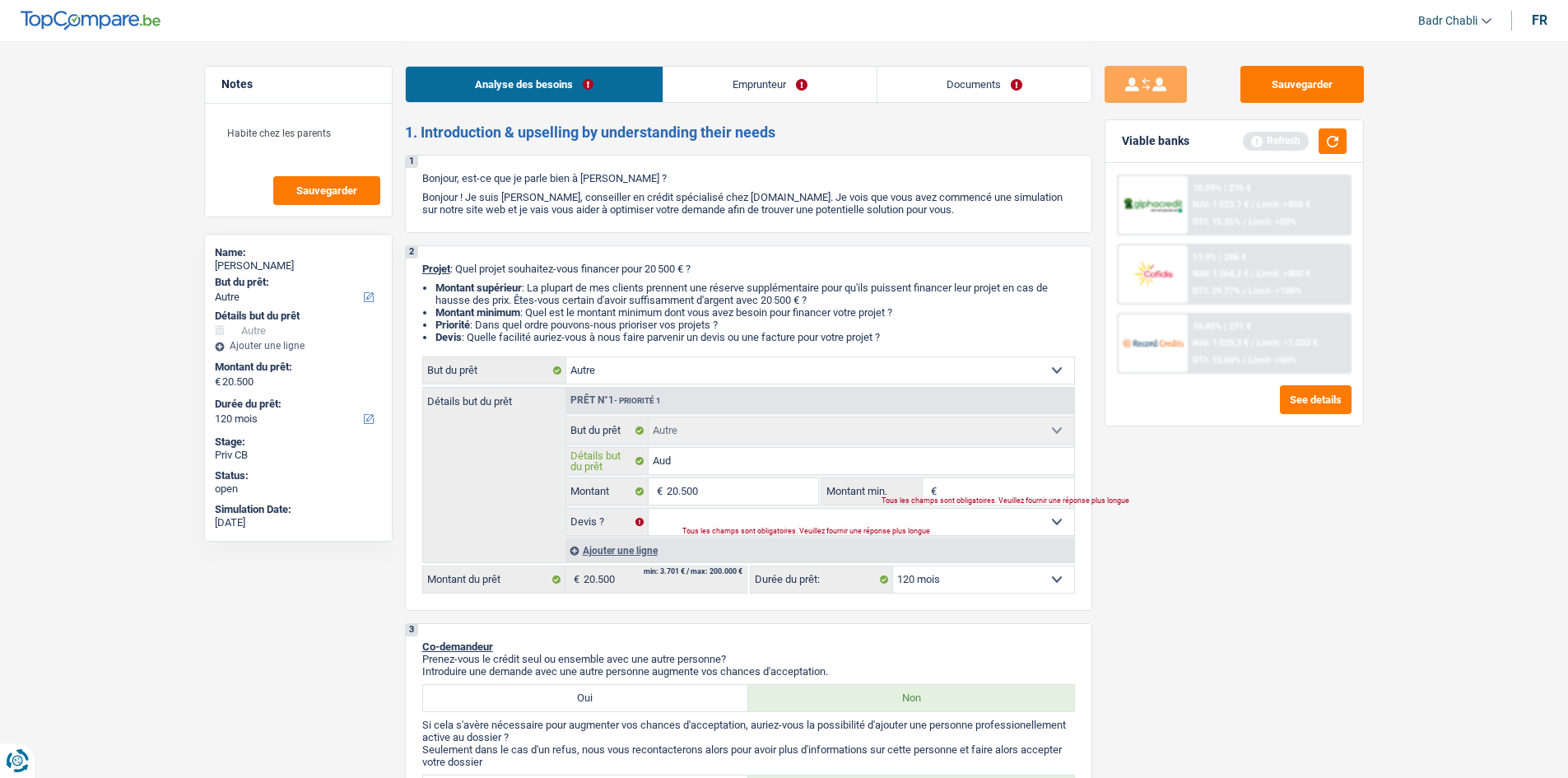
type input "Audi"
type input "Audi A"
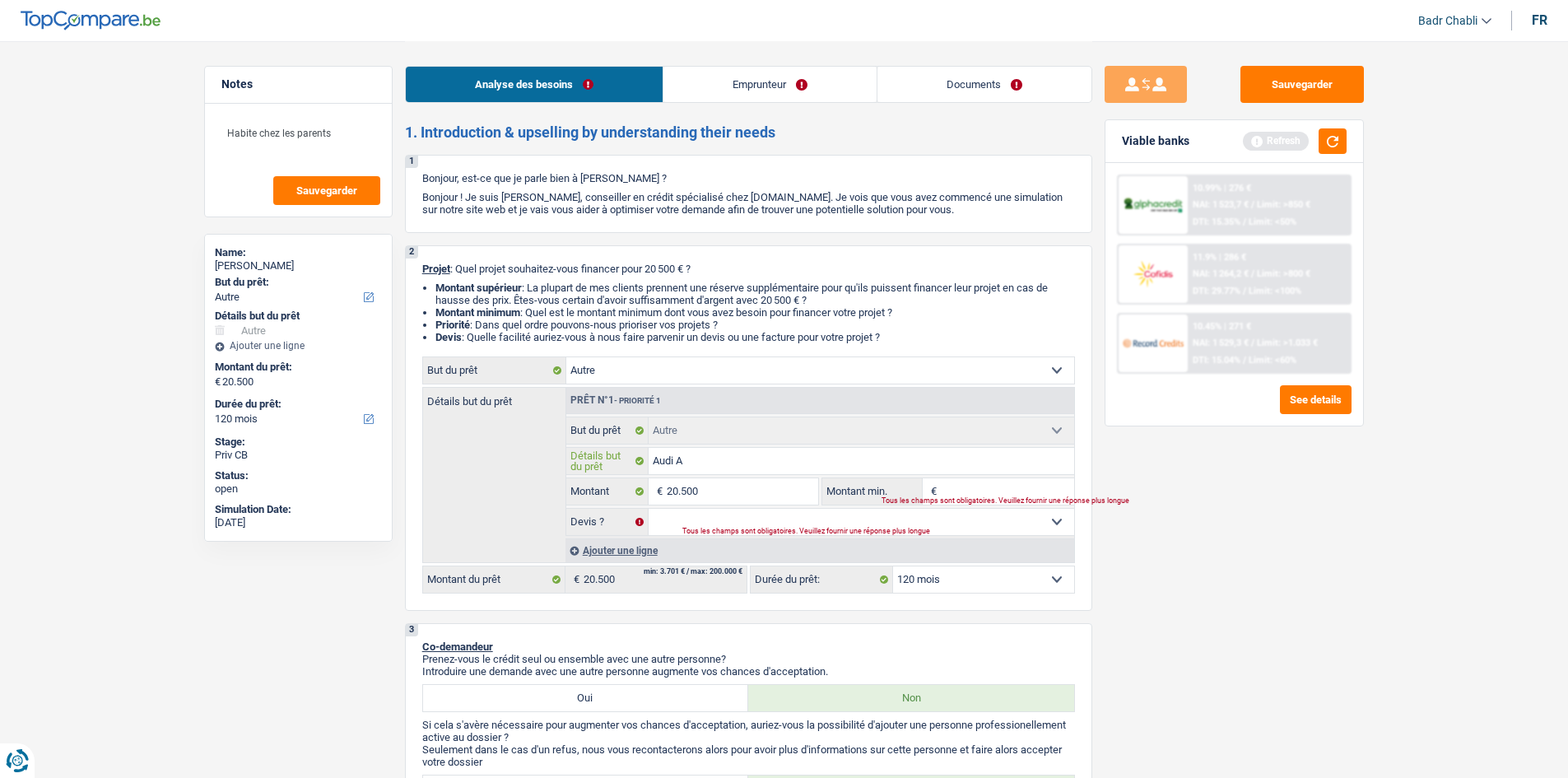
type input "Audi A4"
click at [728, 528] on div "Tous les champs sont obligatoires. Veuillez fournir une réponse plus longue" at bounding box center [858, 532] width 352 height 7
click at [754, 519] on select "Oui Non Non répondu Sélectionner une option" at bounding box center [861, 522] width 426 height 26
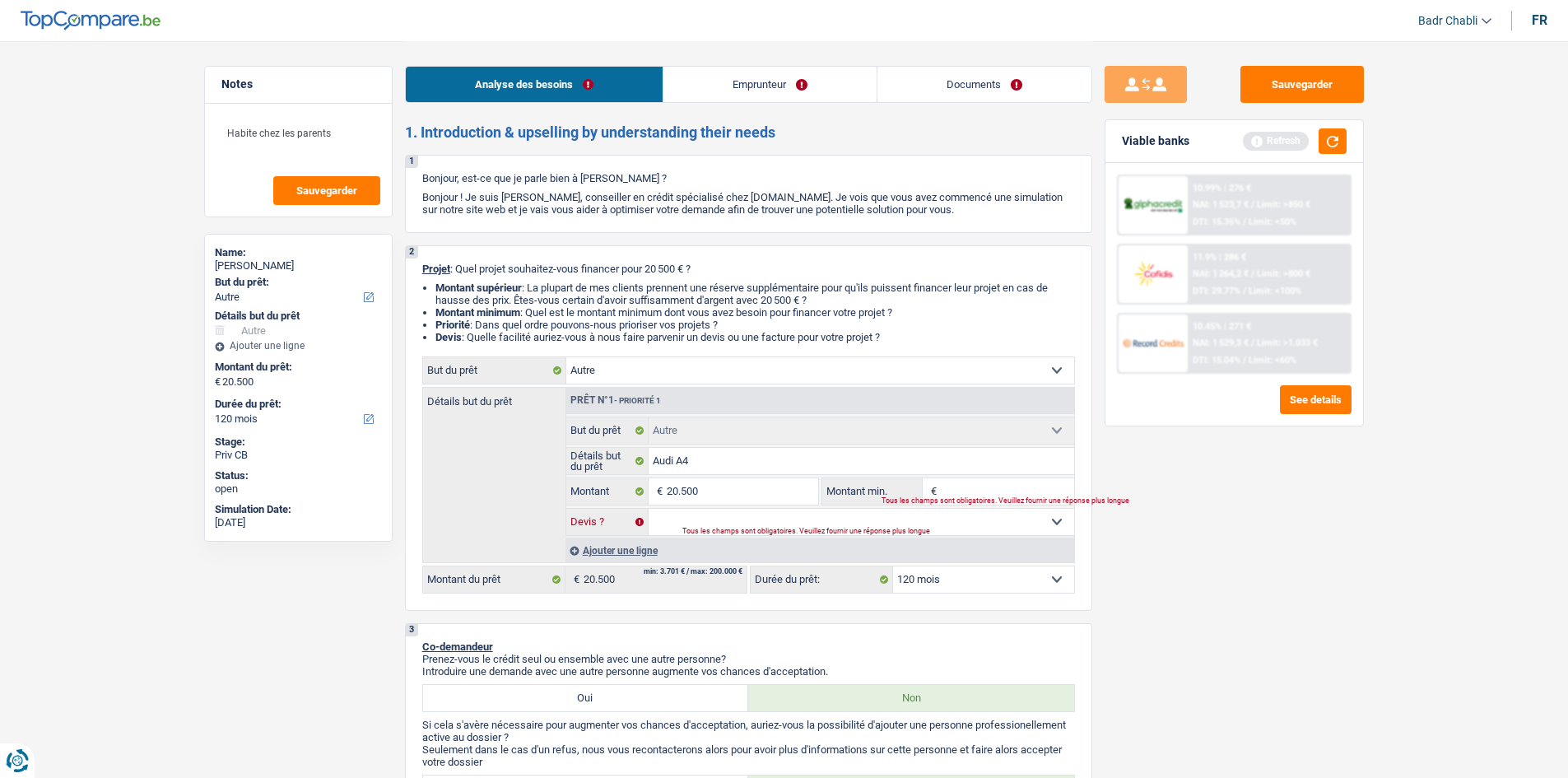
select select "false"
click at [648, 509] on select "Oui Non Non répondu Sélectionner une option" at bounding box center [861, 522] width 426 height 26
select select "false"
click at [993, 480] on input "Montant min." at bounding box center [1007, 492] width 133 height 26
click at [1325, 133] on button "button" at bounding box center [1332, 141] width 28 height 25
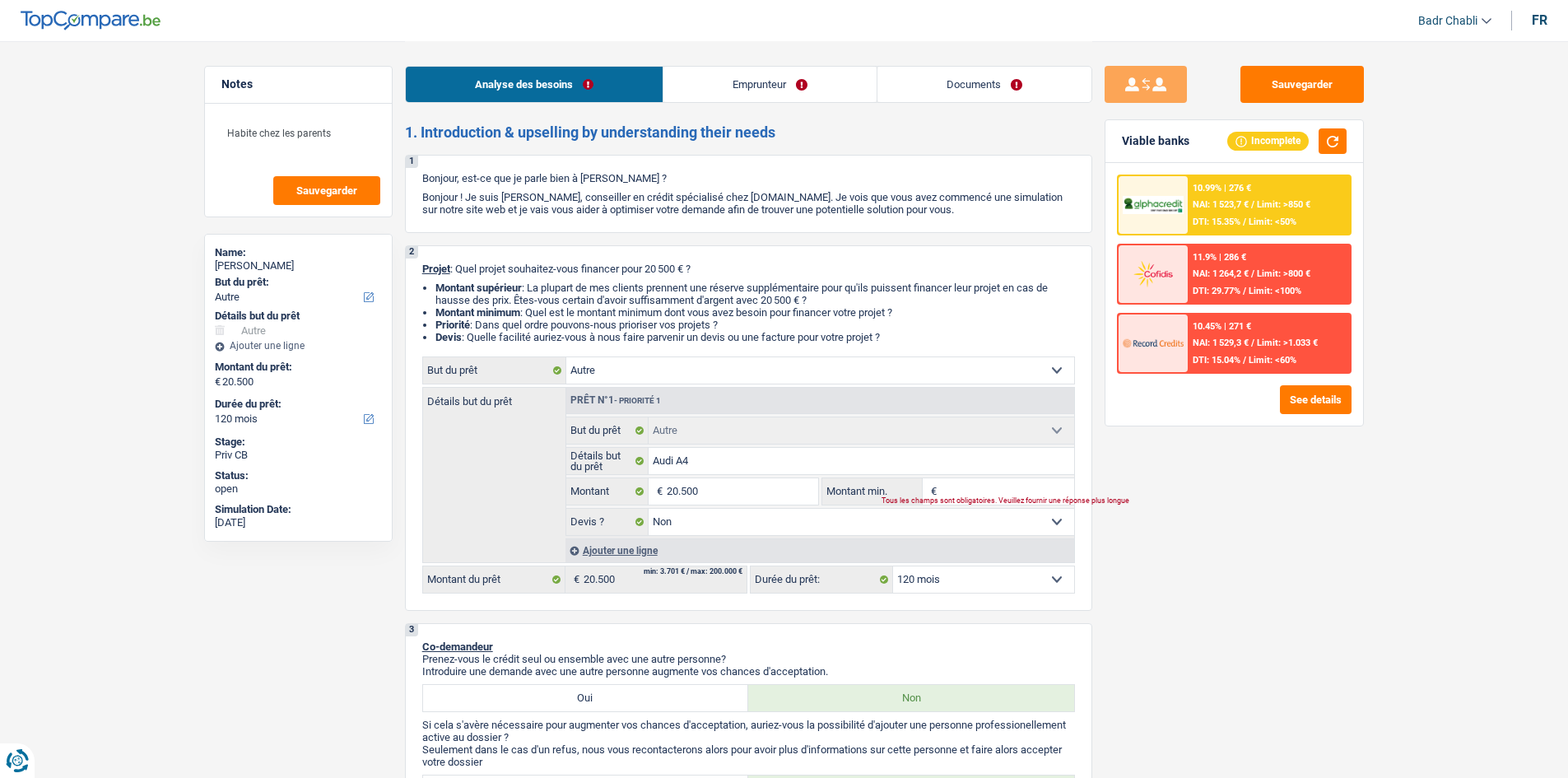
click at [1249, 205] on span "NAI: 1 523,7 €" at bounding box center [1220, 205] width 56 height 10
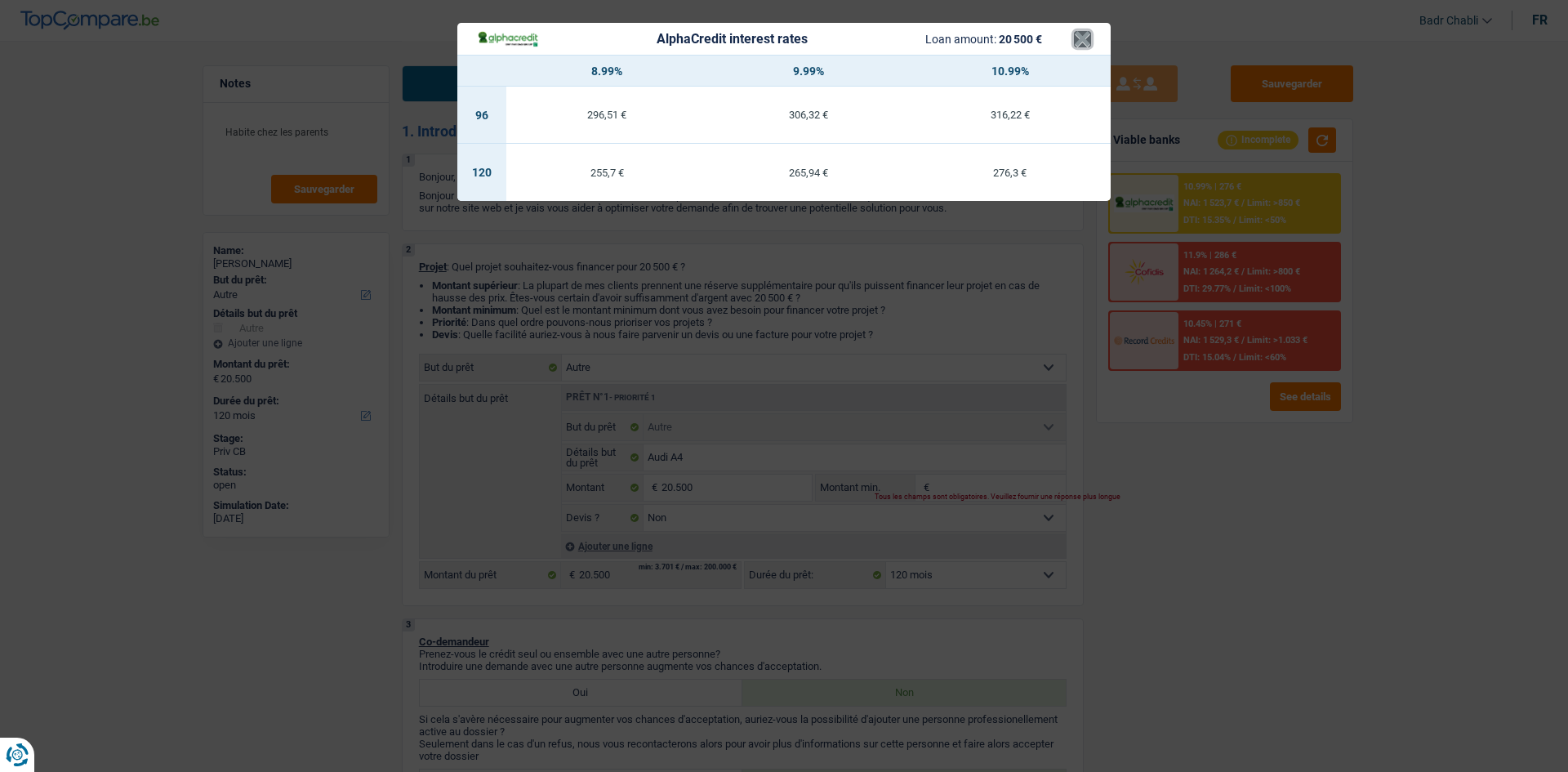
click at [1086, 43] on button "×" at bounding box center [1083, 39] width 17 height 16
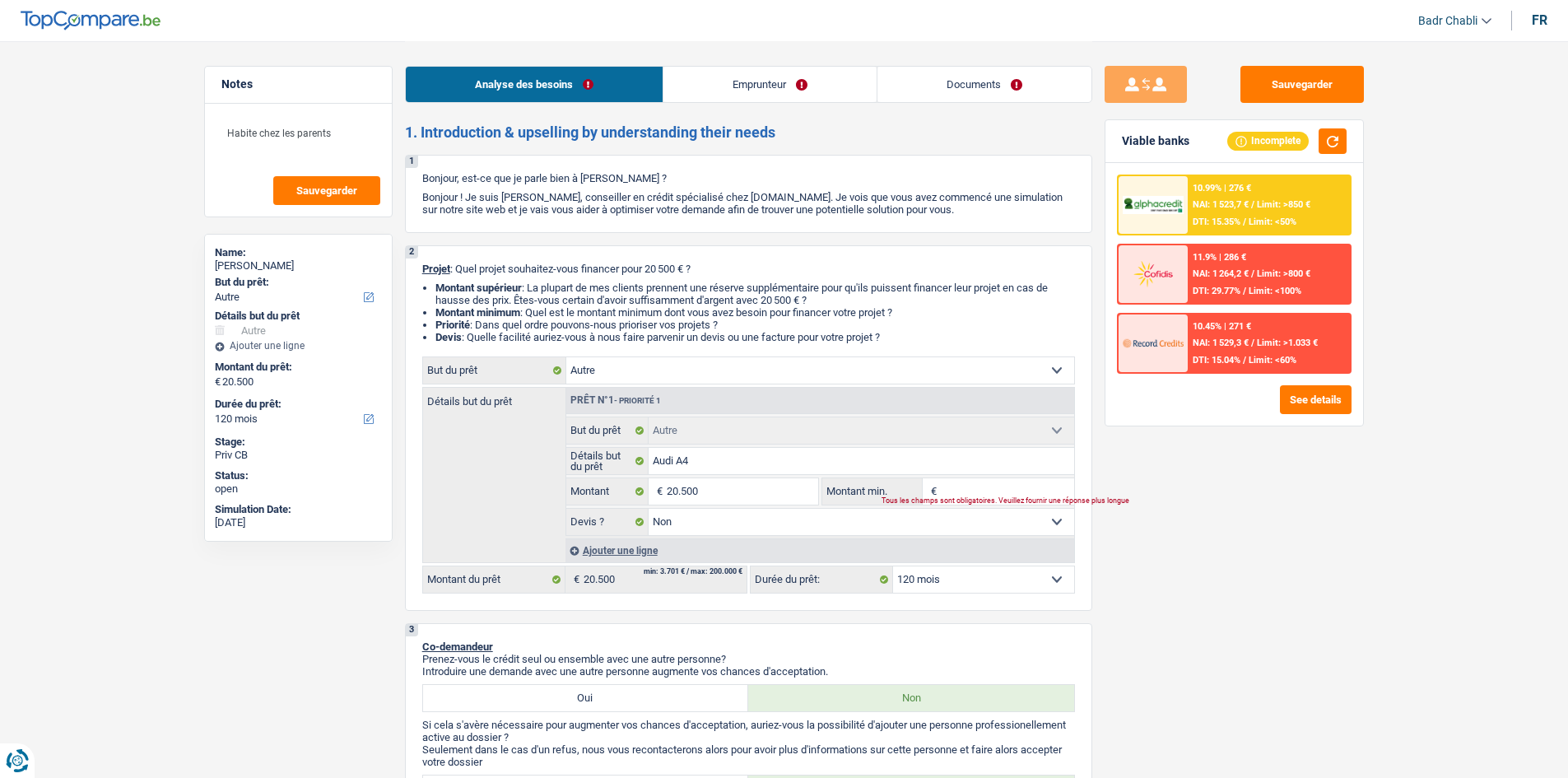
click at [992, 579] on select "12 mois 18 mois 24 mois 30 mois 36 mois 42 mois 48 mois 60 mois 72 mois 84 mois…" at bounding box center [983, 580] width 181 height 26
select select "84"
click at [893, 567] on select "12 mois 18 mois 24 mois 30 mois 36 mois 42 mois 48 mois 60 mois 72 mois 84 mois…" at bounding box center [983, 580] width 181 height 26
select select "84"
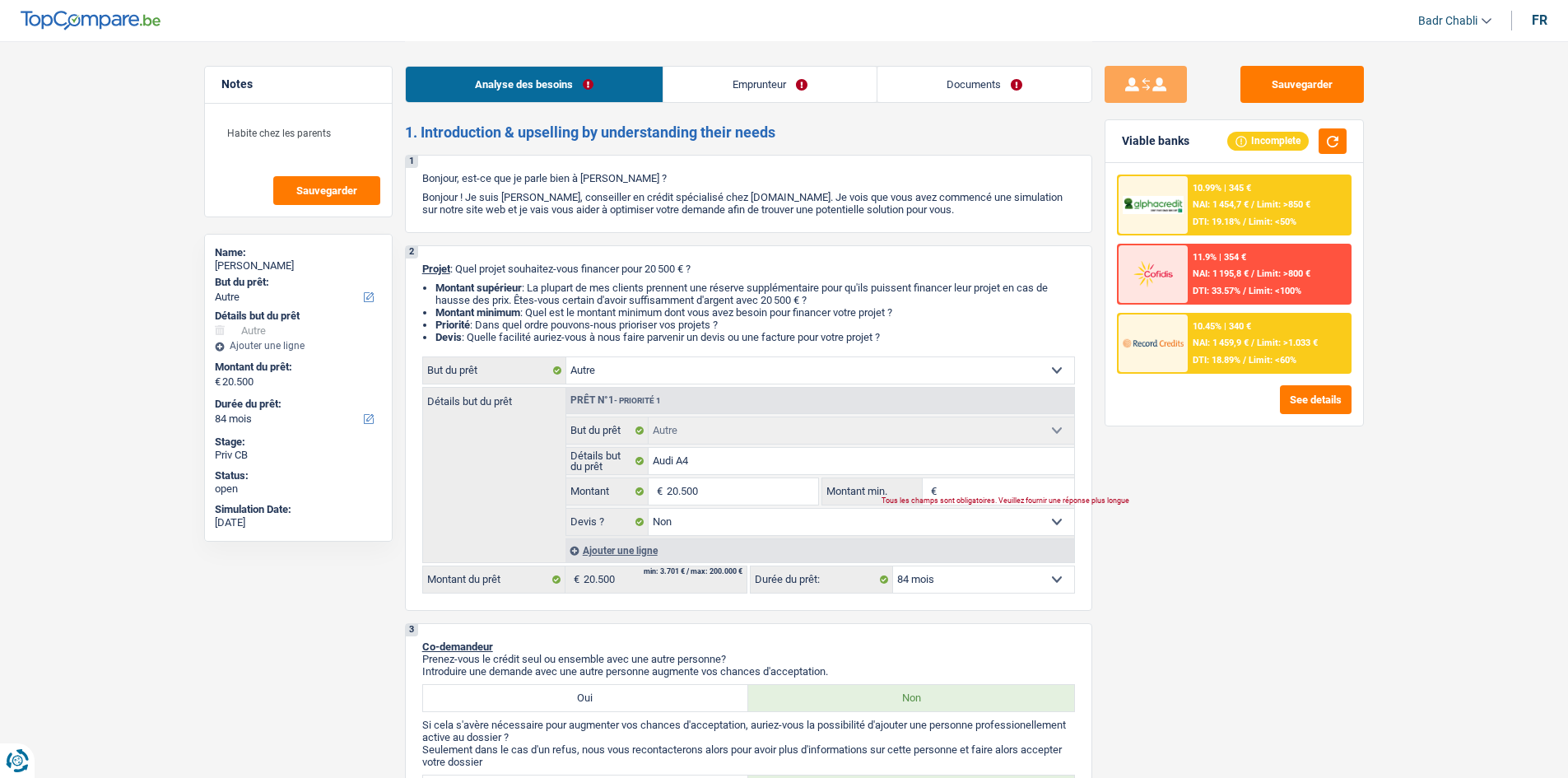
click at [1240, 365] on span "DTI: 18.89%" at bounding box center [1216, 360] width 48 height 10
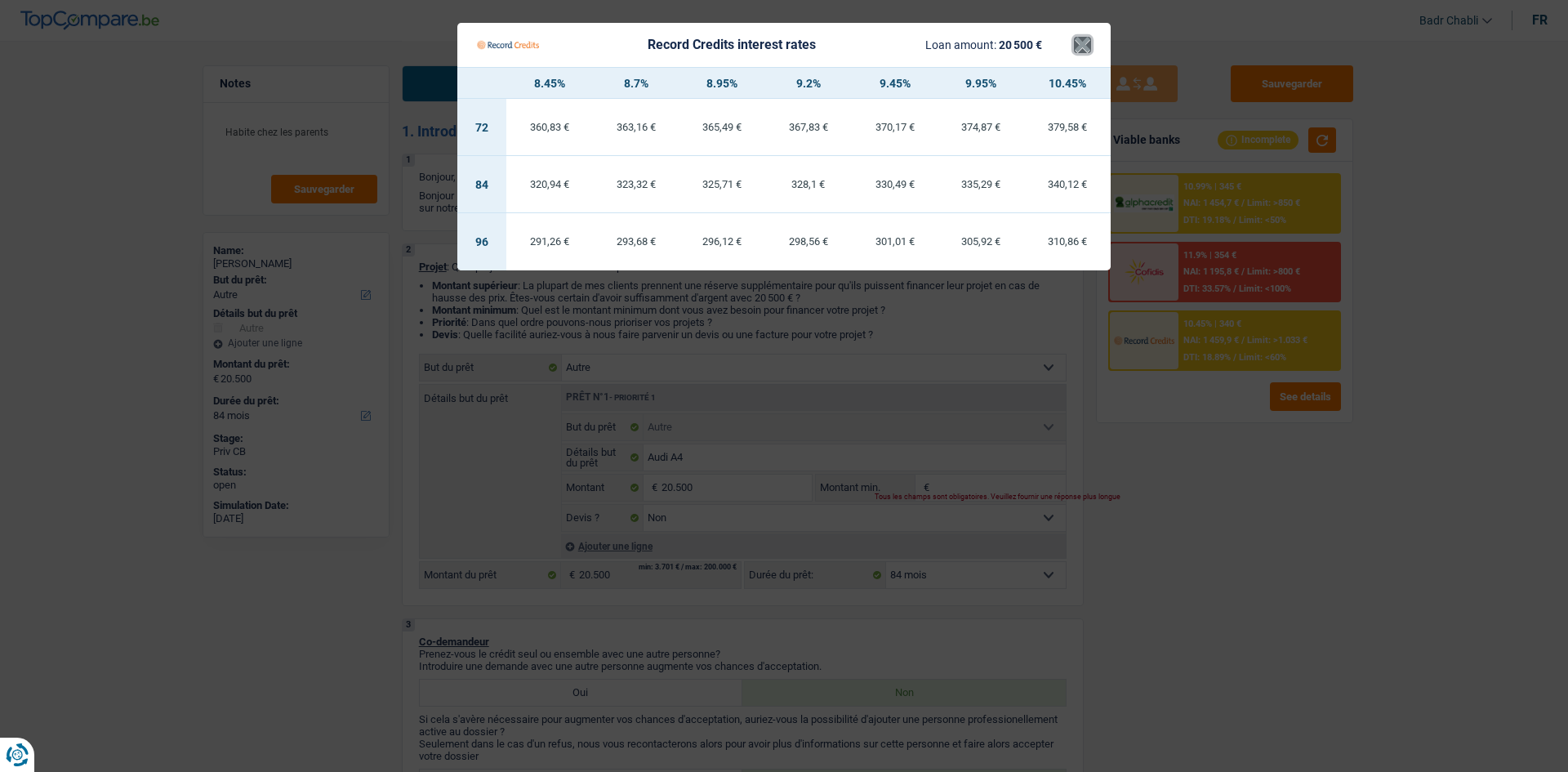
click at [1078, 51] on button "×" at bounding box center [1083, 45] width 17 height 16
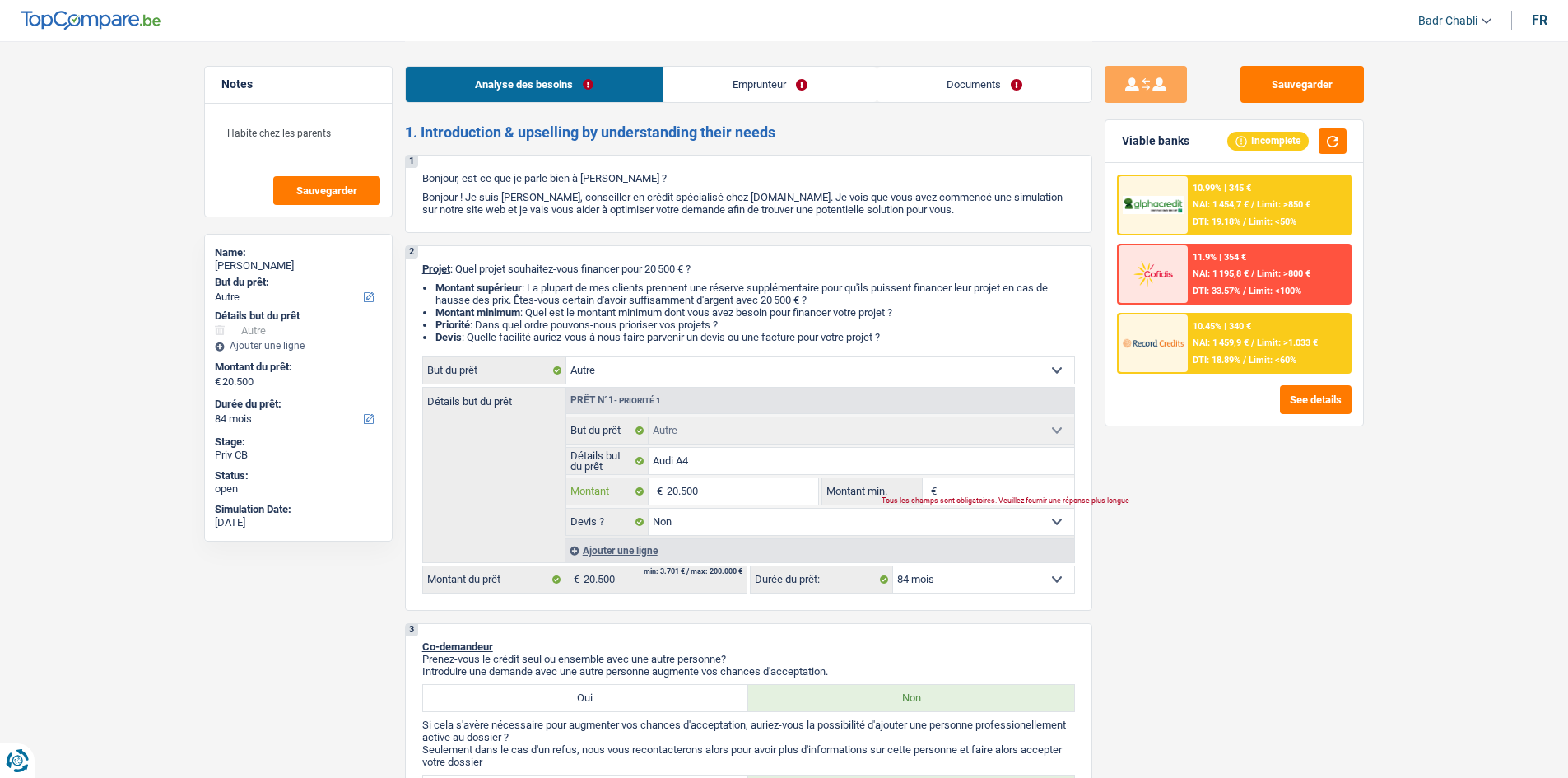
click at [771, 482] on input "20.500" at bounding box center [741, 492] width 151 height 26
click at [968, 484] on input "Montant min." at bounding box center [1007, 492] width 133 height 26
paste input "20.500"
type input "20.500"
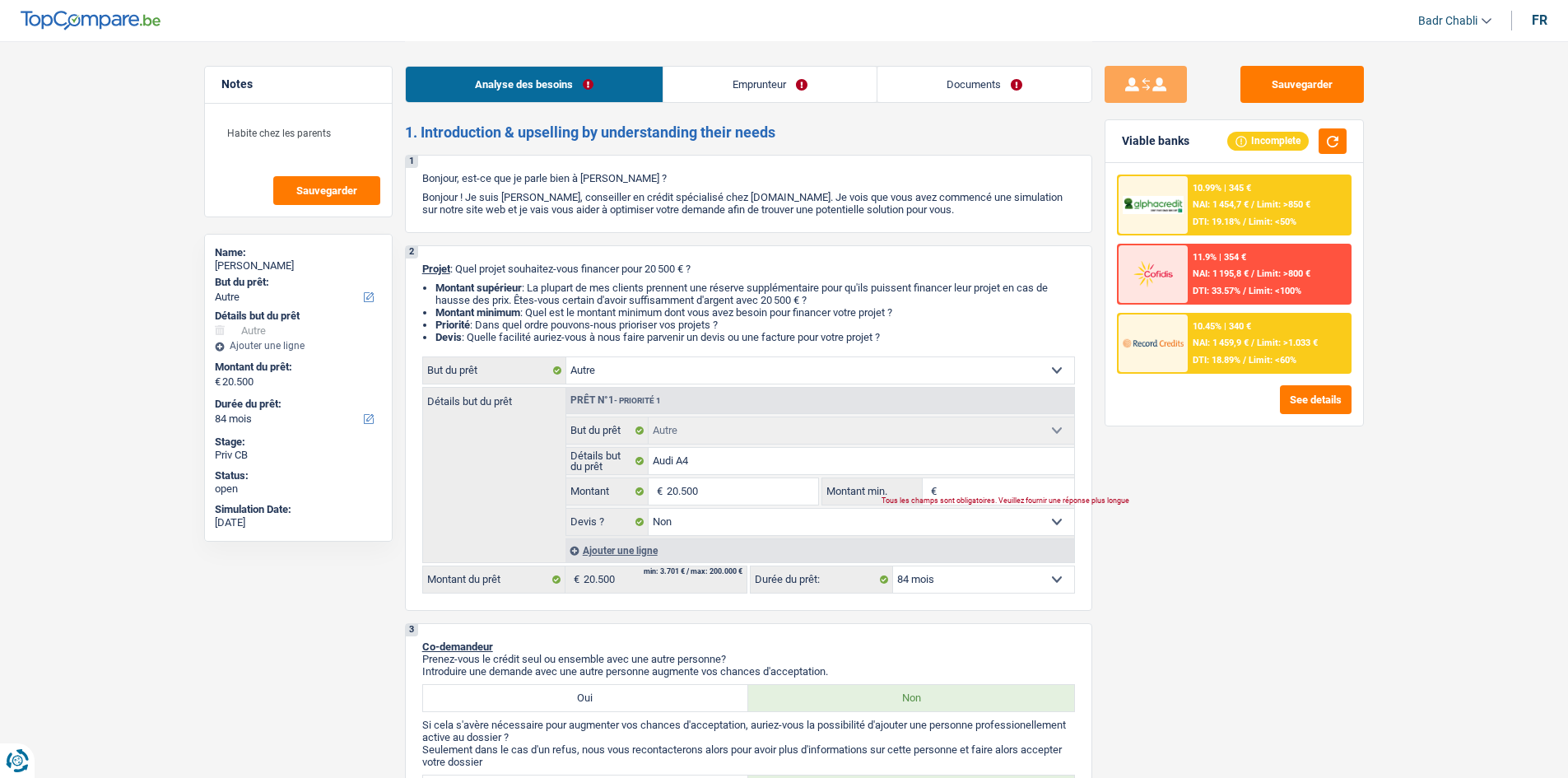
type input "20.500"
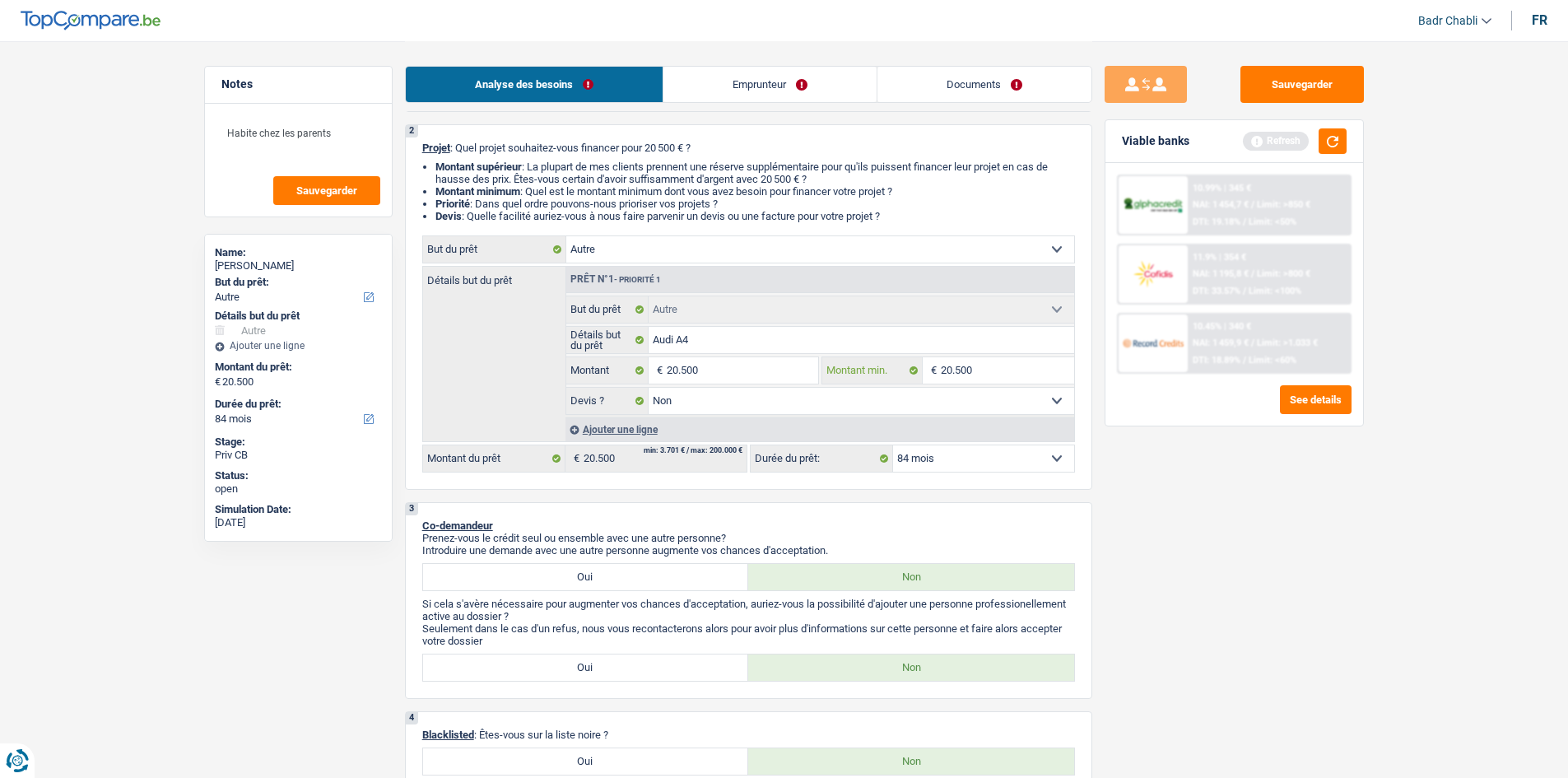
scroll to position [247, 0]
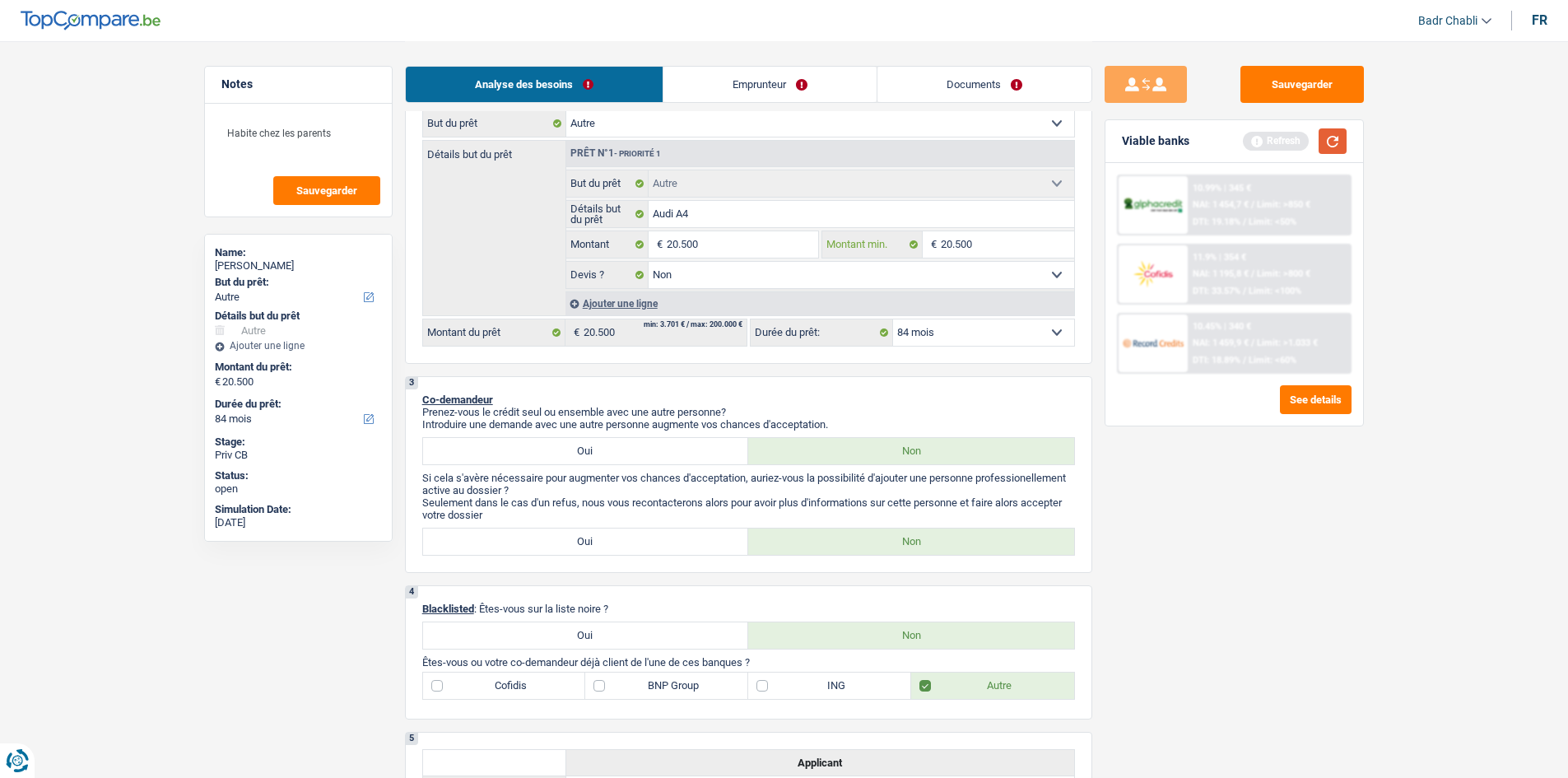
type input "20.500"
click at [1328, 144] on button "button" at bounding box center [1332, 141] width 28 height 25
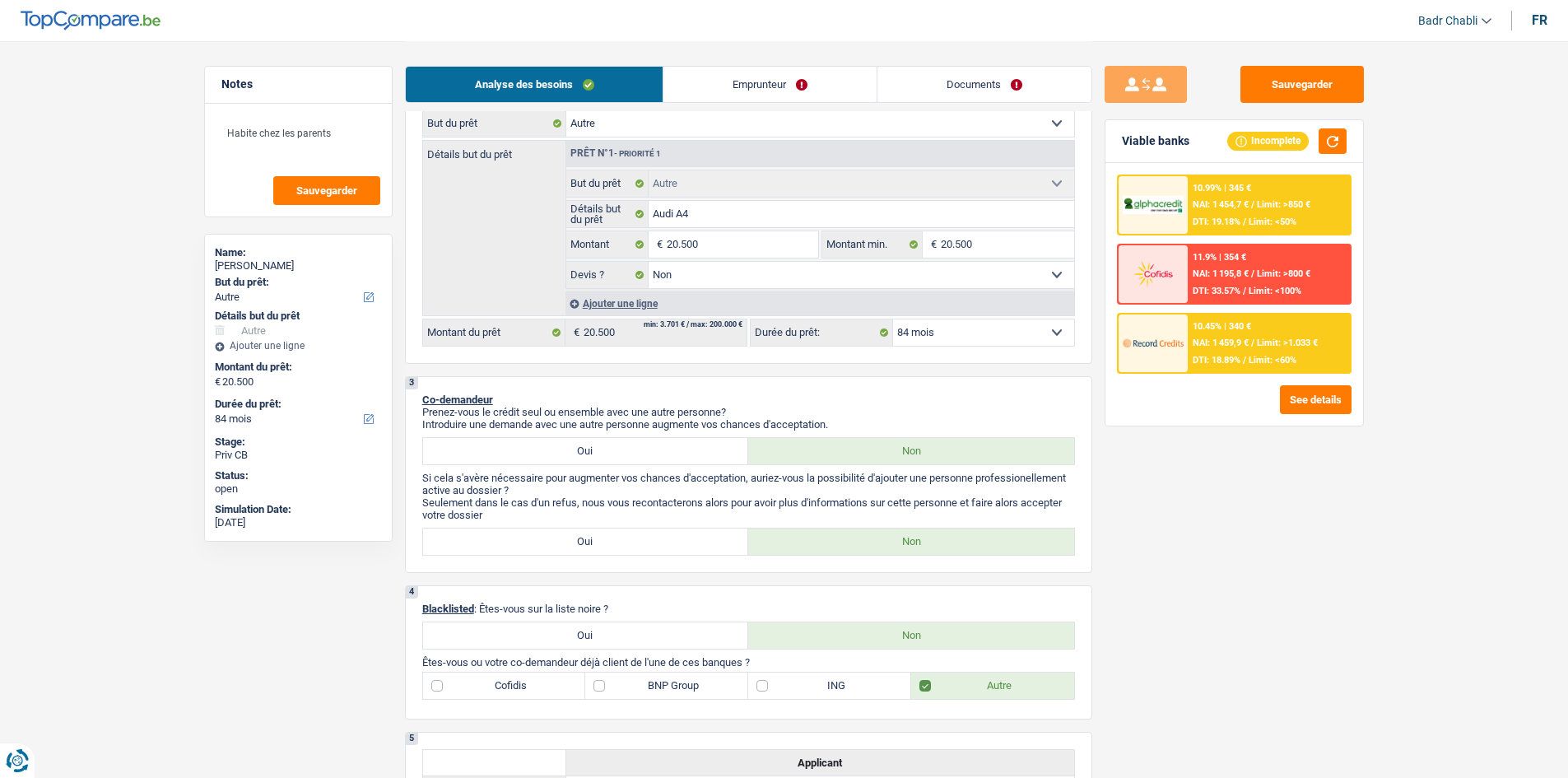
click at [990, 329] on select "12 mois 18 mois 24 mois 30 mois 36 mois 42 mois 48 mois 60 mois 72 mois 84 mois…" at bounding box center [983, 332] width 181 height 26
select select "60"
click at [893, 319] on select "12 mois 18 mois 24 mois 30 mois 36 mois 42 mois 48 mois 60 mois 72 mois 84 mois…" at bounding box center [983, 332] width 181 height 26
select select "60"
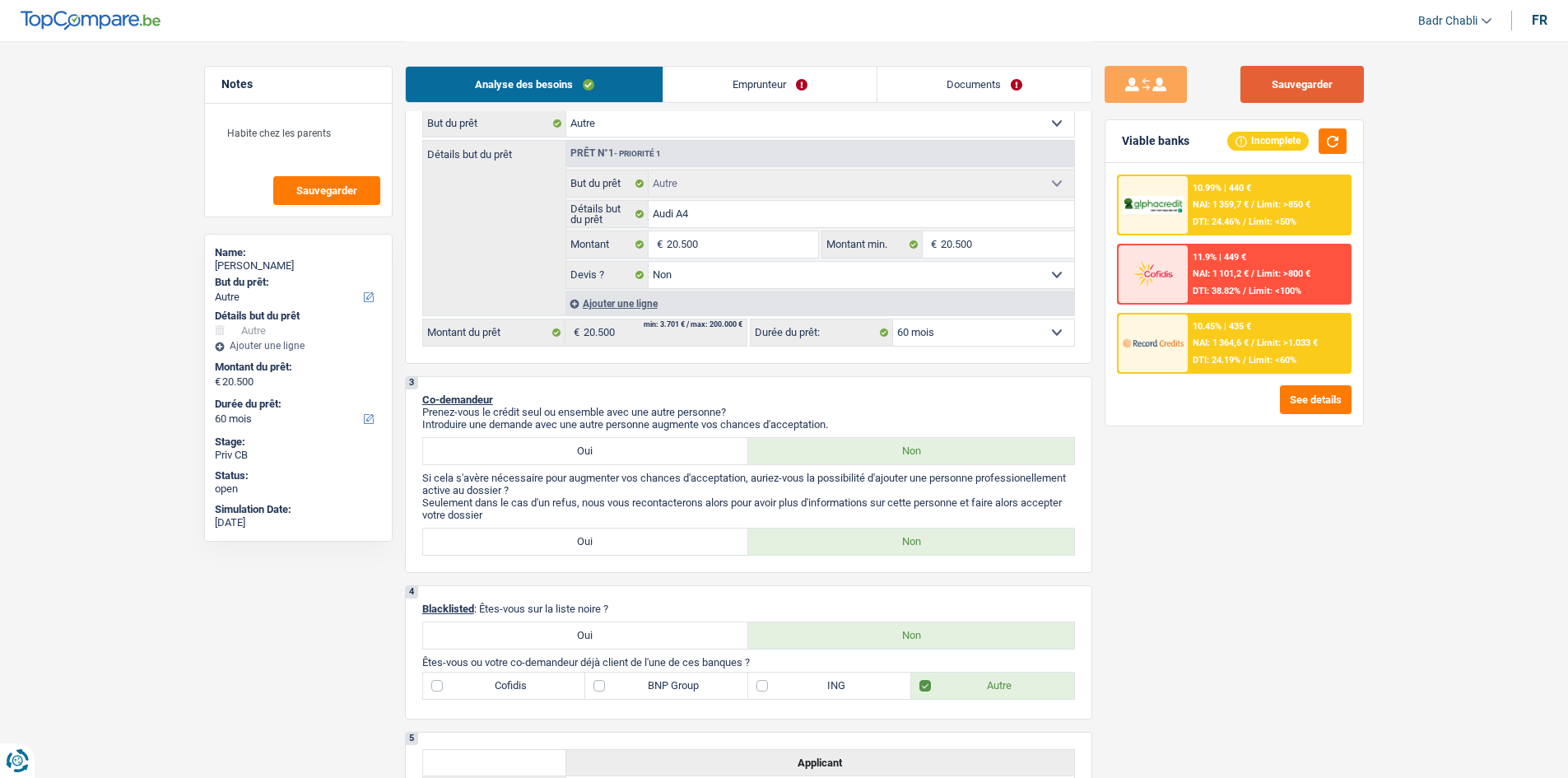
click at [1256, 90] on button "Sauvegarder" at bounding box center [1302, 84] width 124 height 37
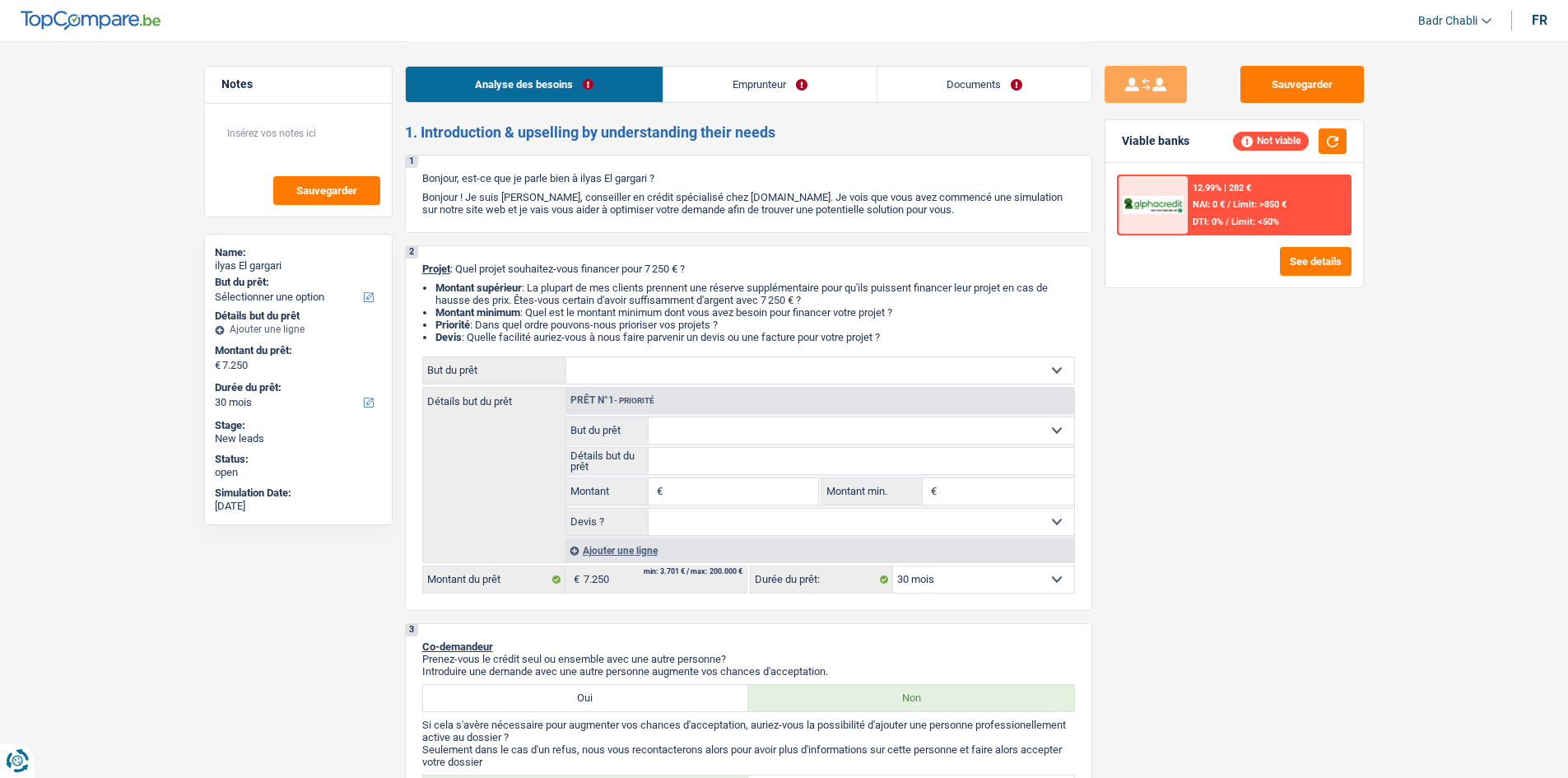
select select "30"
select select "worker"
select select "netSalary"
select select "30"
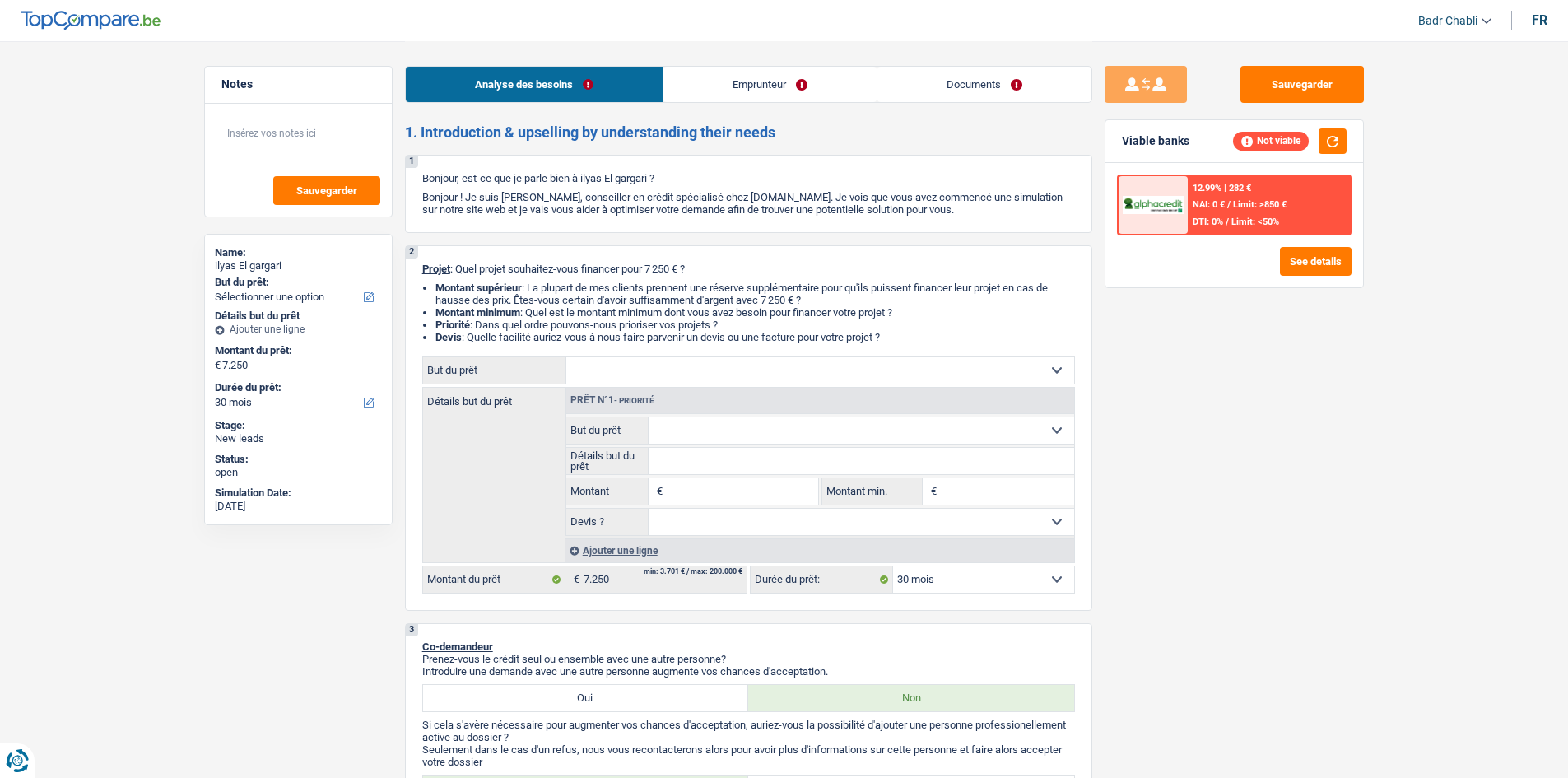
click at [694, 493] on input "Montant" at bounding box center [741, 492] width 151 height 26
type input "725"
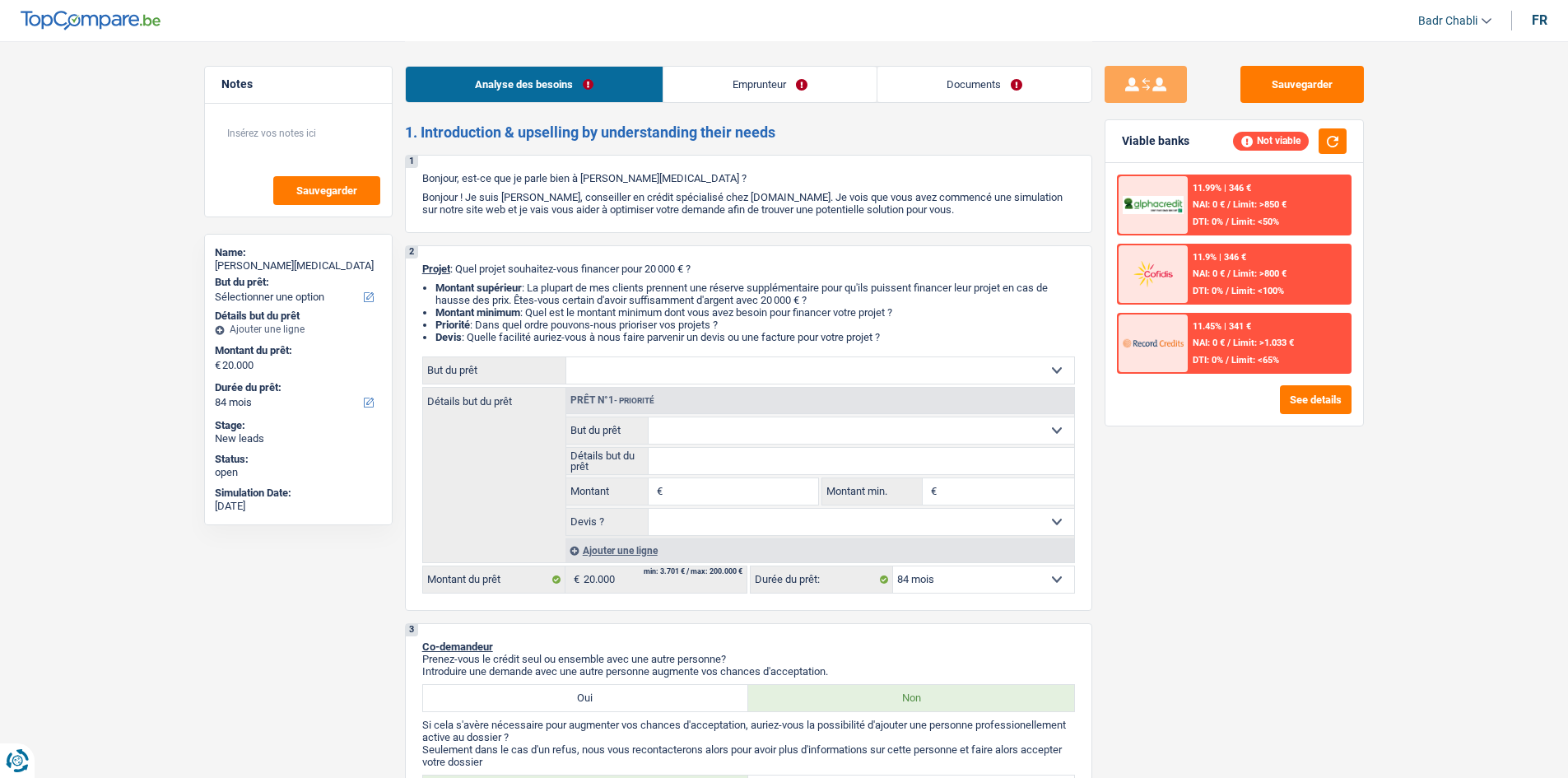
select select "84"
select select "publicEmployee"
select select "netSalary"
select select "mealVouchers"
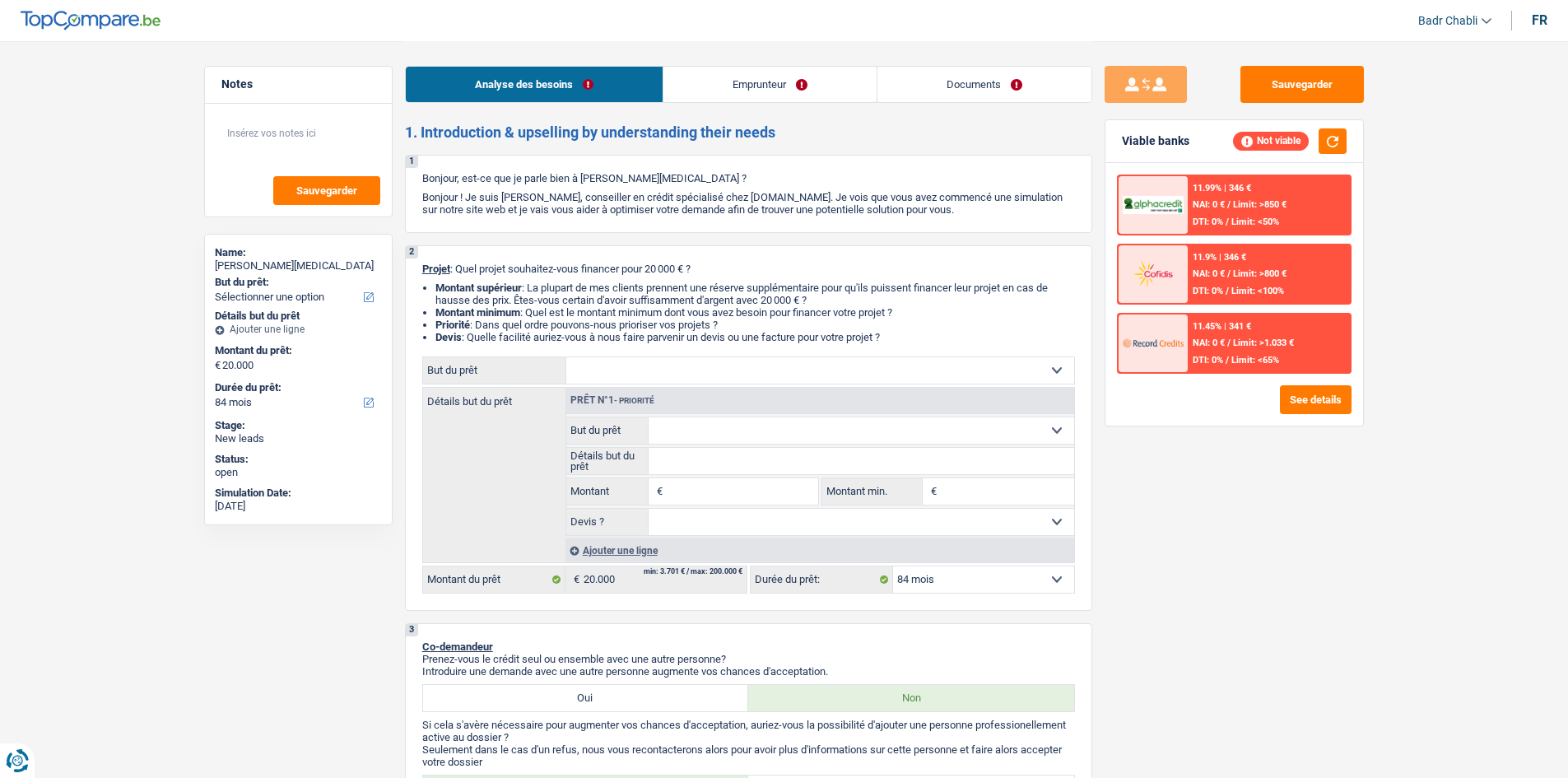
select select "liveWithParents"
select select "84"
click at [743, 486] on input "Montant" at bounding box center [741, 492] width 151 height 26
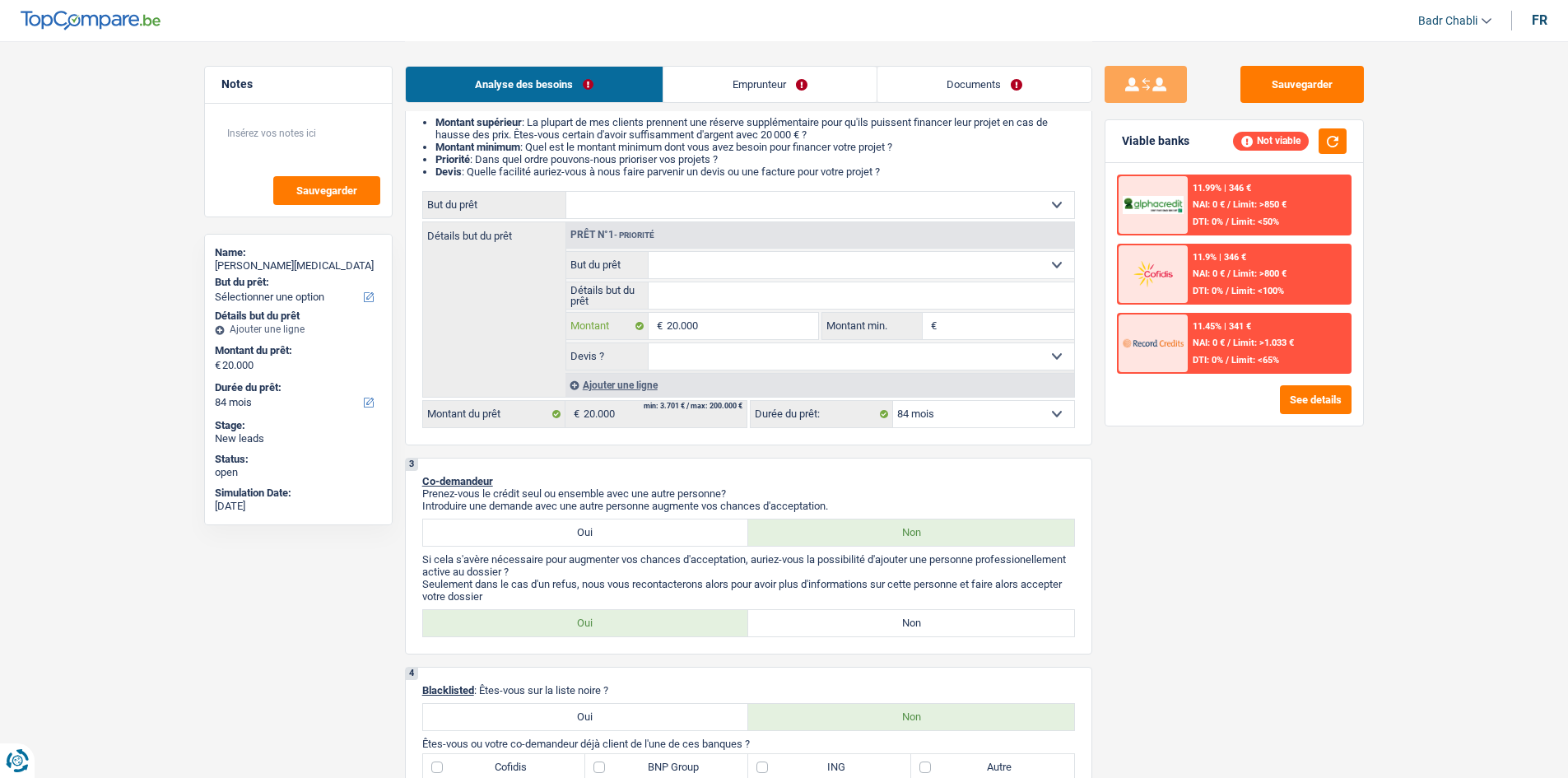
scroll to position [247, 0]
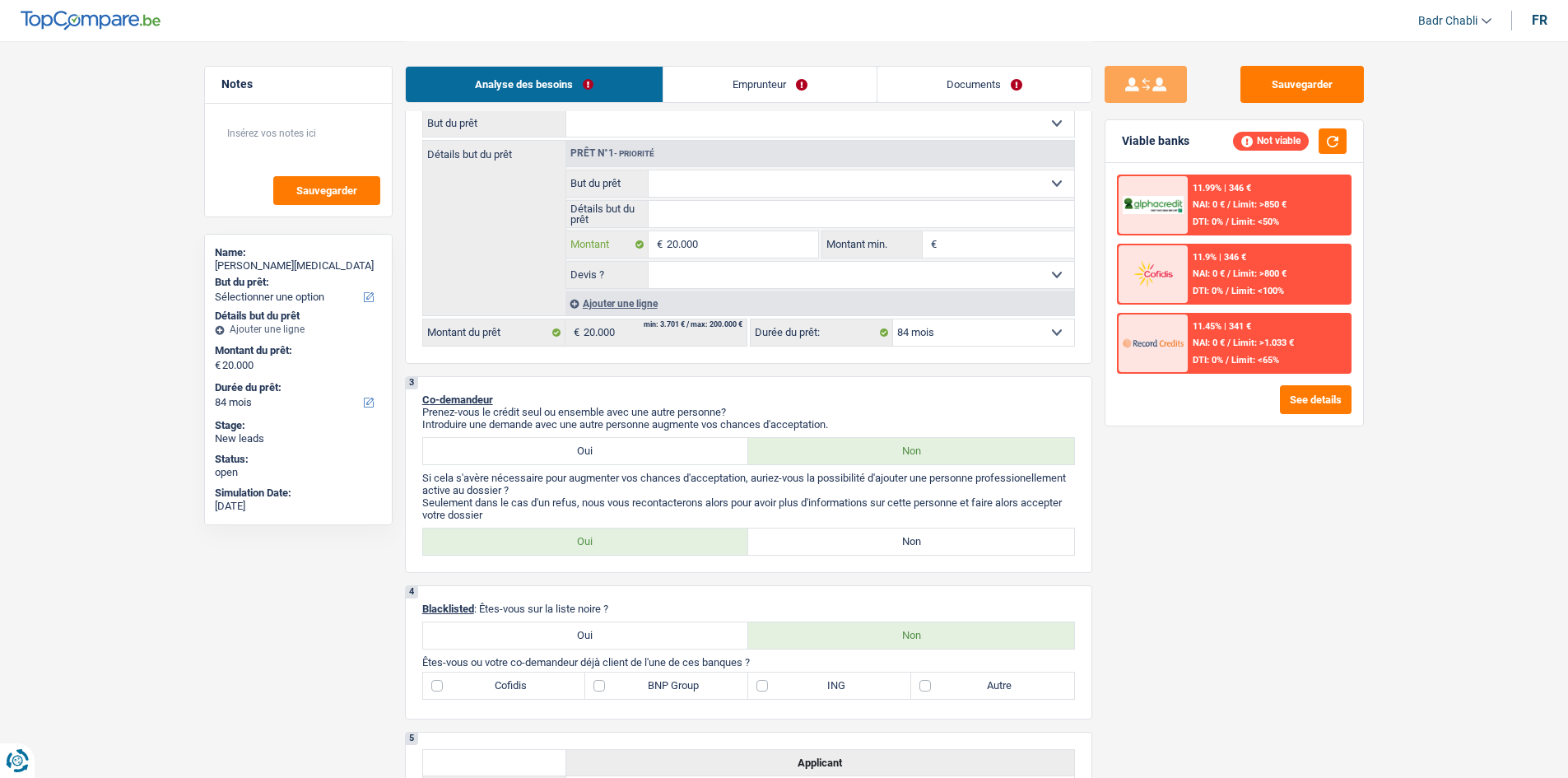
type input "20.000"
click at [851, 535] on label "Non" at bounding box center [911, 541] width 326 height 26
click at [851, 535] on input "Non" at bounding box center [911, 541] width 326 height 26
radio input "true"
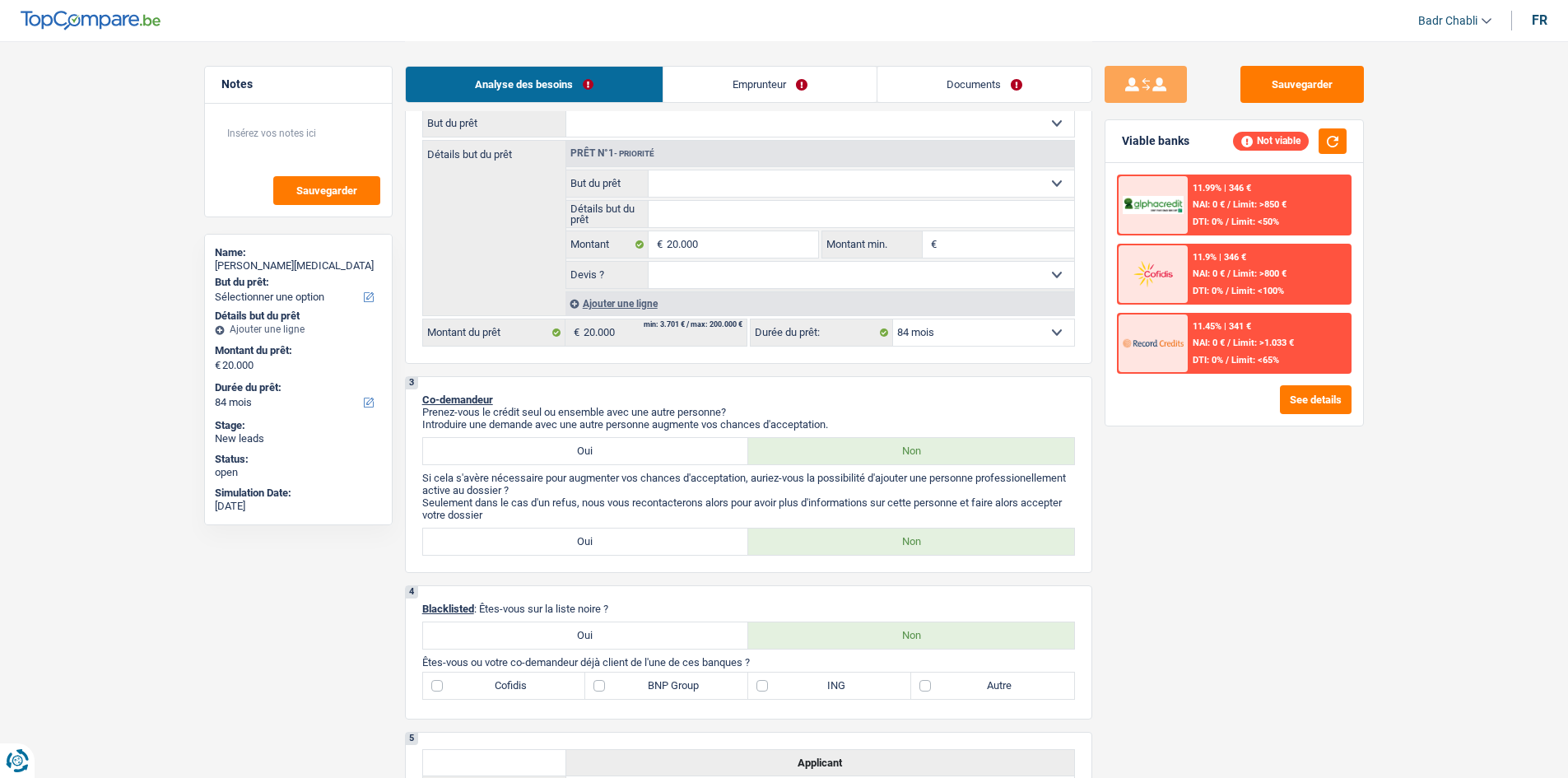
type input "20.000"
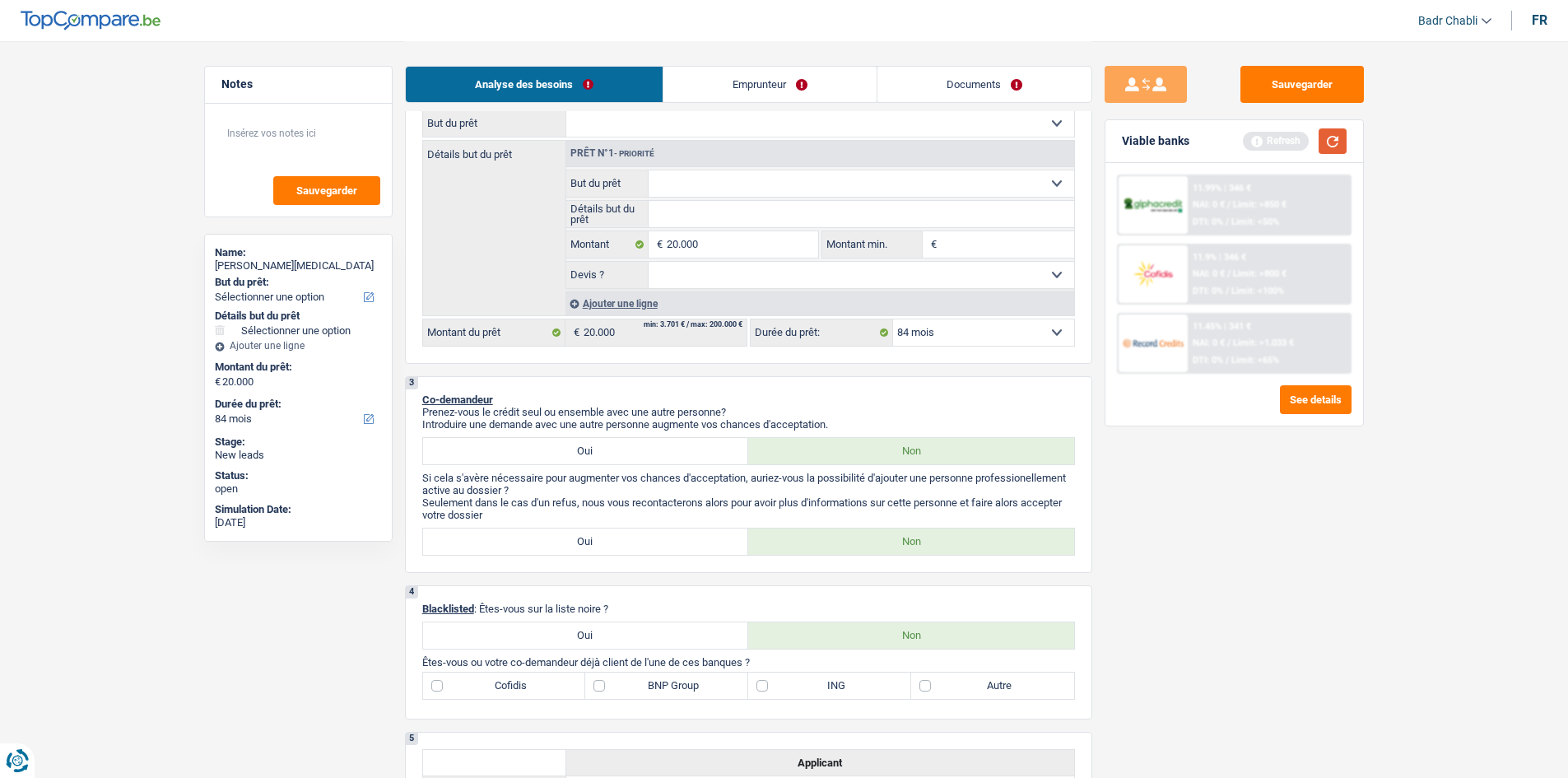
click at [1334, 136] on button "button" at bounding box center [1332, 141] width 28 height 25
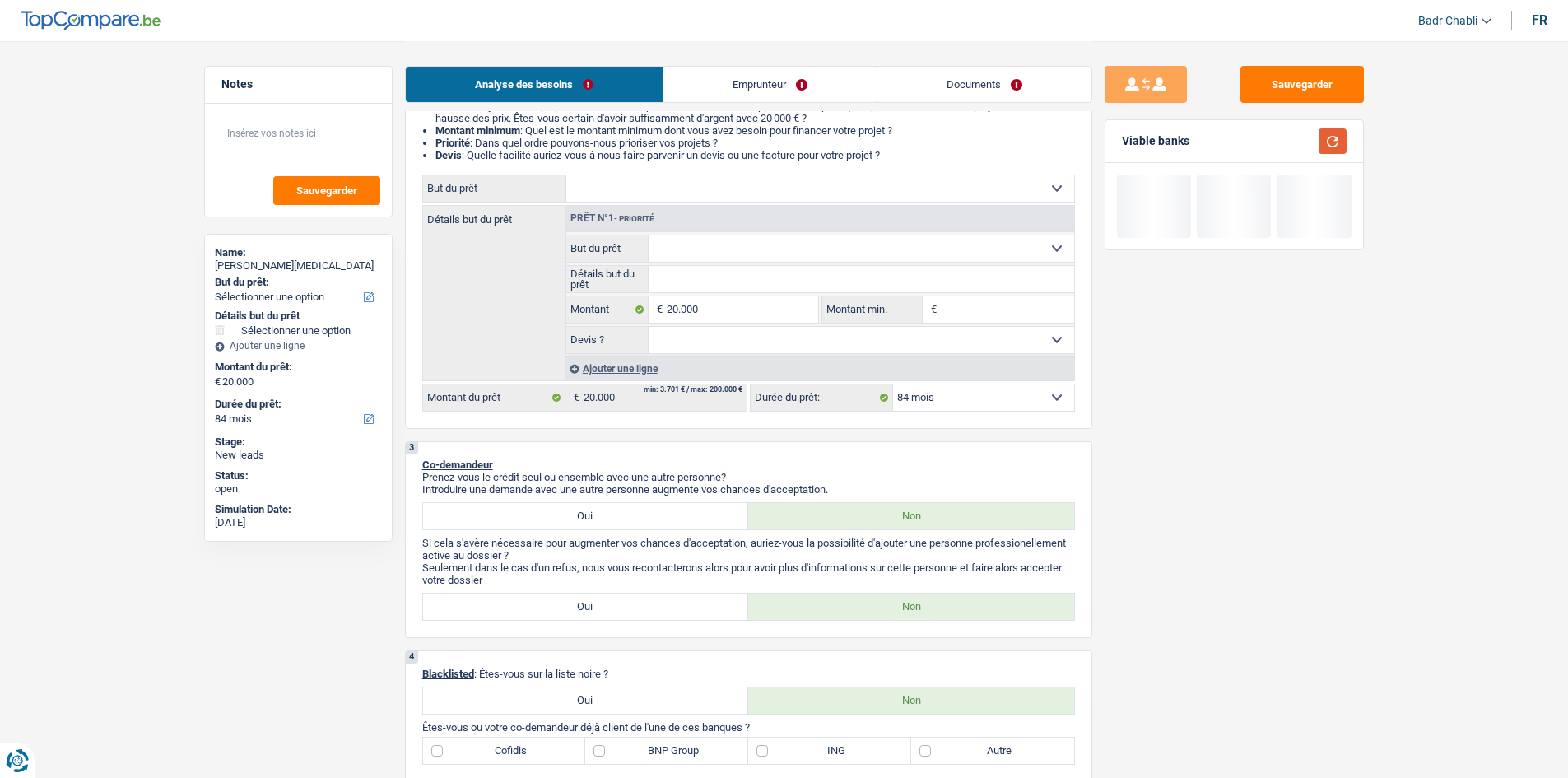
scroll to position [83, 0]
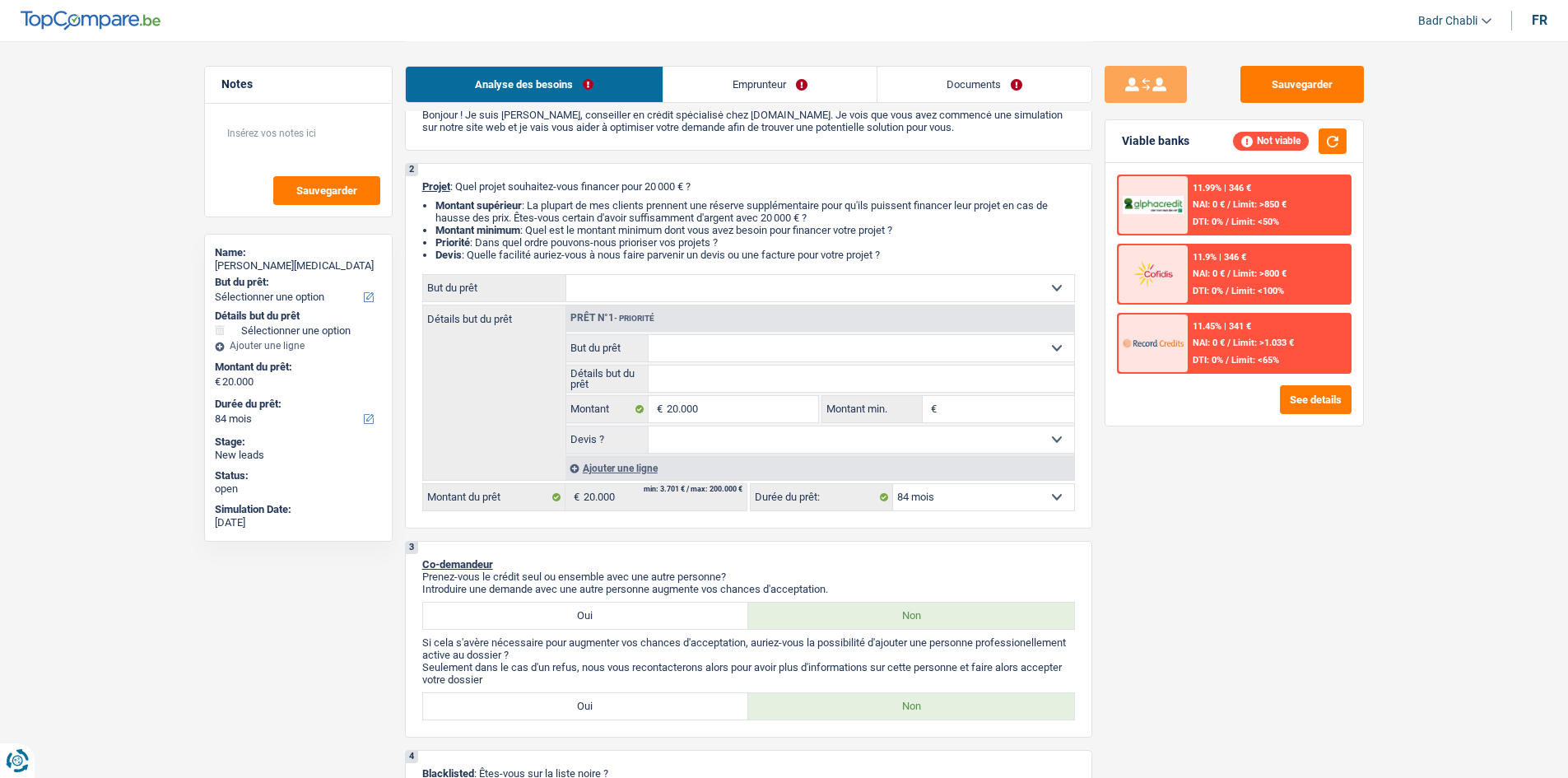
click at [664, 291] on select "Confort maison: meubles, textile, peinture, électroménager, outillage non-profe…" at bounding box center [821, 288] width 508 height 26
select select "household"
click at [566, 275] on select "Confort maison: meubles, textile, peinture, électroménager, outillage non-profe…" at bounding box center [821, 288] width 508 height 26
select select "household"
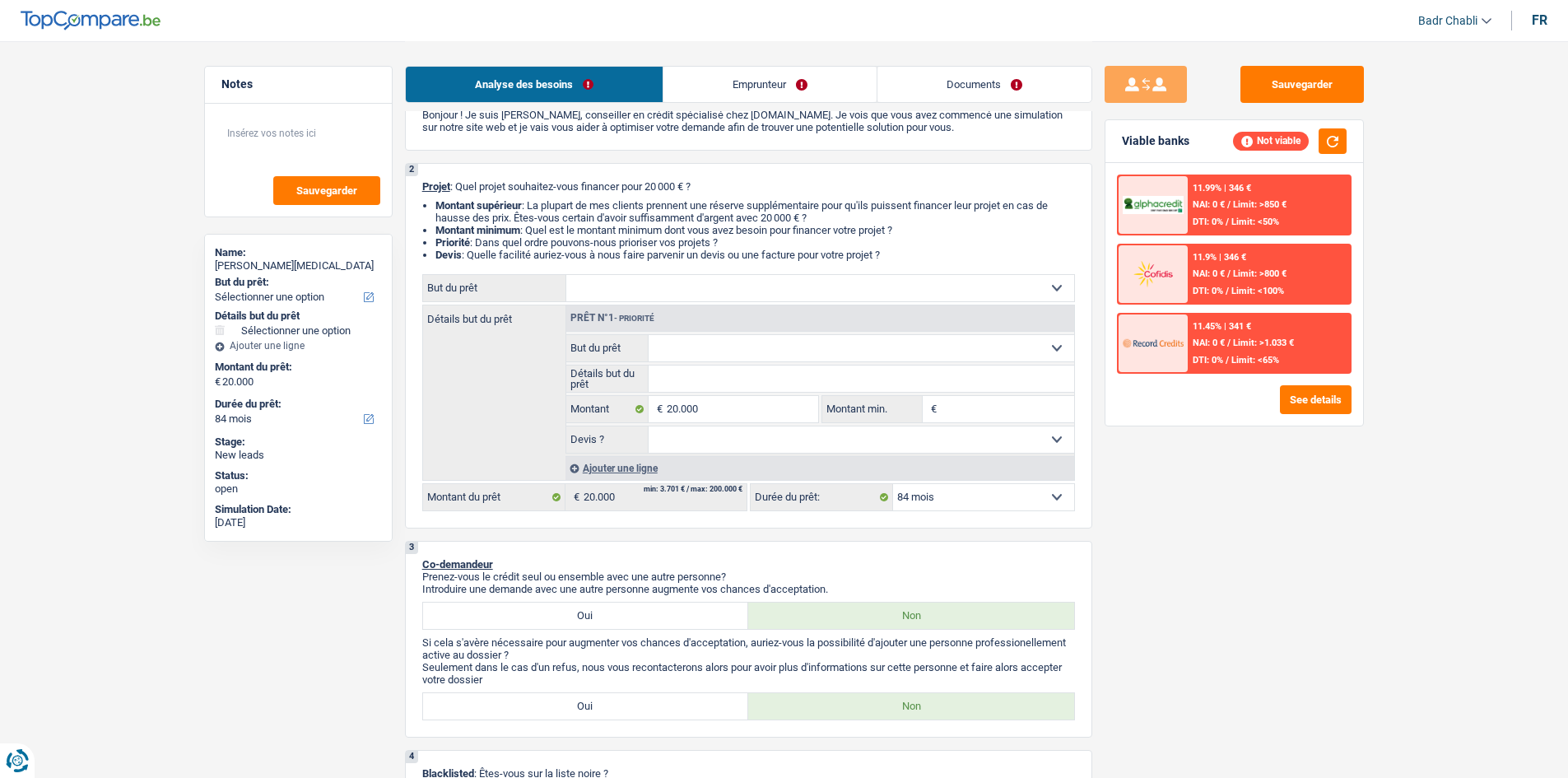
select select "household"
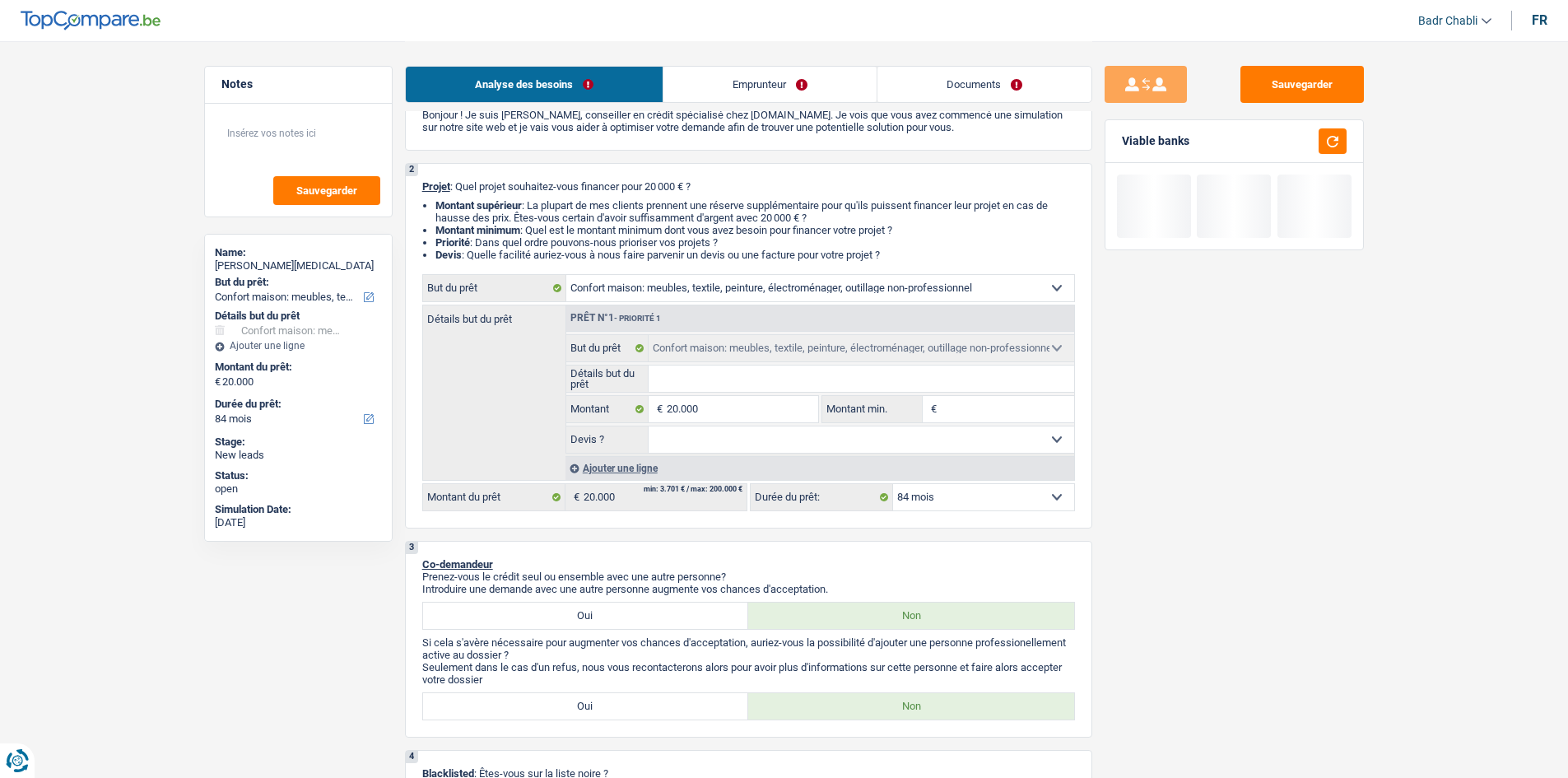
click at [690, 385] on input "Détails but du prêt" at bounding box center [861, 379] width 426 height 26
type input "N"
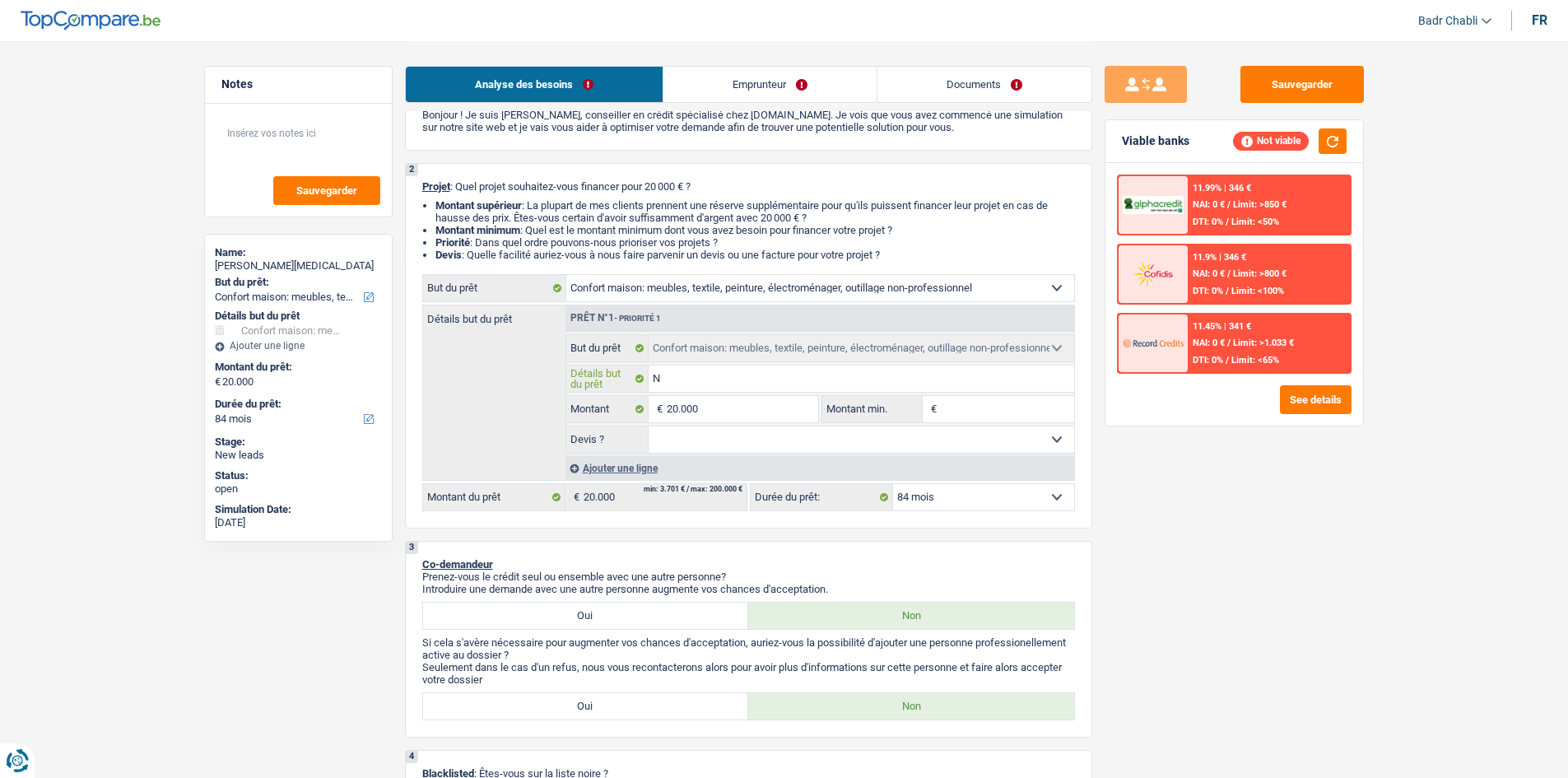
type input "No"
type input "Nou"
type input "Nouv"
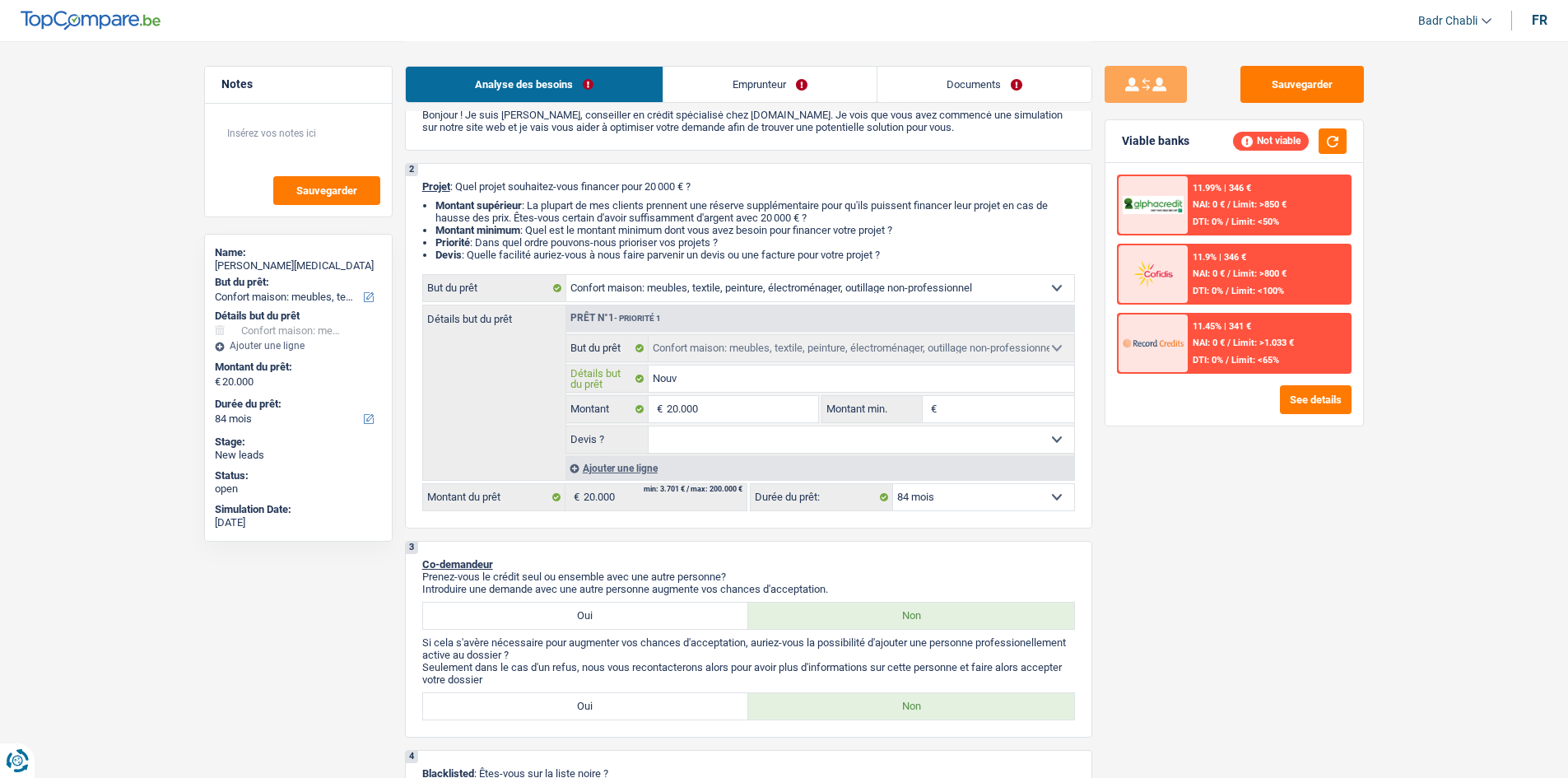
type input "Nouv"
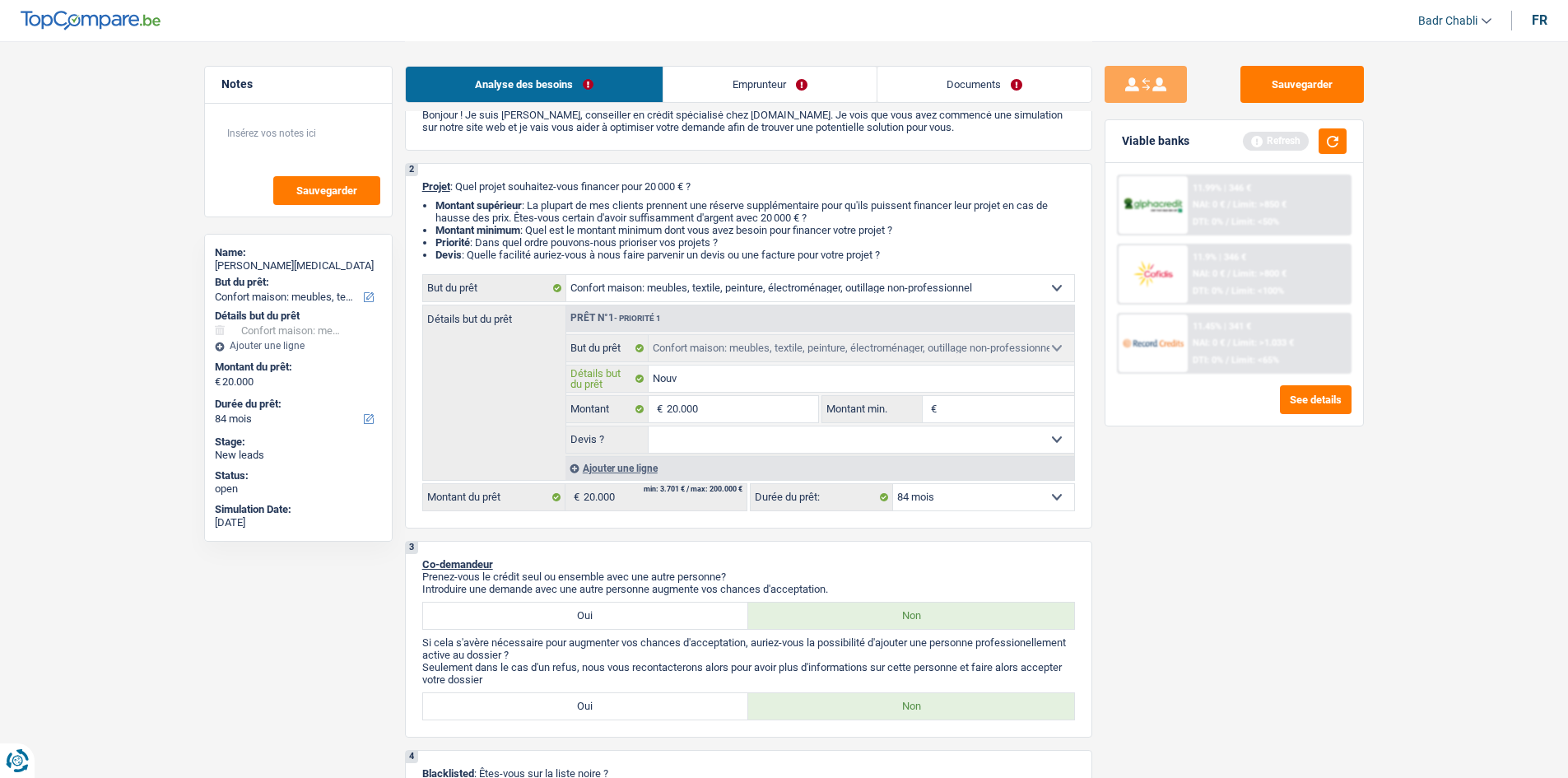
type input "Nouve"
type input "Nouvea"
type input "Nouveau"
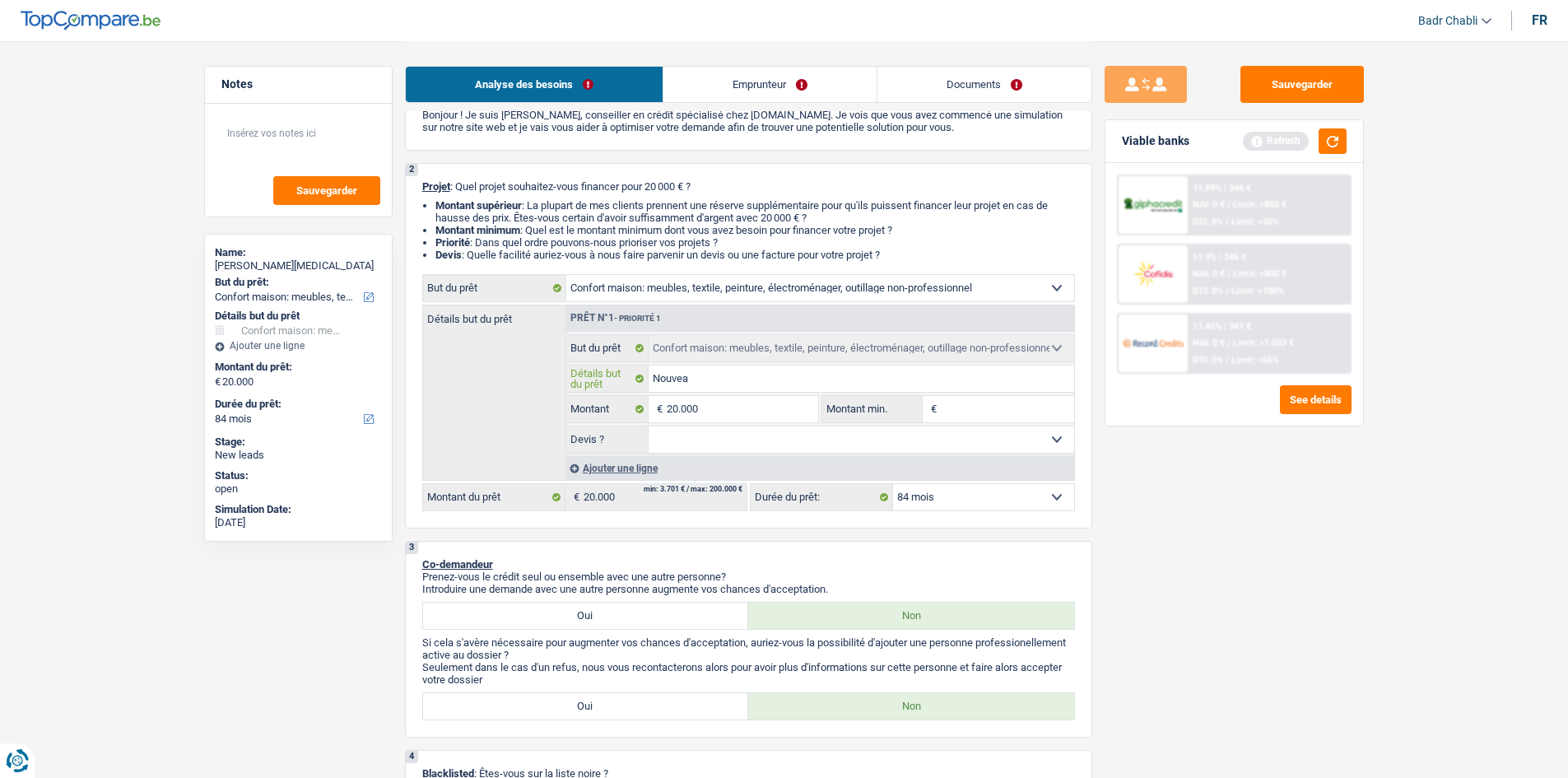
type input "Nouveau"
type input "Nouveaux"
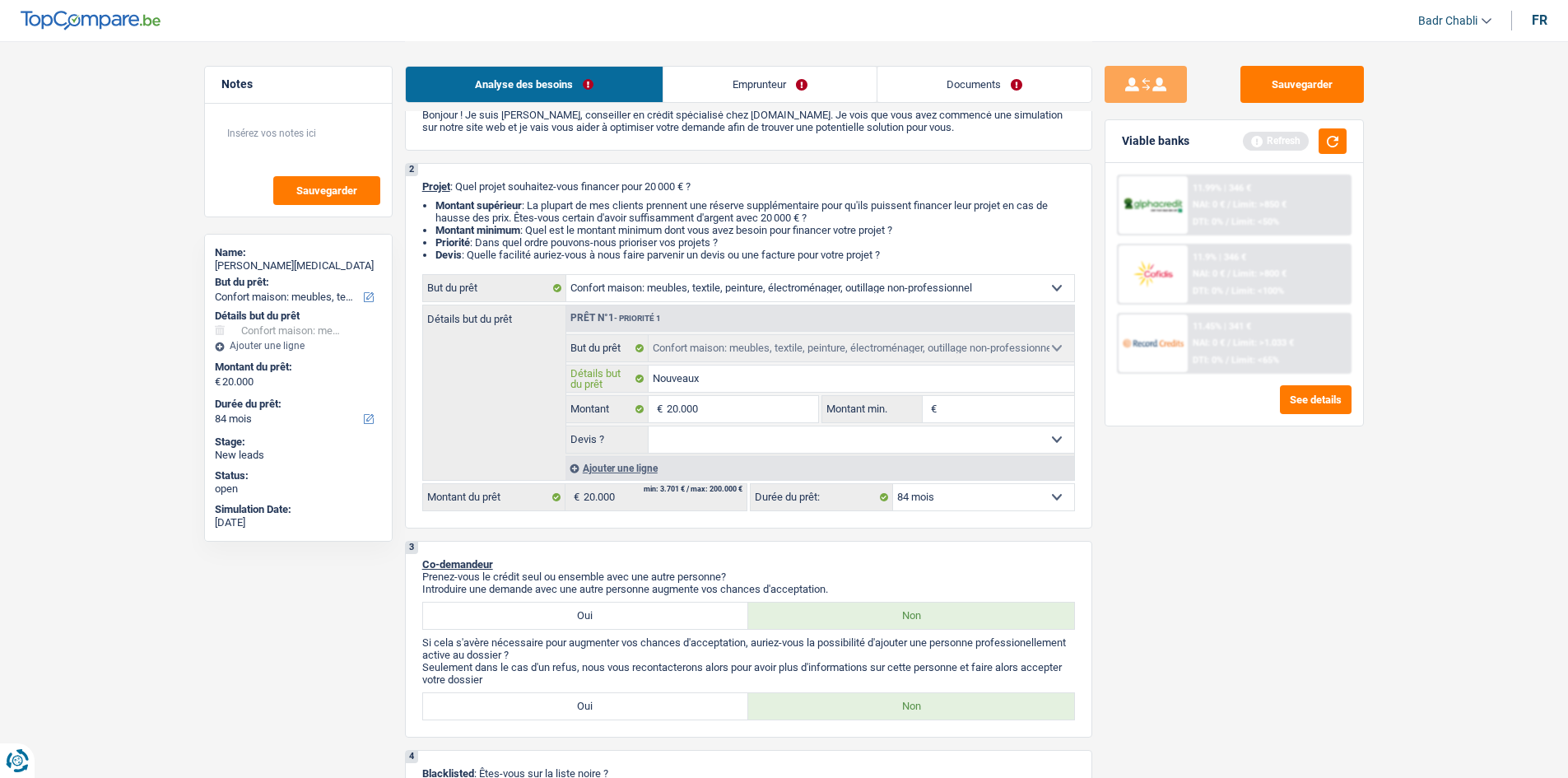
type input "Nouveaux m"
type input "Nouveaux me"
type input "Nouveaux meu"
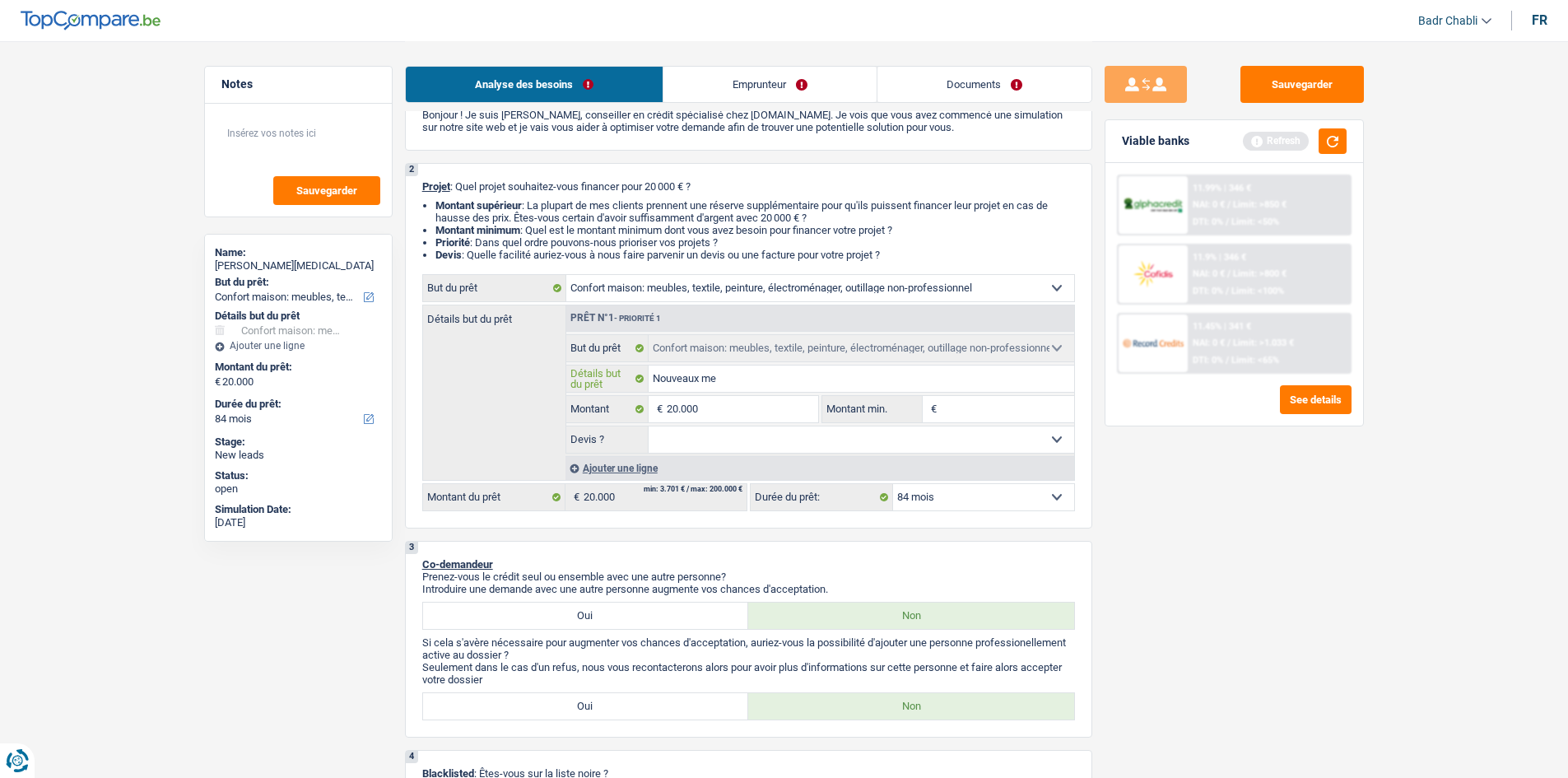
type input "Nouveaux meu"
type input "Nouveaux meub"
type input "Nouveaux meubl"
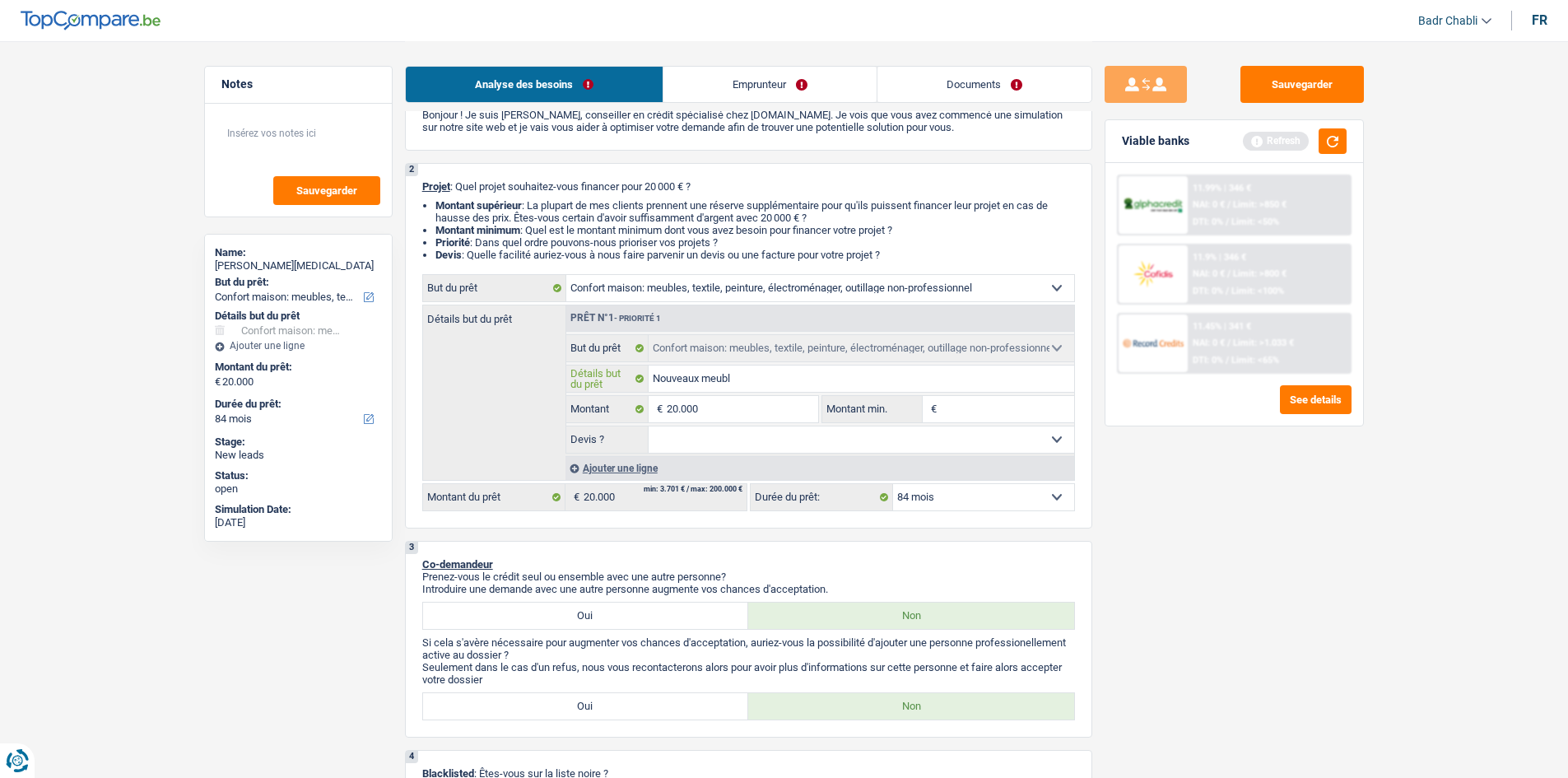
type input "Nouveaux meuble"
type input "Nouveaux meubles"
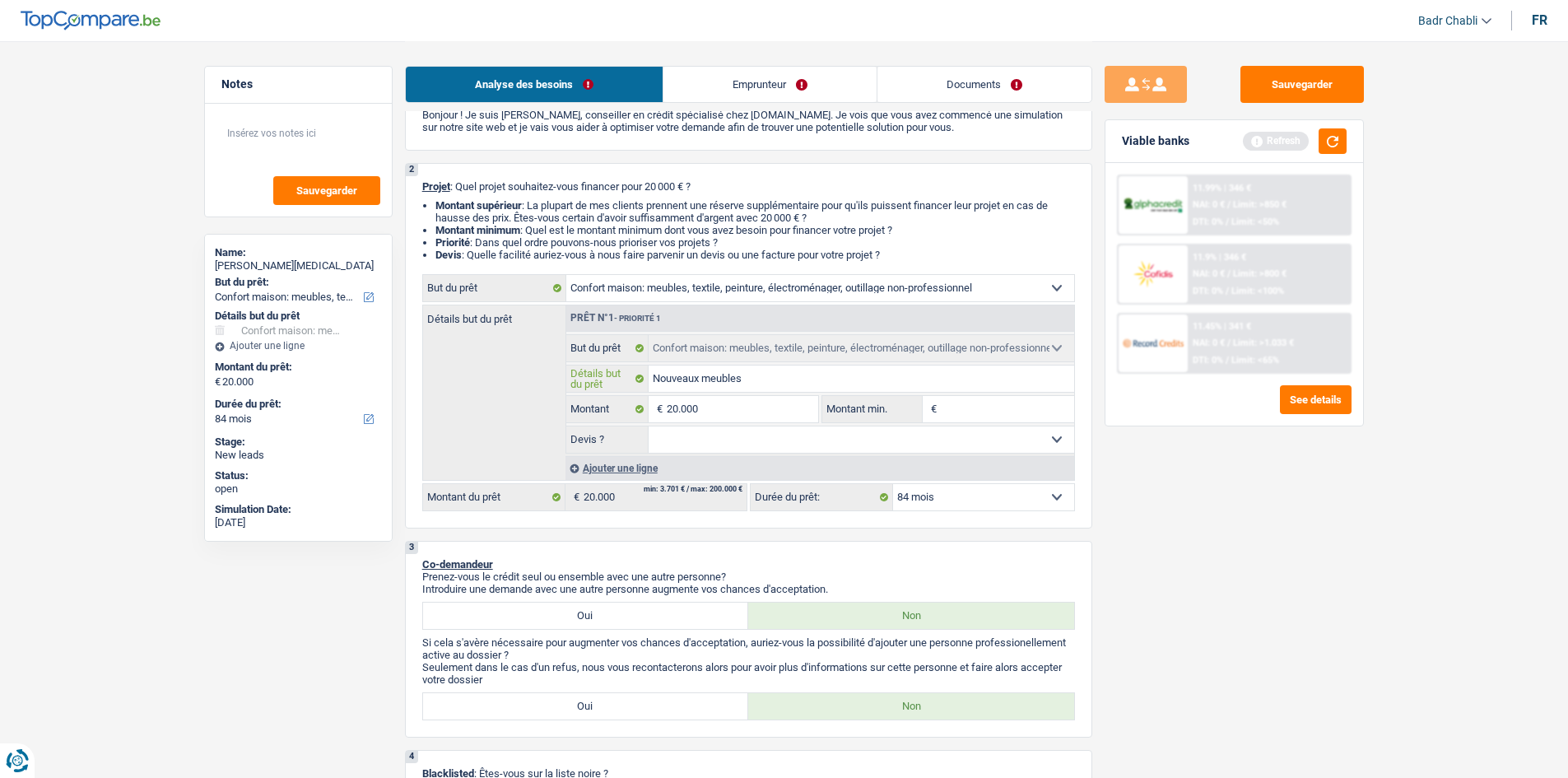
type input "Nouveaux meubles"
type input "Nouveaux meubles +"
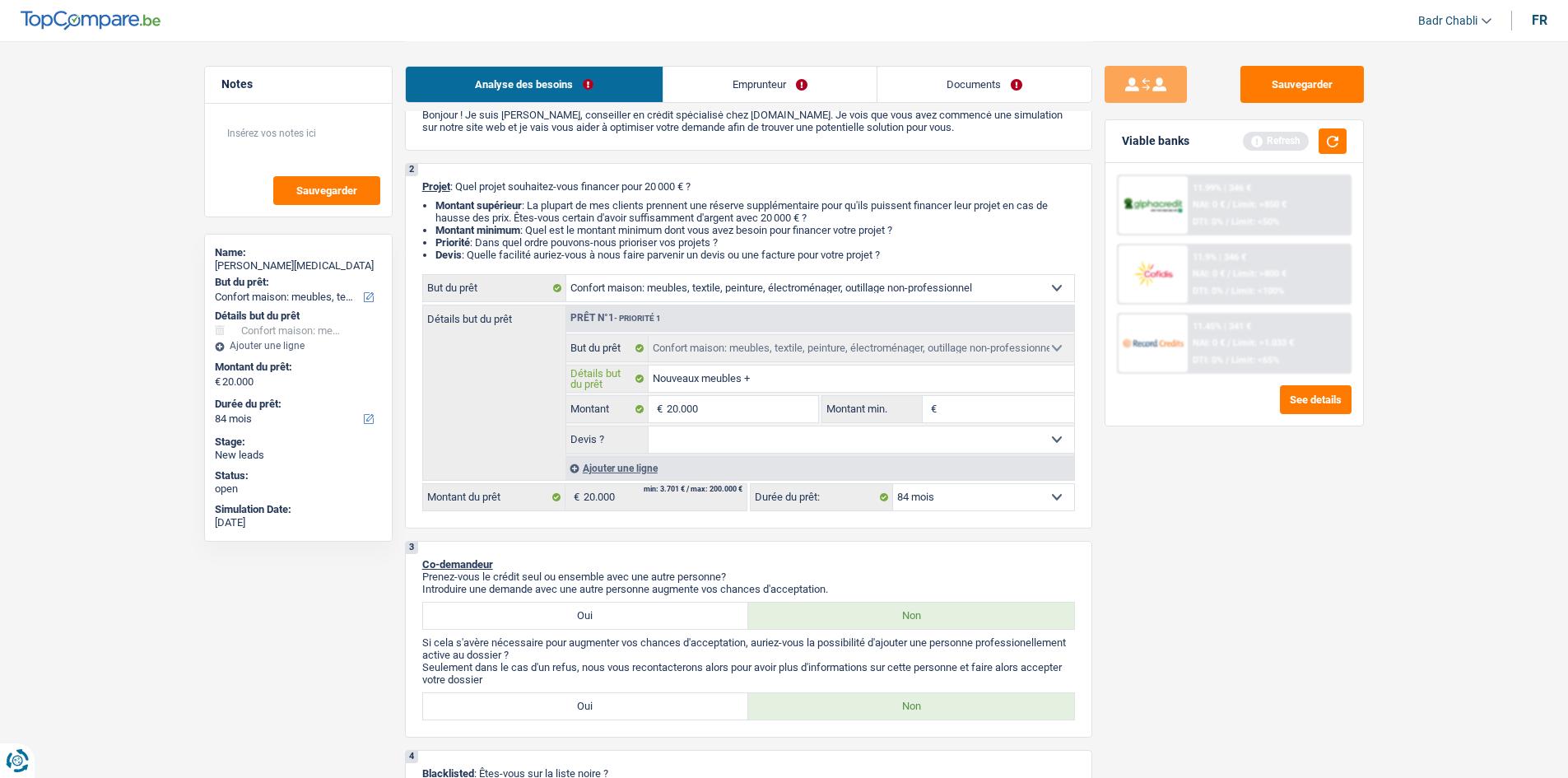
type input "Nouveaux meubles + f"
type input "Nouveaux meubles + fr"
type input "Nouveaux meubles + fra"
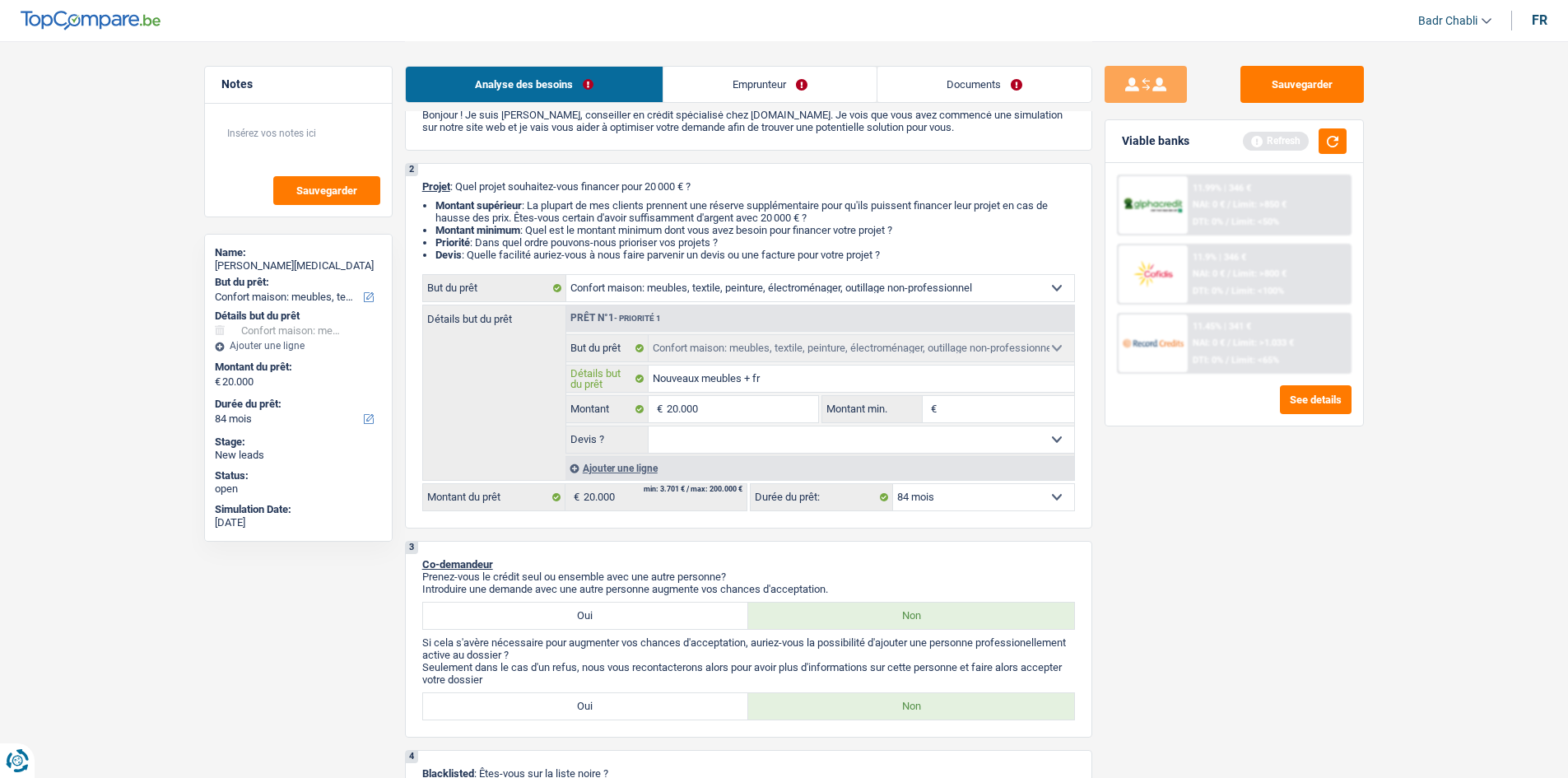
type input "Nouveaux meubles + fra"
type input "Nouveaux meubles + frai"
type input "Nouveaux meubles + frais"
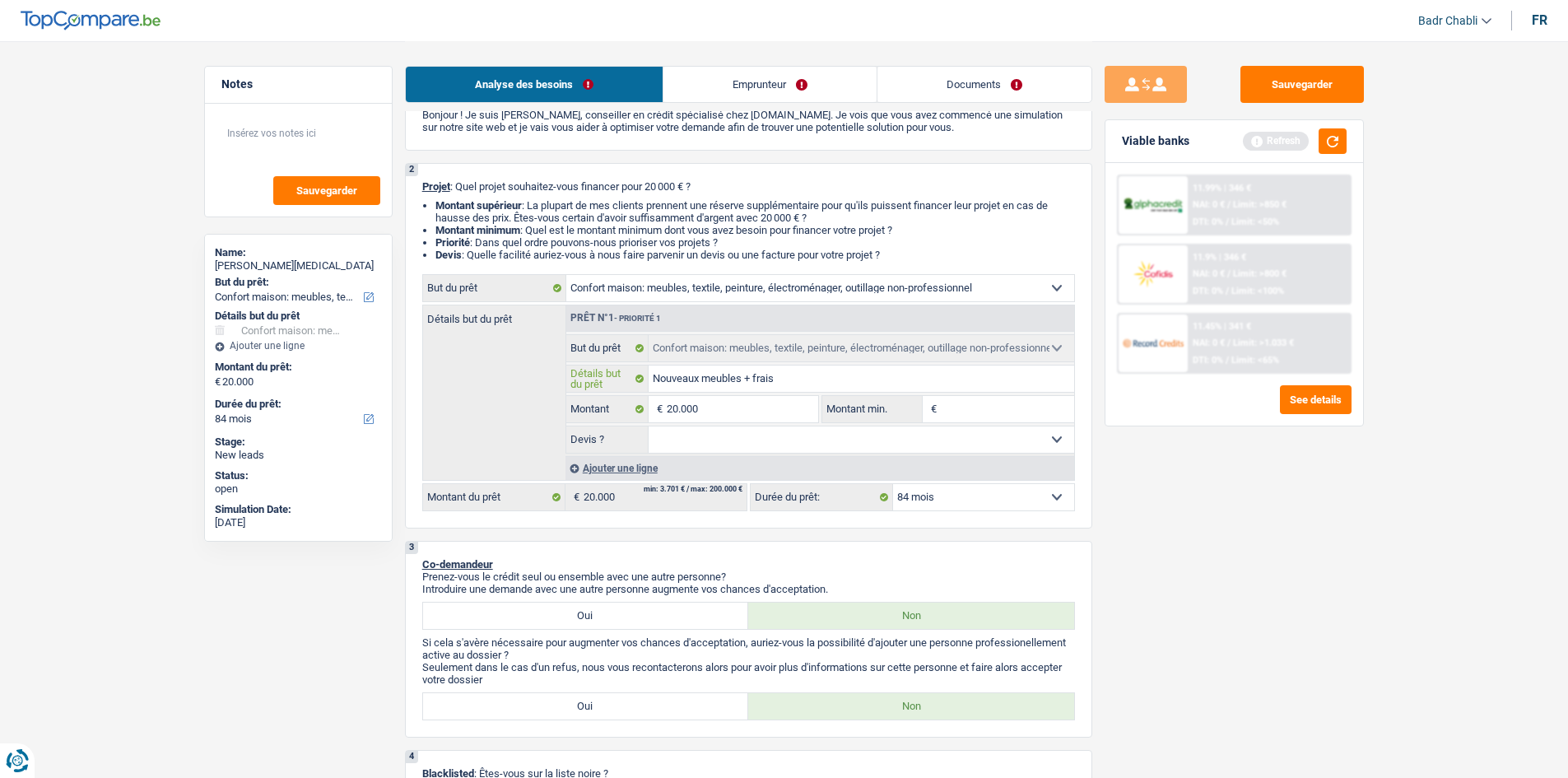
type input "Nouveaux meubles + frais"
type input "Nouveaux meubles + frais u"
type input "Nouveaux meubles + frais un"
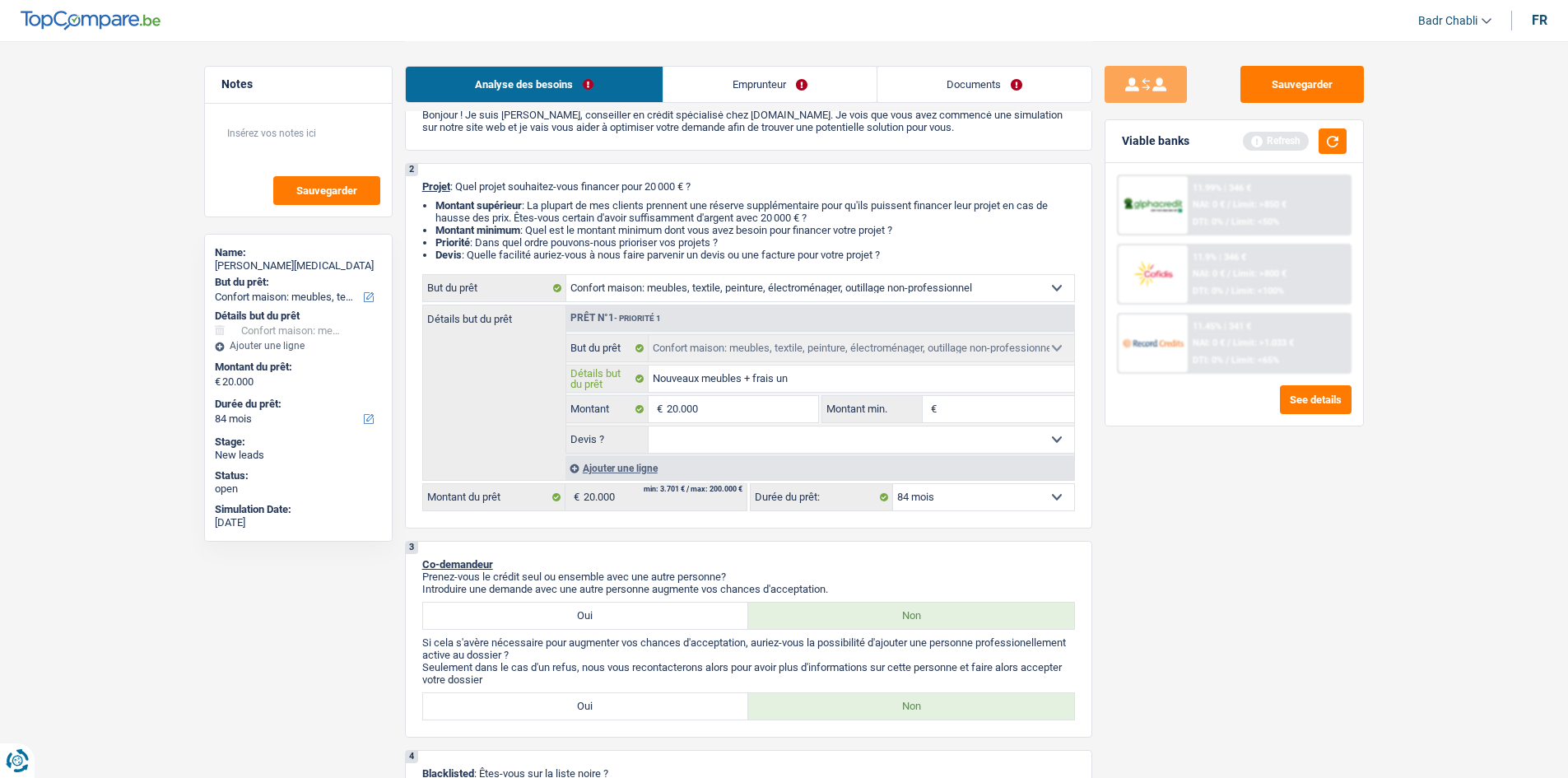
type input "Nouveaux meubles + frais un"
type input "Nouveaux meubles + frais uni"
type input "Nouveaux meubles + frais univ"
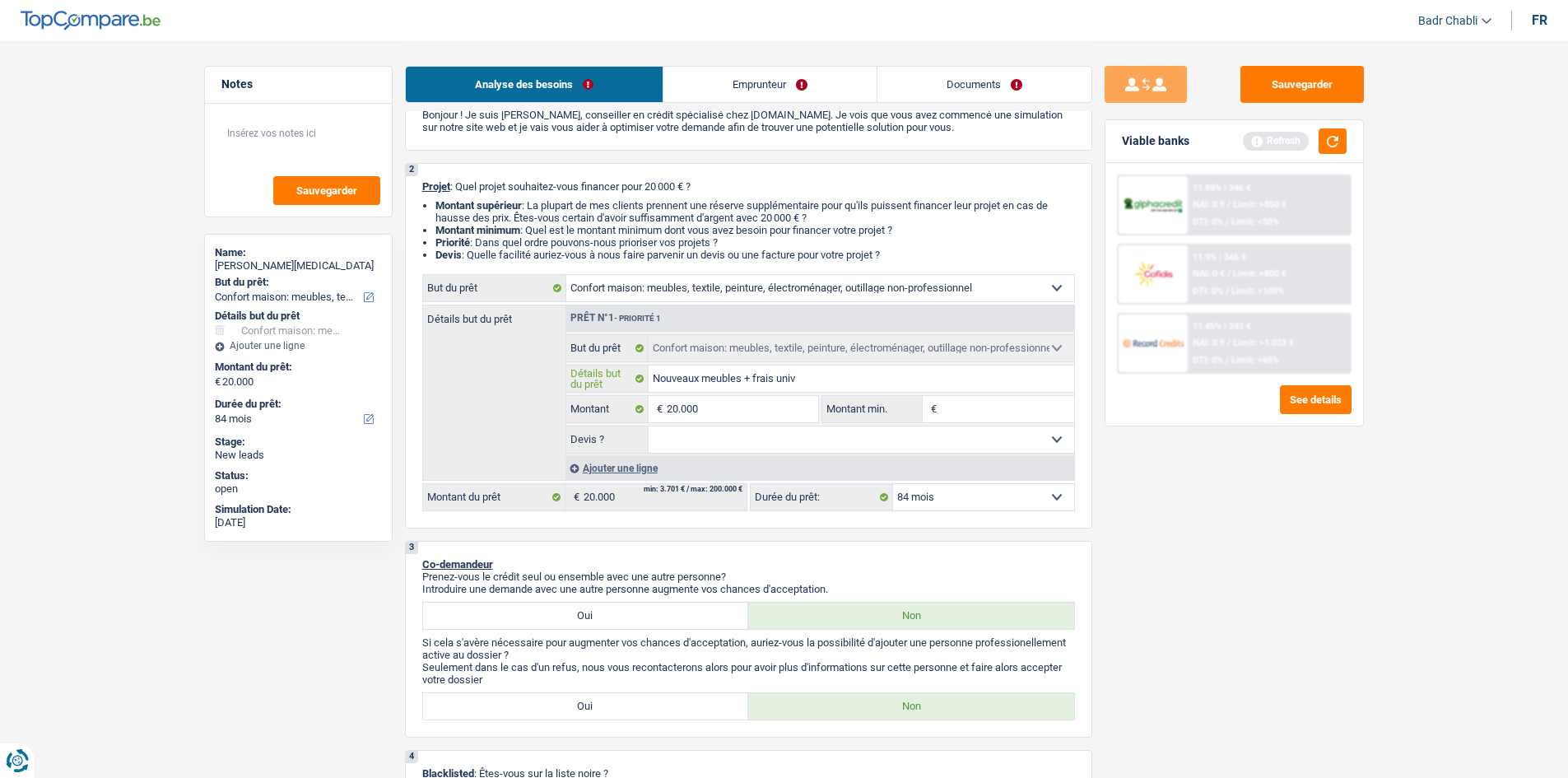
type input "Nouveaux meubles + frais unive"
type input "Nouveaux meubles + frais univer"
type input "Nouveaux meubles + frais univers"
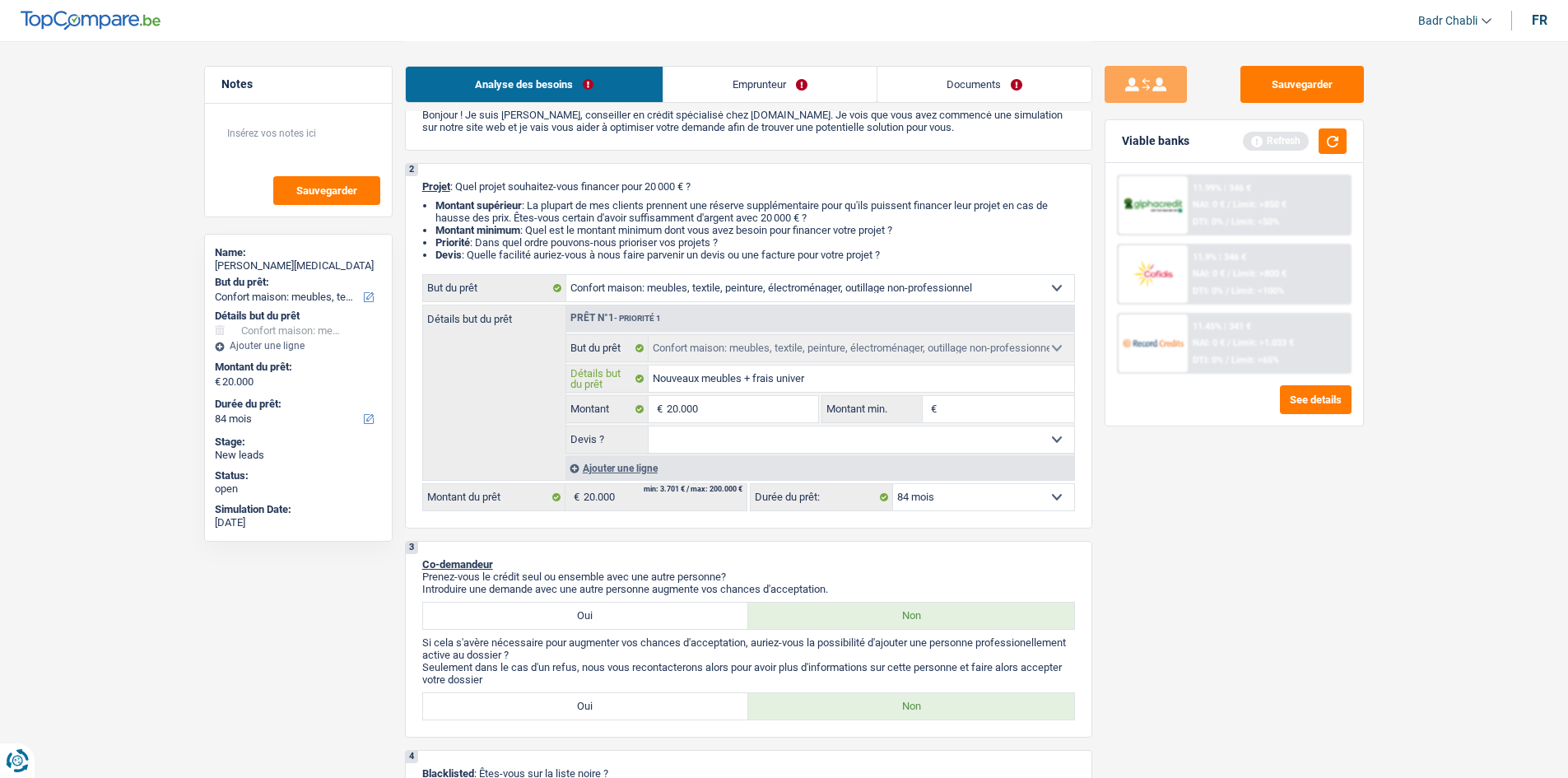
type input "Nouveaux meubles + frais univers"
type input "Nouveaux meubles + frais universi"
type input "Nouveaux meubles + frais universit"
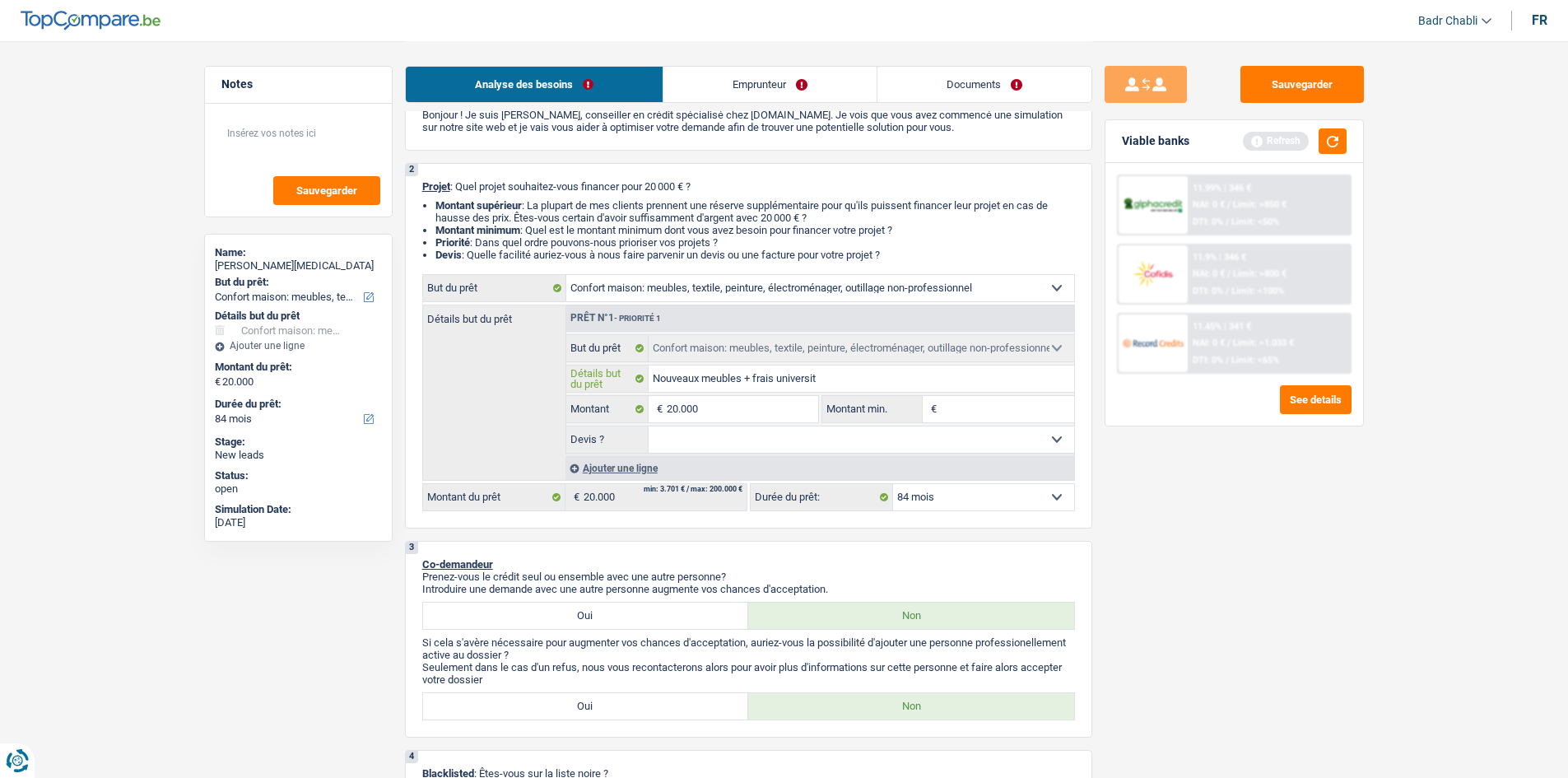
type input "Nouveaux meubles + frais université"
type input "Nouveaux meubles + frais université d"
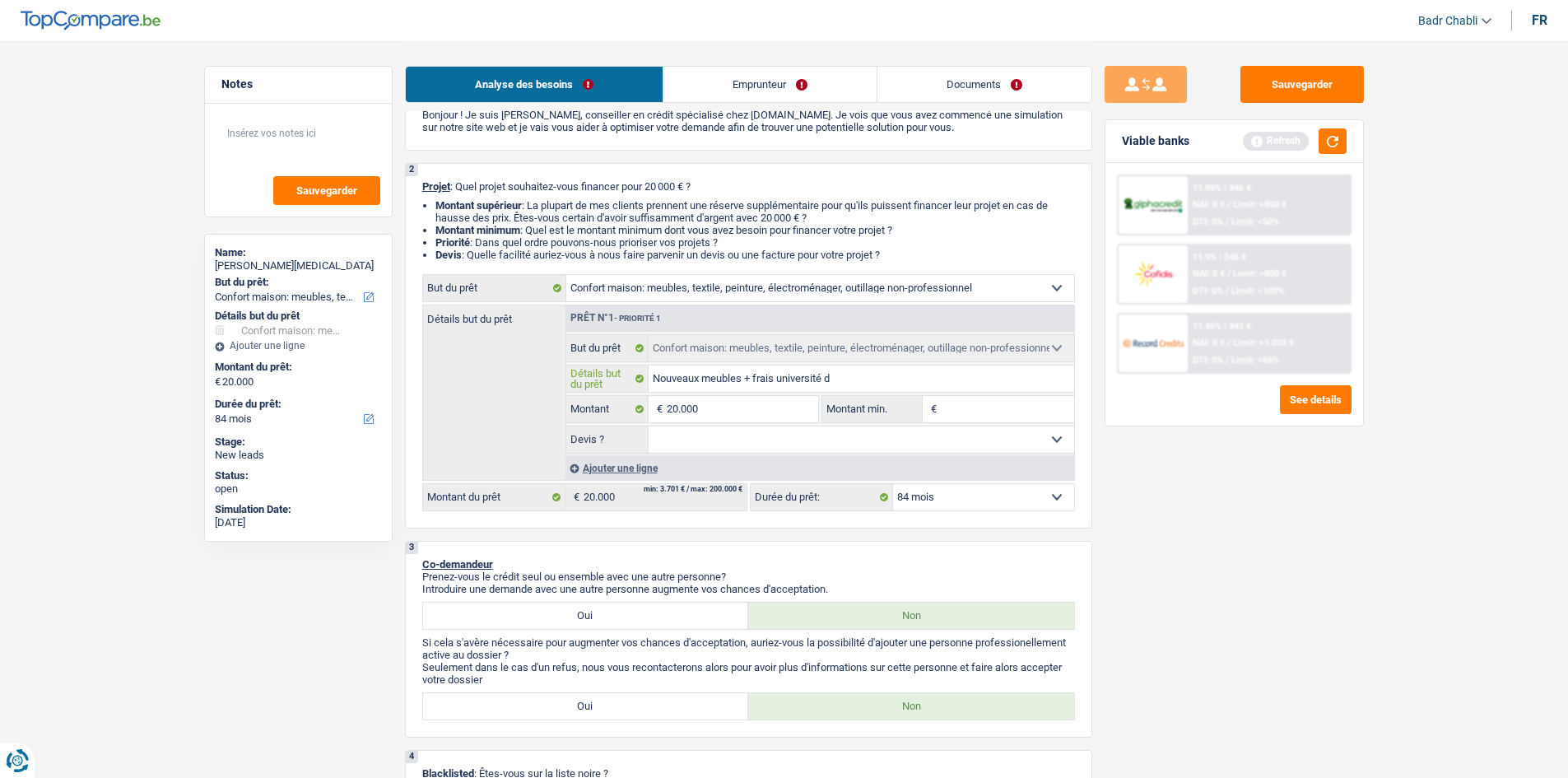
type input "Nouveaux meubles + frais université d"
type input "Nouveaux meubles + frais université de"
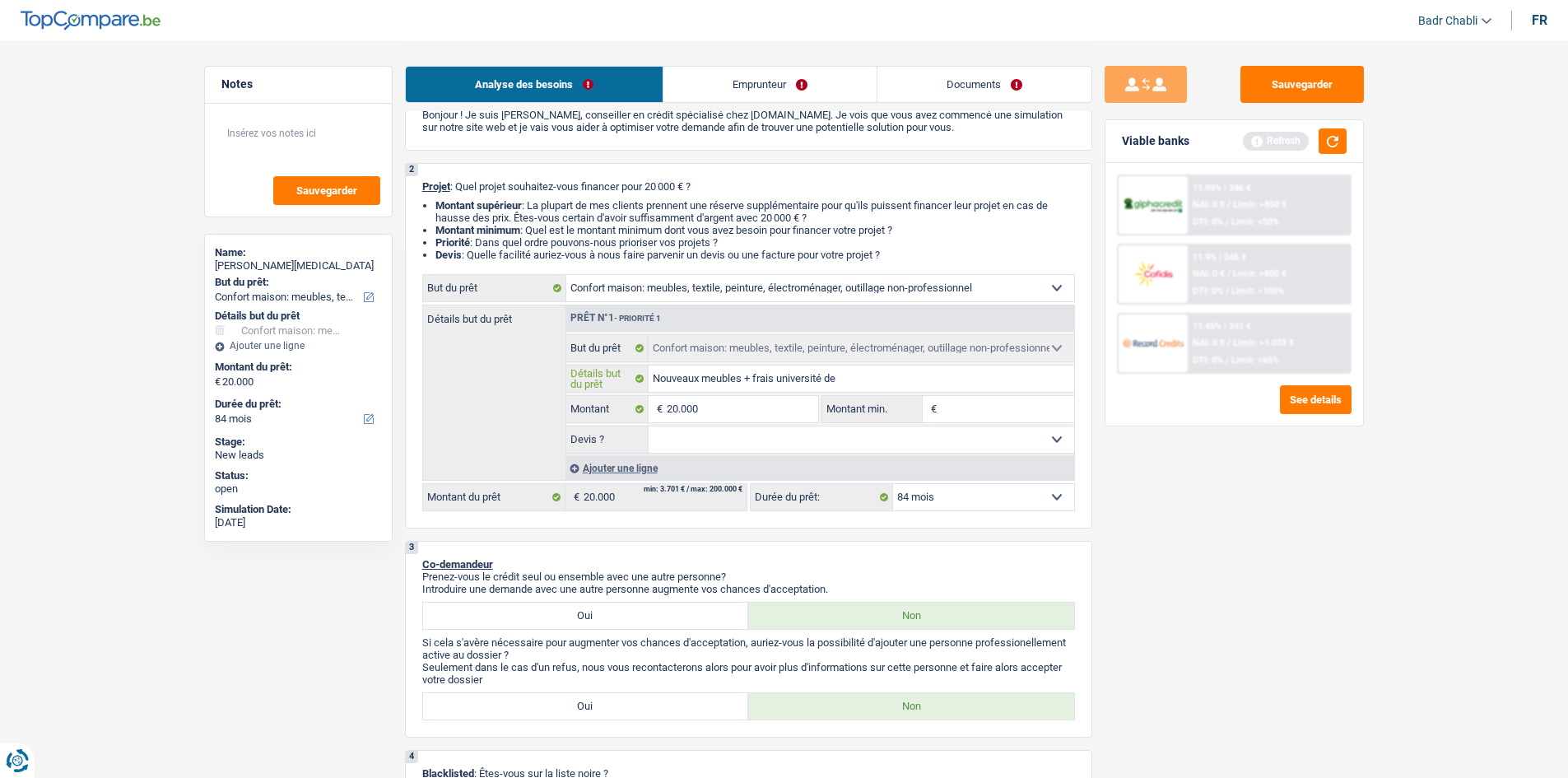
type input "Nouveaux meubles + frais [GEOGRAPHIC_DATA]"
type input "Nouveaux meubles + frais université de se"
type input "Nouveaux meubles + frais université de ses"
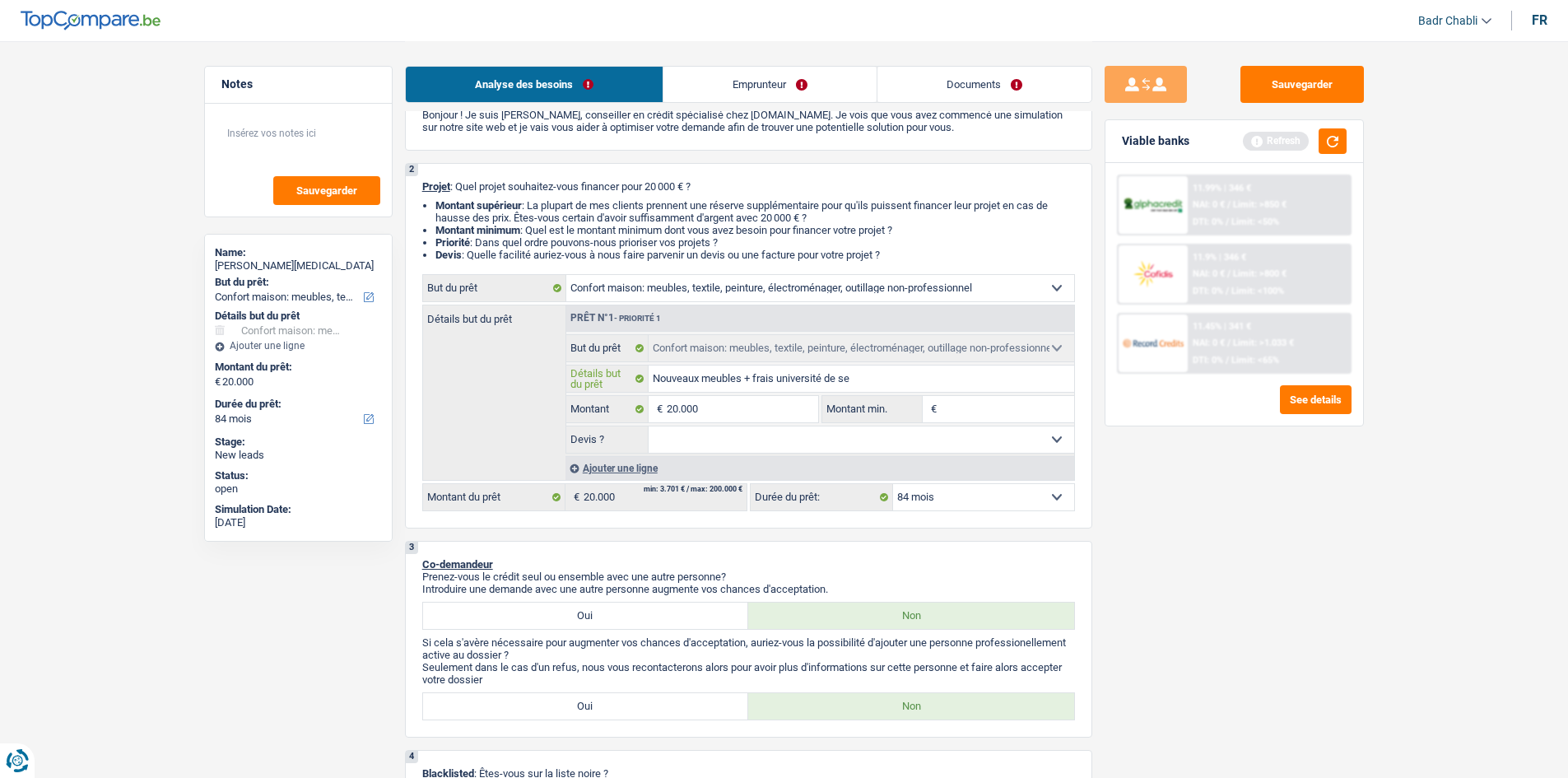
type input "Nouveaux meubles + frais université de ses"
type input "Nouveaux meubles + frais université de ses e"
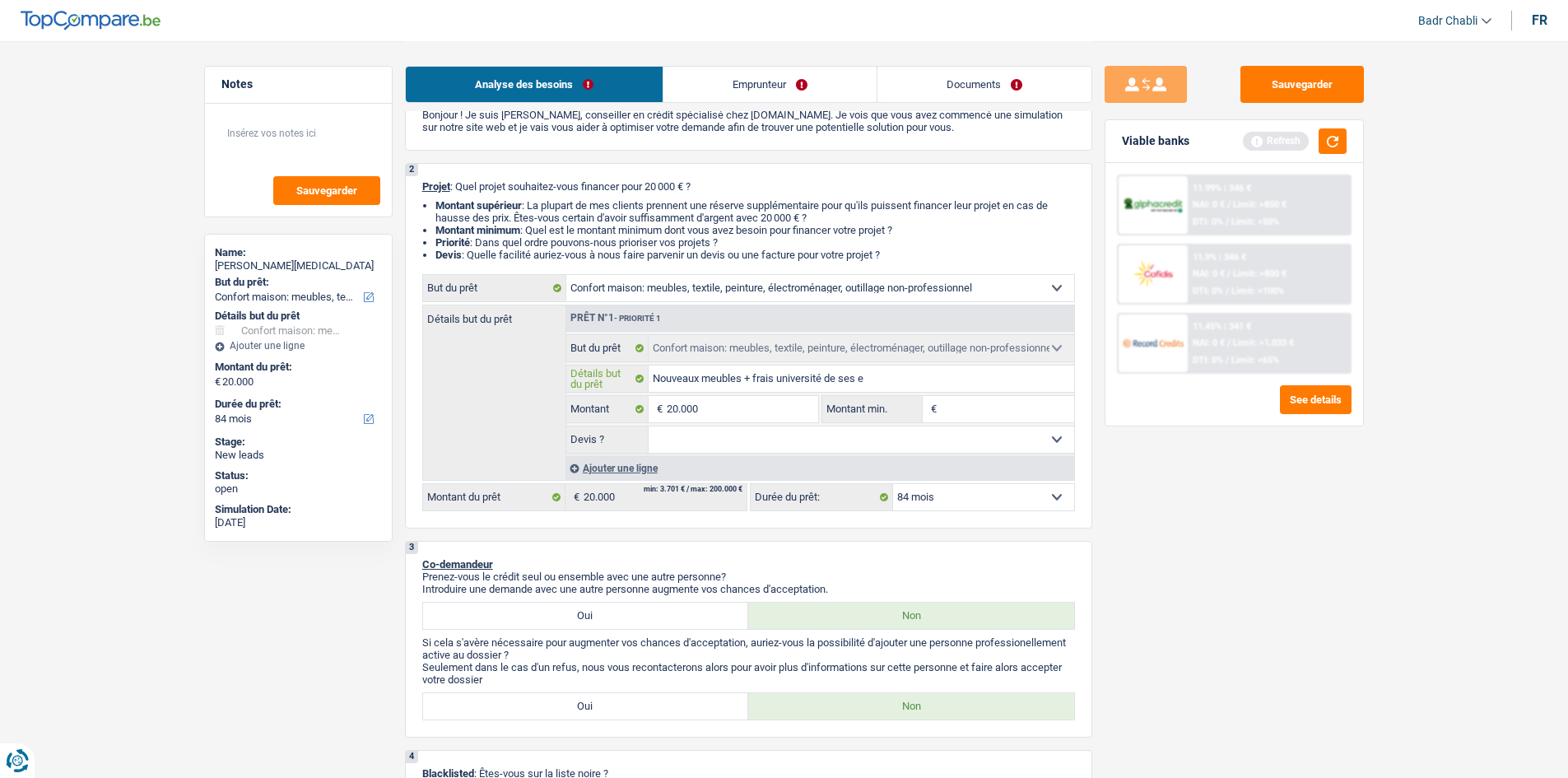
type input "Nouveaux meubles + frais université de ses en"
type input "Nouveaux meubles + frais université de ses enf"
type input "Nouveaux meubles + frais université de ses enfa"
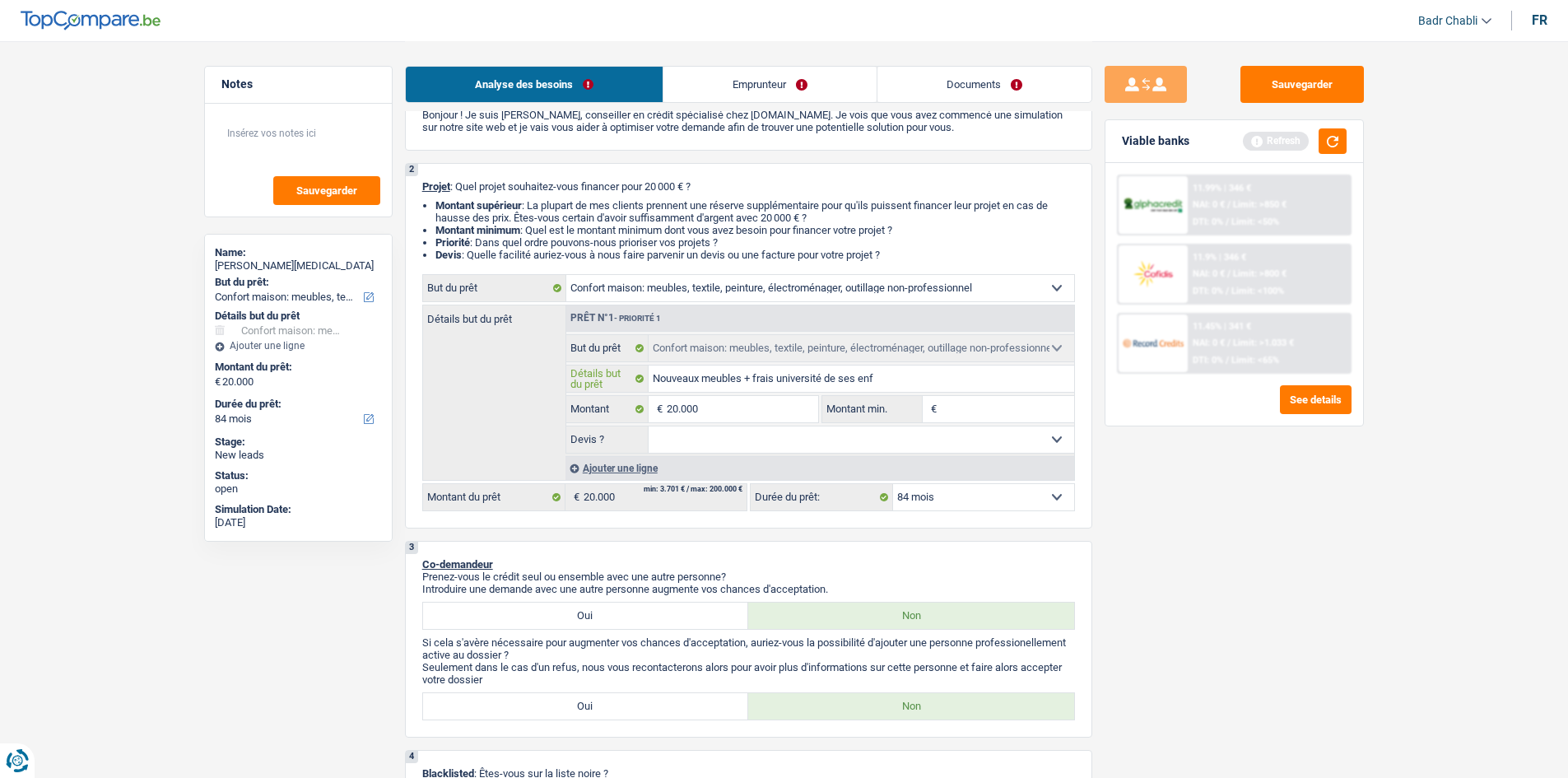
type input "Nouveaux meubles + frais université de ses enfa"
type input "Nouveaux meubles + frais université de ses enfan"
type input "Nouveaux meubles + frais université de ses enfant"
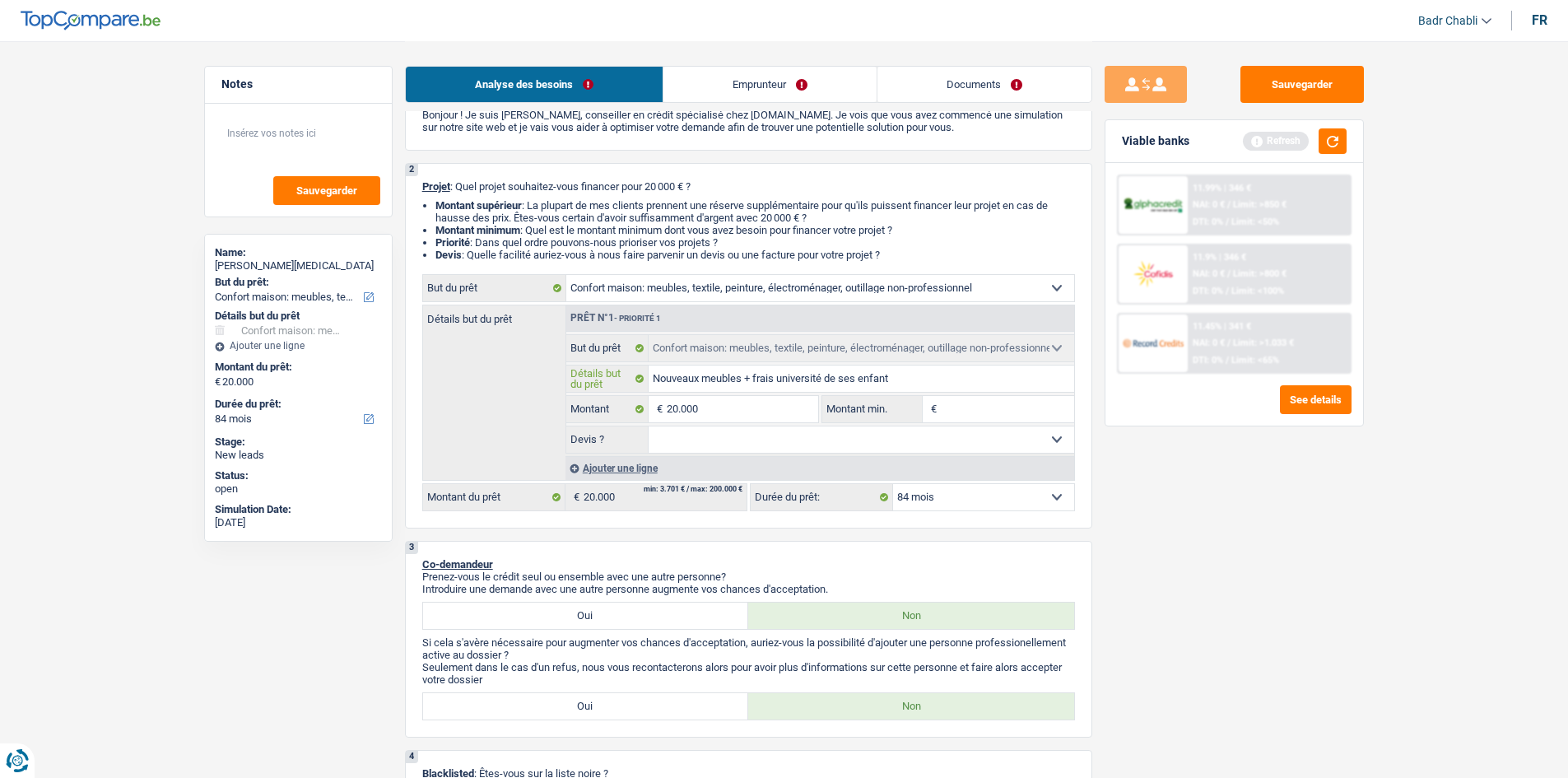
type input "Nouveaux meubles + frais université de ses enfants"
click at [723, 398] on input "20.000" at bounding box center [741, 409] width 151 height 26
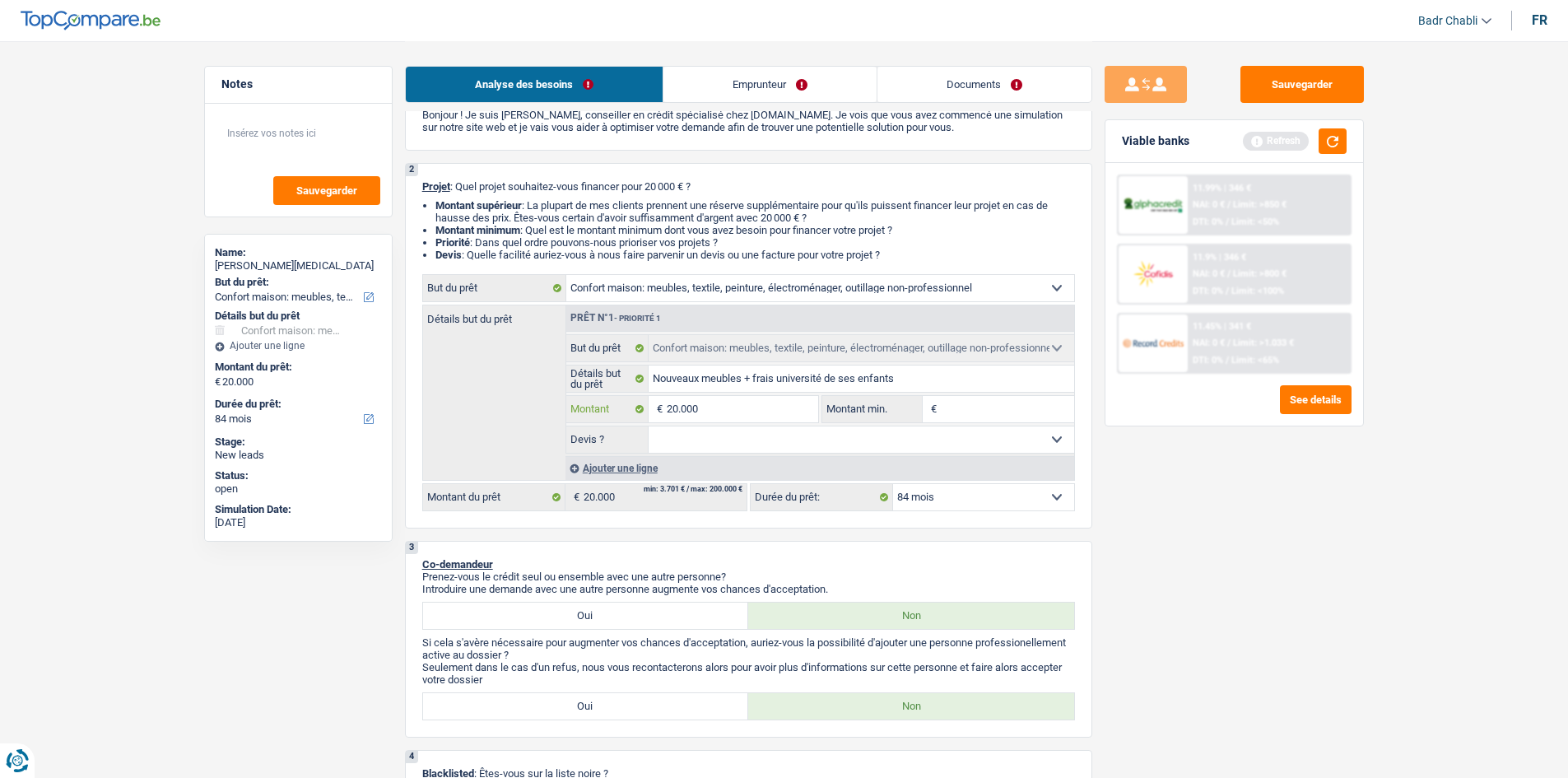
click at [723, 398] on input "20.000" at bounding box center [741, 409] width 151 height 26
click at [974, 412] on input "Montant min." at bounding box center [1007, 409] width 133 height 26
type input "1"
type input "15"
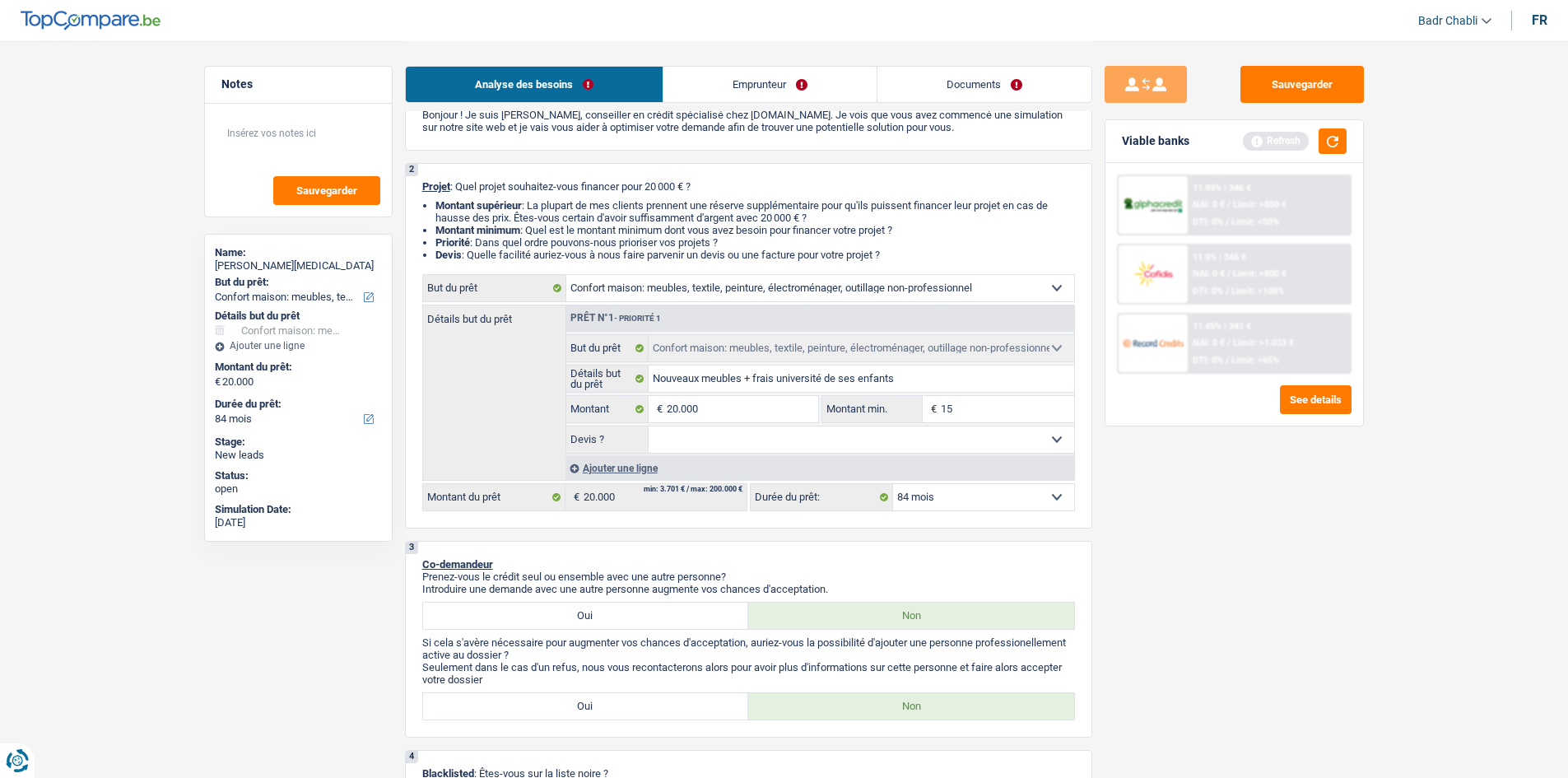
type input "15"
type input "150"
type input "1.500"
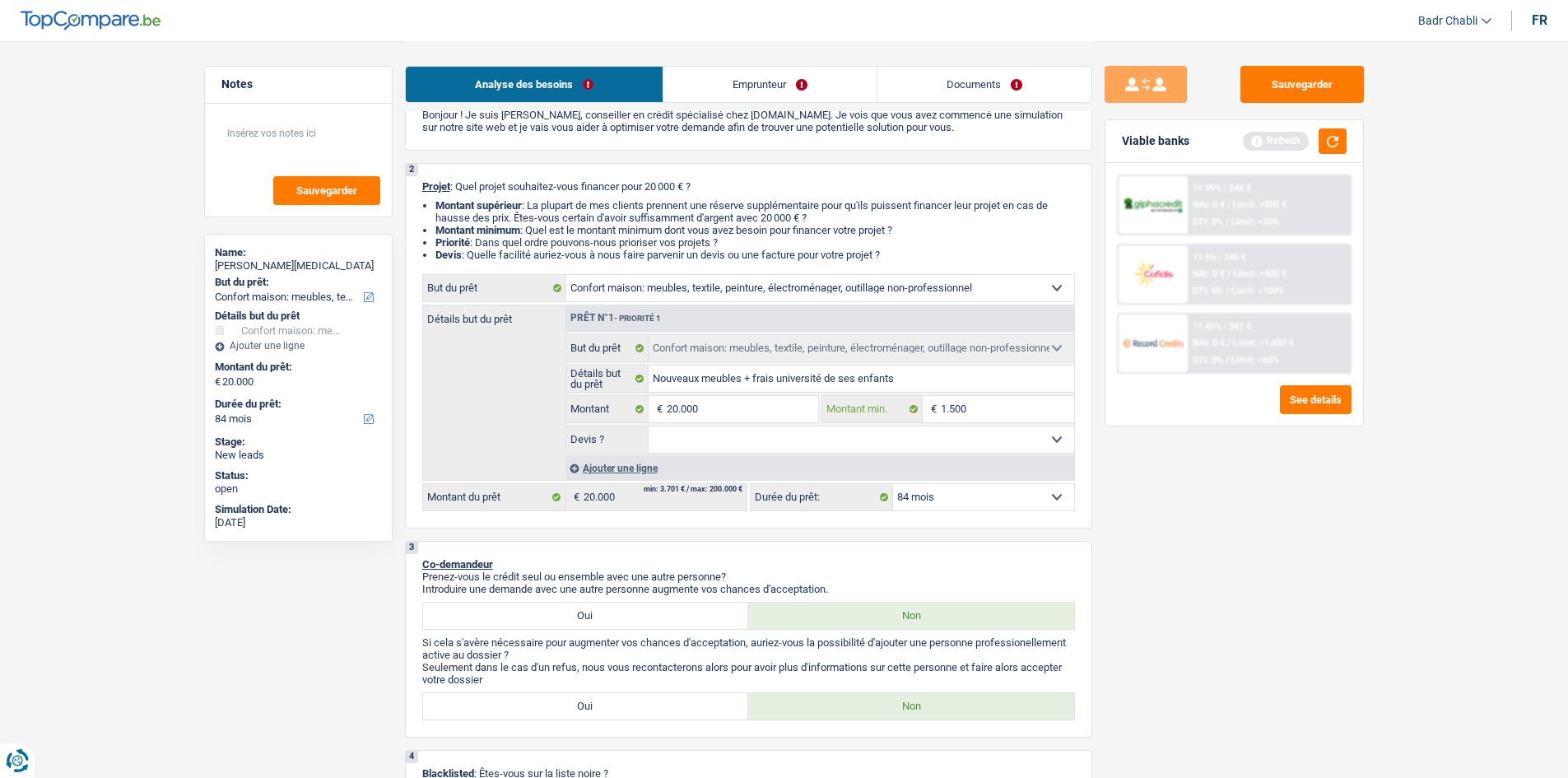
type input "15.001"
click at [901, 446] on select "Oui Non Non répondu Sélectionner une option" at bounding box center [861, 439] width 426 height 26
select select "yes"
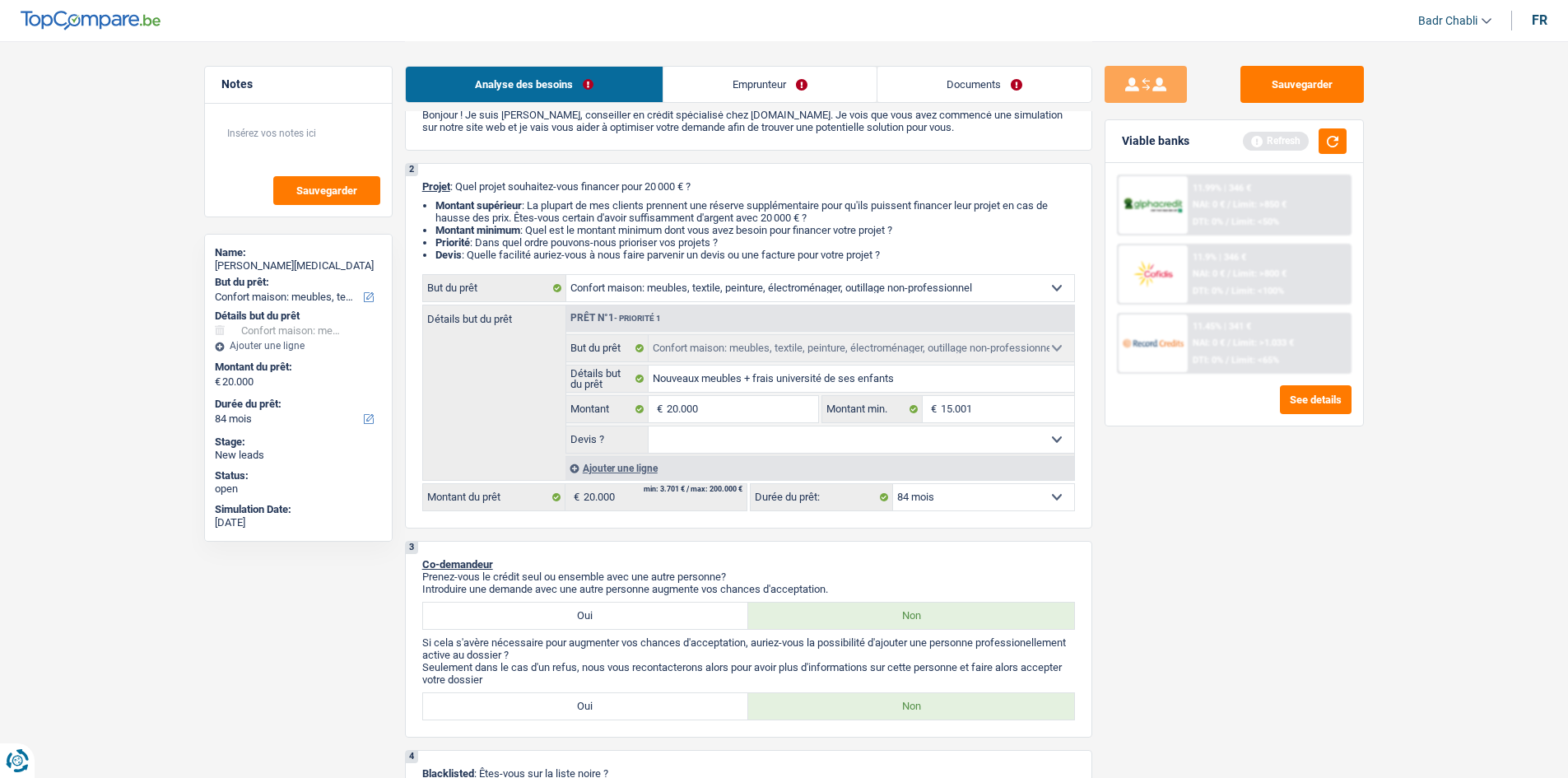
click at [648, 426] on select "Oui Non Non répondu Sélectionner une option" at bounding box center [861, 439] width 426 height 26
select select "yes"
click at [864, 446] on select "Oui Non Non répondu Sélectionner une option" at bounding box center [861, 439] width 426 height 26
select select "false"
click at [648, 426] on select "Oui Non Non répondu Sélectionner une option" at bounding box center [861, 439] width 426 height 26
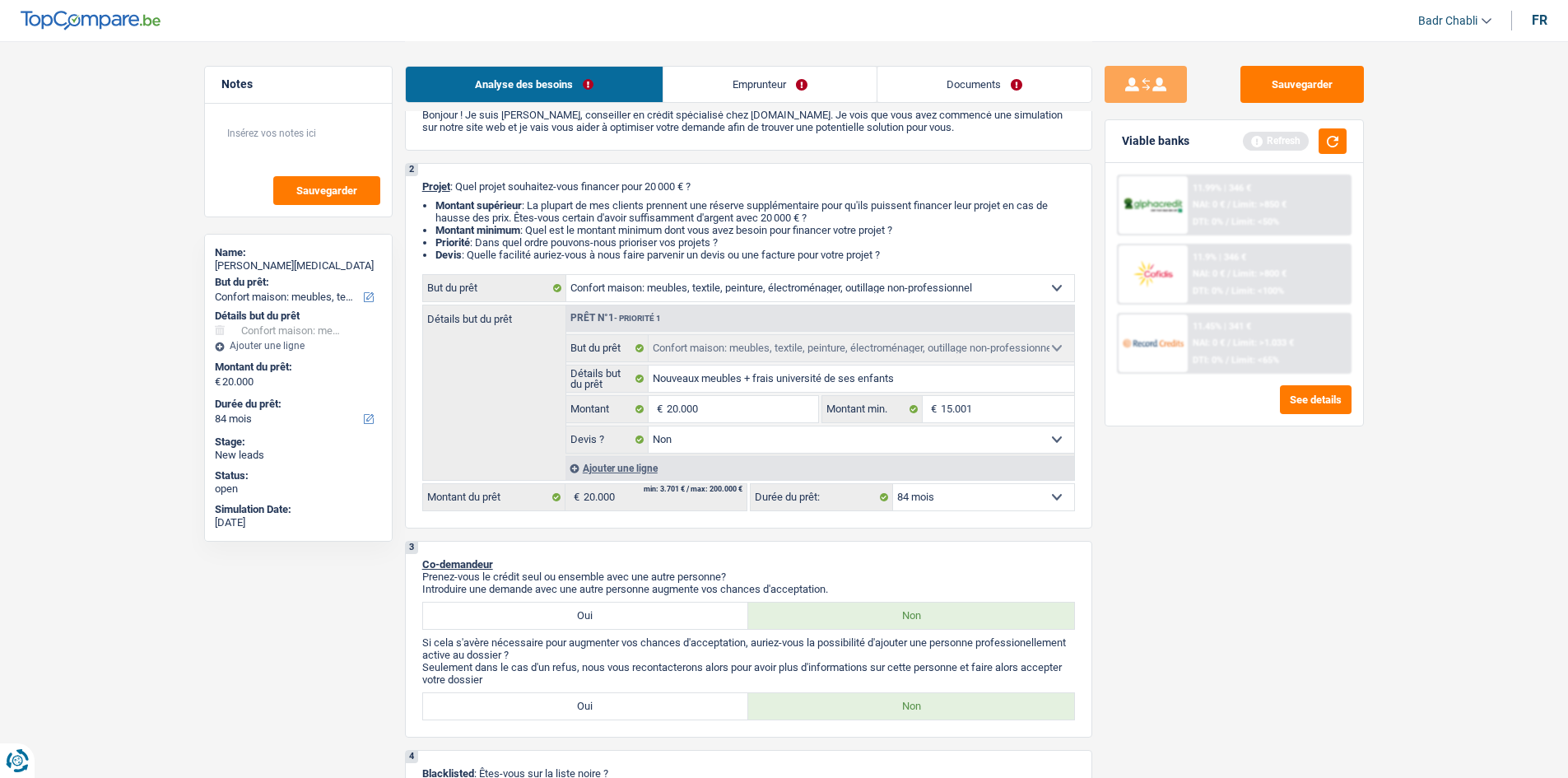
select select "false"
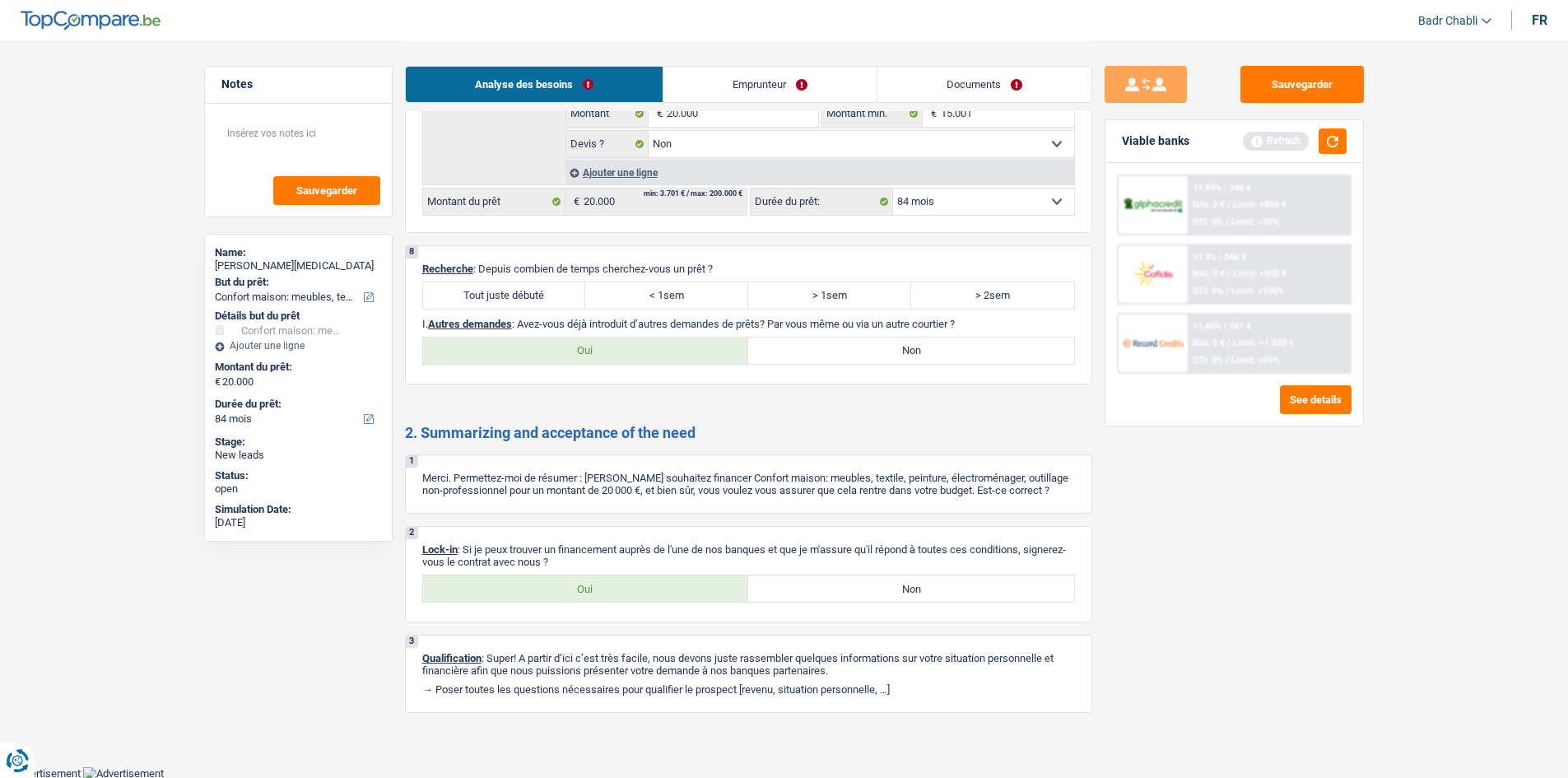
scroll to position [1540, 0]
click at [552, 296] on label "Tout juste débuté" at bounding box center [504, 294] width 163 height 26
click at [552, 296] on input "Tout juste débuté" at bounding box center [504, 294] width 163 height 26
radio input "true"
click at [895, 343] on label "Non" at bounding box center [911, 350] width 326 height 26
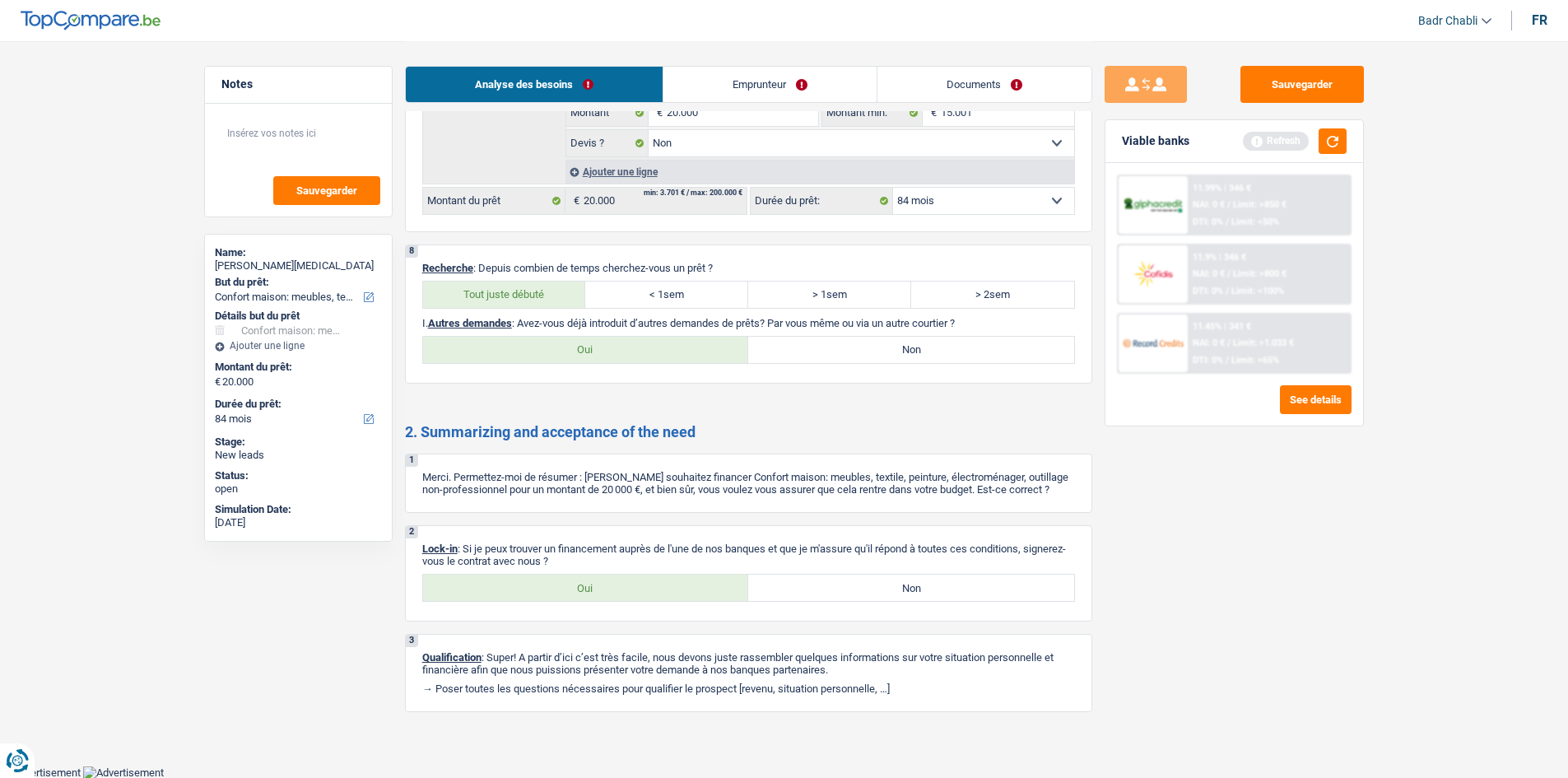
click at [895, 343] on input "Non" at bounding box center [911, 350] width 326 height 26
radio input "true"
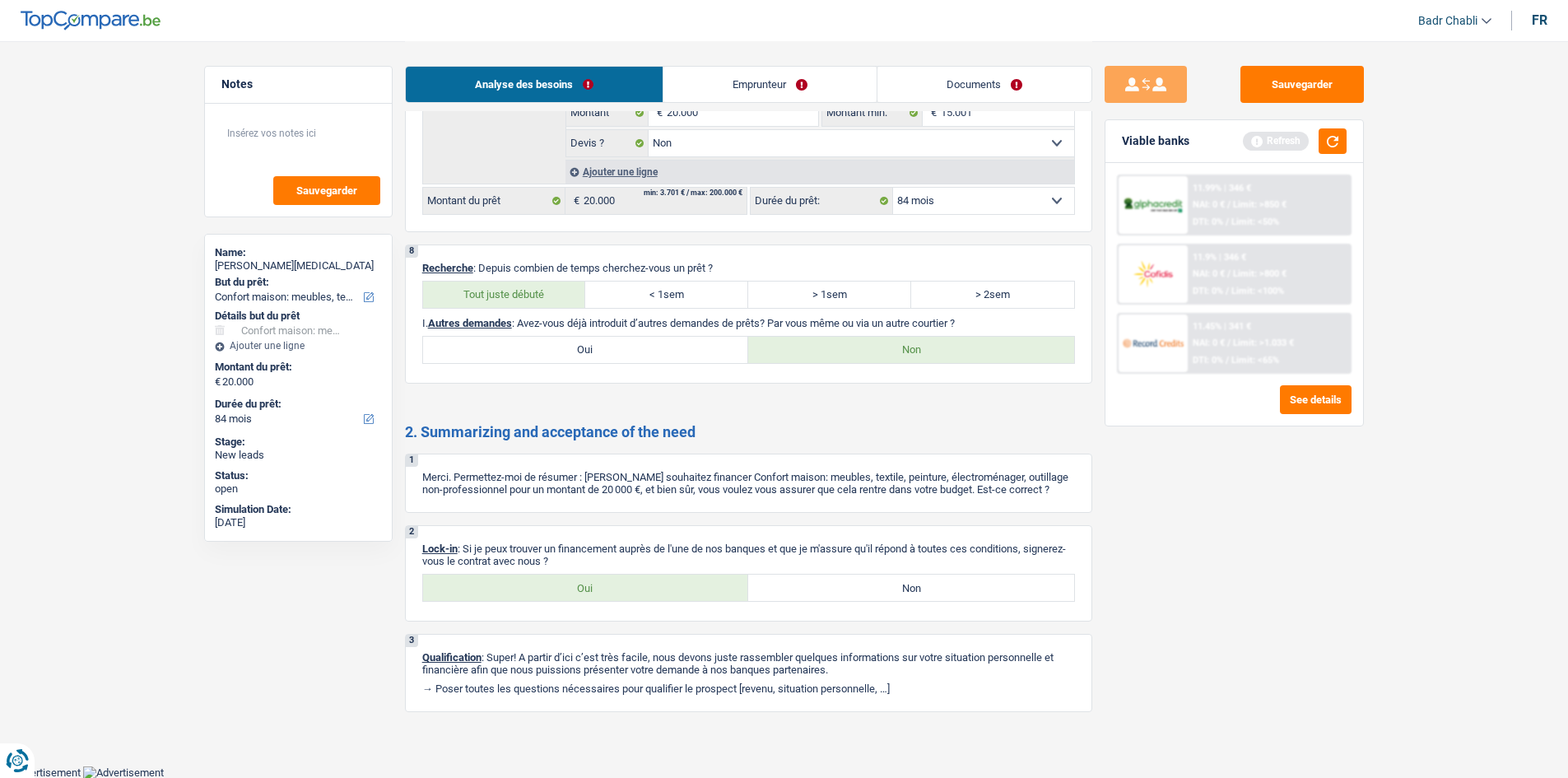
click at [599, 588] on label "Oui" at bounding box center [586, 587] width 326 height 26
click at [599, 588] on input "Oui" at bounding box center [586, 587] width 326 height 26
radio input "true"
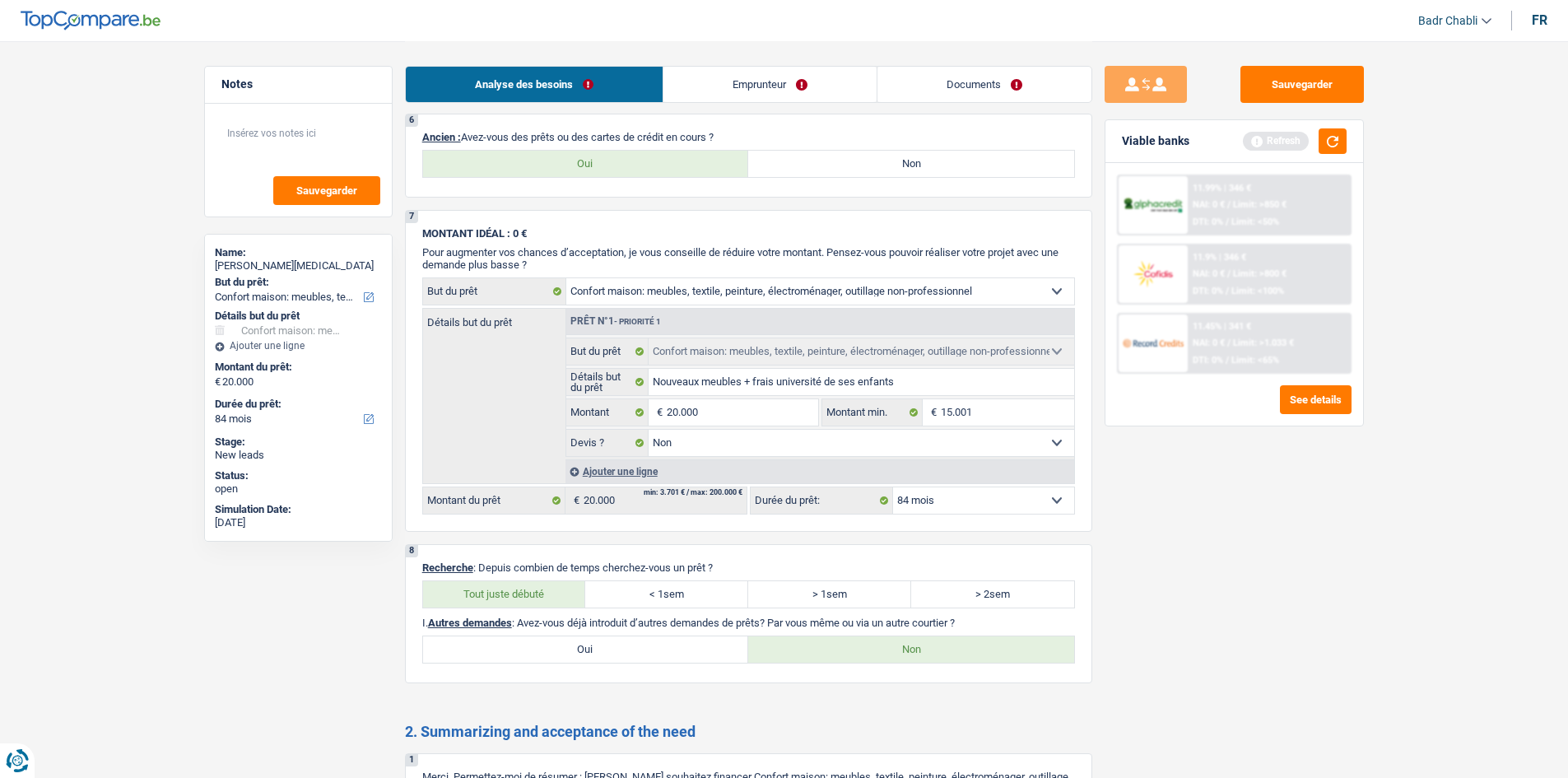
scroll to position [1129, 0]
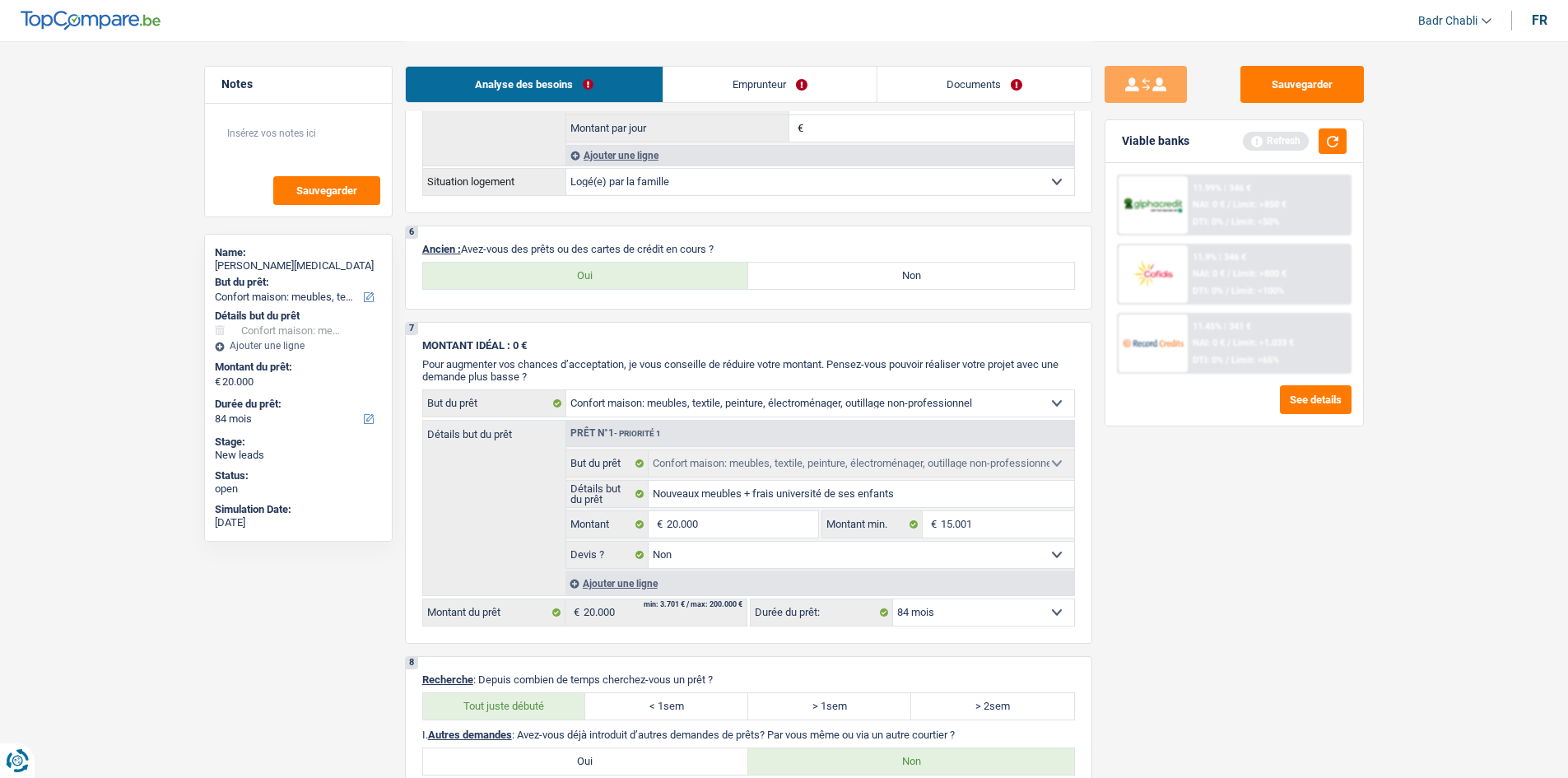
click at [901, 286] on label "Non" at bounding box center [911, 276] width 326 height 26
click at [901, 286] on input "Non" at bounding box center [911, 276] width 326 height 26
radio input "true"
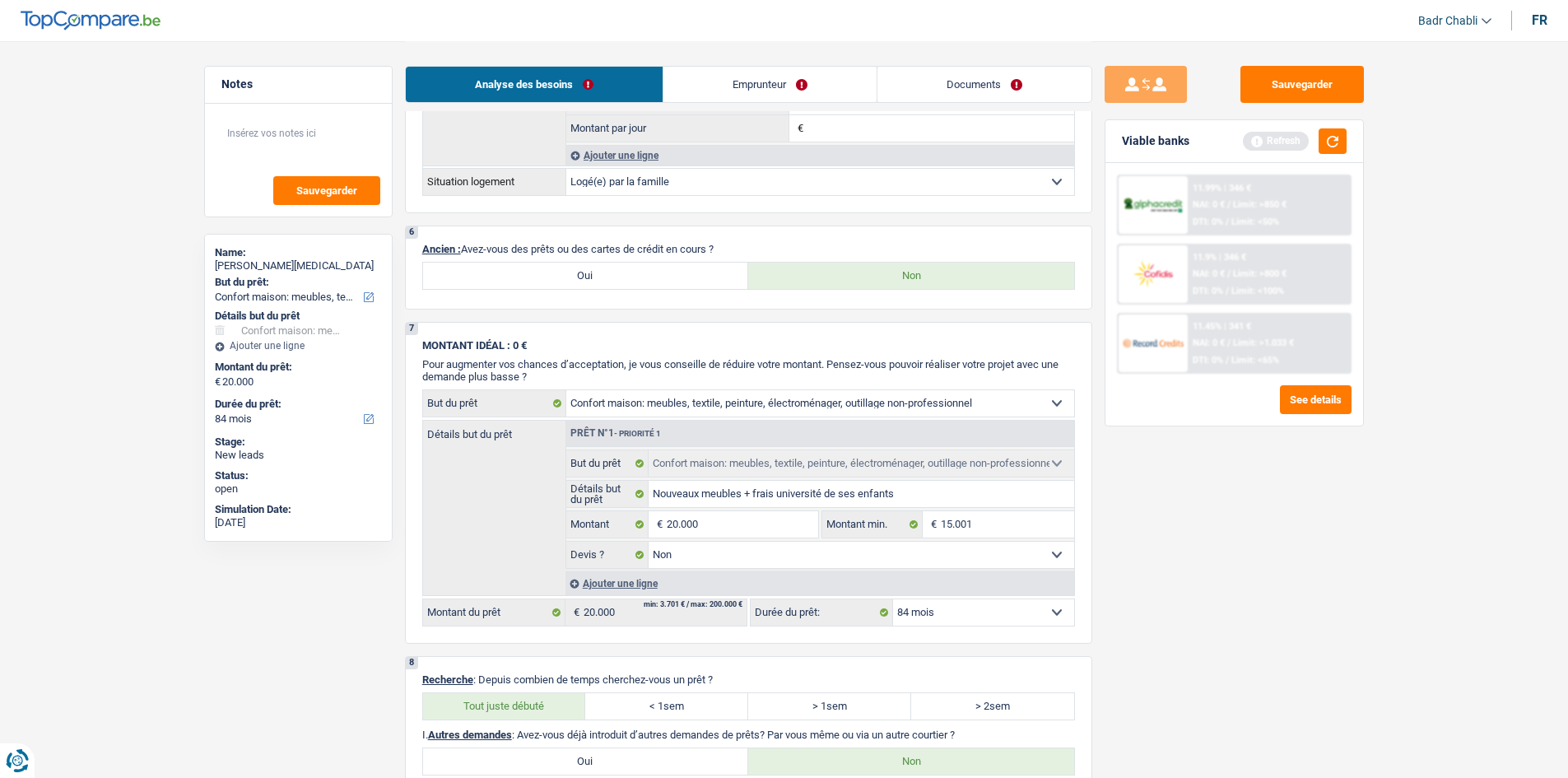
click at [654, 286] on label "Oui" at bounding box center [586, 276] width 326 height 26
click at [654, 286] on input "Oui" at bounding box center [586, 276] width 326 height 26
radio input "true"
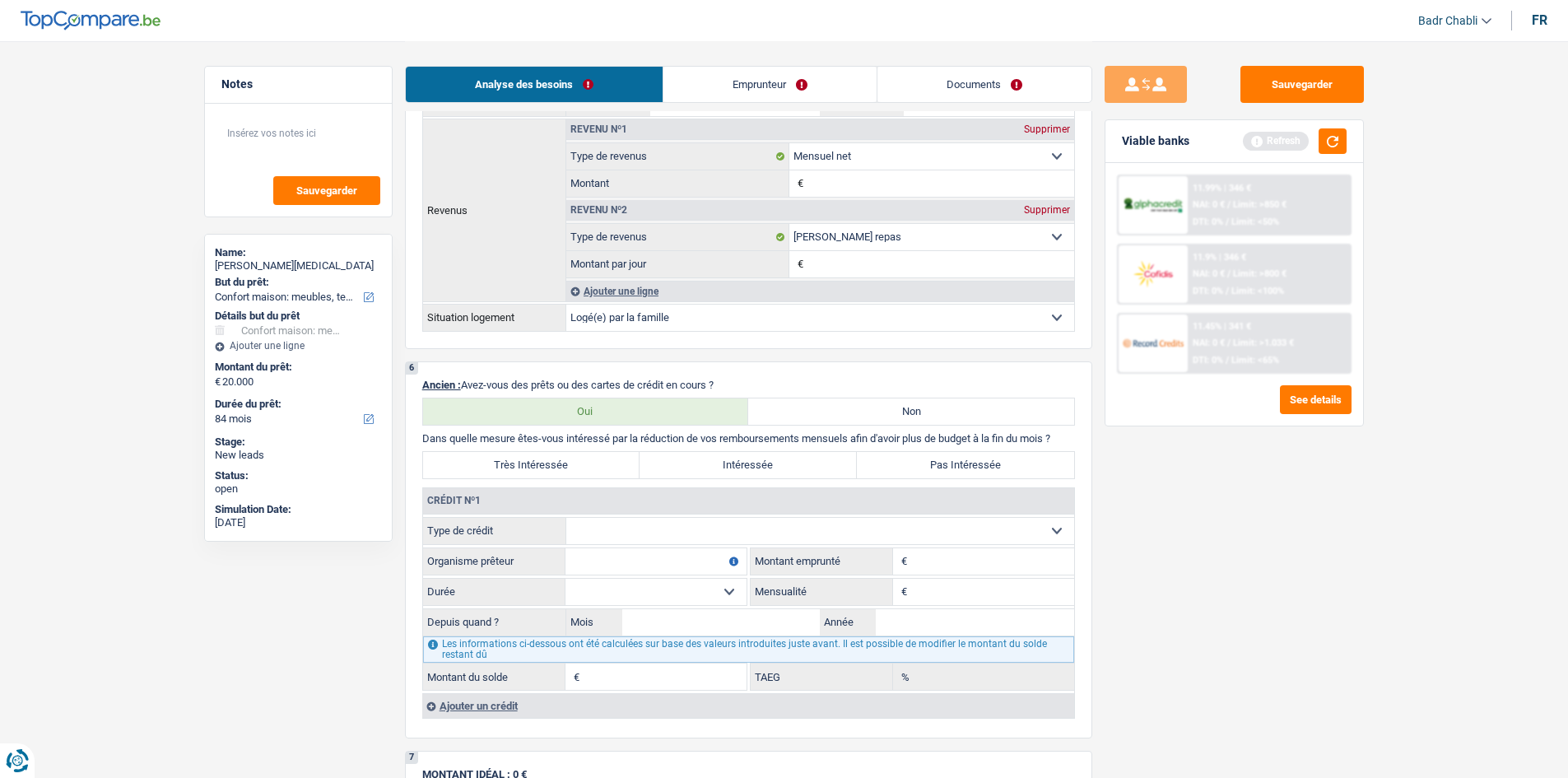
scroll to position [1152, 0]
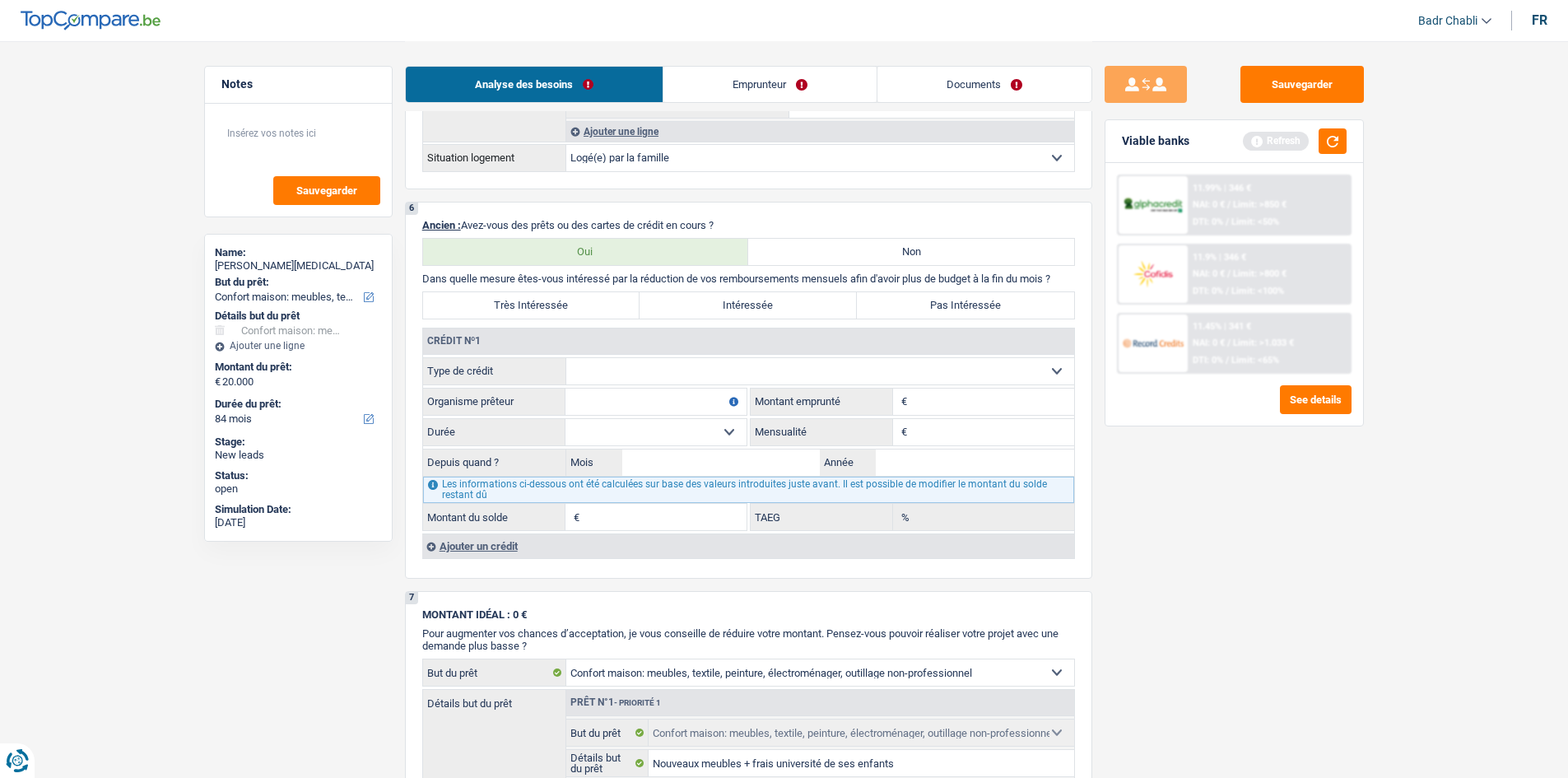
click at [503, 540] on div "Ajouter un crédit" at bounding box center [747, 546] width 652 height 24
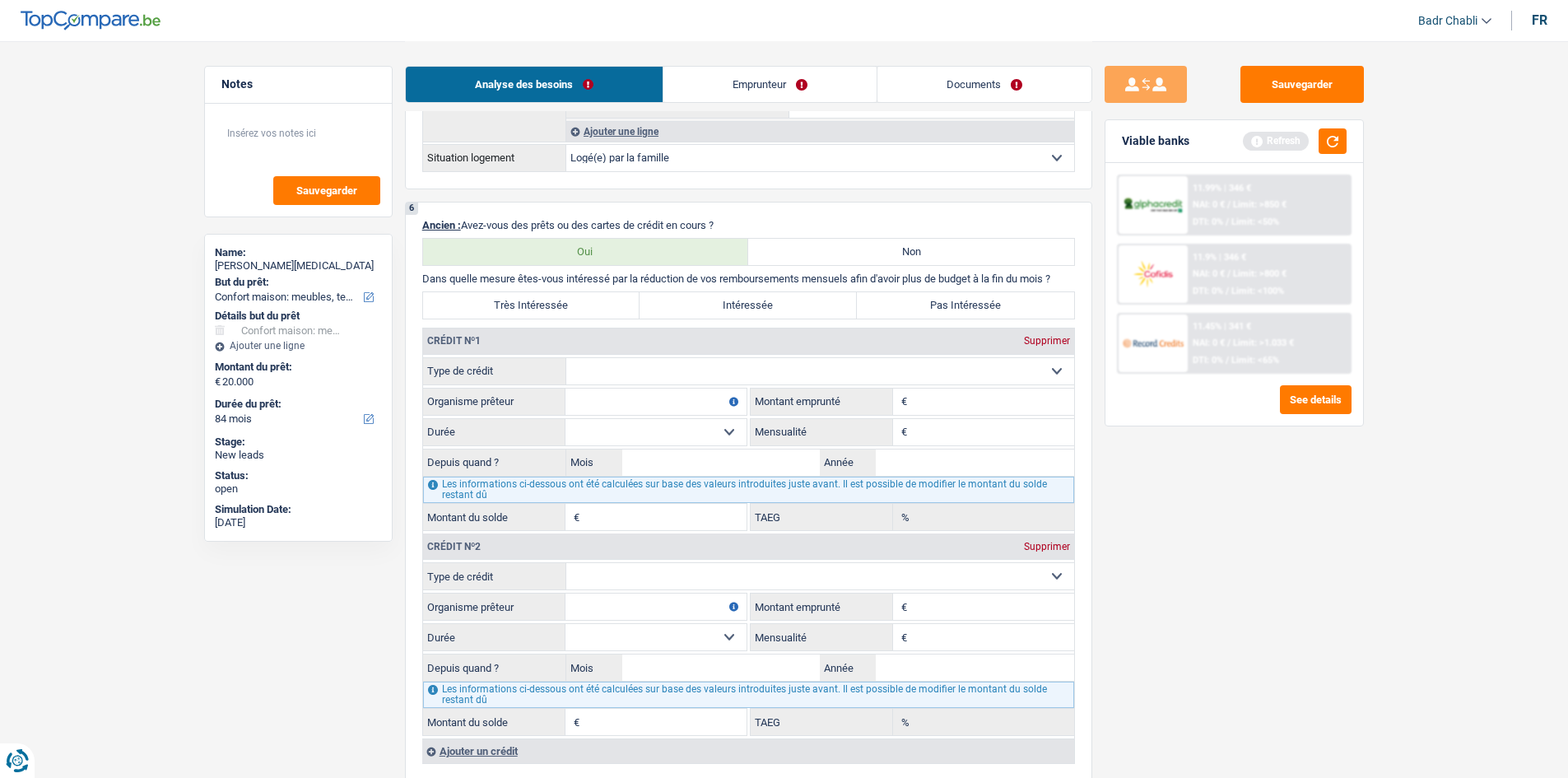
click at [499, 748] on div "Ajouter un crédit" at bounding box center [747, 750] width 652 height 24
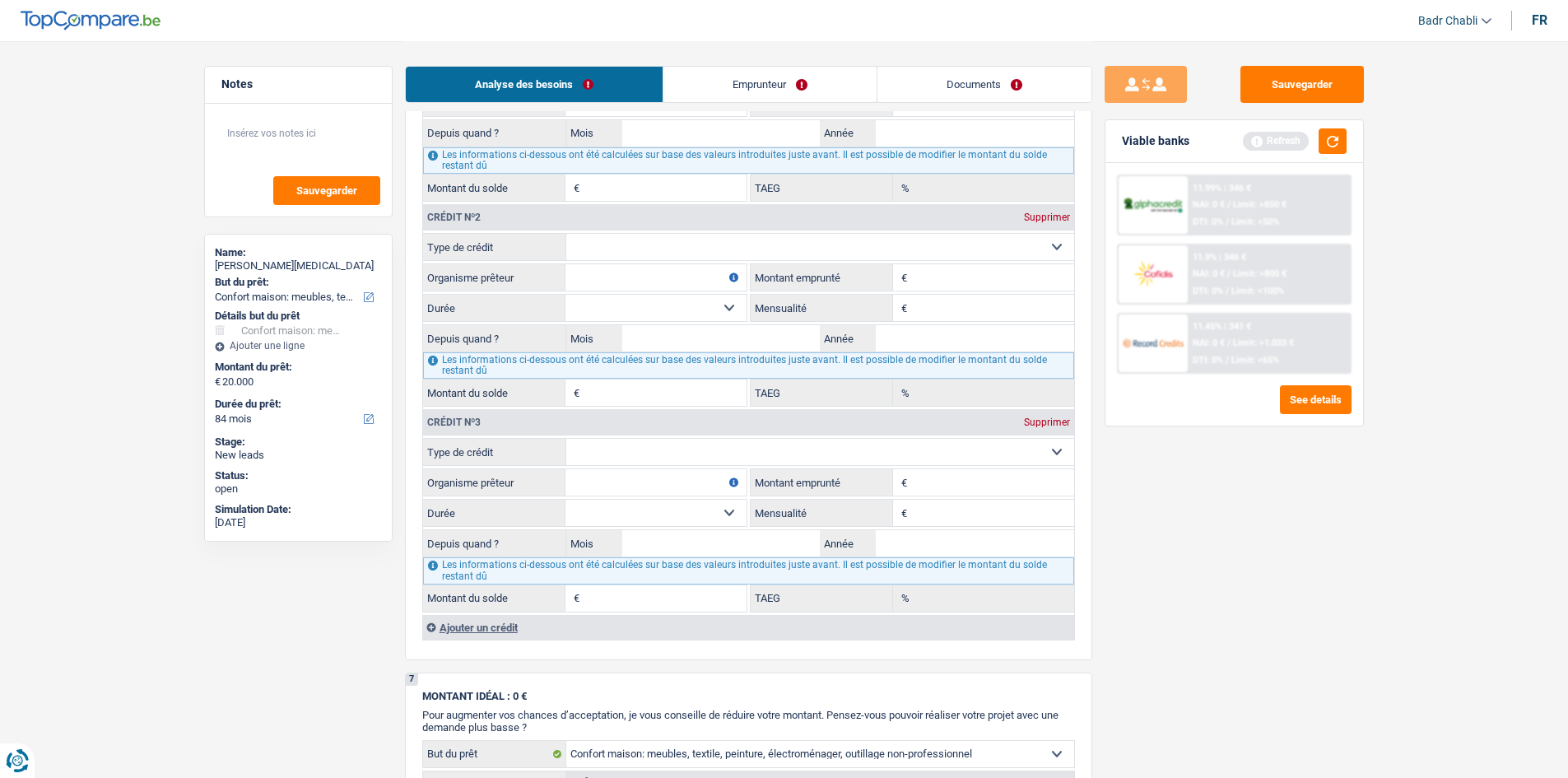
click at [494, 637] on div "Ajouter un crédit" at bounding box center [747, 627] width 652 height 24
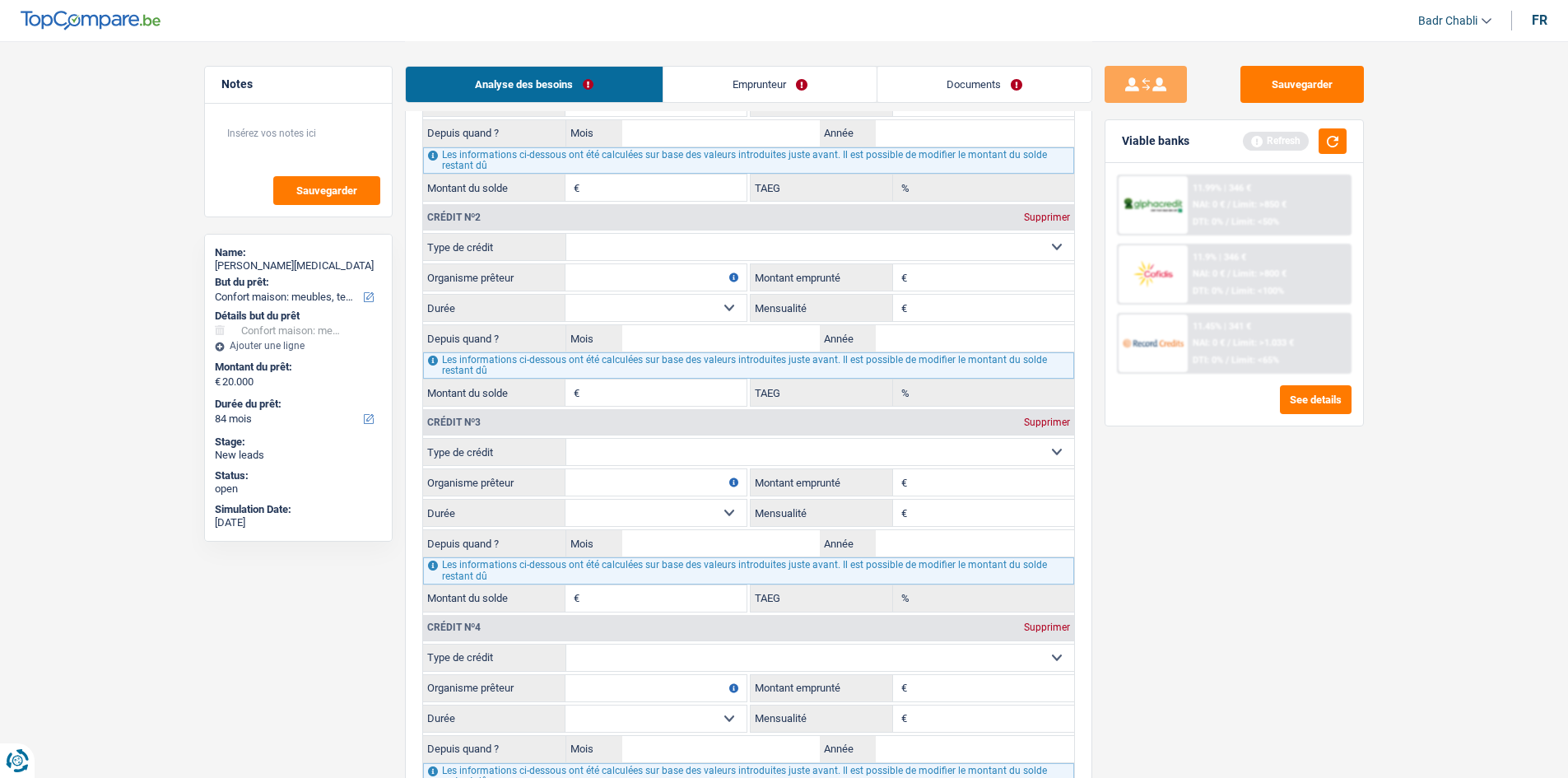
scroll to position [1811, 0]
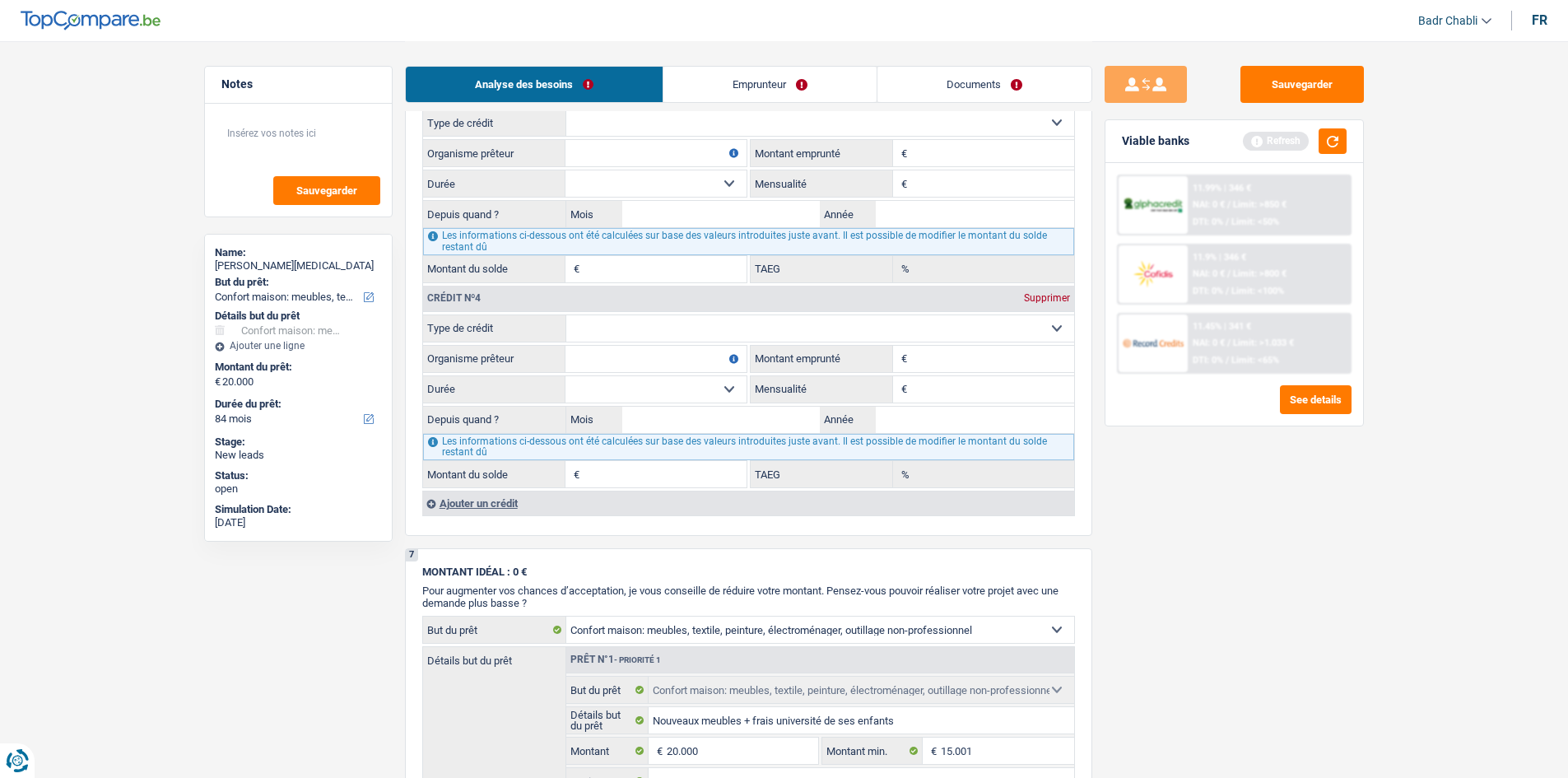
click at [488, 513] on div "Ajouter un crédit" at bounding box center [747, 503] width 652 height 24
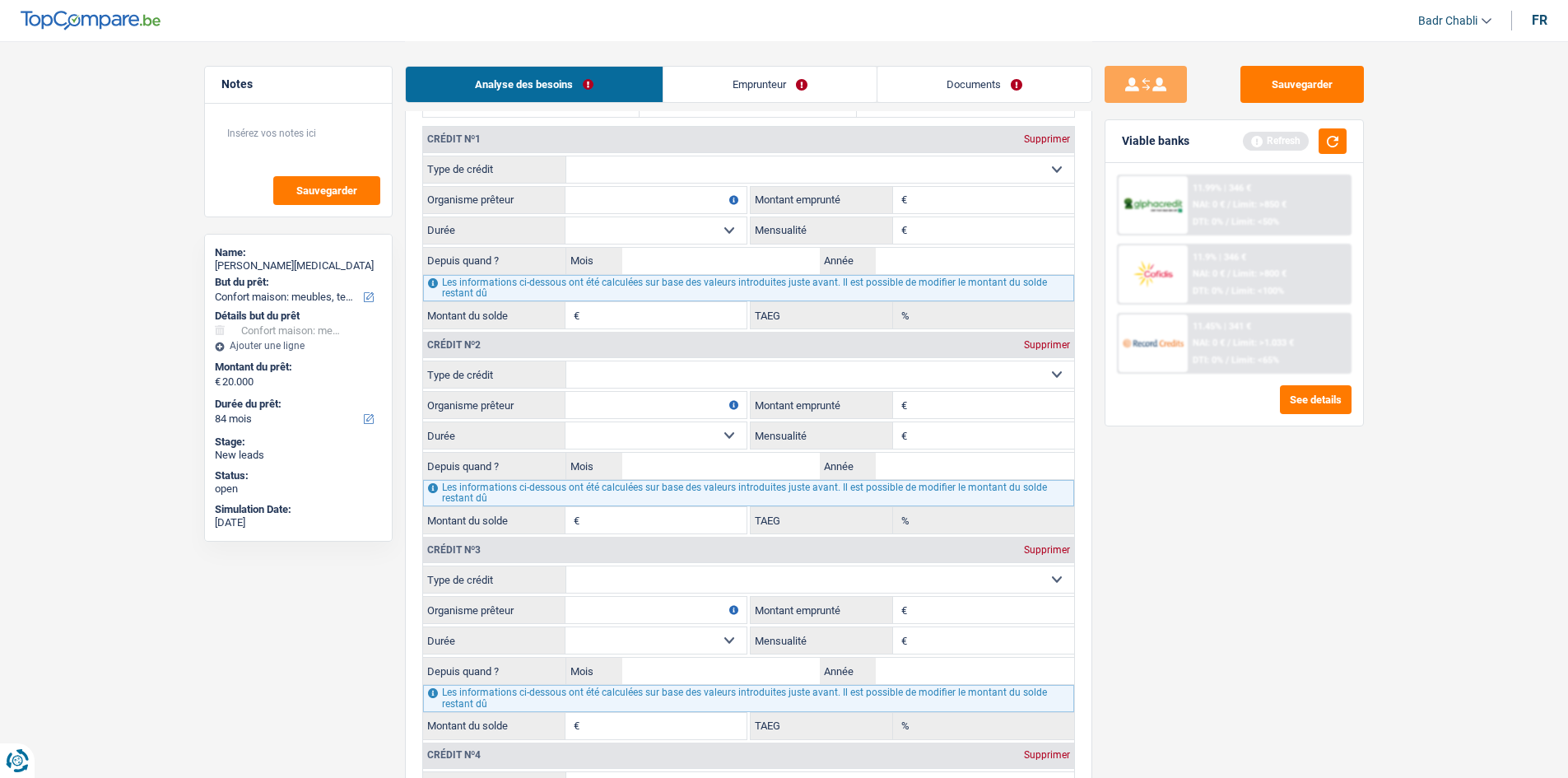
scroll to position [1152, 0]
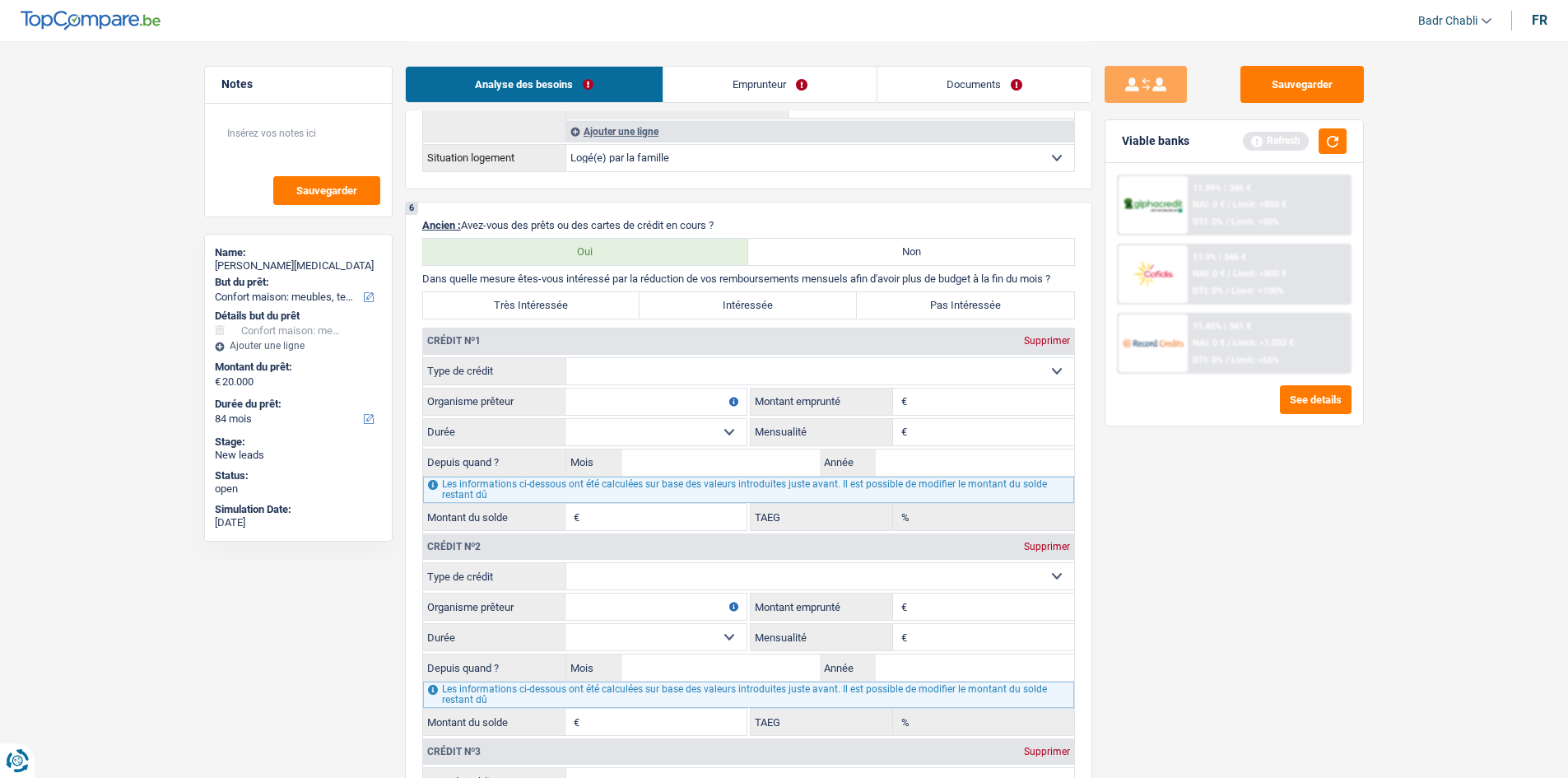
click at [745, 364] on select "Carte ou ouverture de crédit Prêt hypothécaire Vente à tempérament Prêt à tempé…" at bounding box center [821, 371] width 508 height 26
select select "carLoan"
type input "0"
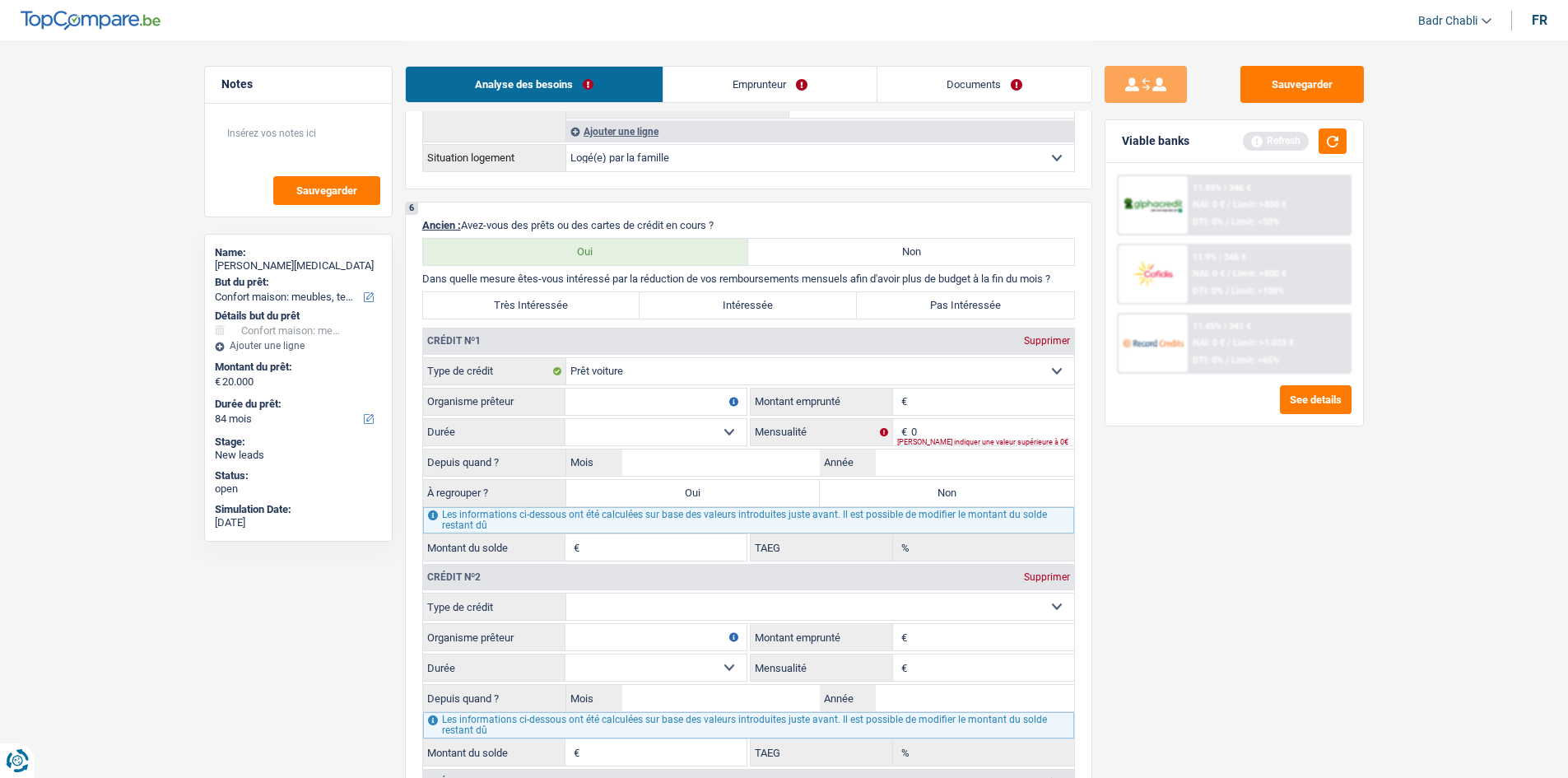
click at [688, 396] on input "Organisme prêteur" at bounding box center [656, 401] width 181 height 26
click at [669, 390] on input "Organisme prêteur" at bounding box center [656, 401] width 181 height 26
click at [1063, 338] on div "Supprimer" at bounding box center [1047, 340] width 54 height 10
select select
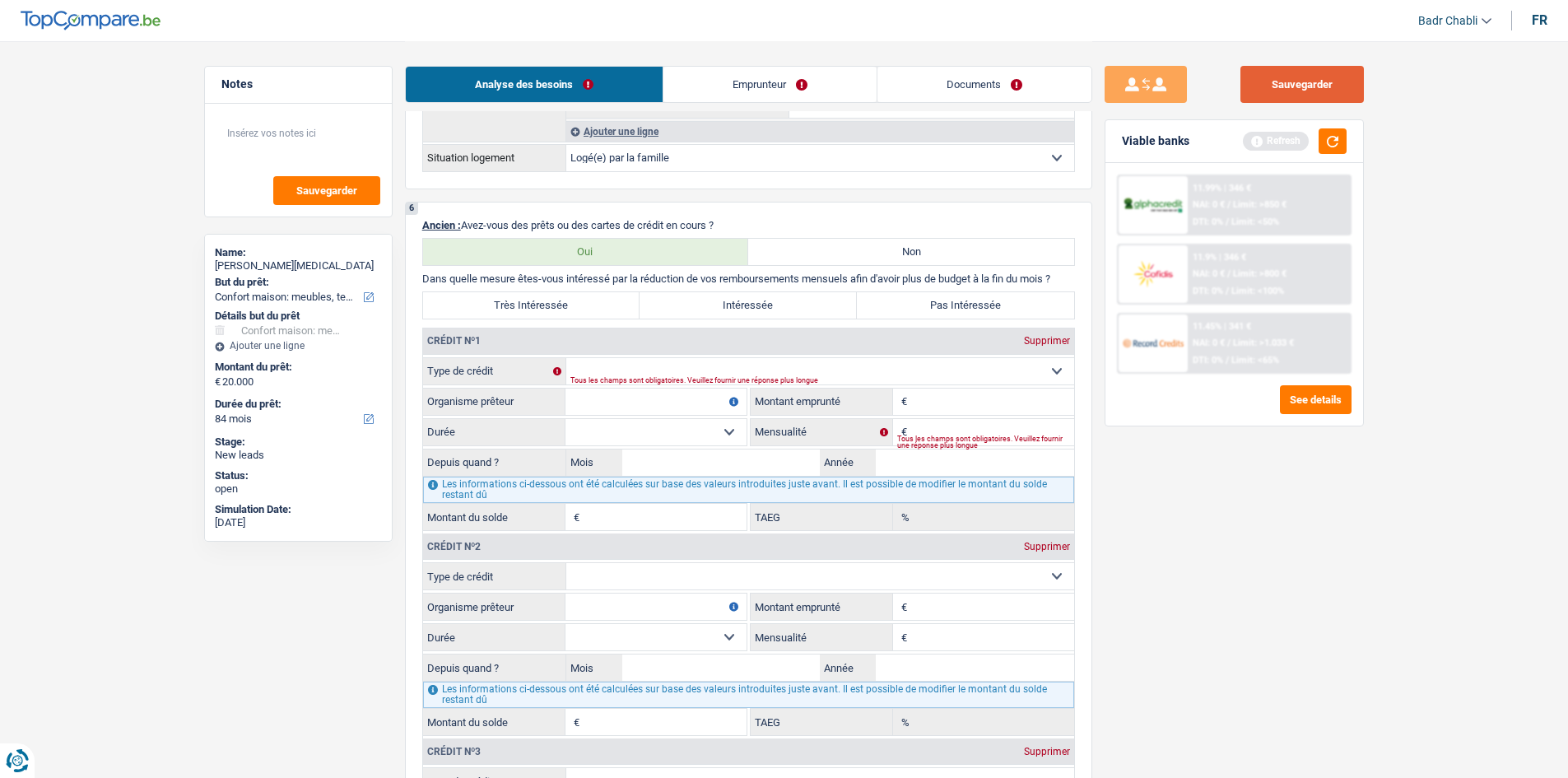
click at [1304, 97] on button "Sauvegarder" at bounding box center [1302, 84] width 124 height 37
click at [1258, 84] on button "Sauvegarder" at bounding box center [1302, 84] width 124 height 37
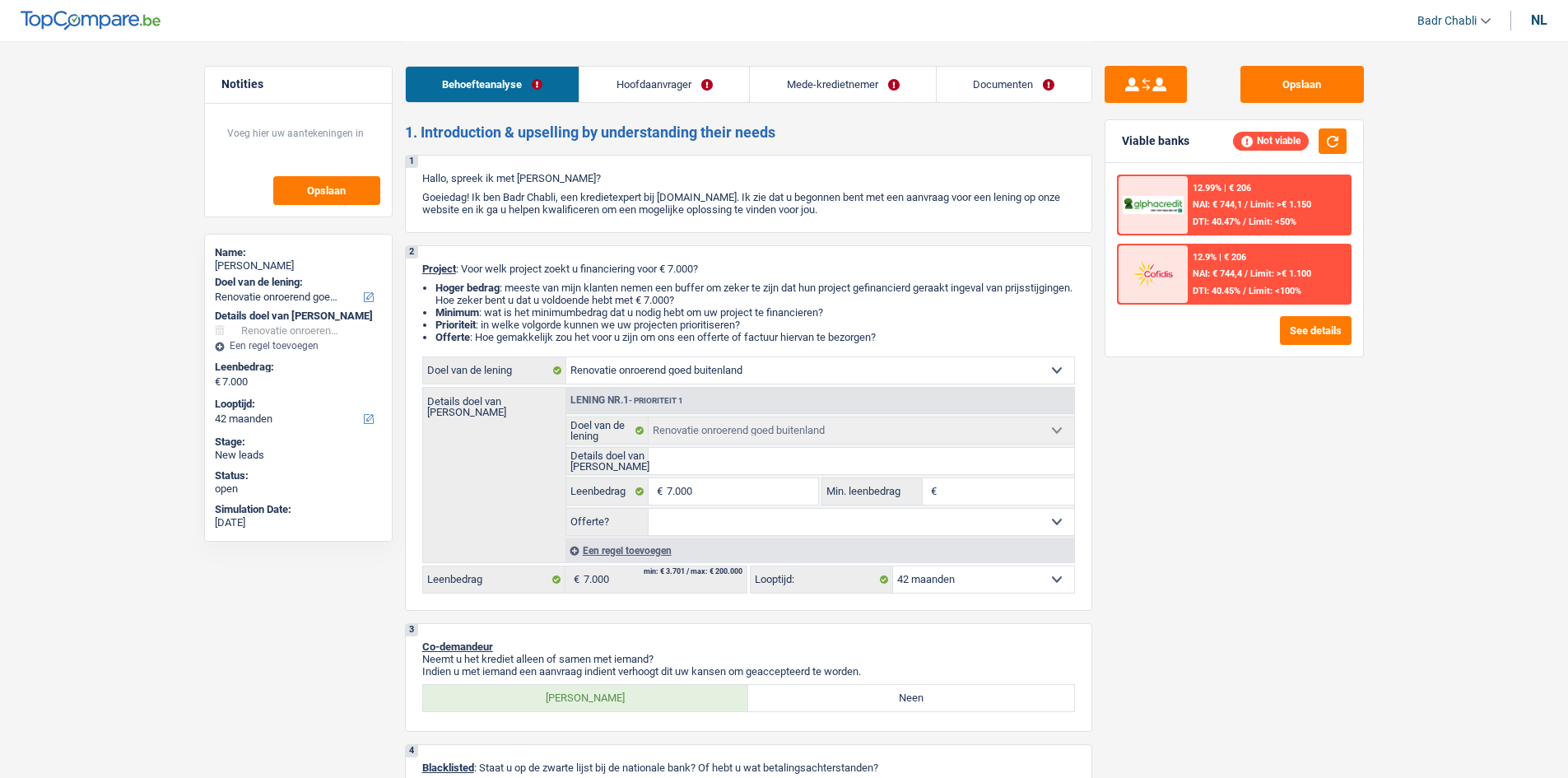
select select "renovatingAbroad"
select select "42"
select select "renovatingAbroad"
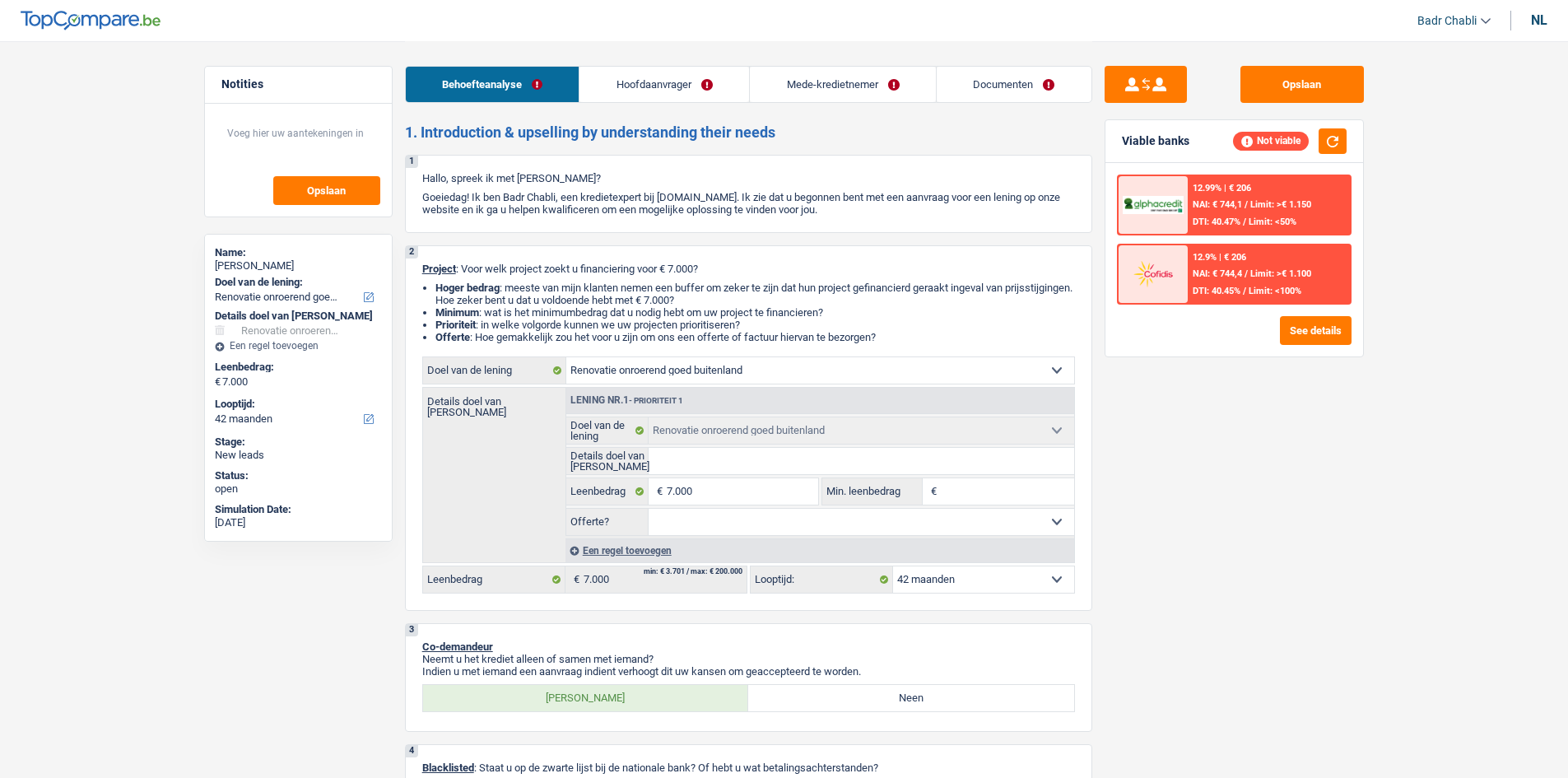
select select "42"
select select "mutuality"
select select "mutualityIndemnity"
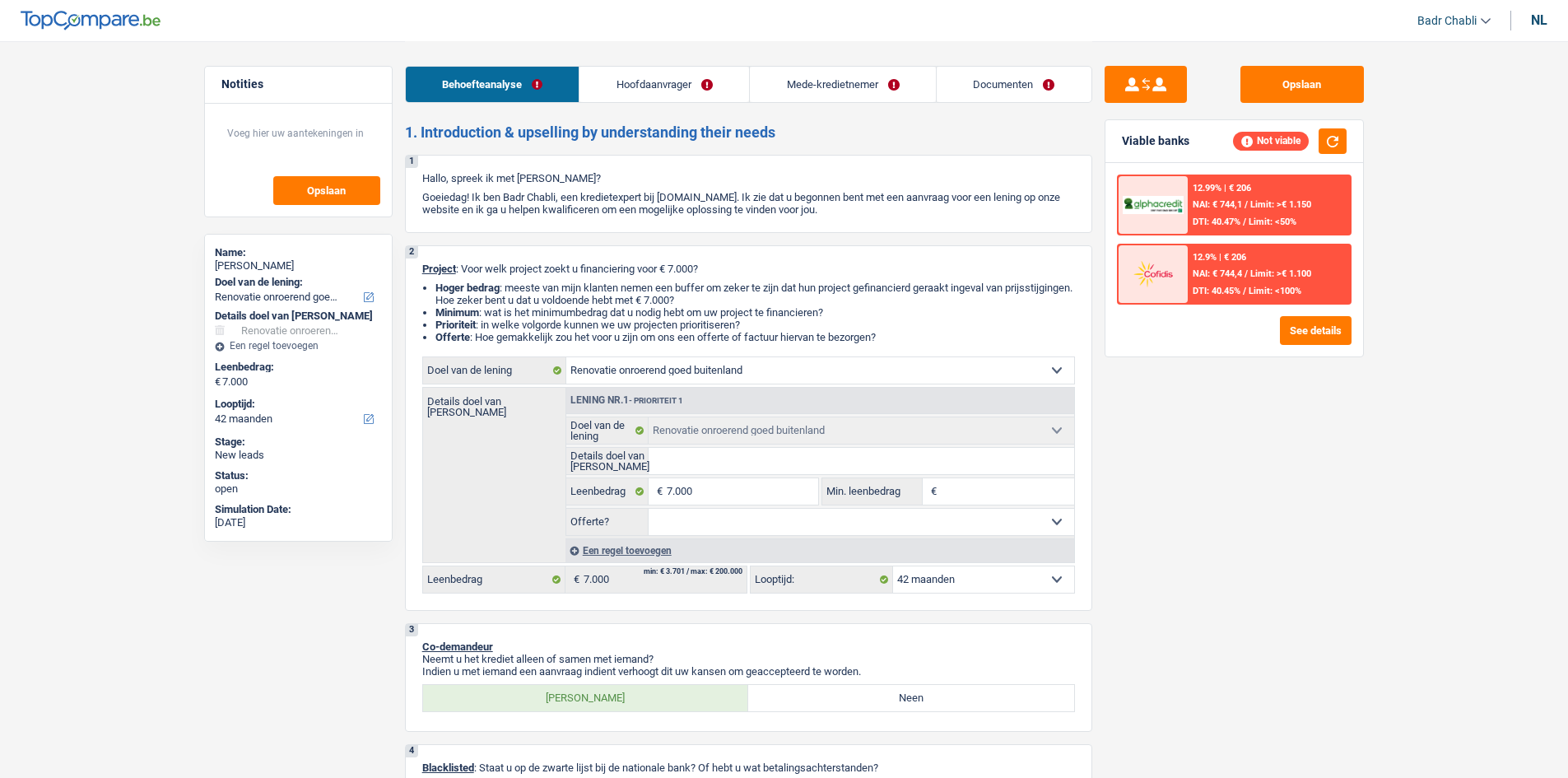
select select "rents"
select select "renovatingAbroad"
select select "42"
select select "32"
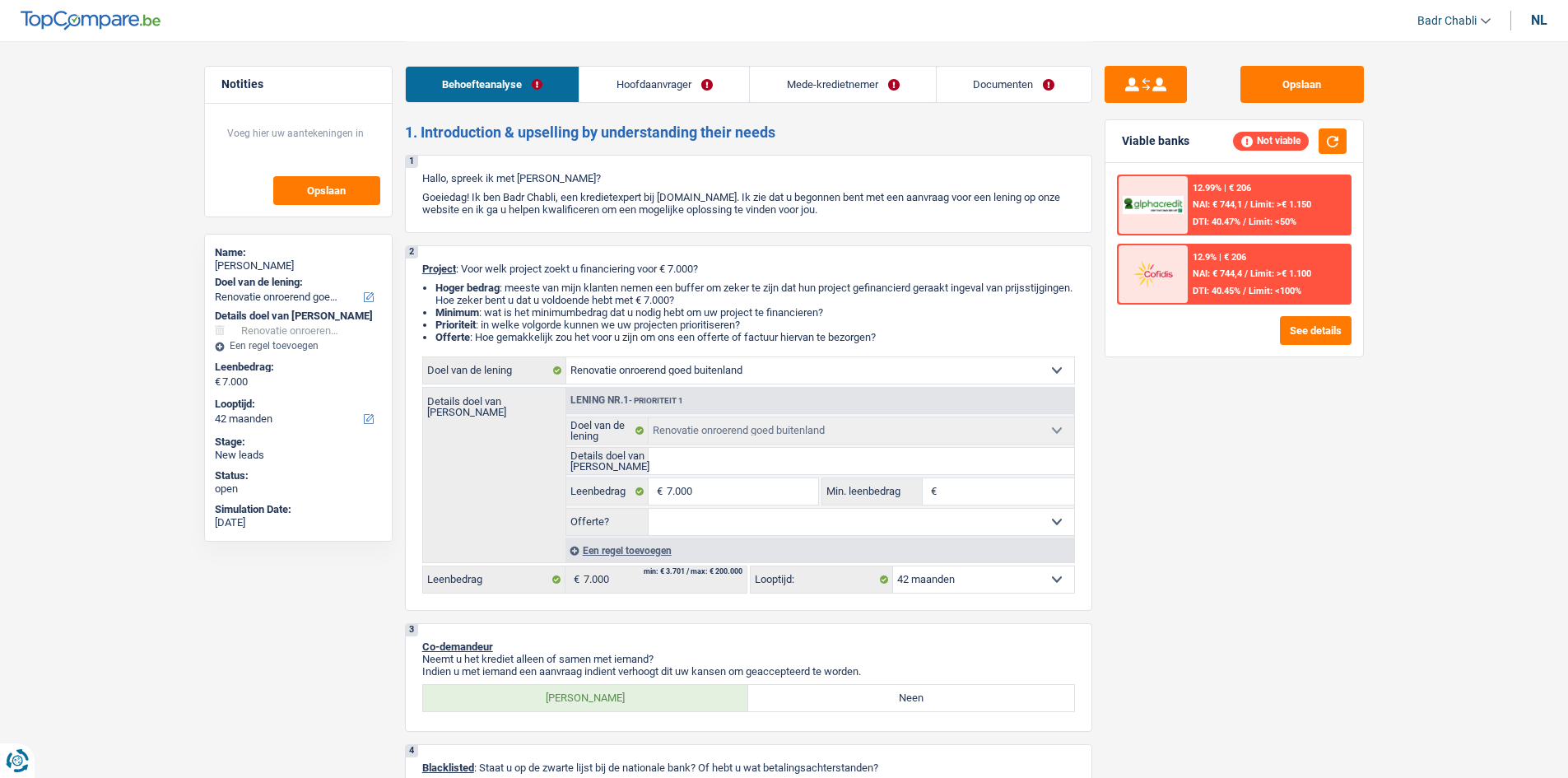
click at [852, 93] on link "Mede-kredietnemer" at bounding box center [843, 84] width 186 height 36
select select "renovatingAbroad"
select select "42"
select select "renovatingAbroad"
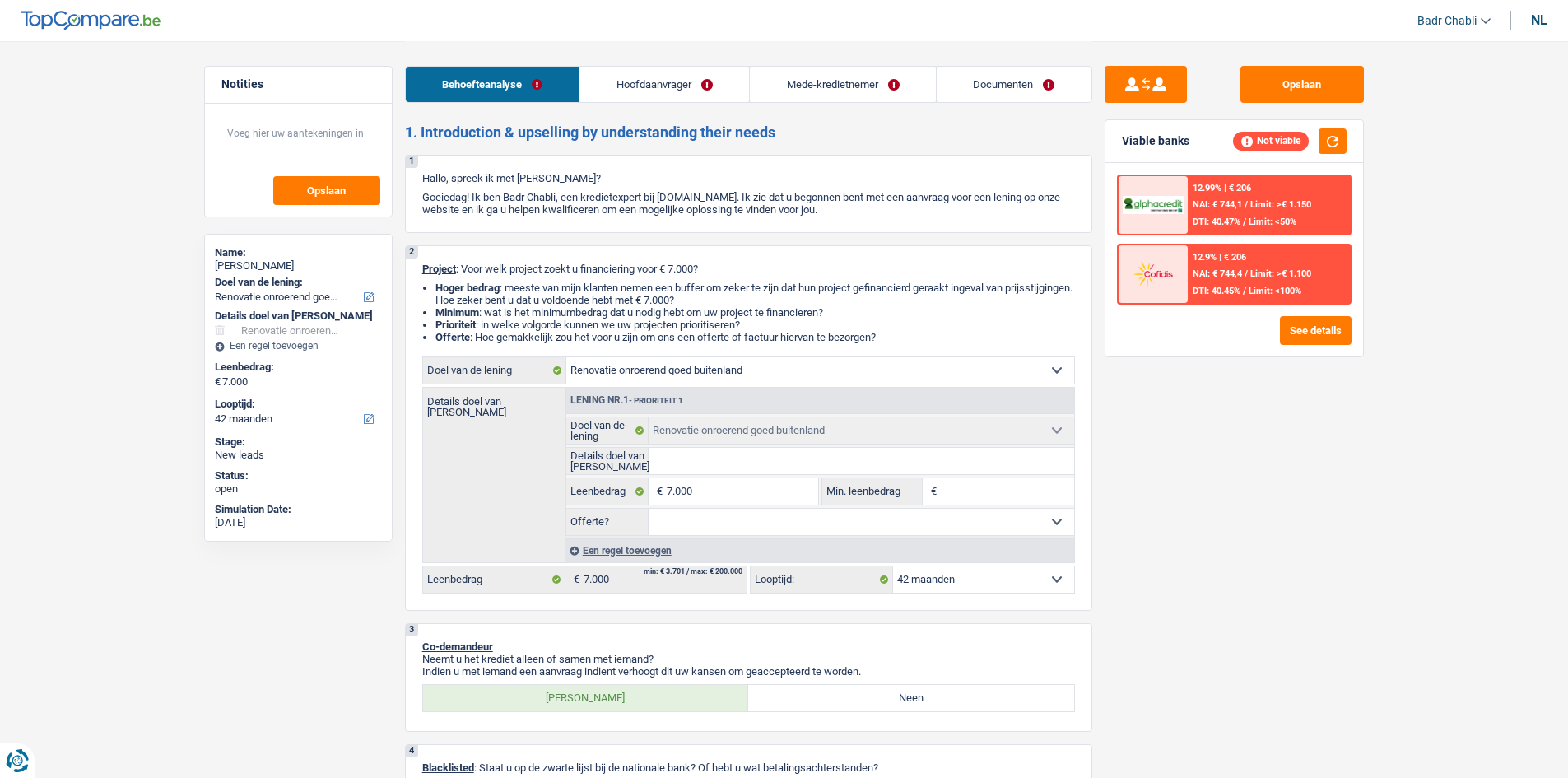
select select "renovatingAbroad"
select select "42"
select select "mutuality"
select select "mutualityIndemnity"
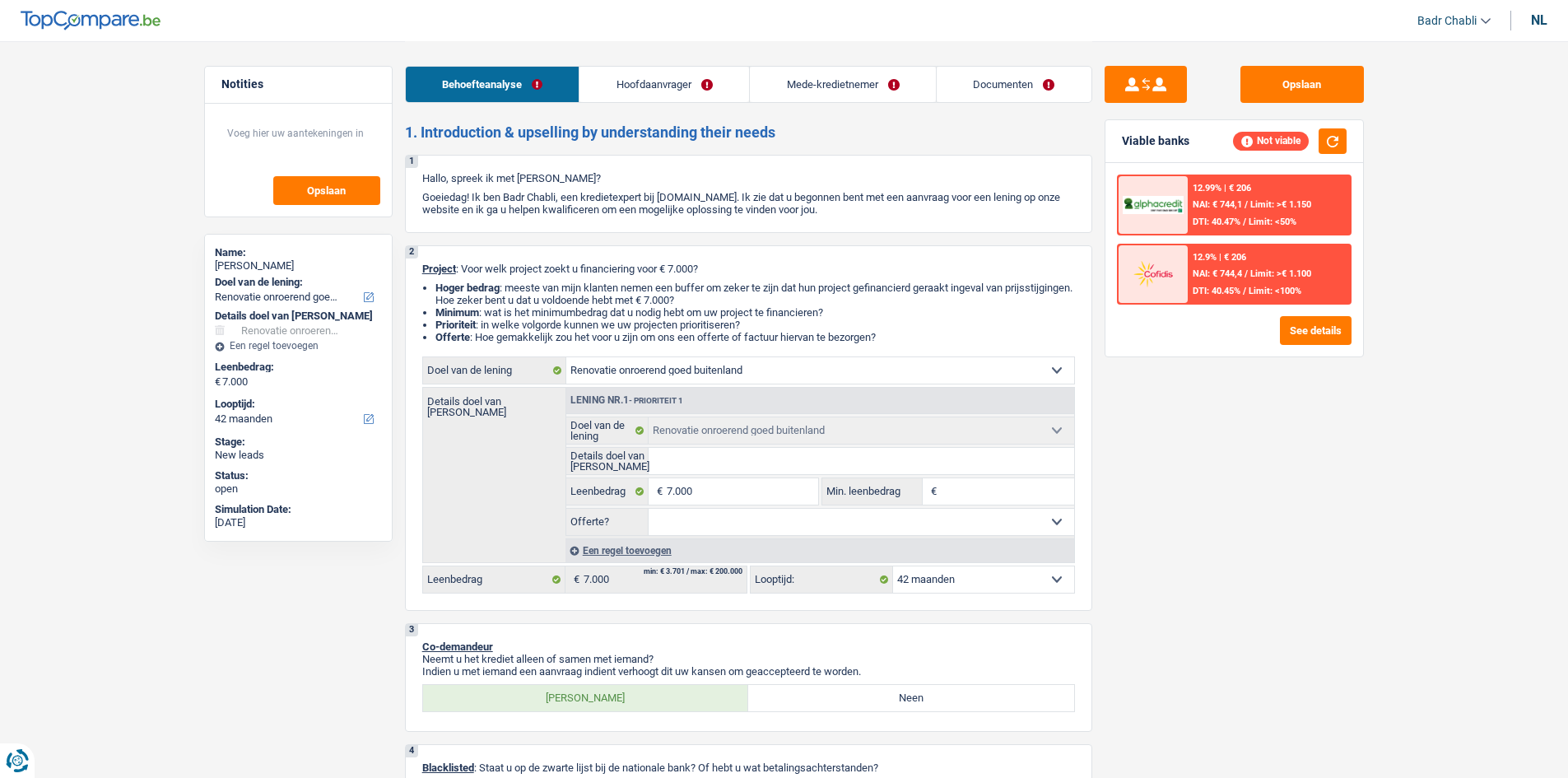
select select "mutualityIndemnity"
select select "rents"
select select "renovatingAbroad"
select select "42"
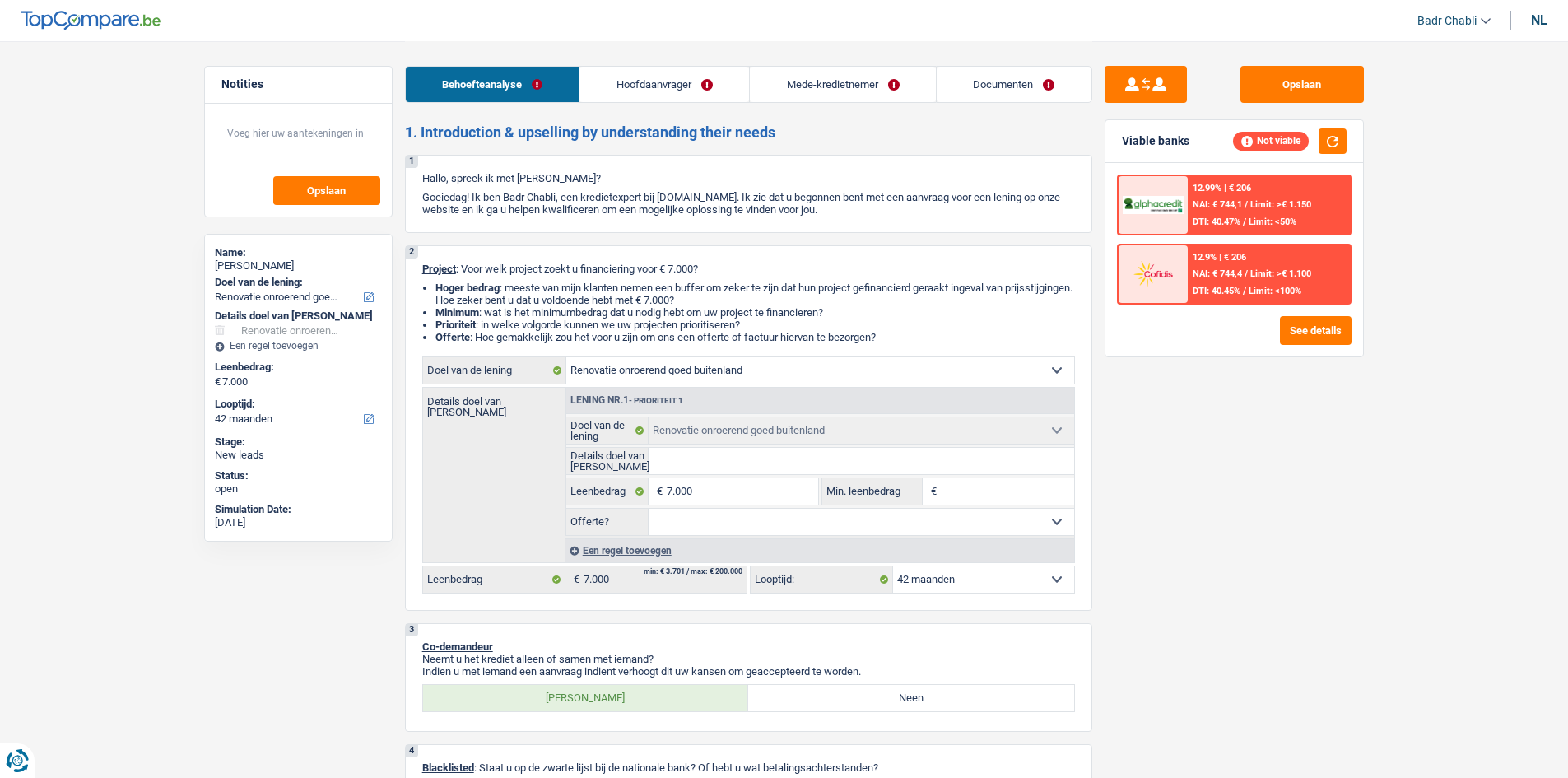
select select "mutuality"
select select "mutualityIndemnity"
select select "solidaris"
select select "BE"
click at [696, 88] on link "Hoofdaanvrager" at bounding box center [664, 84] width 170 height 36
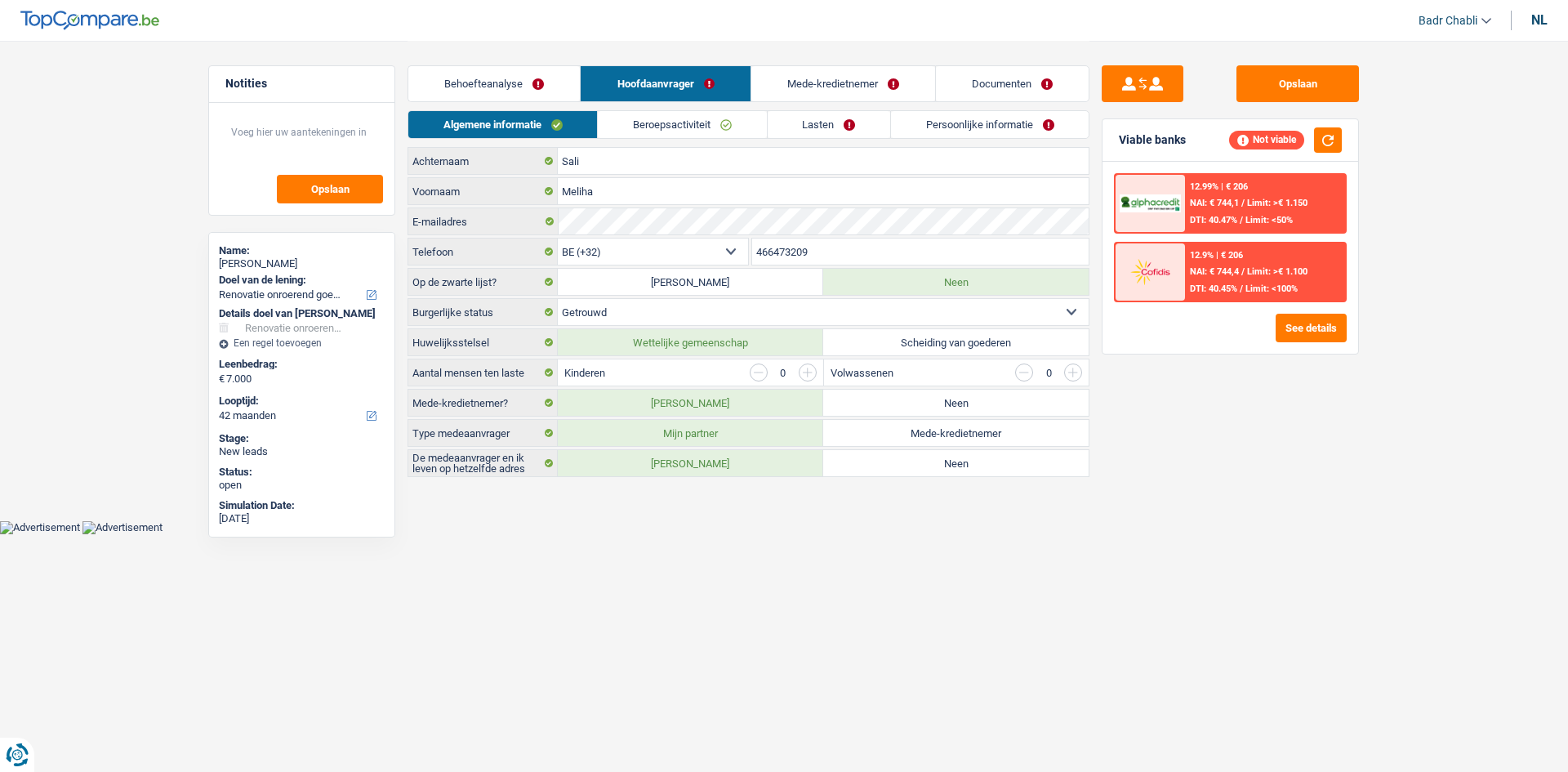
click at [682, 120] on link "Beroepsactiviteit" at bounding box center [681, 124] width 168 height 27
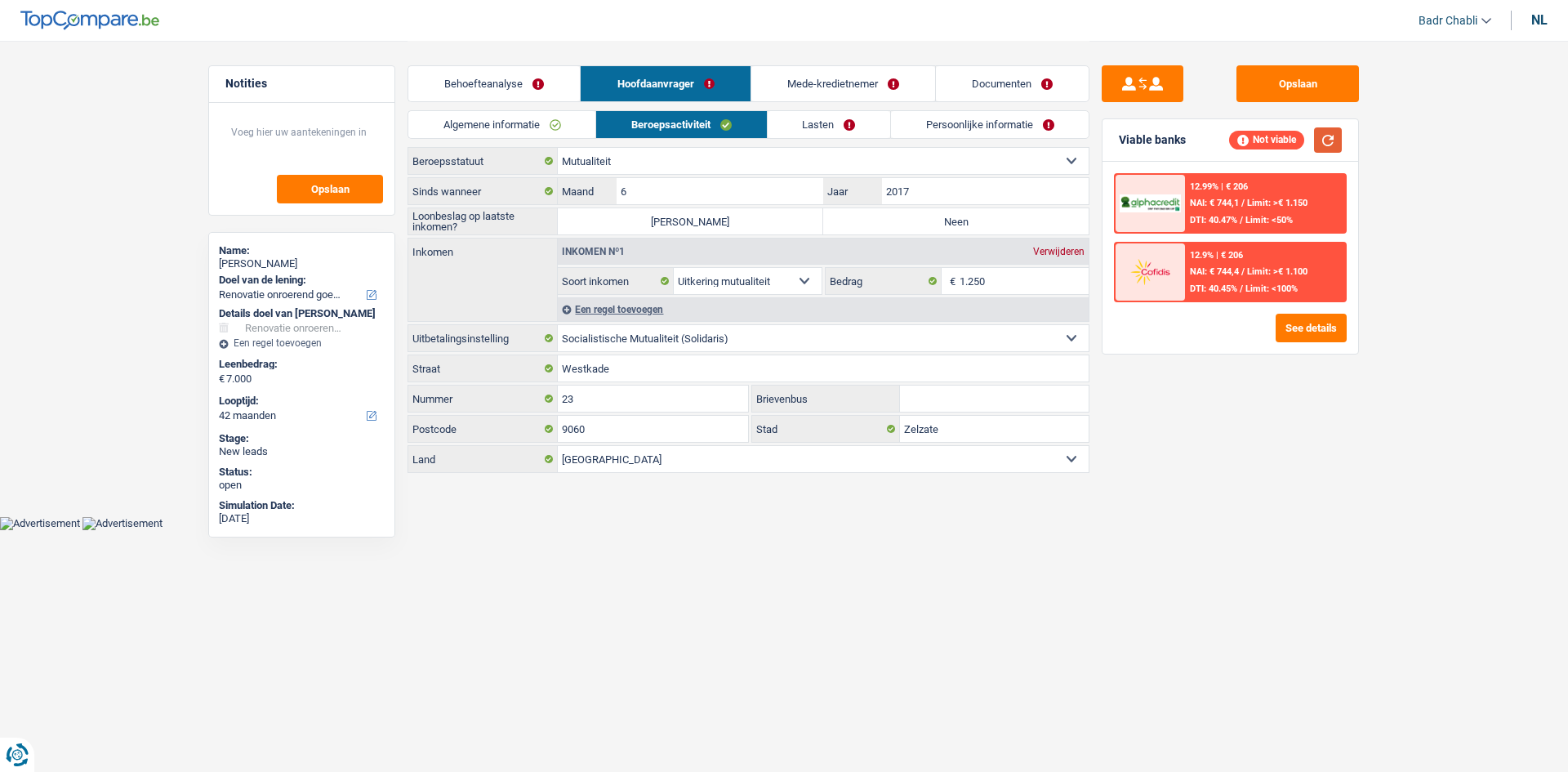
click at [1339, 144] on button "button" at bounding box center [1328, 140] width 28 height 25
click at [984, 221] on label "Neen" at bounding box center [955, 221] width 265 height 26
click at [984, 221] on input "Neen" at bounding box center [955, 221] width 265 height 26
radio input "true"
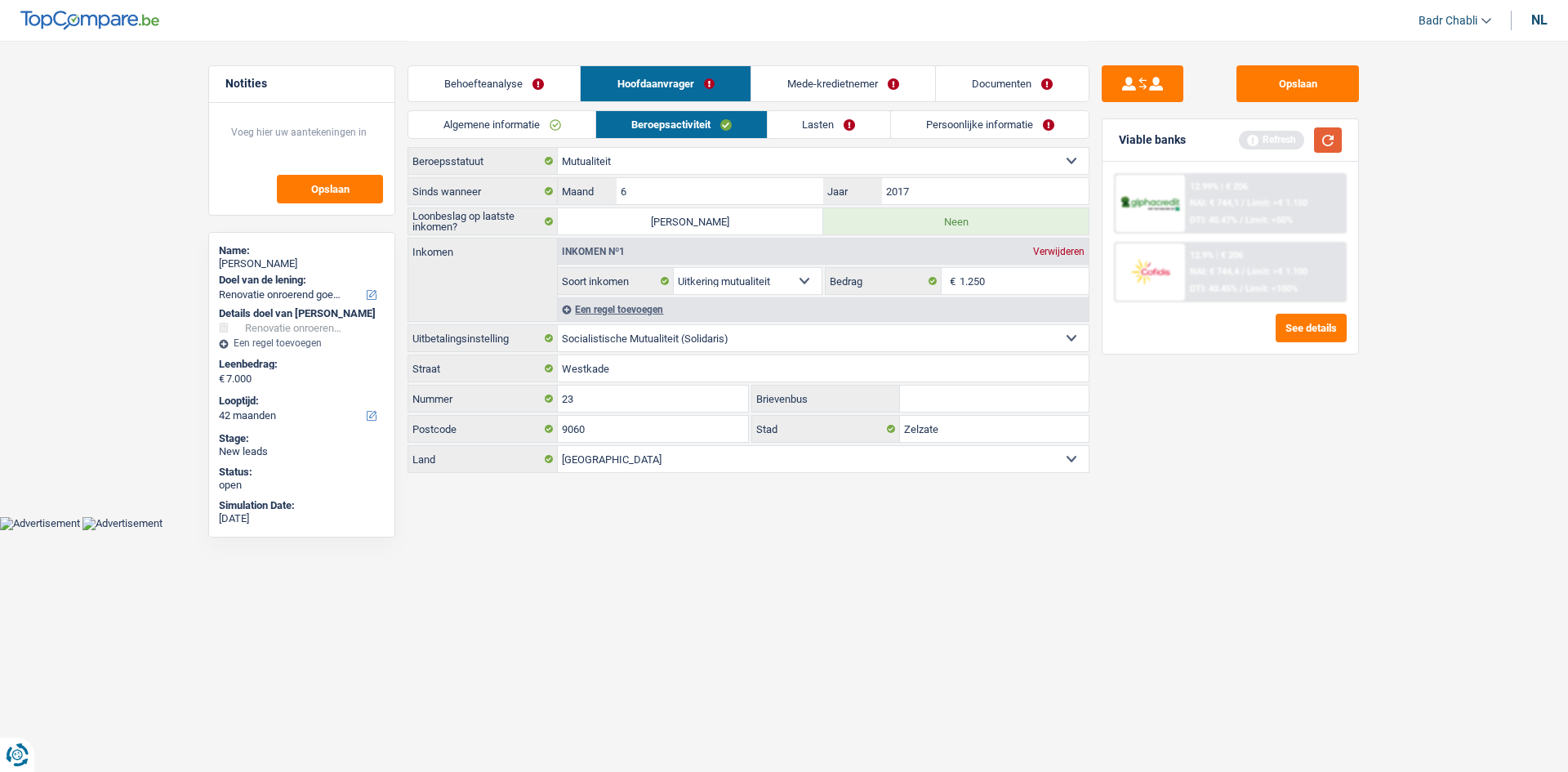
click at [1325, 136] on button "button" at bounding box center [1328, 140] width 28 height 25
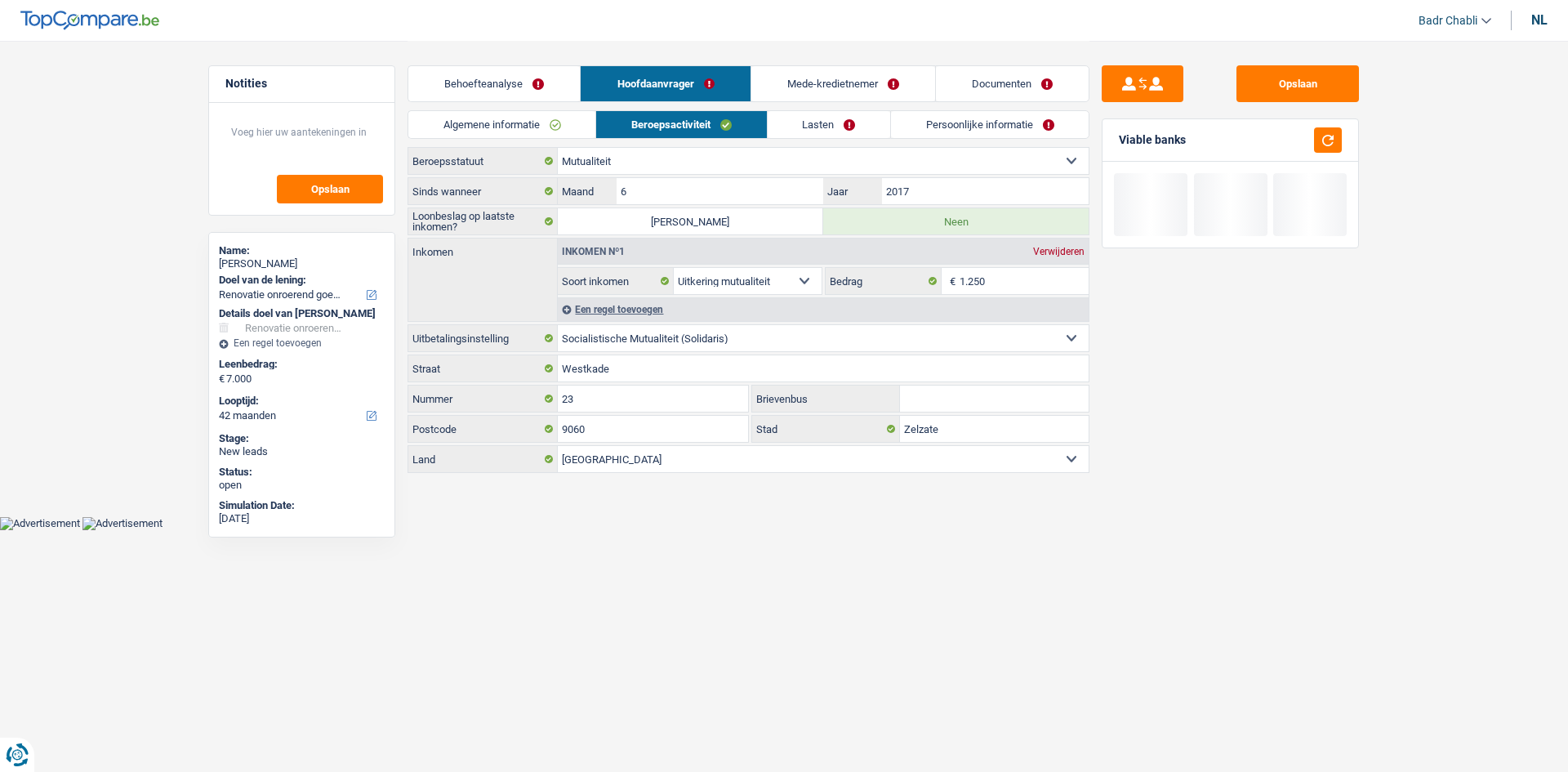
click at [531, 119] on link "Algemene informatie" at bounding box center [502, 124] width 187 height 27
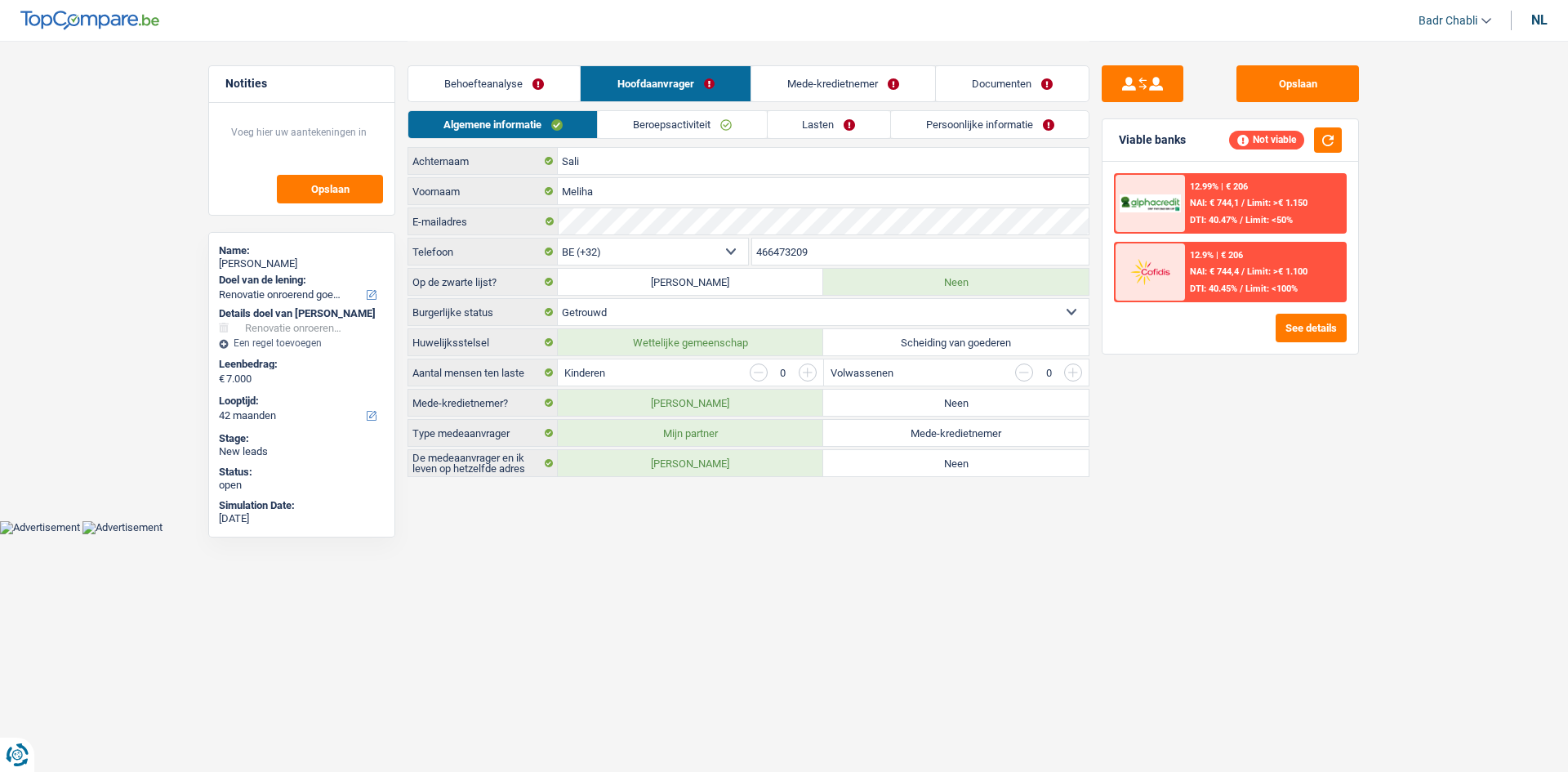
click at [728, 123] on link "Beroepsactiviteit" at bounding box center [681, 124] width 168 height 27
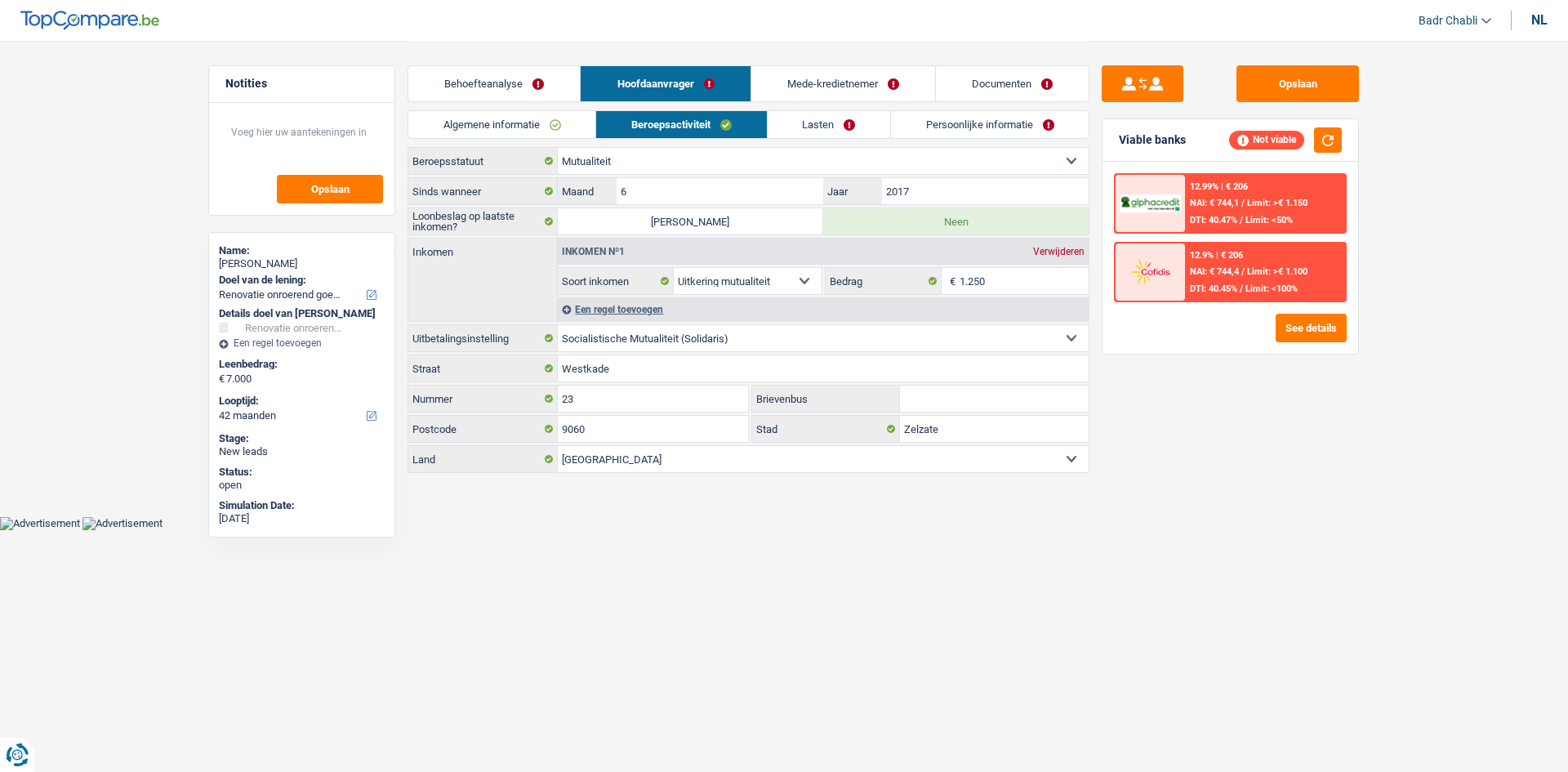
click at [873, 83] on link "Mede-kredietnemer" at bounding box center [843, 84] width 184 height 35
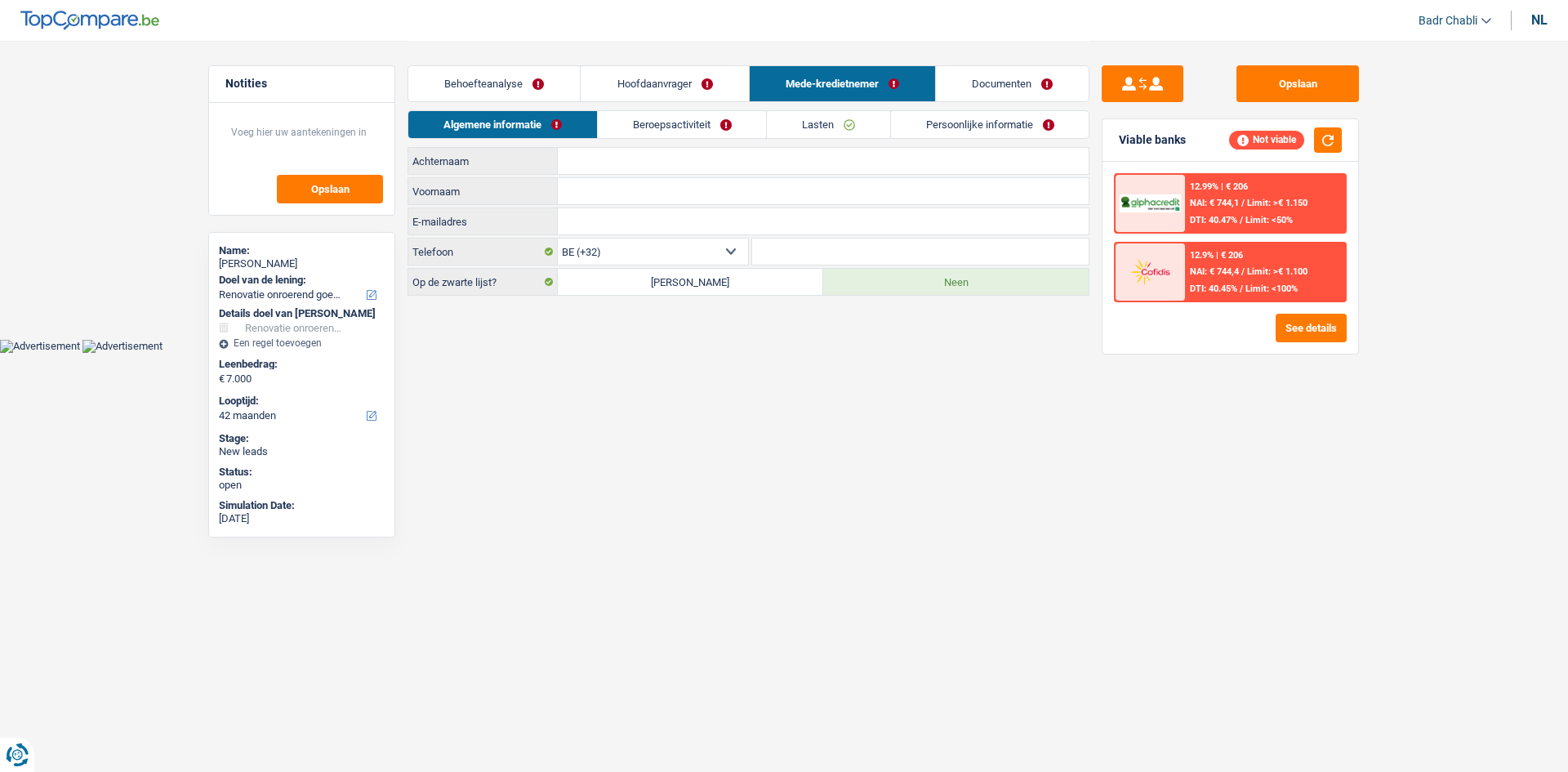
click at [690, 120] on link "Beroepsactiviteit" at bounding box center [682, 124] width 169 height 27
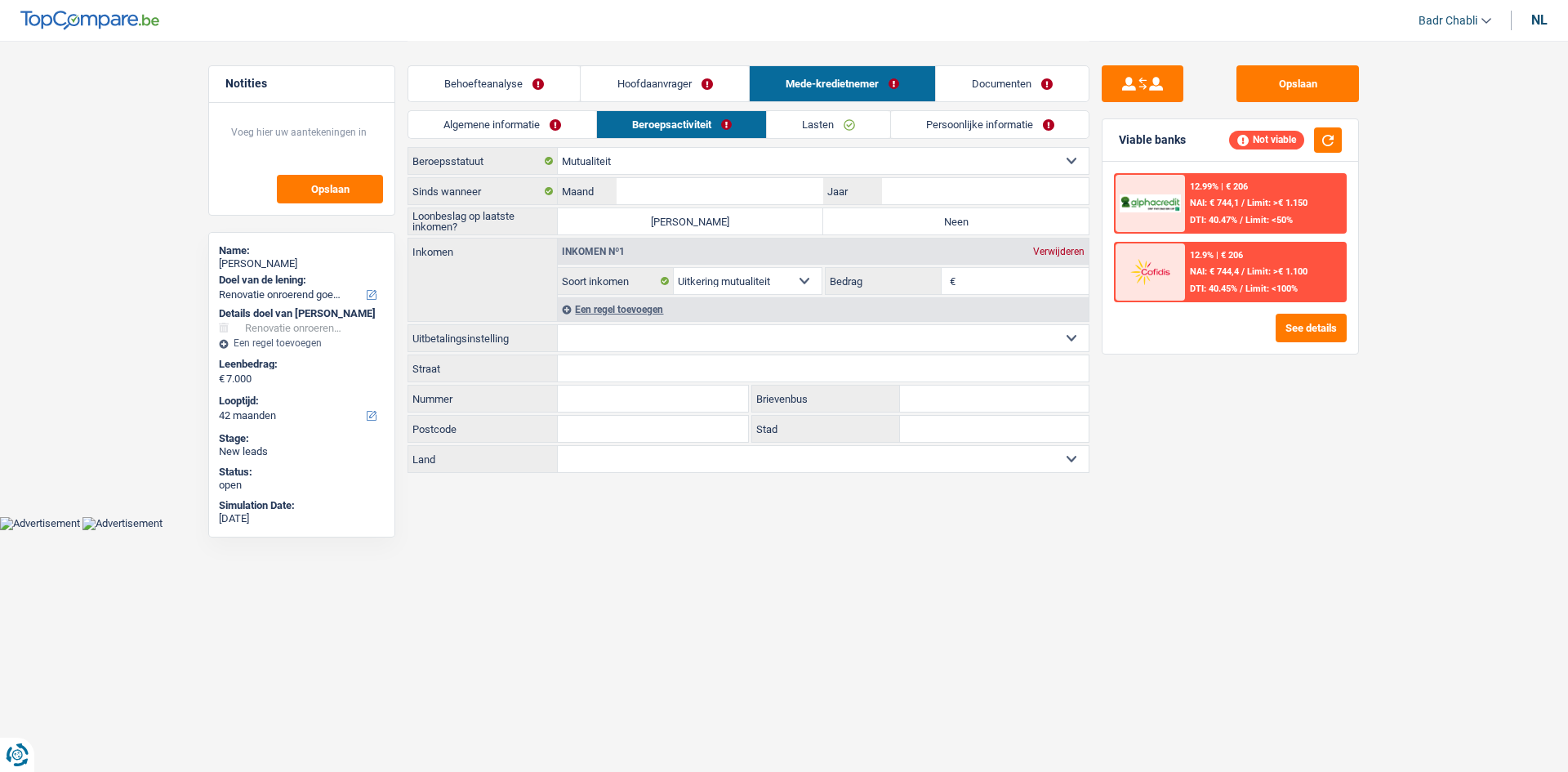
click at [899, 219] on label "Neen" at bounding box center [955, 221] width 265 height 26
click at [899, 219] on input "Neen" at bounding box center [955, 221] width 265 height 26
radio input "true"
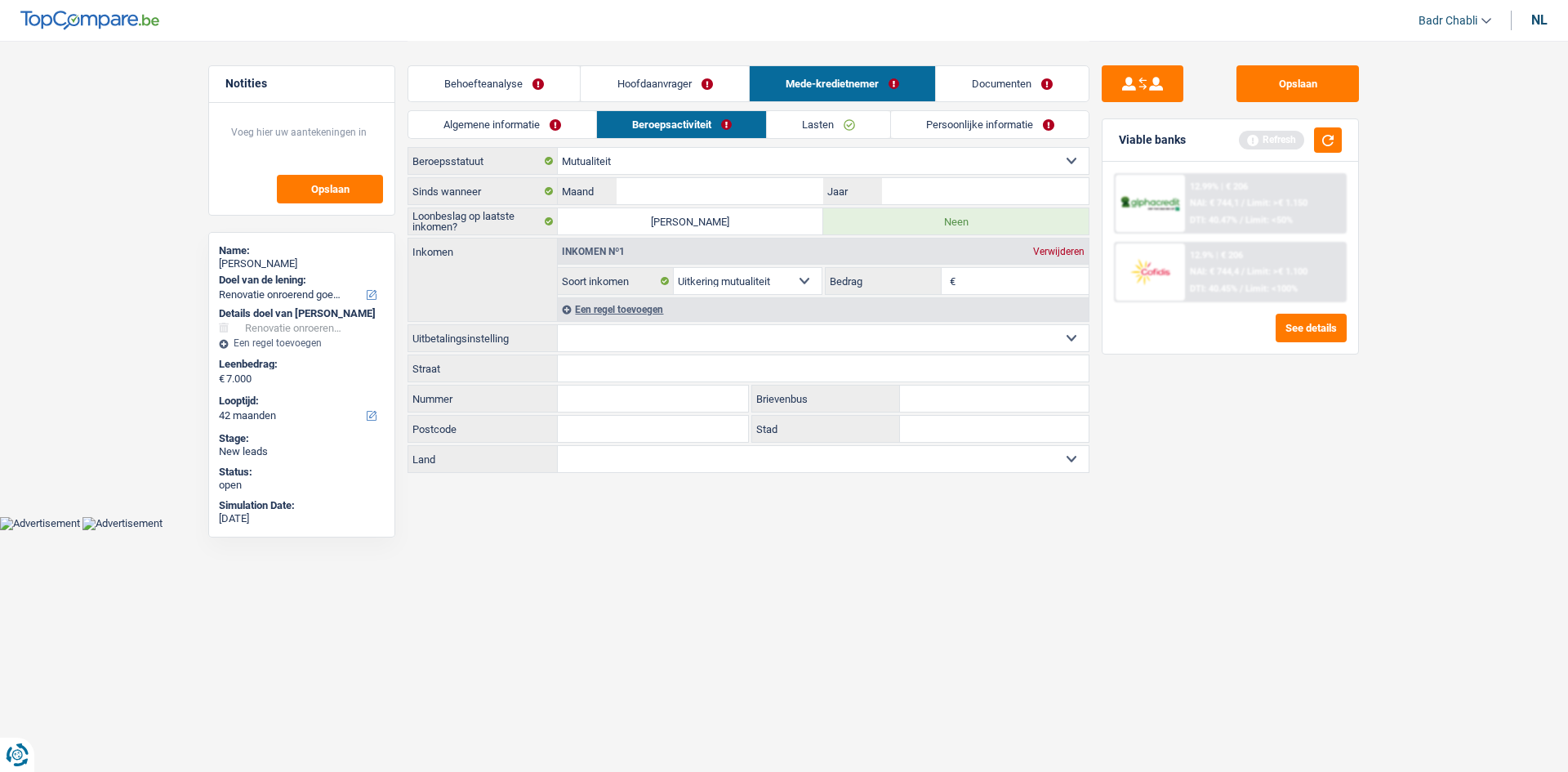
click at [1002, 282] on input "Bedrag" at bounding box center [1024, 281] width 130 height 26
click at [1009, 284] on input "Bedrag" at bounding box center [1024, 281] width 130 height 26
type input "1.700"
click at [1331, 142] on button "button" at bounding box center [1328, 140] width 28 height 25
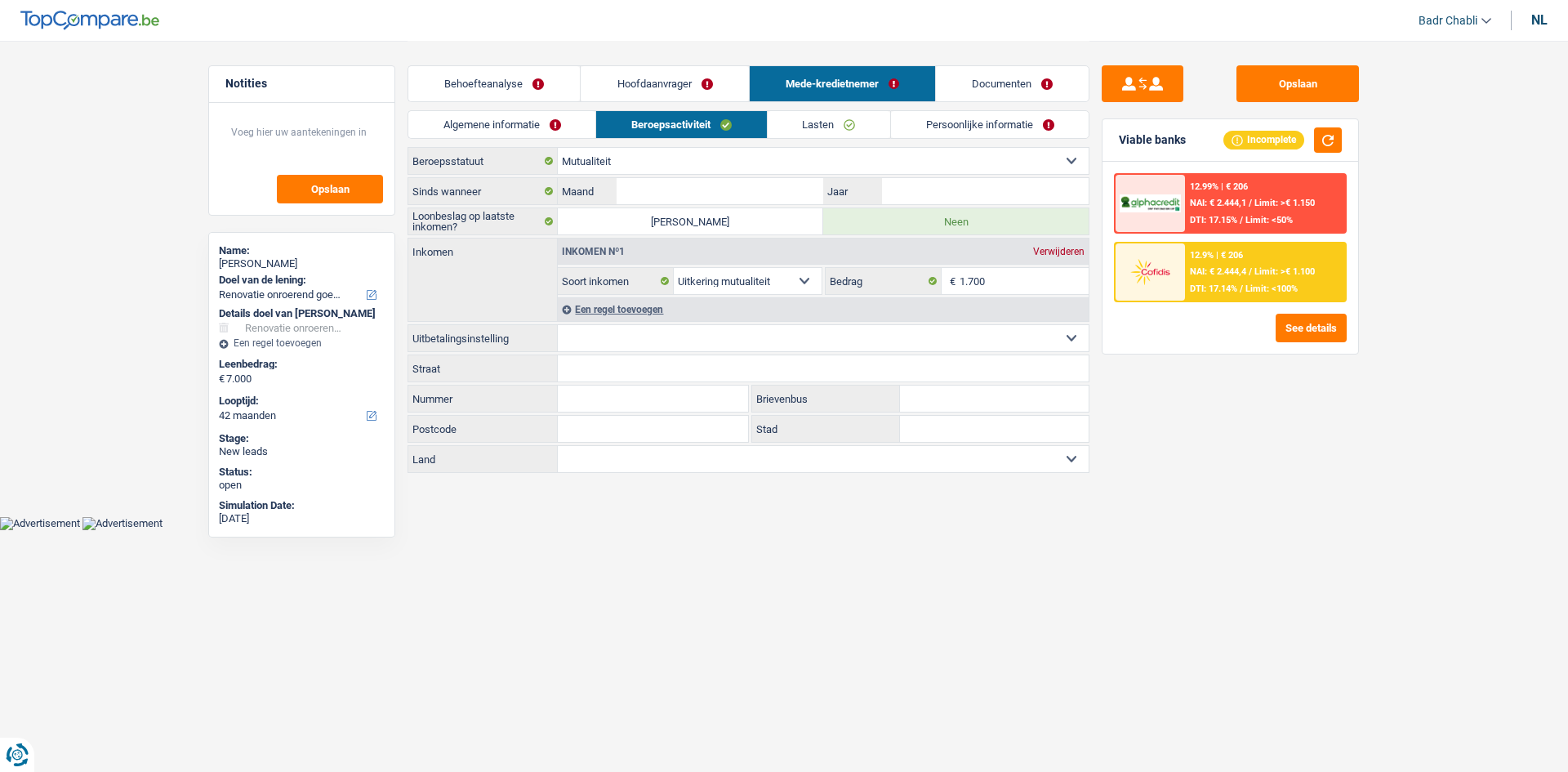
click at [537, 86] on link "Behoefteanalyse" at bounding box center [494, 84] width 172 height 35
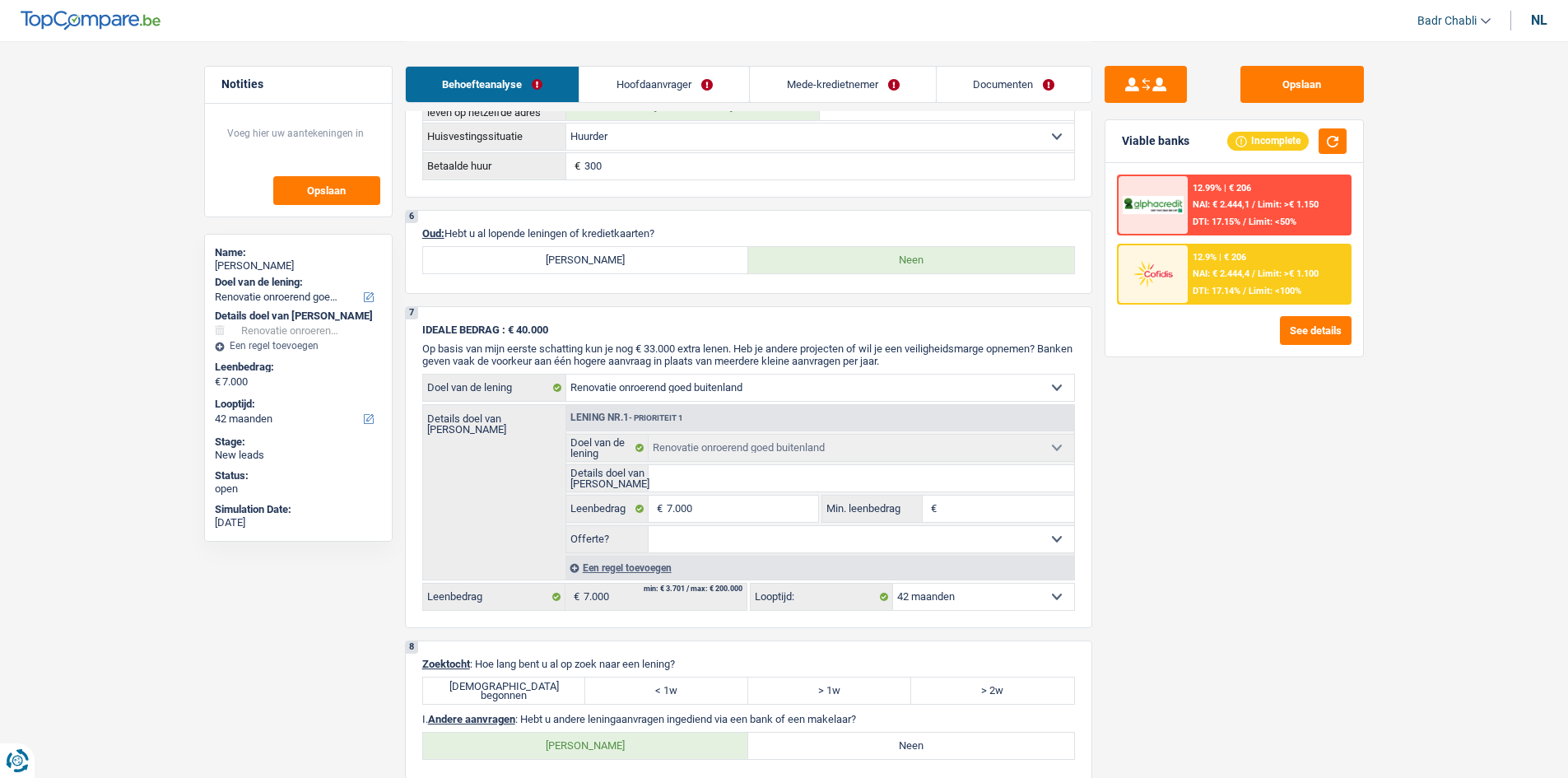
scroll to position [1235, 0]
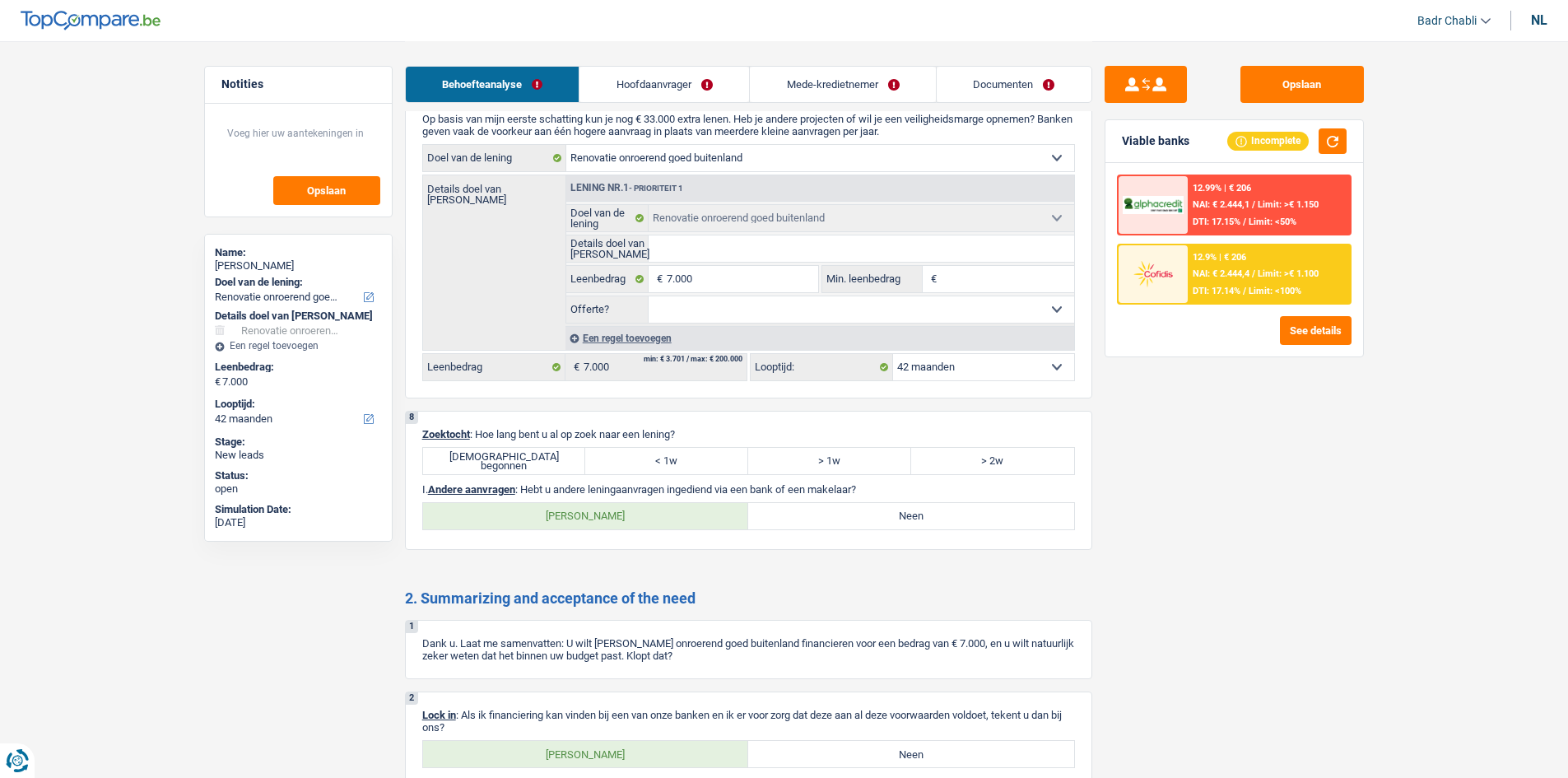
click at [570, 460] on label "Juist begonnen" at bounding box center [504, 461] width 163 height 26
click at [570, 460] on input "Juist begonnen" at bounding box center [504, 461] width 163 height 26
radio input "true"
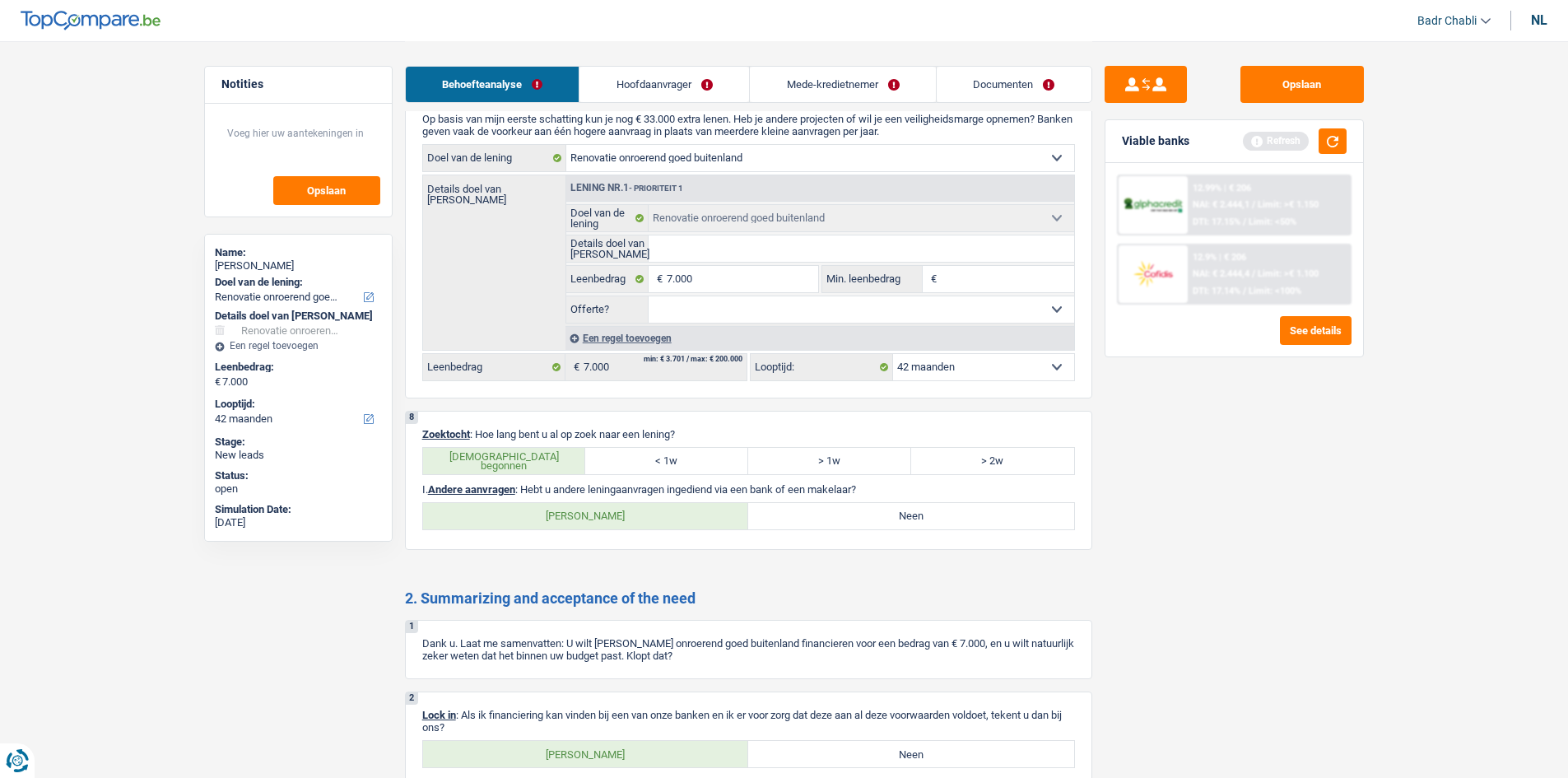
click at [934, 524] on label "Neen" at bounding box center [911, 516] width 326 height 26
click at [934, 524] on input "Neen" at bounding box center [911, 516] width 326 height 26
radio input "true"
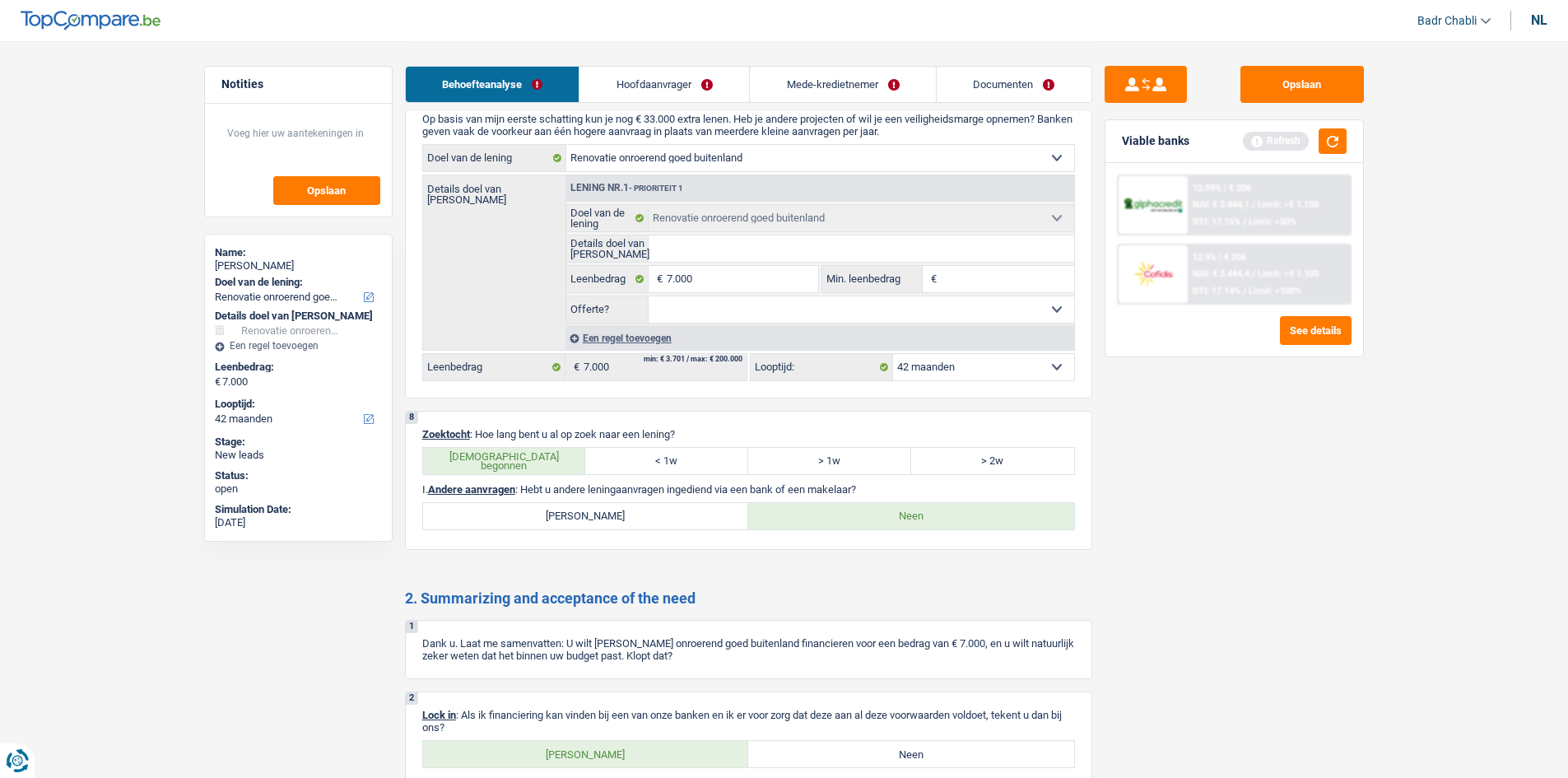
click at [645, 741] on label "Ja" at bounding box center [586, 754] width 326 height 26
click at [645, 741] on input "Ja" at bounding box center [586, 754] width 326 height 26
radio input "true"
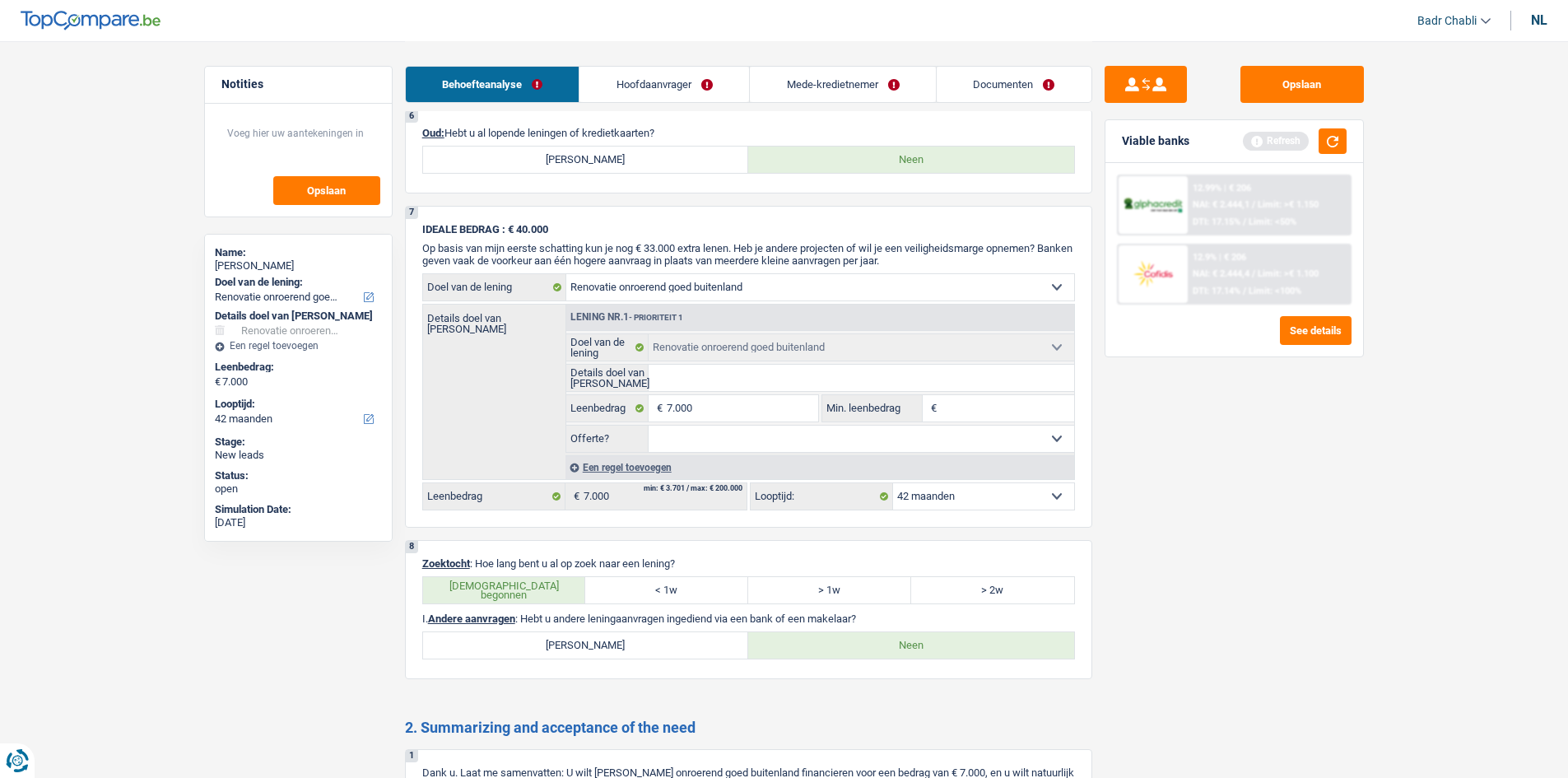
scroll to position [905, 0]
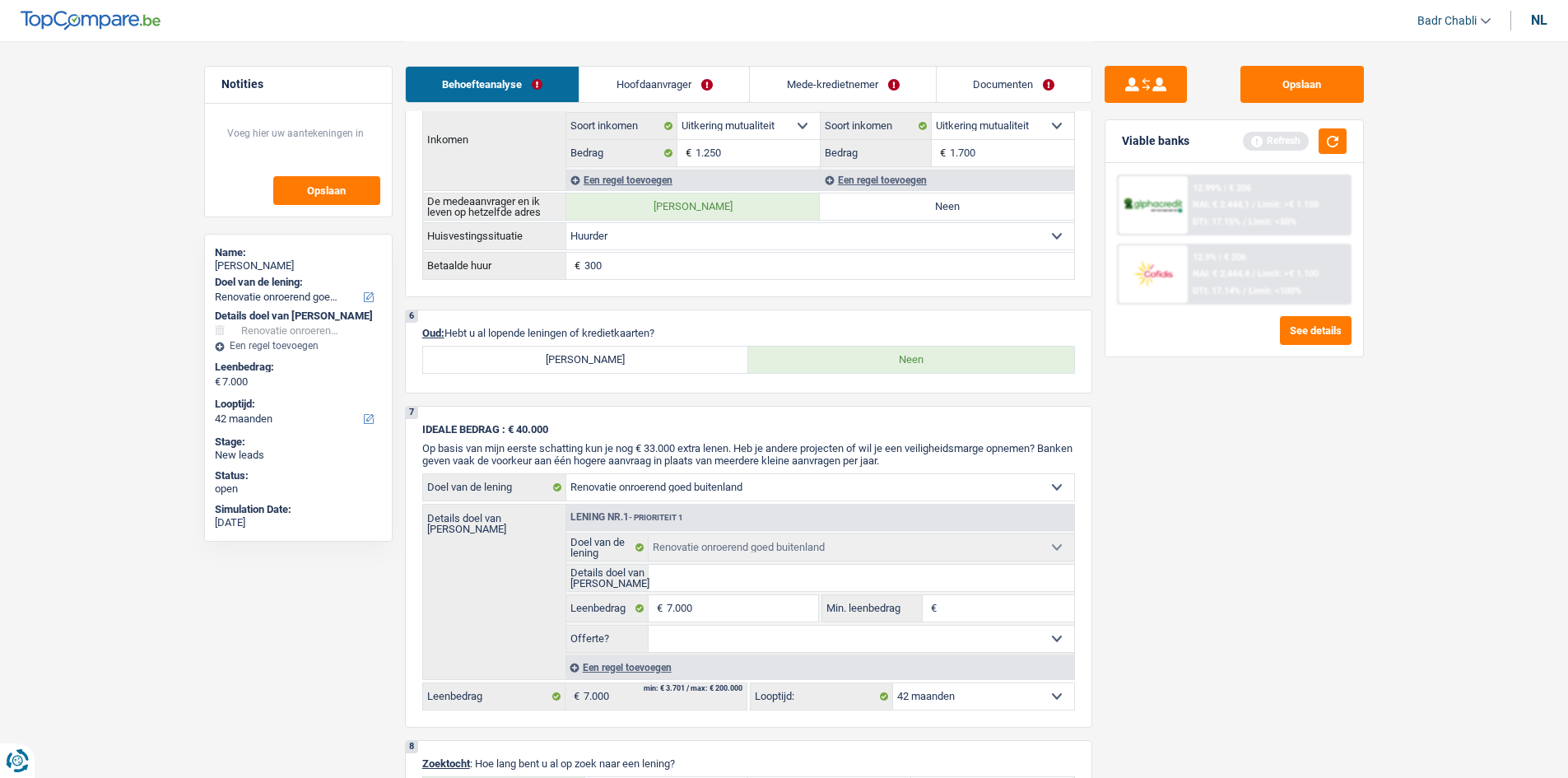
click at [676, 352] on label "Ja" at bounding box center [586, 359] width 326 height 26
click at [676, 352] on input "Ja" at bounding box center [586, 359] width 326 height 26
radio input "true"
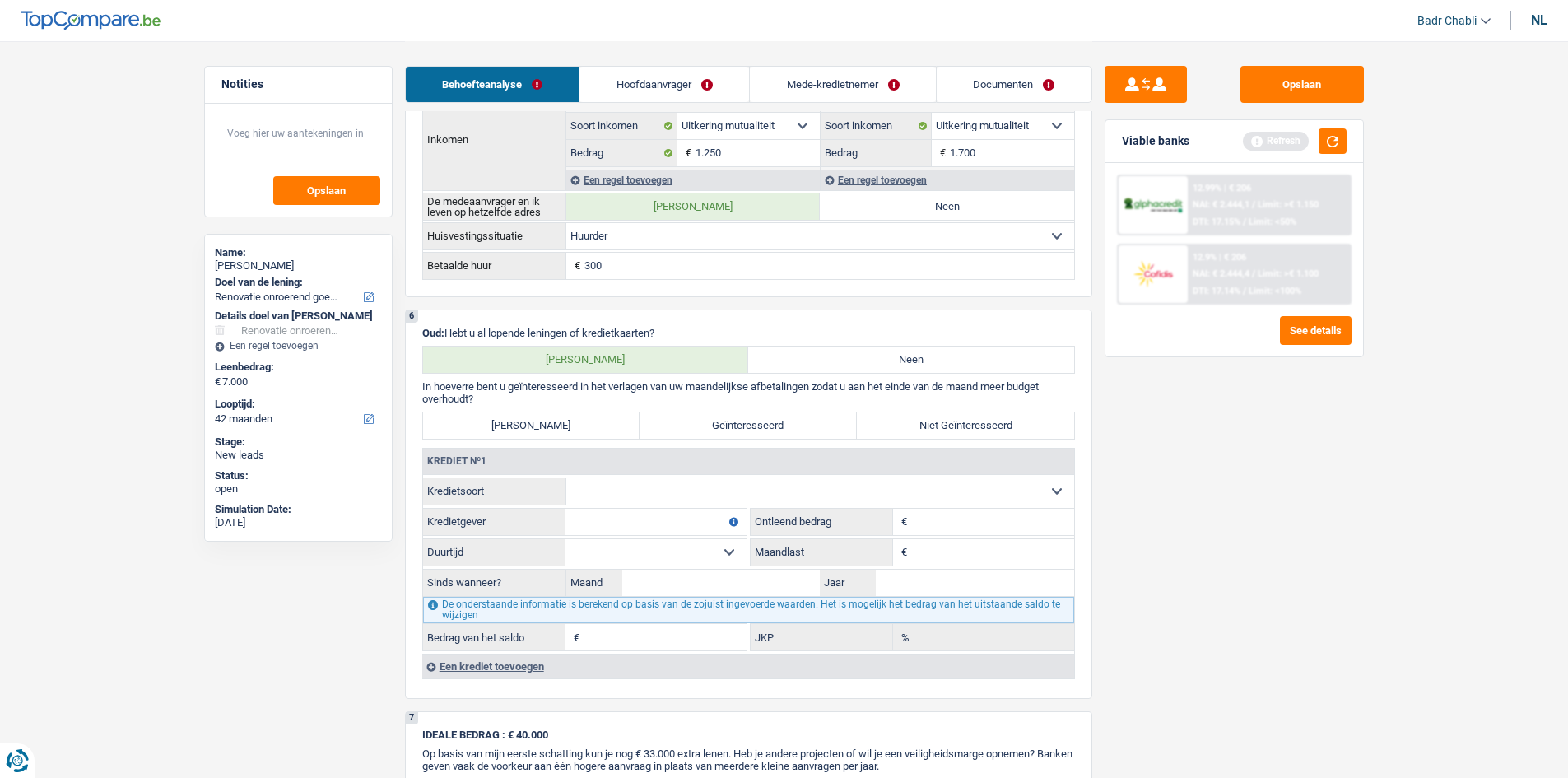
click at [677, 494] on select "Kaart of kredietlijn Hypothecaire lening Verkoop op afbetaling Lening op afbeta…" at bounding box center [821, 492] width 508 height 26
select select "personalLoan"
type input "0"
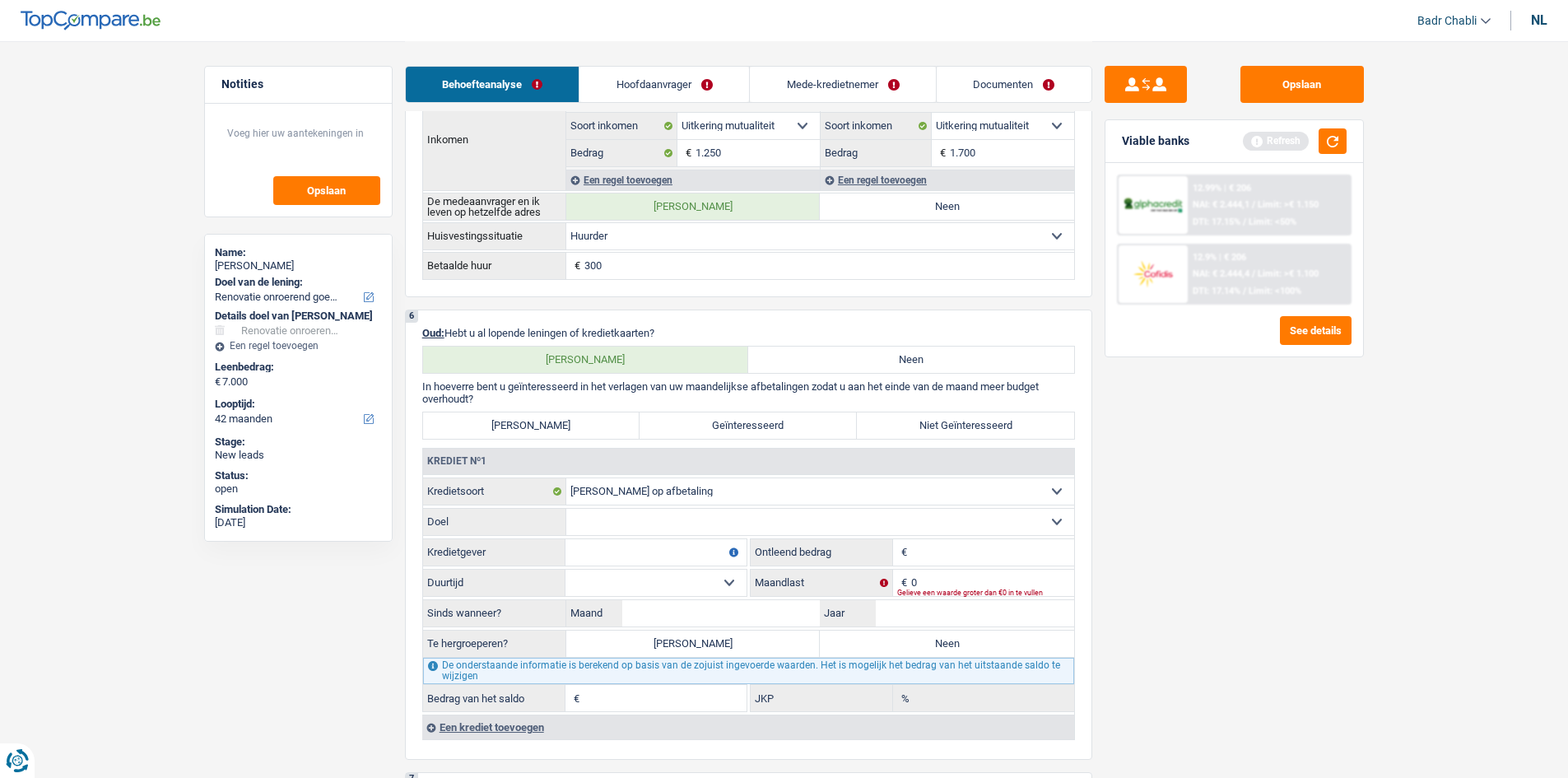
click at [630, 535] on fieldset "Comfort woning: meubels, textiel, toestellen, privé materiaal, hifi, multimedia…" at bounding box center [748, 522] width 651 height 28
click at [631, 526] on select "Comfort woning: meubels, textiel, toestellen, privé materiaal, hifi, multimedia…" at bounding box center [821, 522] width 508 height 26
select select "homeFurnishingOrRelocation"
click at [566, 509] on select "Comfort woning: meubels, textiel, toestellen, privé materiaal, hifi, multimedia…" at bounding box center [821, 522] width 508 height 26
drag, startPoint x: 637, startPoint y: 558, endPoint x: 619, endPoint y: 551, distance: 19.3
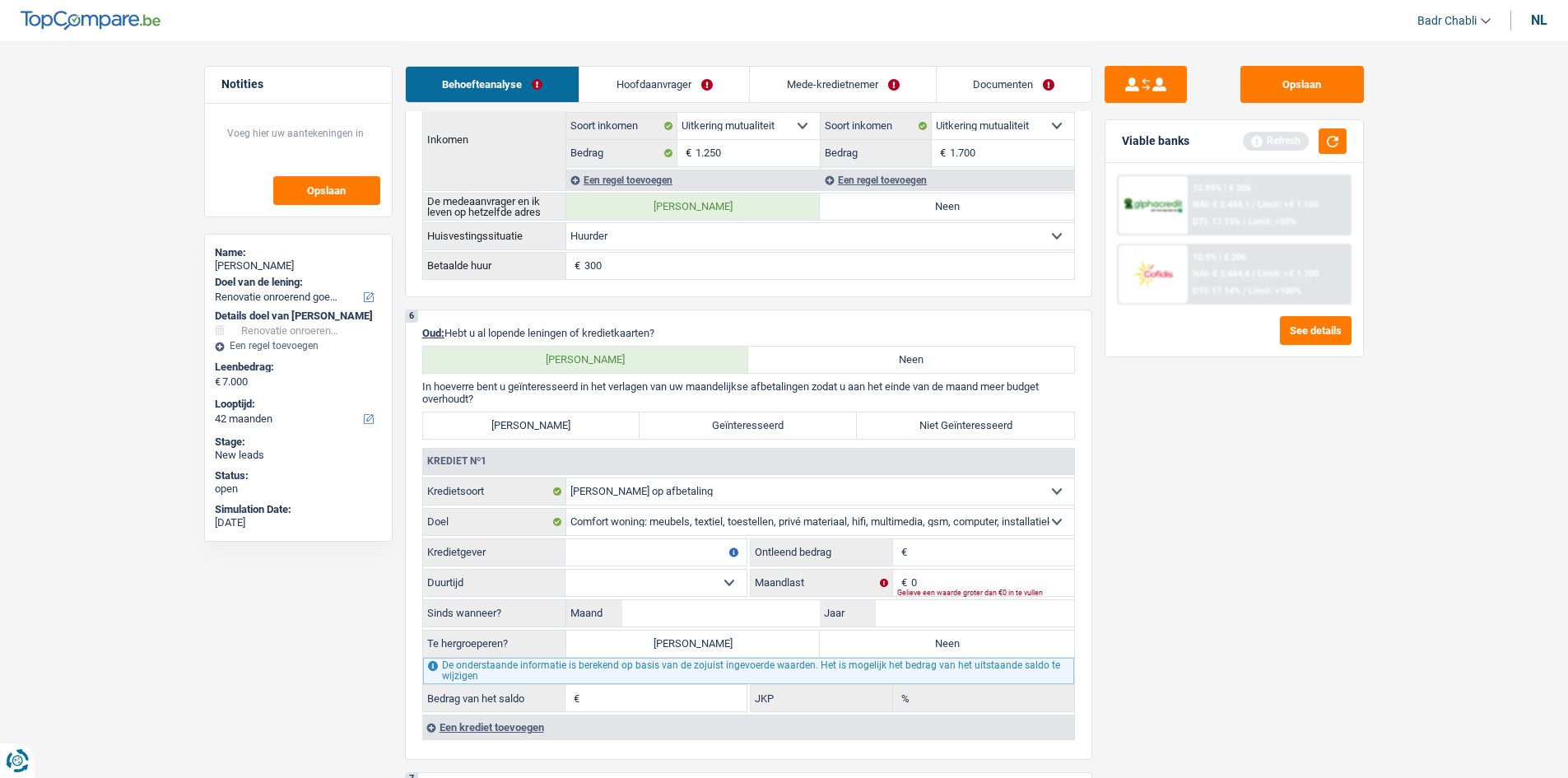
click at [637, 558] on input "Kredietgever" at bounding box center [656, 552] width 181 height 26
type input "BNP"
type input "15.000"
click at [711, 608] on input "Maand" at bounding box center [721, 613] width 198 height 26
type input "04"
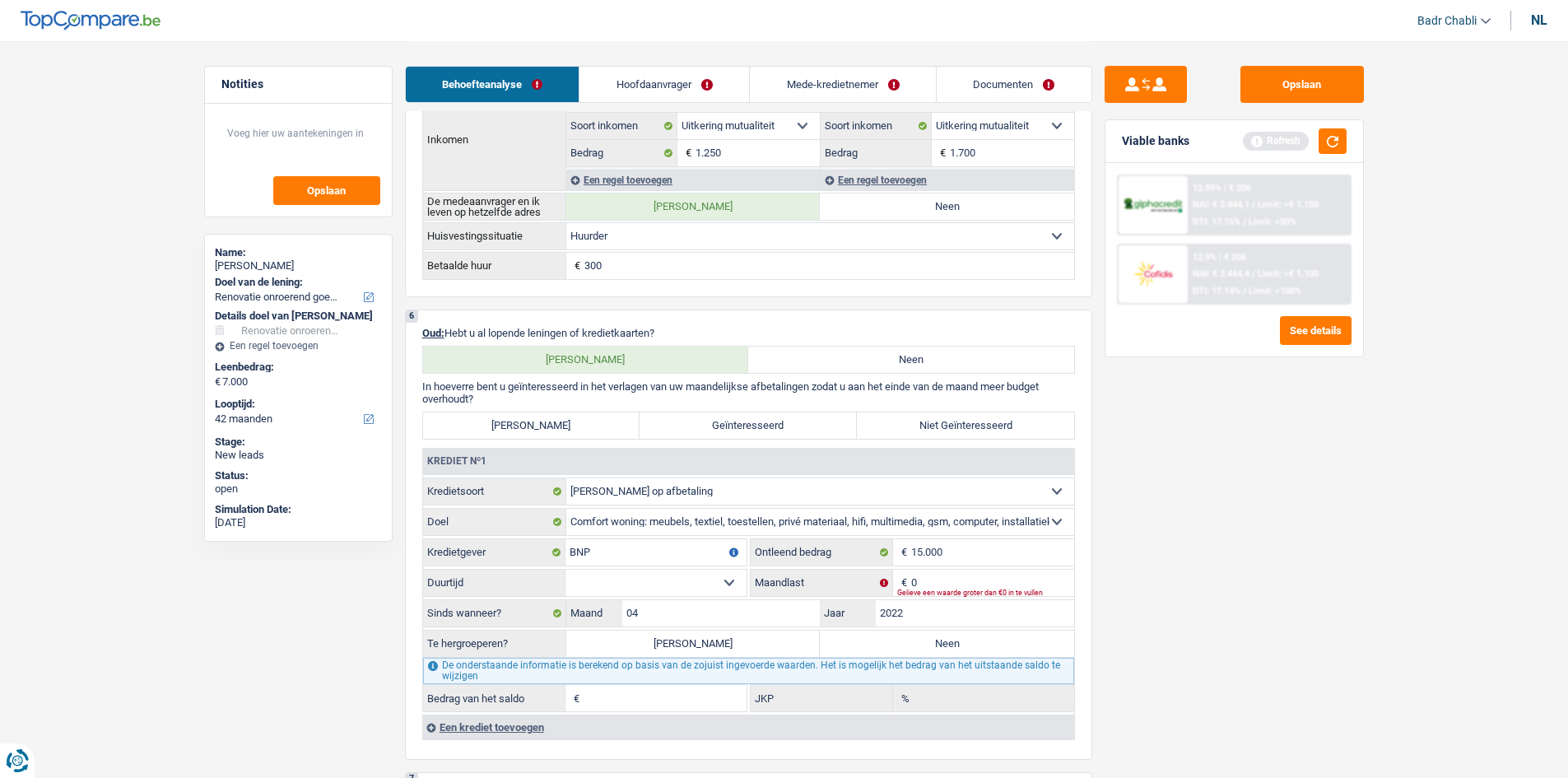
type input "2022"
click at [703, 586] on select "12 maanden 18 maanden 24 maanden 30 maanden 36 maanden 42 maanden 48 maanden 60…" at bounding box center [656, 582] width 181 height 26
select select "60"
click at [566, 569] on select "12 maanden 18 maanden 24 maanden 30 maanden 36 maanden 42 maanden 48 maanden 60…" at bounding box center [656, 582] width 181 height 26
type input "1"
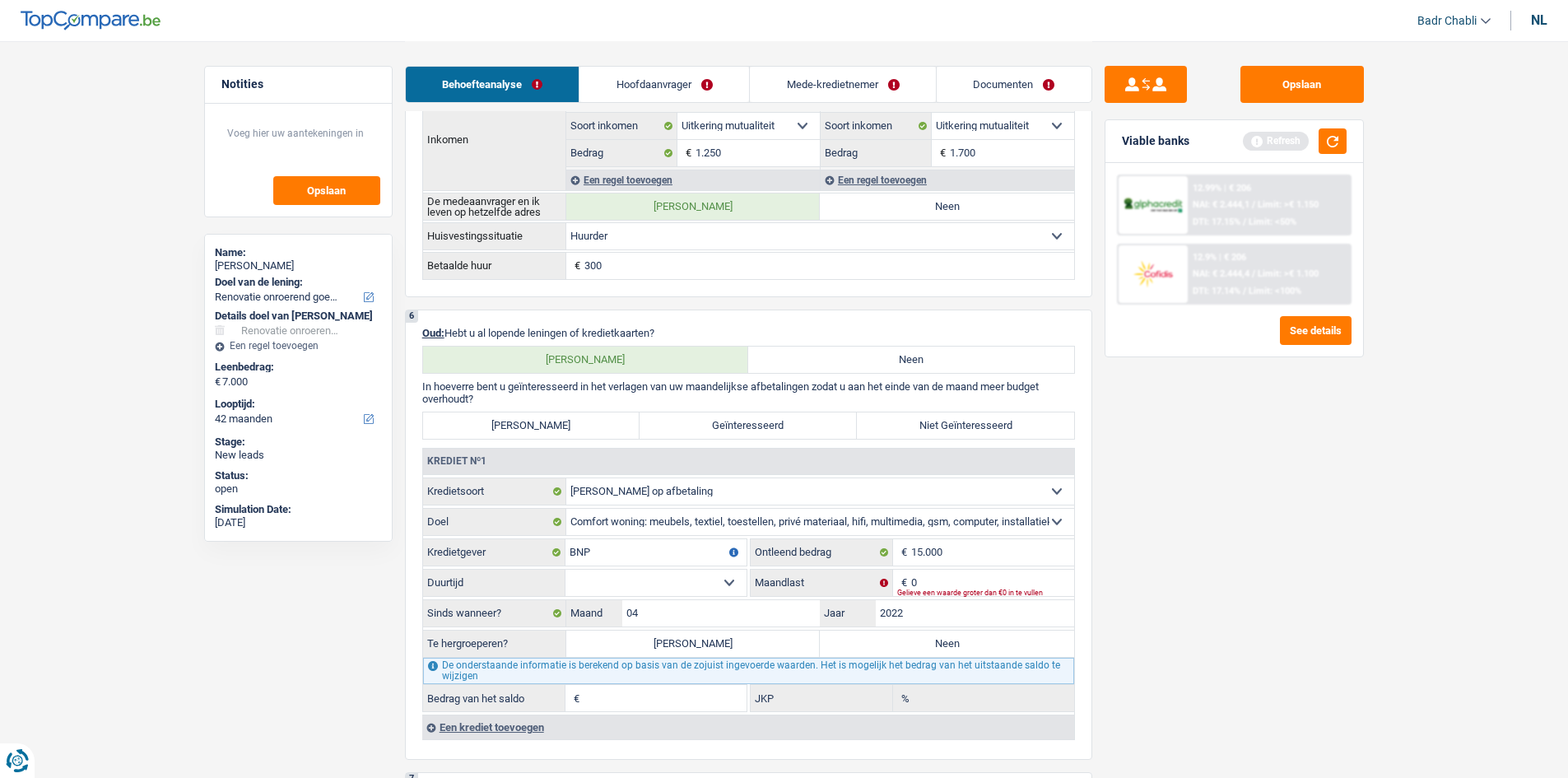
type input "0,00"
click at [726, 587] on select "12 maanden 18 maanden 24 maanden 30 maanden 36 maanden 42 maanden 48 maanden 60…" at bounding box center [656, 582] width 181 height 26
click at [1313, 553] on div "Opslaan Viable banks Refresh 12.99% | € 206 NAI: € 2.444,1 / Limit: >€ 1.150 DT…" at bounding box center [1234, 409] width 284 height 686
click at [1318, 79] on button "Opslaan" at bounding box center [1302, 84] width 124 height 37
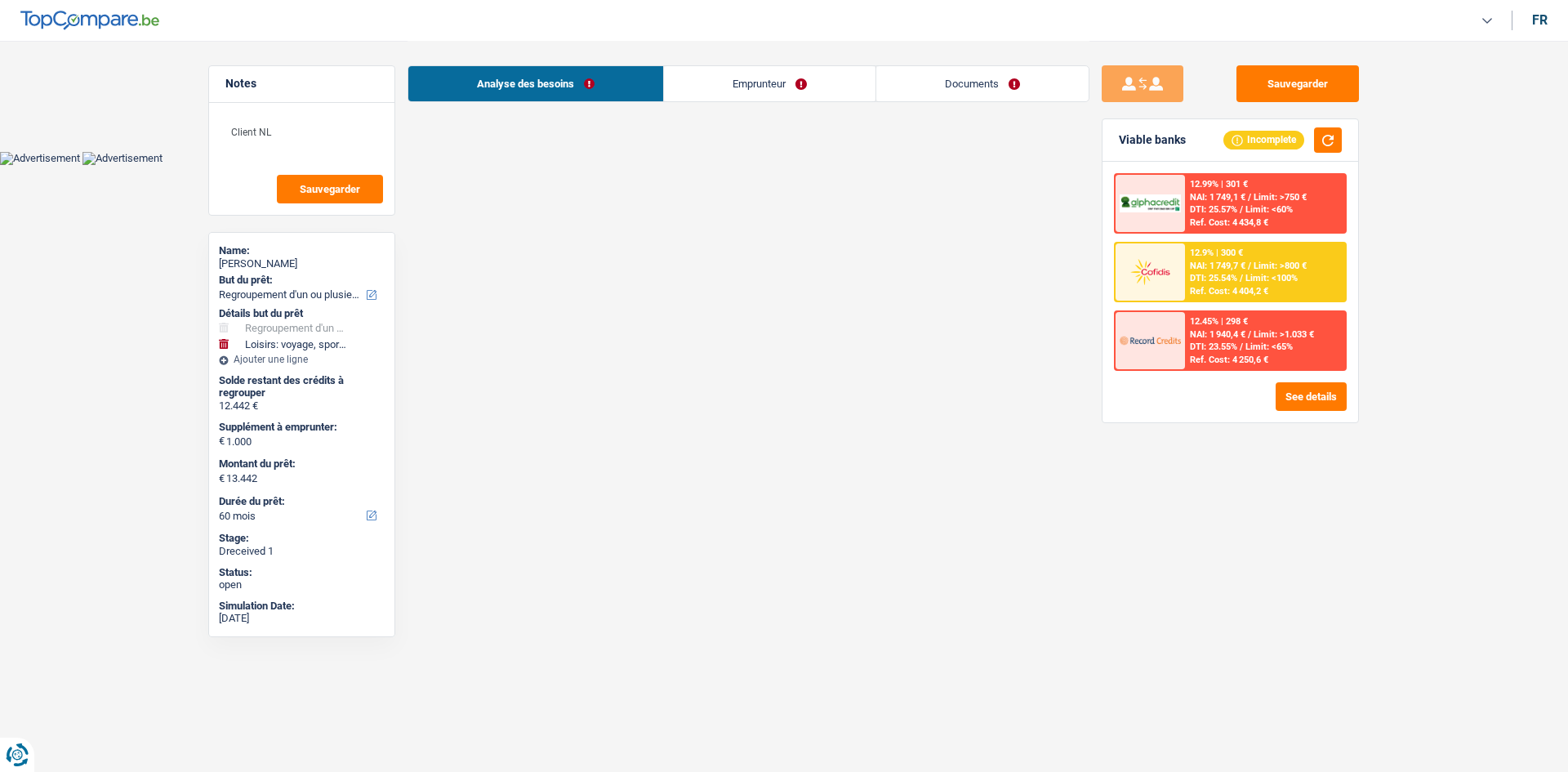
select select "refinancing"
select select "hobbies"
select select "60"
select select "32"
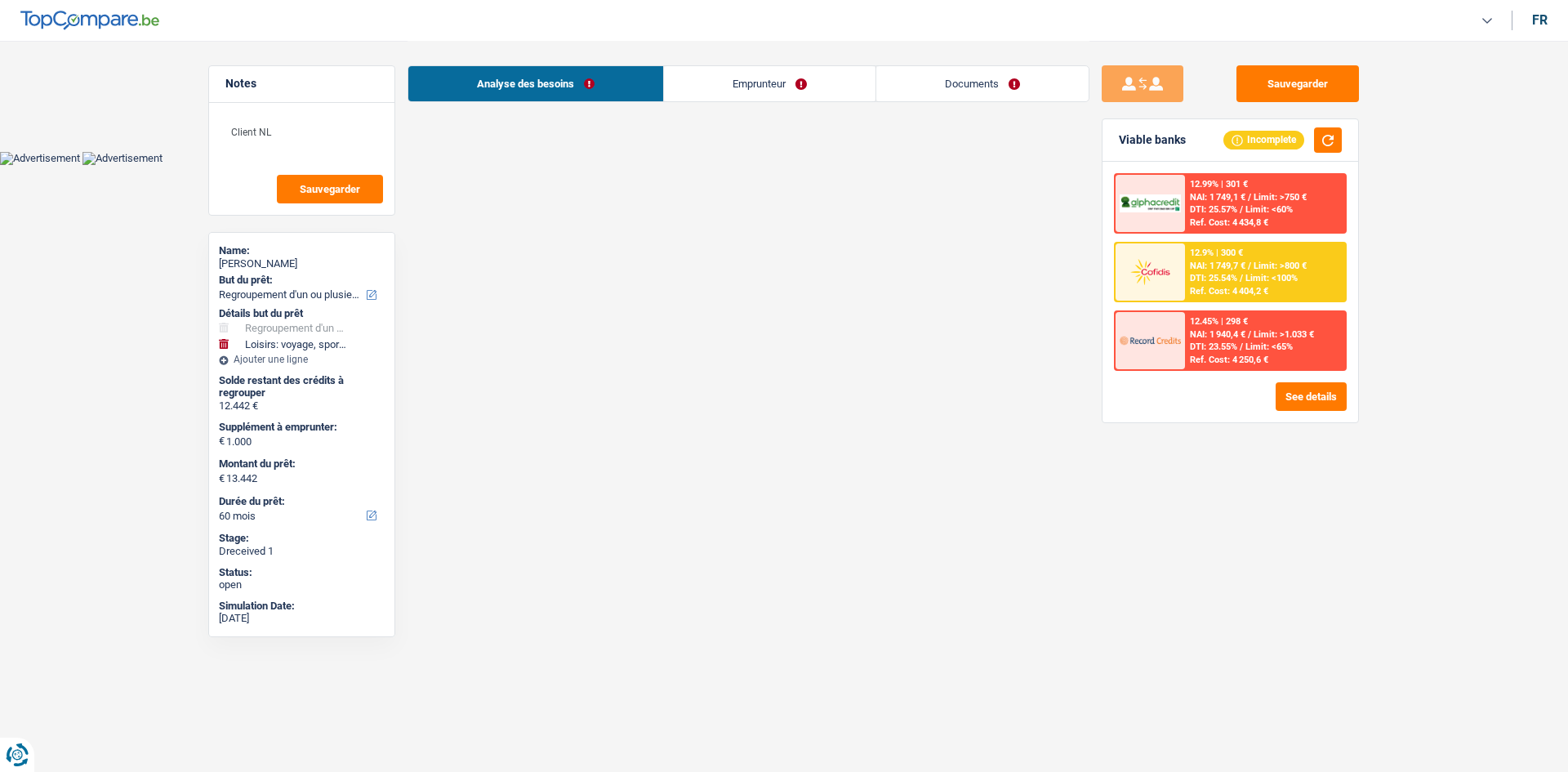
select select "single"
click at [973, 91] on link "Documents" at bounding box center [983, 84] width 212 height 35
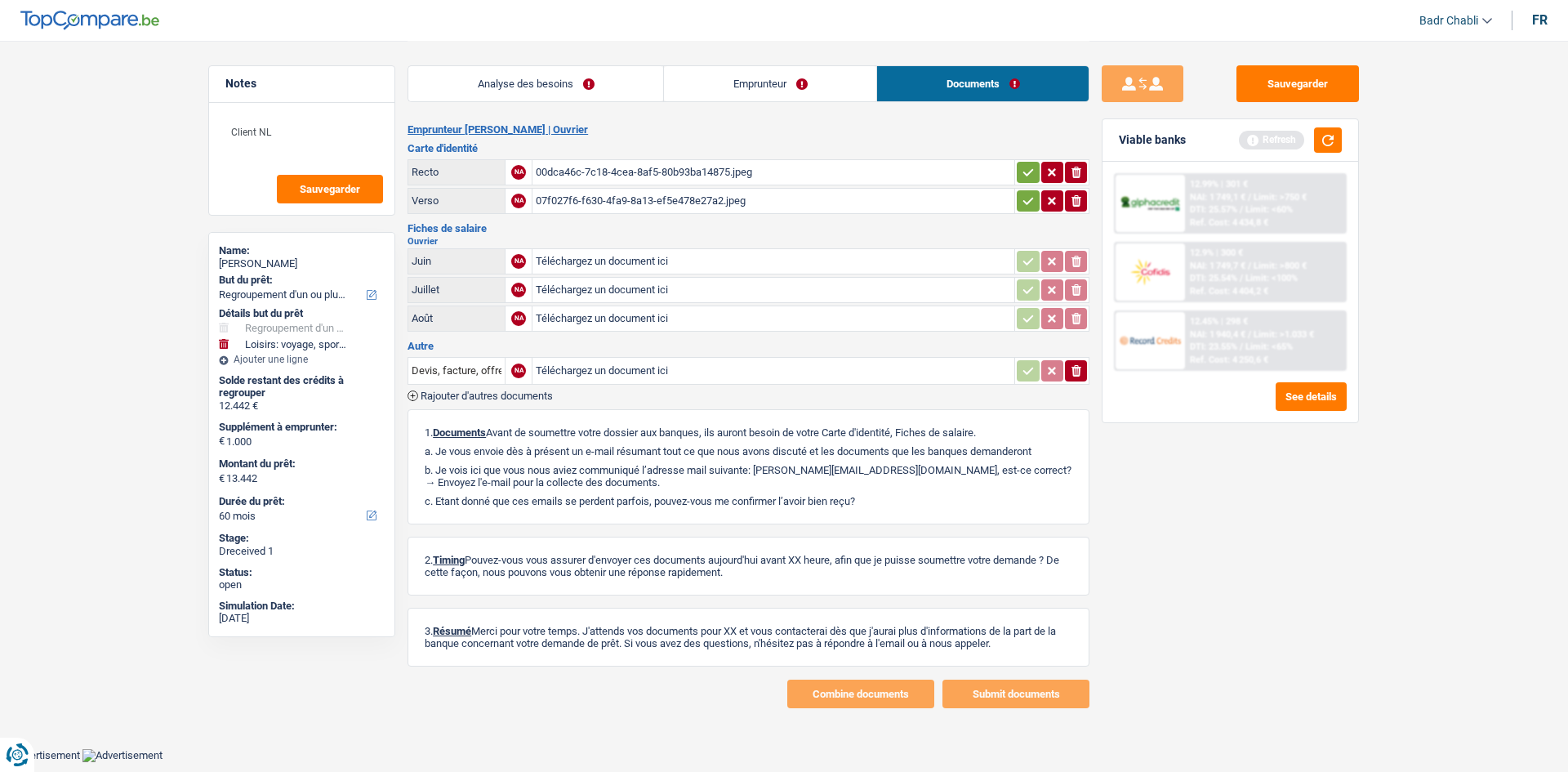
click at [749, 92] on link "Emprunteur" at bounding box center [770, 84] width 212 height 35
